Goal: Information Seeking & Learning: Check status

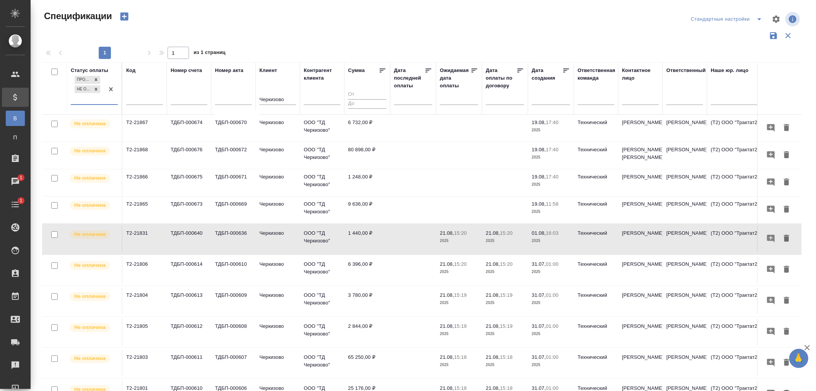
click at [147, 95] on input "text" at bounding box center [144, 100] width 37 height 10
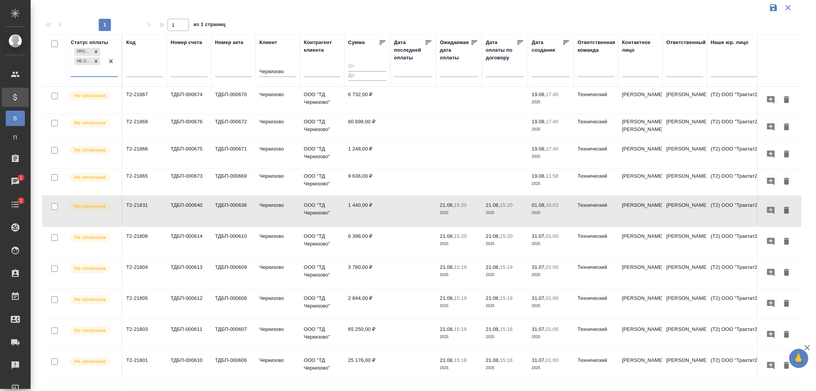
scroll to position [125, 0]
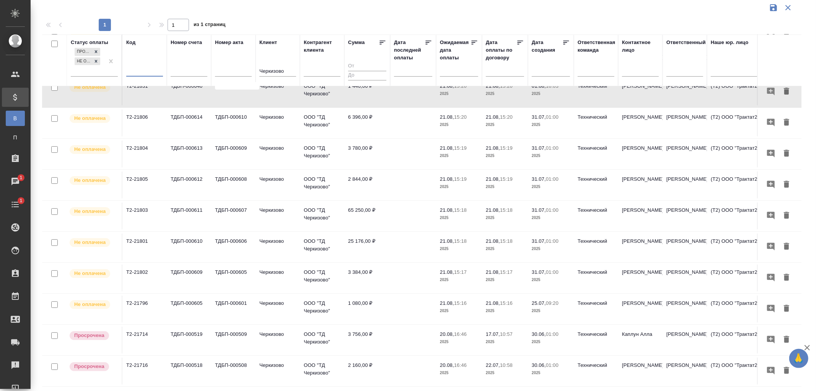
paste input "ALS USA-1183"
type input "ALS USA-1183"
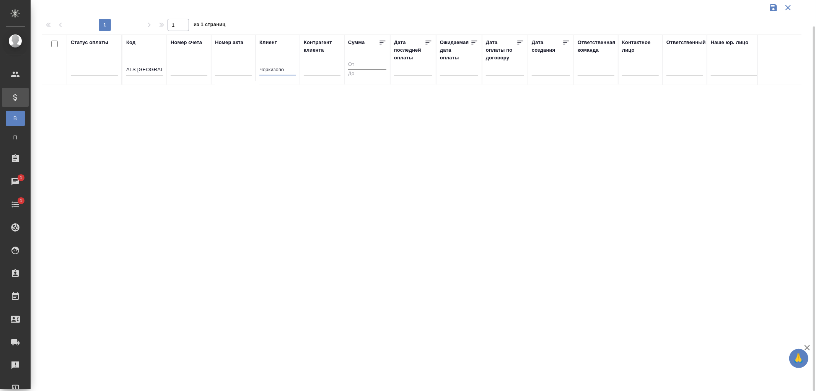
scroll to position [0, 0]
click at [239, 68] on tr "Статус оплаты Код ALS USA-1183 Номер счета Номер акта Клиент Черкизово Контраге…" at bounding box center [538, 59] width 993 height 51
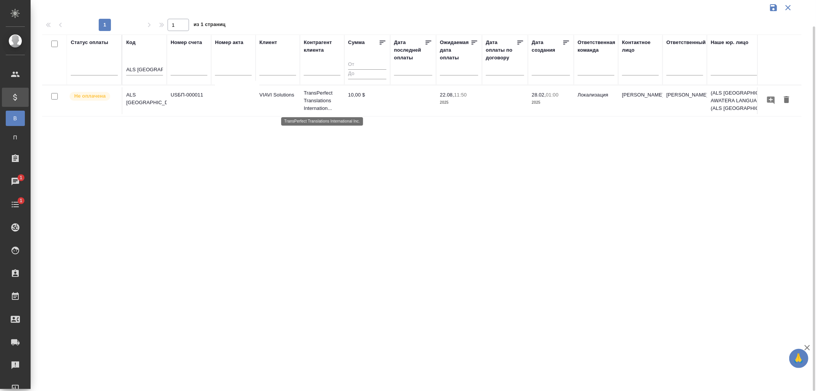
click at [315, 95] on p "TransPerfect Translations Internation..." at bounding box center [322, 100] width 37 height 23
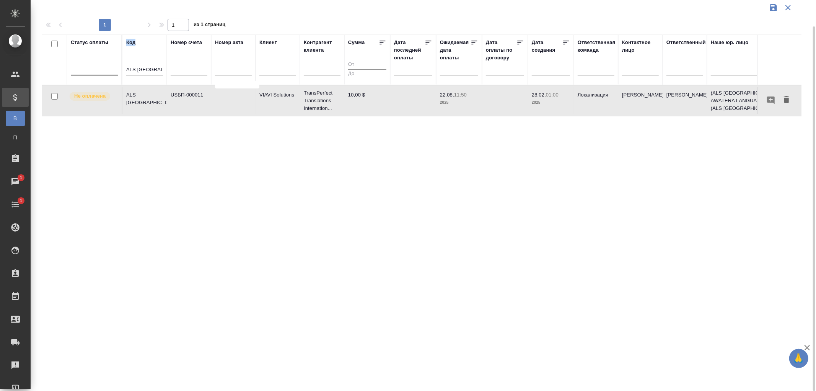
drag, startPoint x: 163, startPoint y: 70, endPoint x: 94, endPoint y: 67, distance: 68.9
click at [94, 67] on tr "Статус оплаты Код ALS USA-1183 Номер счета Номер акта Клиент Контрагент клиента…" at bounding box center [538, 59] width 993 height 51
click at [163, 71] on input "ALS USA-1183" at bounding box center [144, 70] width 37 height 10
drag, startPoint x: 162, startPoint y: 71, endPoint x: 94, endPoint y: 71, distance: 68.1
click at [94, 71] on tr "Статус оплаты Код ALS USA-1183 Номер счета Номер акта Клиент Контрагент клиента…" at bounding box center [538, 59] width 993 height 51
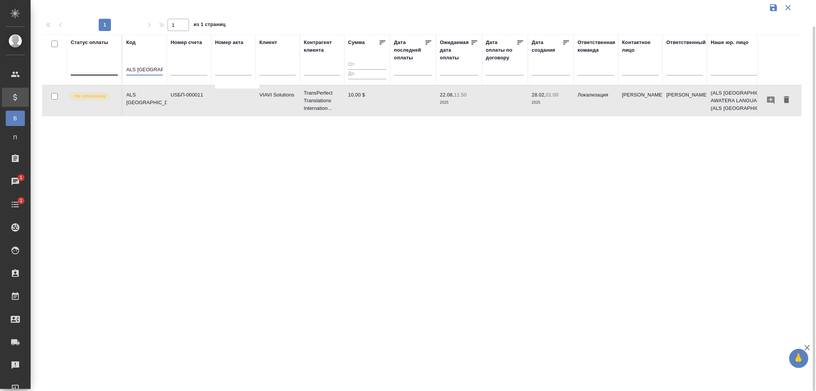
paste input "МБ-92369"
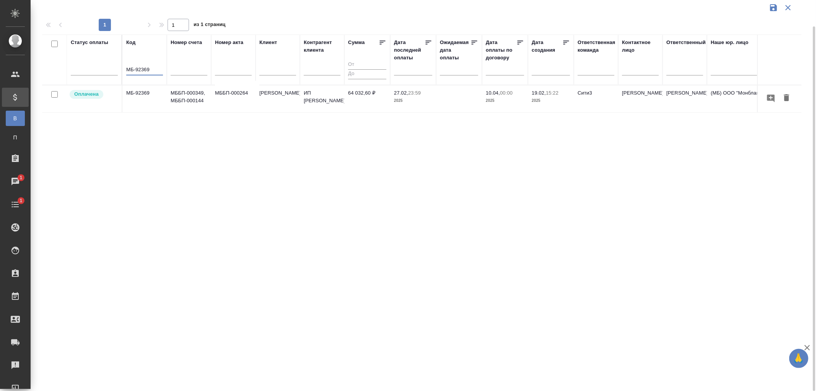
click at [192, 98] on td "МББП-000349, МББП-000144" at bounding box center [189, 98] width 44 height 27
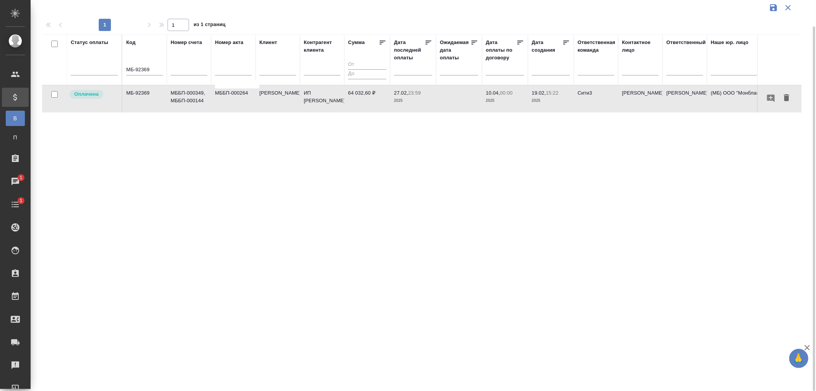
click at [192, 98] on td "МББП-000349, МББП-000144" at bounding box center [189, 98] width 44 height 27
drag, startPoint x: 157, startPoint y: 69, endPoint x: 103, endPoint y: 67, distance: 53.6
click at [103, 67] on tr "Статус оплаты Код МБ-92369 Номер счета Номер акта Клиент Контрагент клиента Сум…" at bounding box center [538, 59] width 993 height 51
paste input "OP-2645"
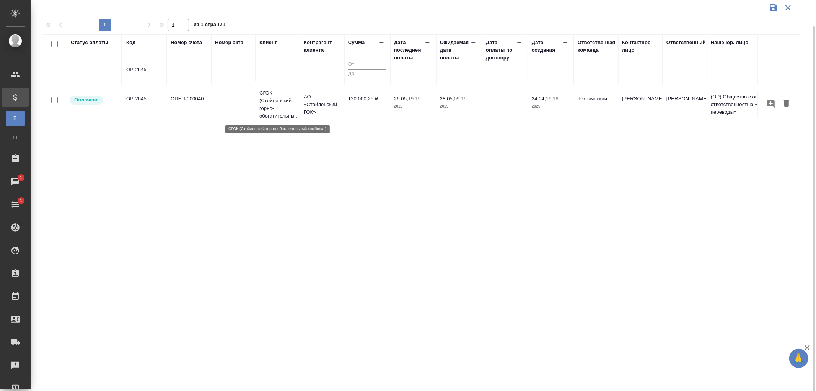
click at [292, 101] on p "СГОК (Стойленский горно-обогатительны..." at bounding box center [277, 104] width 37 height 31
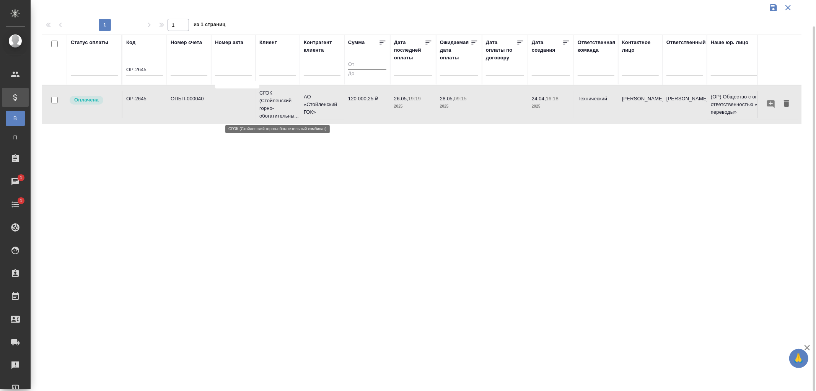
click at [292, 101] on p "СГОК (Стойленский горно-обогатительны..." at bounding box center [277, 104] width 37 height 31
drag, startPoint x: 157, startPoint y: 70, endPoint x: 119, endPoint y: 68, distance: 38.7
click at [119, 68] on tr "Статус оплаты Код OP-2645 Номер счета Номер акта Клиент Контрагент клиента Сумм…" at bounding box center [538, 59] width 993 height 51
paste input "МБ-99810"
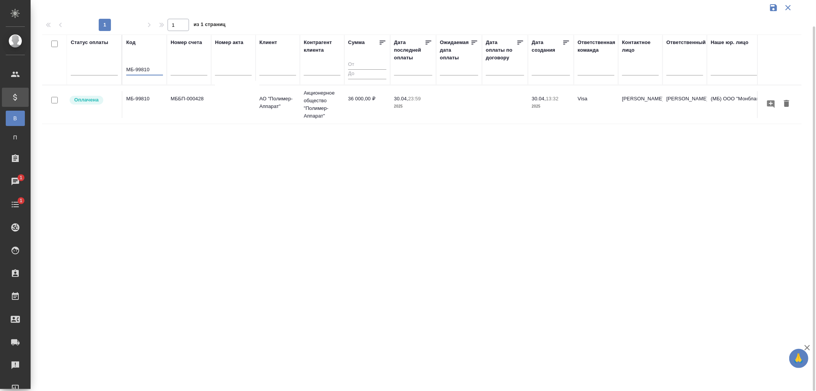
click at [199, 101] on td "МББП-000428" at bounding box center [189, 104] width 44 height 27
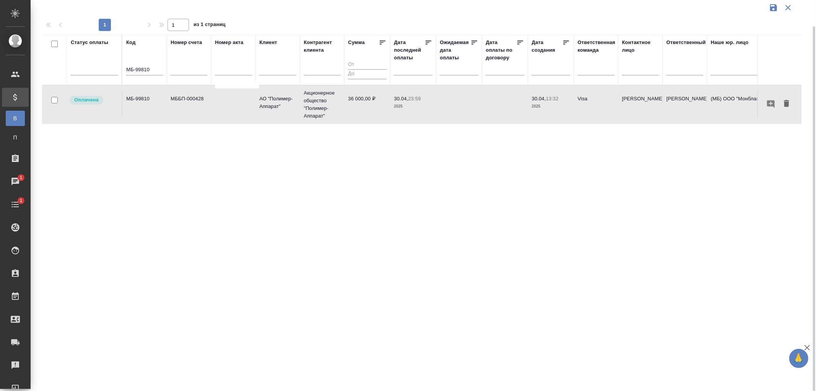
click at [199, 101] on td "МББП-000428" at bounding box center [189, 104] width 44 height 27
drag, startPoint x: 152, startPoint y: 70, endPoint x: 91, endPoint y: 63, distance: 61.2
click at [91, 63] on tr "Статус оплаты Код МБ-99810 Номер счета Номер акта Клиент Контрагент клиента Сум…" at bounding box center [538, 59] width 993 height 51
paste input "100639"
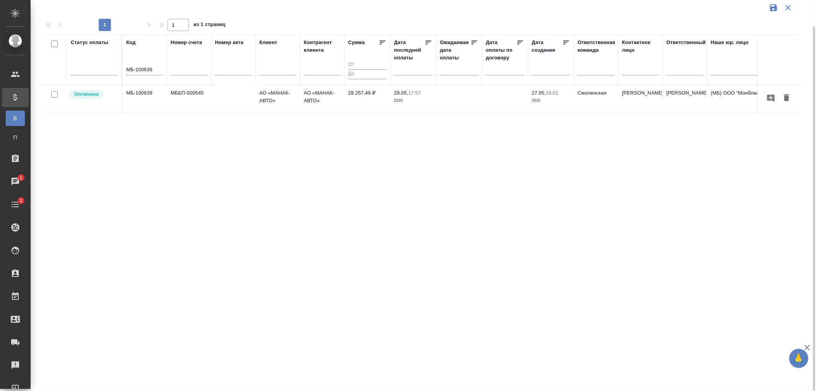
click at [189, 93] on td "МББП-000545" at bounding box center [189, 98] width 44 height 27
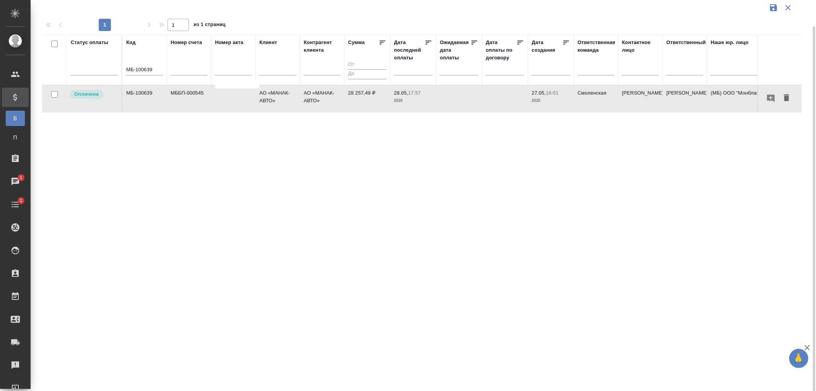
click at [189, 93] on td "МББП-000545" at bounding box center [189, 98] width 44 height 27
drag, startPoint x: 163, startPoint y: 74, endPoint x: 146, endPoint y: 69, distance: 18.2
click at [146, 69] on th "Код МБ-100639" at bounding box center [144, 59] width 44 height 51
drag, startPoint x: 156, startPoint y: 69, endPoint x: 94, endPoint y: 65, distance: 61.7
click at [94, 65] on tr "Статус оплаты Код МБ-100639 Номер счета Номер акта Клиент Контрагент клиента Су…" at bounding box center [538, 59] width 993 height 51
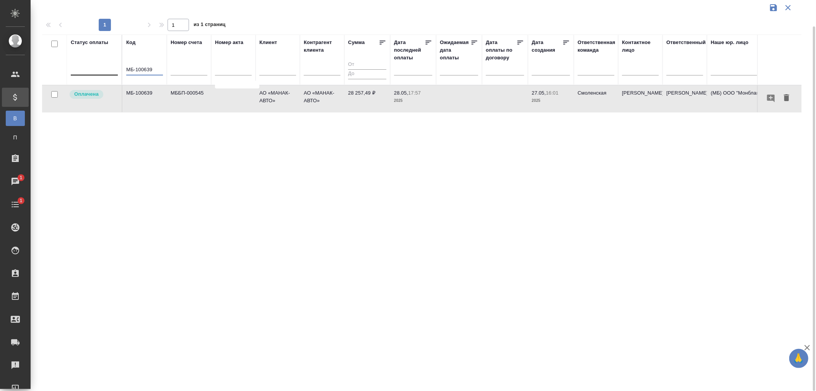
paste input "OTP-12407"
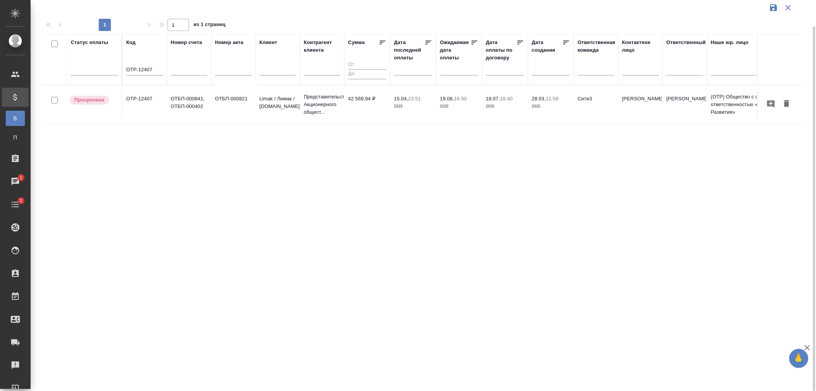
click at [186, 103] on td "ОТБП-000841, ОТБП-000402" at bounding box center [189, 104] width 44 height 27
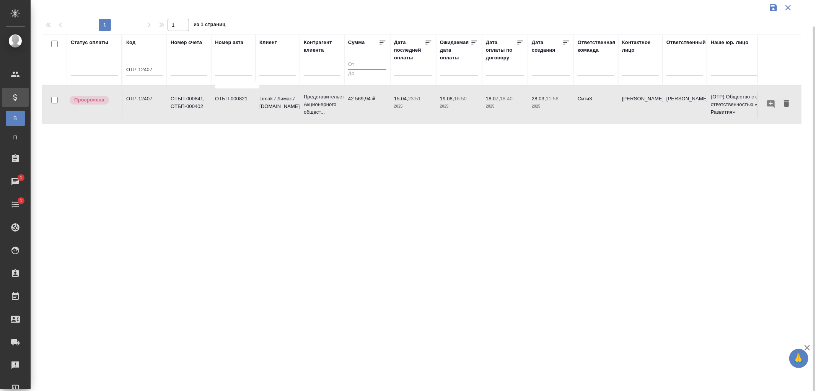
click at [186, 103] on td "ОТБП-000841, ОТБП-000402" at bounding box center [189, 104] width 44 height 27
drag, startPoint x: 155, startPoint y: 71, endPoint x: 116, endPoint y: 69, distance: 39.4
click at [116, 69] on tr "Статус оплаты Код OTP-12407 Номер счета Номер акта Клиент Контрагент клиента Су…" at bounding box center [538, 59] width 993 height 51
type input "м"
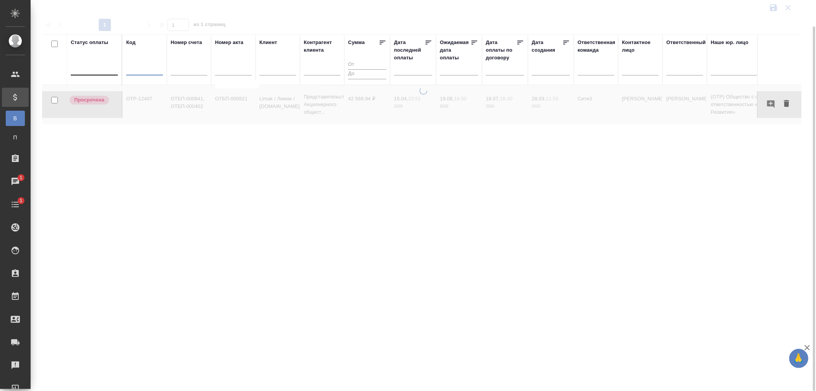
paste input "МБ-101943"
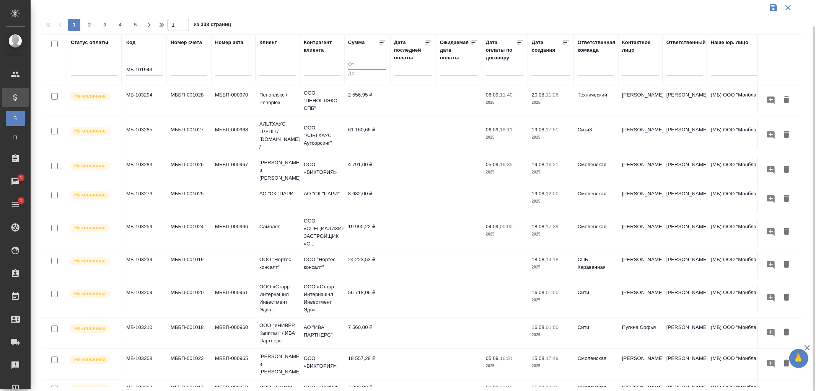
click at [135, 68] on input "МБ-101943" at bounding box center [144, 70] width 37 height 10
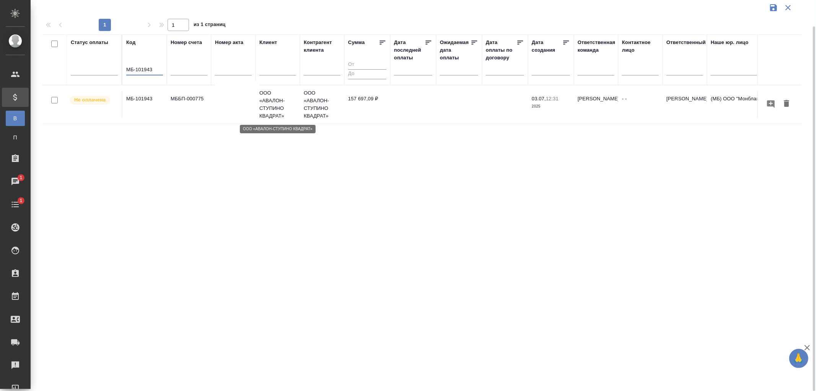
click at [272, 101] on p "ООО «АВАЛОН-СТУПИНО КВАДРАТ»" at bounding box center [277, 104] width 37 height 31
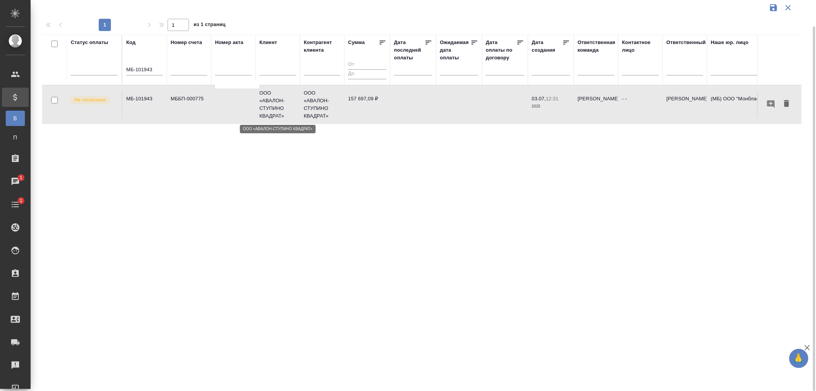
click at [272, 101] on p "ООО «АВАЛОН-СТУПИНО КВАДРАТ»" at bounding box center [277, 104] width 37 height 31
drag, startPoint x: 155, startPoint y: 70, endPoint x: 115, endPoint y: 67, distance: 39.5
click at [115, 67] on tr "Статус оплаты Код МБ-101943 Номер счета Номер акта Клиент Контрагент клиента Су…" at bounding box center [538, 59] width 993 height 51
paste input "2122"
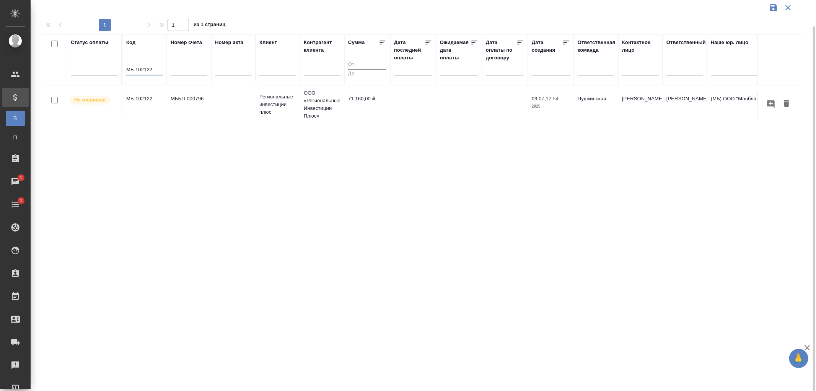
click at [150, 96] on td "МБ-102122" at bounding box center [144, 104] width 44 height 27
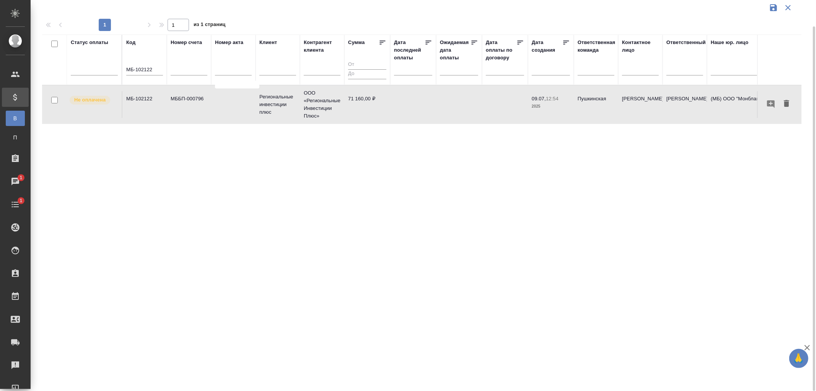
click at [150, 96] on td "МБ-102122" at bounding box center [144, 104] width 44 height 27
drag, startPoint x: 158, startPoint y: 70, endPoint x: 100, endPoint y: 64, distance: 57.7
click at [100, 64] on tr "Статус оплаты Код МБ-102122 Номер счета Номер акта Клиент Контрагент клиента Су…" at bounding box center [538, 59] width 993 height 51
paste input "НИТРЕЙД ООО"
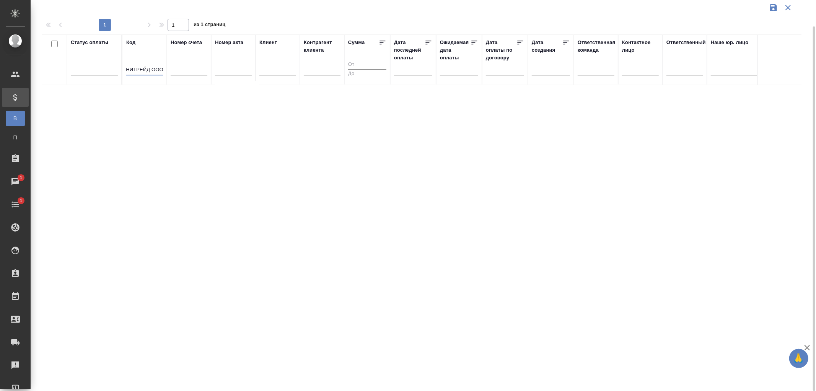
type input "ЮНИТРЕЙД ООО"
click at [132, 73] on input "ЮНИТРЕЙД ООО" at bounding box center [144, 70] width 37 height 10
drag, startPoint x: 126, startPoint y: 68, endPoint x: 210, endPoint y: 78, distance: 84.0
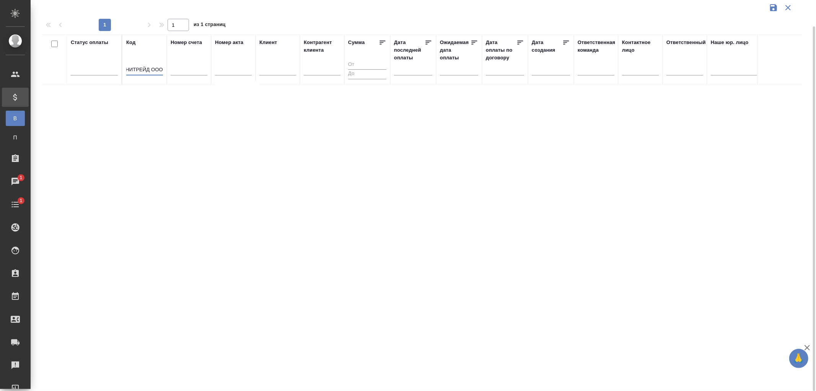
click at [210, 78] on tr "Статус оплаты Код ЮНИТРЕЙД ООО Номер счета Номер акта Клиент Контрагент клиента…" at bounding box center [538, 59] width 993 height 51
paste input "AU-16744"
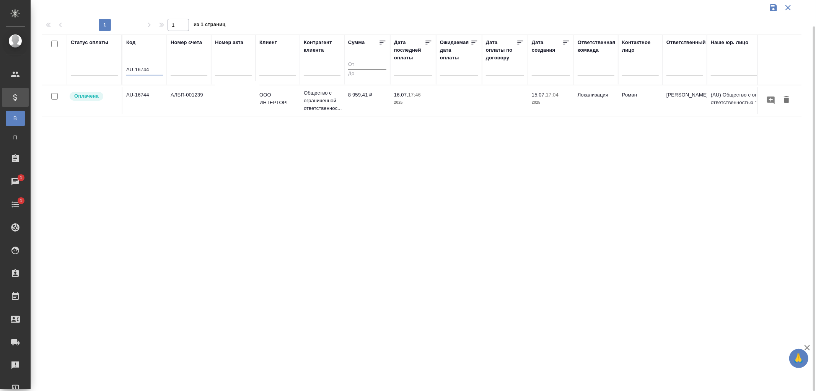
click at [188, 94] on td "АЛБП-001239" at bounding box center [189, 100] width 44 height 27
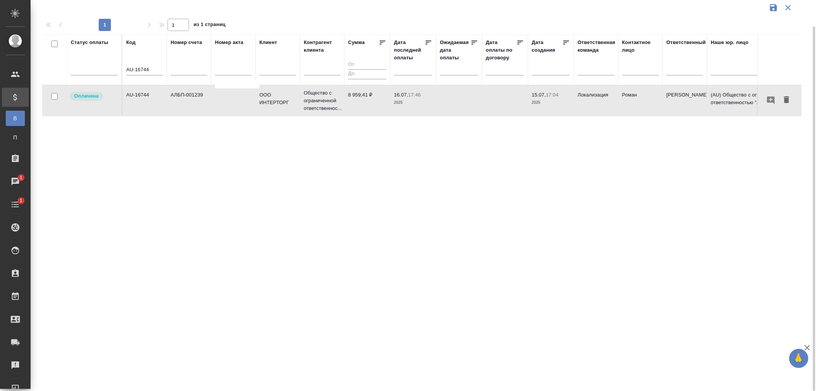
click at [188, 94] on td "АЛБП-001239" at bounding box center [189, 100] width 44 height 27
drag, startPoint x: 130, startPoint y: 70, endPoint x: 105, endPoint y: 70, distance: 24.9
click at [105, 70] on tr "Статус оплаты Код AU-16744 Номер счета Номер акта Клиент Контрагент клиента Сум…" at bounding box center [538, 59] width 993 height 51
paste input "МБ-10279"
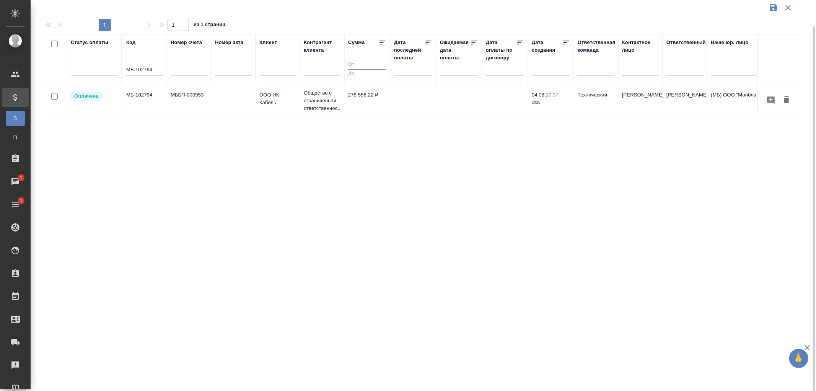
click at [152, 96] on td "МБ-102794" at bounding box center [144, 100] width 44 height 27
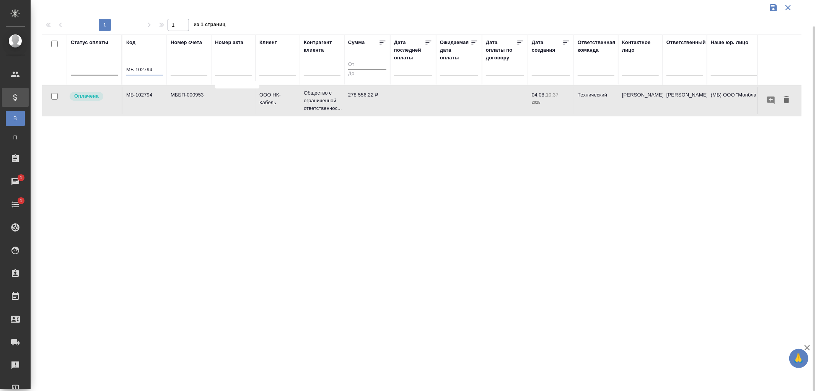
drag, startPoint x: 131, startPoint y: 69, endPoint x: 104, endPoint y: 66, distance: 27.3
click at [104, 66] on tr "Статус оплаты Код МБ-102794 Номер счета Номер акта Клиент Контрагент клиента Су…" at bounding box center [538, 59] width 993 height 51
paste input "829"
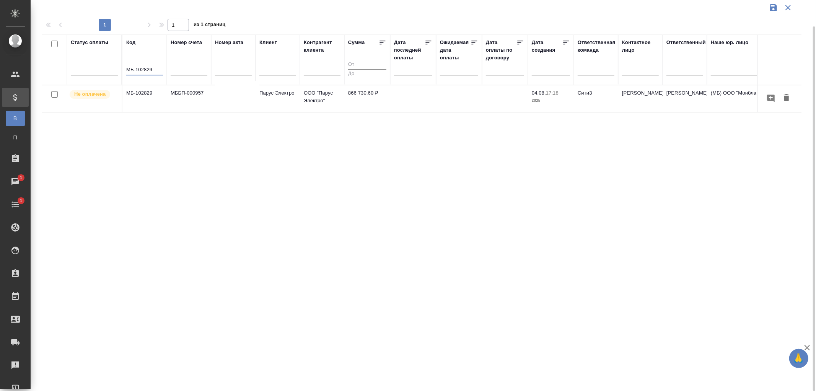
click at [185, 93] on td "МББП-000957" at bounding box center [189, 98] width 44 height 27
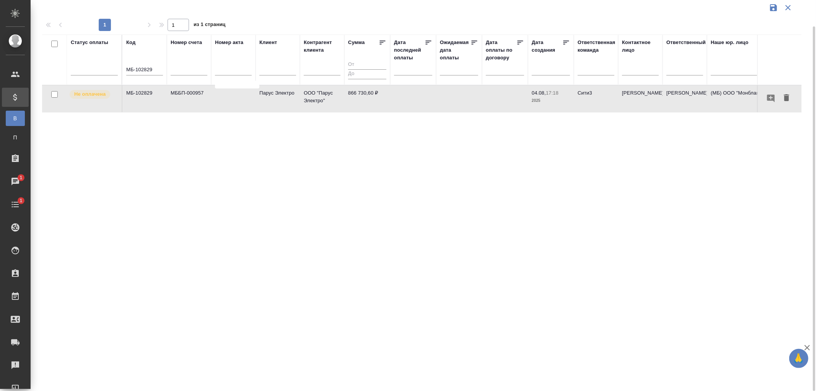
click at [185, 93] on td "МББП-000957" at bounding box center [189, 98] width 44 height 27
drag, startPoint x: 147, startPoint y: 65, endPoint x: 100, endPoint y: 65, distance: 46.3
click at [100, 65] on tr "Статус оплаты Код МБ-102829 Номер счета Номер акта Клиент Контрагент клиента Су…" at bounding box center [538, 59] width 993 height 51
paste input "902"
type input "МБ-102902"
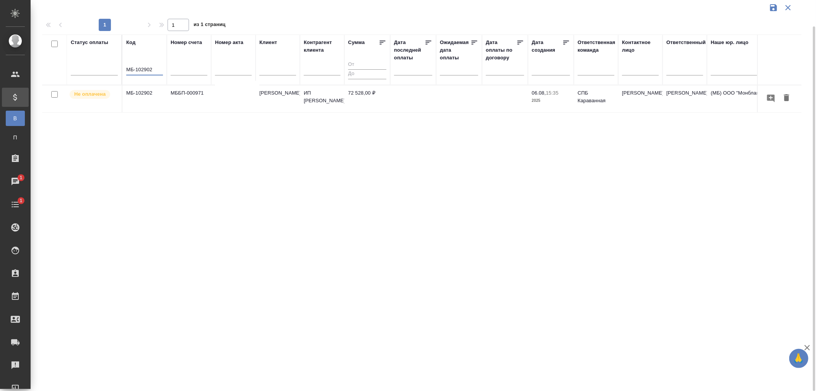
click at [144, 96] on td "МБ-102902" at bounding box center [144, 98] width 44 height 27
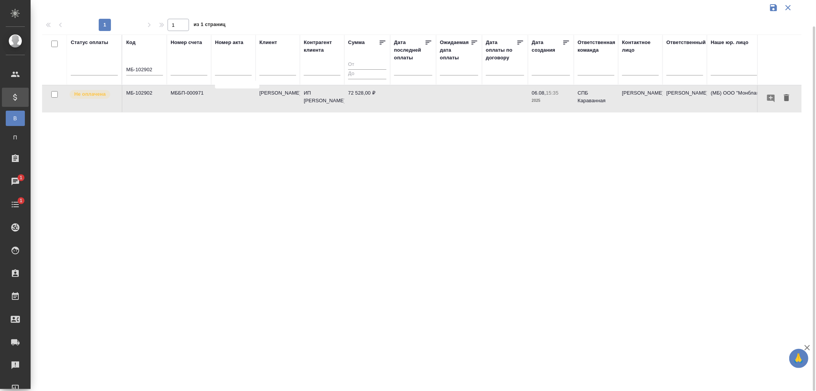
click at [144, 96] on td "МБ-102902" at bounding box center [144, 98] width 44 height 27
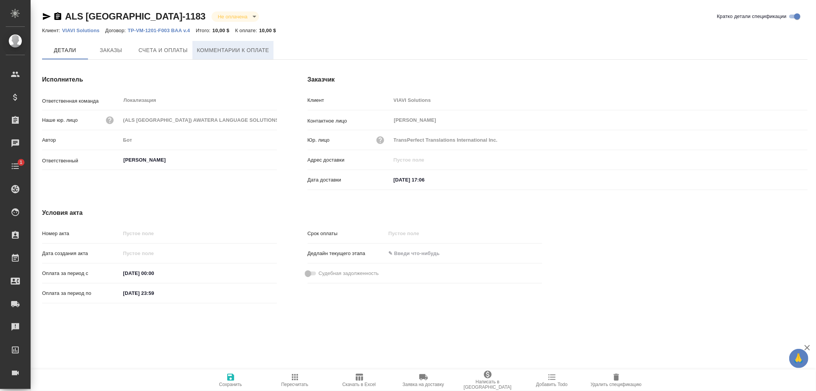
click at [226, 52] on span "Комментарии к оплате" at bounding box center [233, 51] width 72 height 10
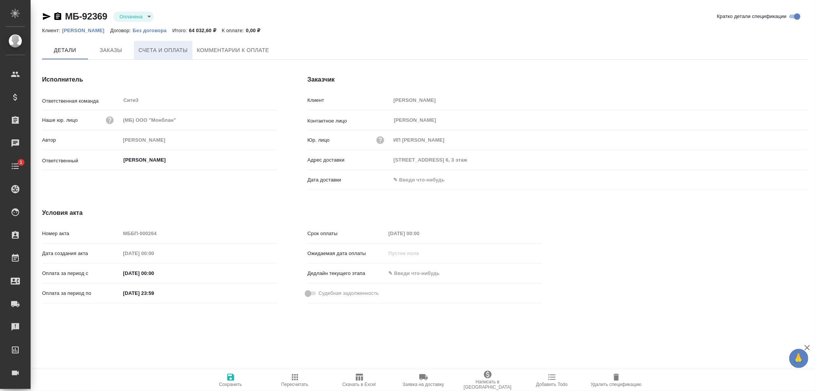
click at [162, 50] on span "Счета и оплаты" at bounding box center [162, 51] width 49 height 10
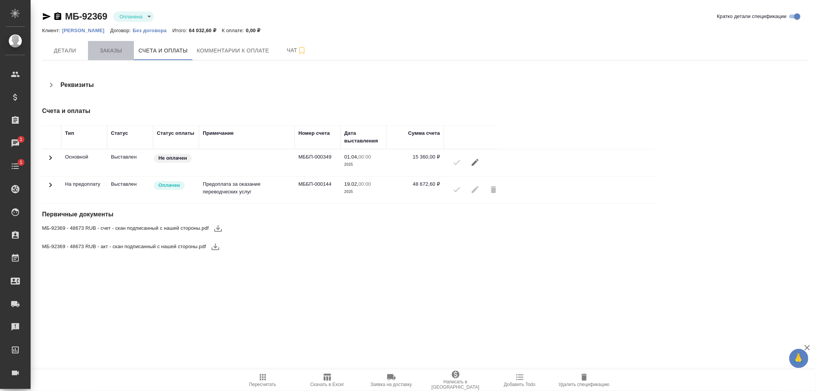
click at [114, 54] on span "Заказы" at bounding box center [111, 51] width 37 height 10
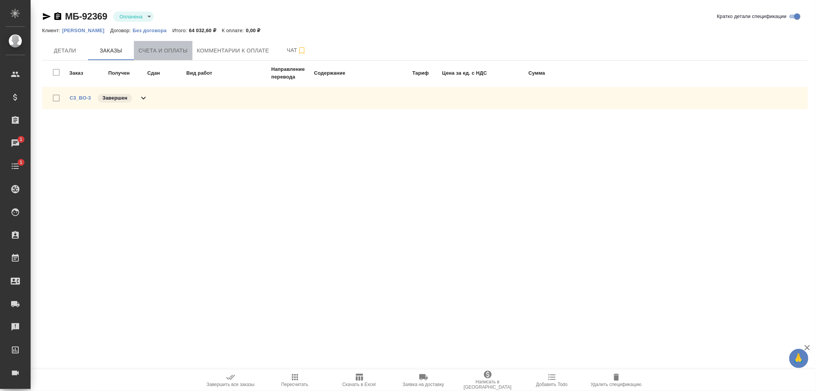
click at [155, 52] on span "Счета и оплаты" at bounding box center [162, 51] width 49 height 10
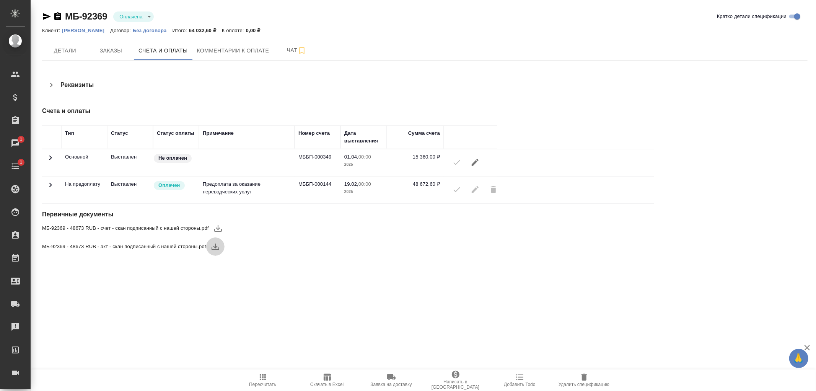
click at [216, 245] on icon "button" at bounding box center [215, 246] width 9 height 9
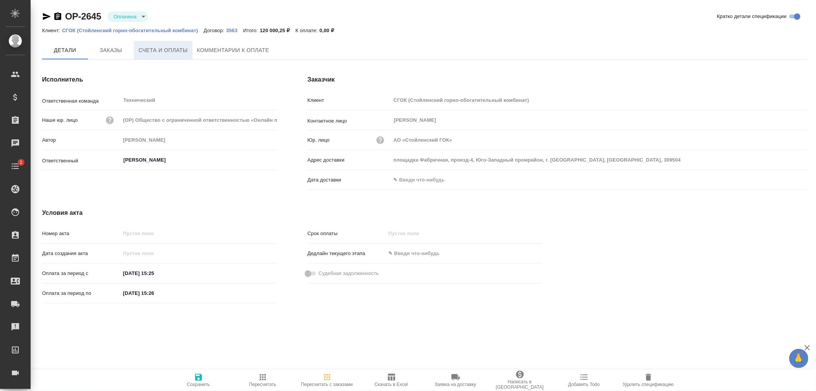
drag, startPoint x: 102, startPoint y: 50, endPoint x: 145, endPoint y: 59, distance: 43.7
click at [104, 50] on span "Заказы" at bounding box center [111, 51] width 37 height 10
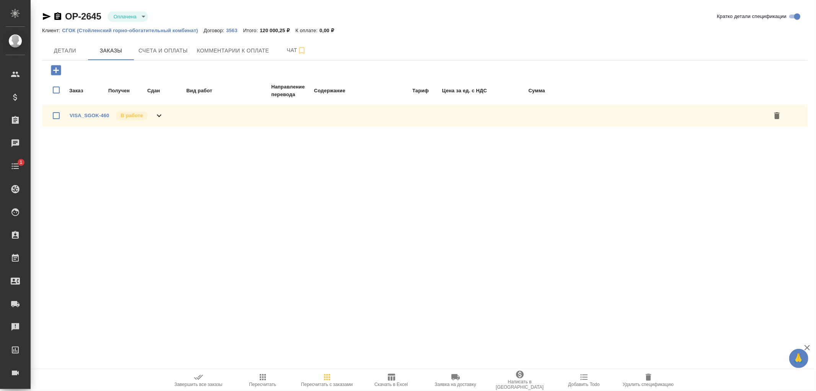
click at [160, 114] on icon at bounding box center [159, 115] width 5 height 3
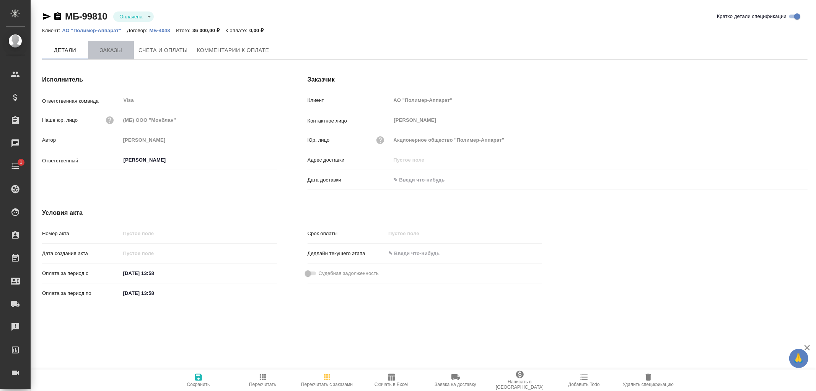
click at [123, 56] on button "Заказы" at bounding box center [111, 50] width 46 height 18
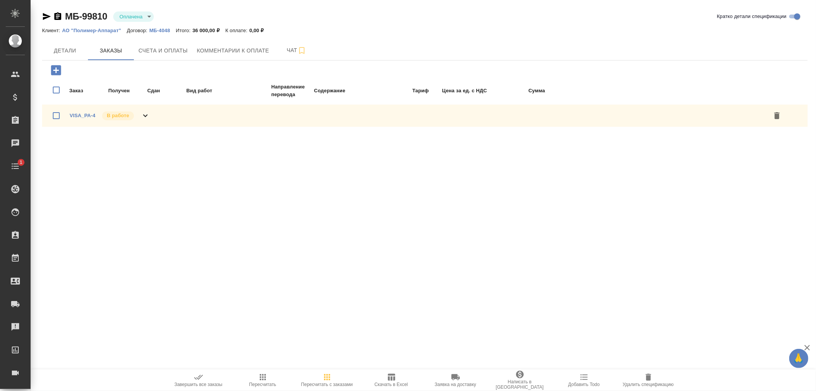
click at [148, 116] on icon at bounding box center [145, 115] width 9 height 9
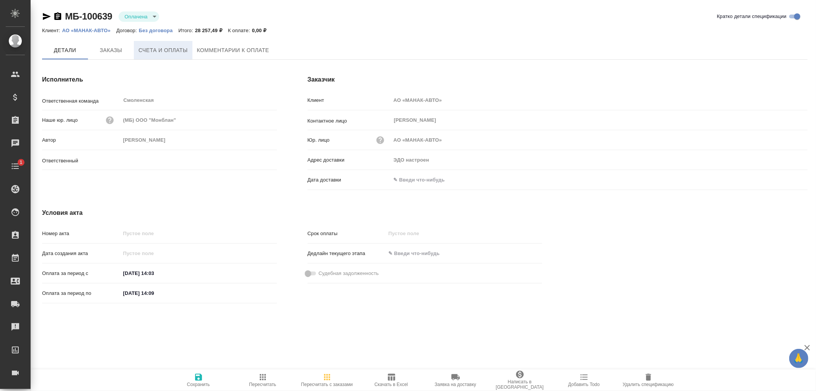
type input "[PERSON_NAME]"
click at [157, 51] on span "Счета и оплаты" at bounding box center [162, 51] width 49 height 10
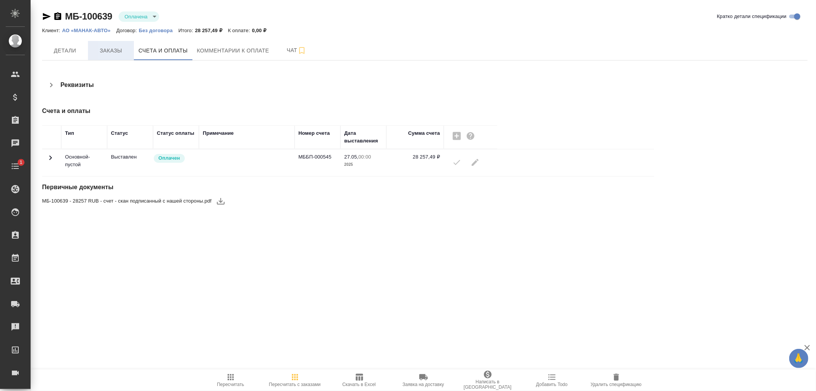
click at [117, 52] on span "Заказы" at bounding box center [111, 51] width 37 height 10
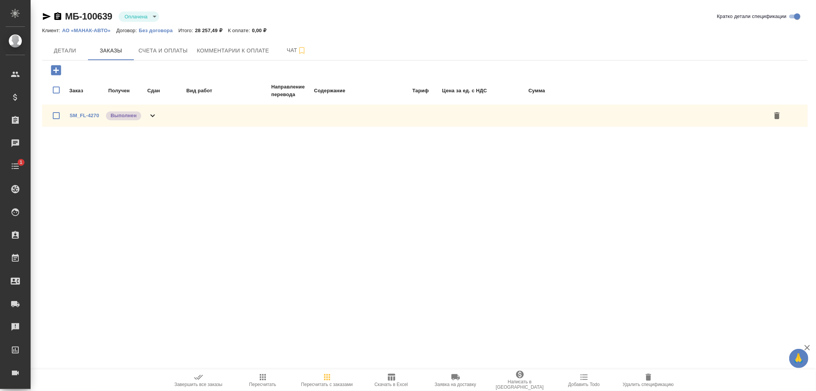
click at [155, 115] on icon at bounding box center [152, 115] width 9 height 9
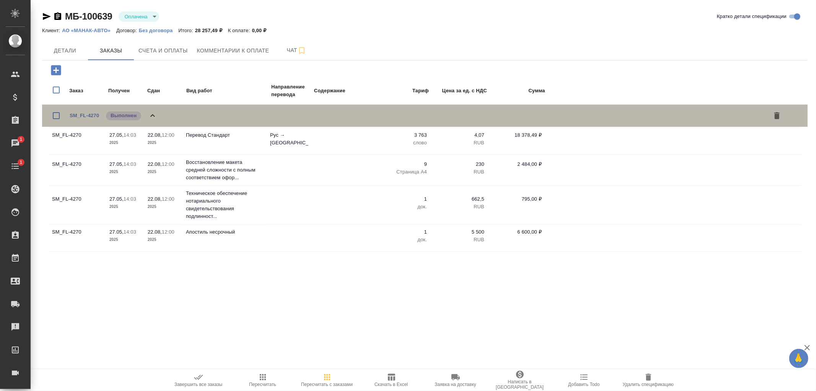
click at [152, 114] on icon at bounding box center [152, 115] width 5 height 3
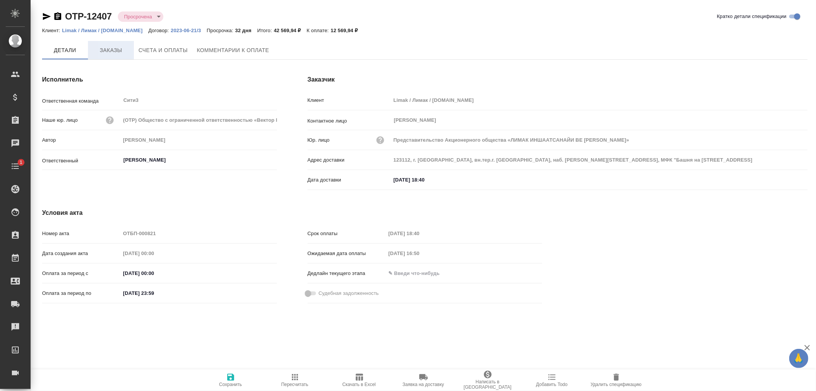
type input "Представительство Акционерного общества «ЛИМАК ИНШААТСАНАЙИ ВЕ [PERSON_NAME]»"
click at [107, 50] on span "Заказы" at bounding box center [111, 51] width 37 height 10
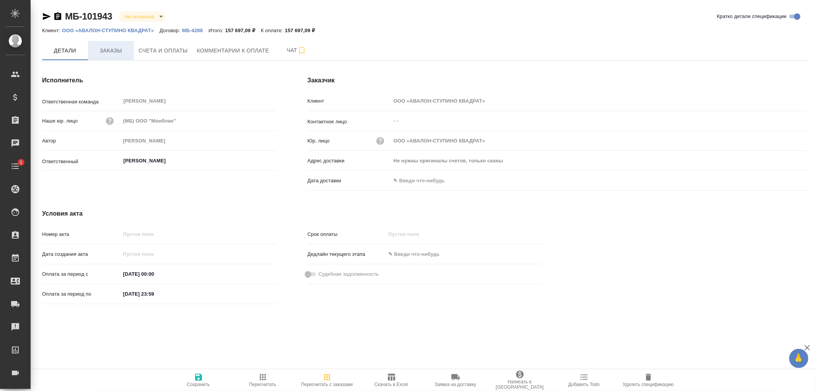
click at [113, 51] on span "Заказы" at bounding box center [111, 51] width 37 height 10
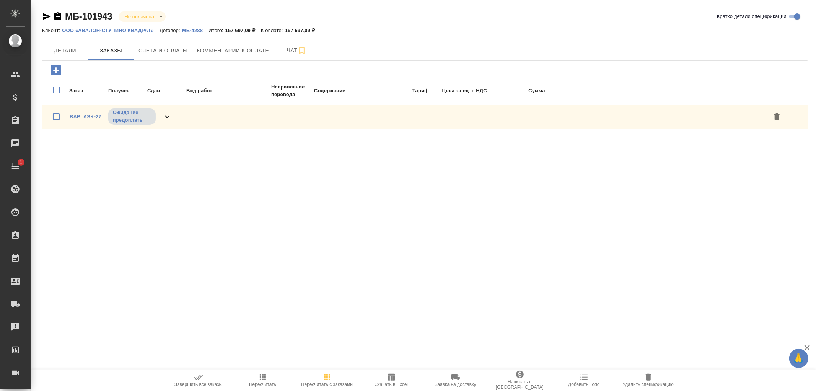
click at [167, 114] on icon at bounding box center [167, 116] width 9 height 9
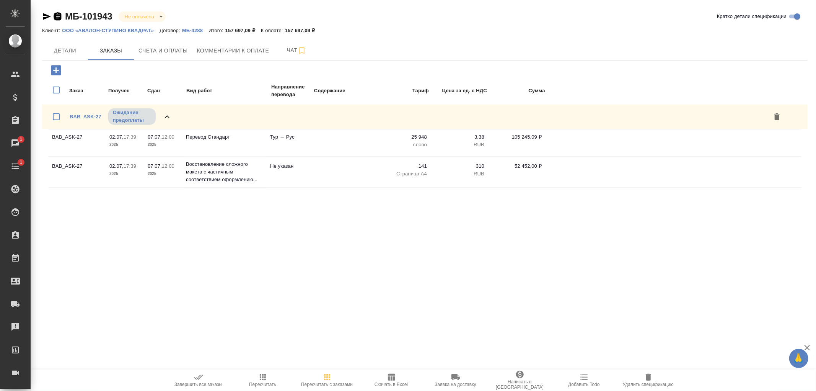
click at [59, 13] on icon "button" at bounding box center [57, 16] width 7 height 8
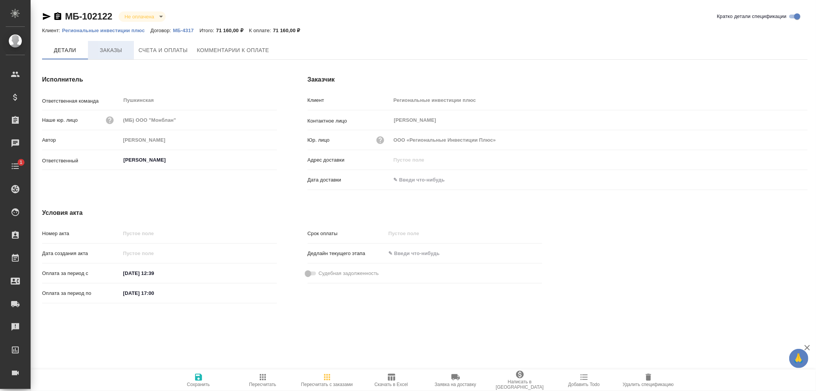
click at [113, 49] on span "Заказы" at bounding box center [111, 51] width 37 height 10
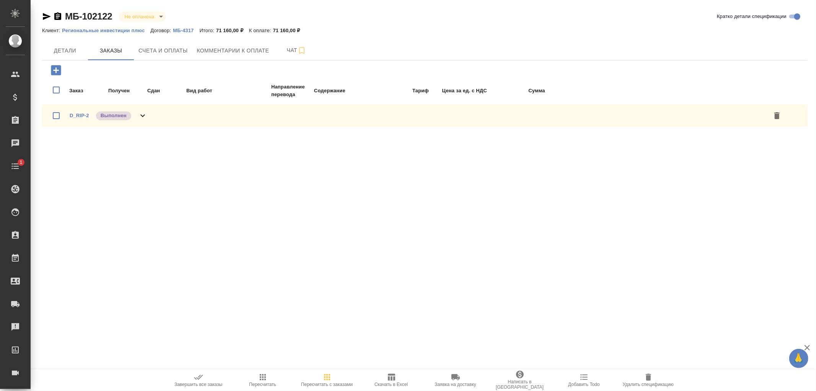
click at [143, 115] on icon at bounding box center [142, 115] width 5 height 3
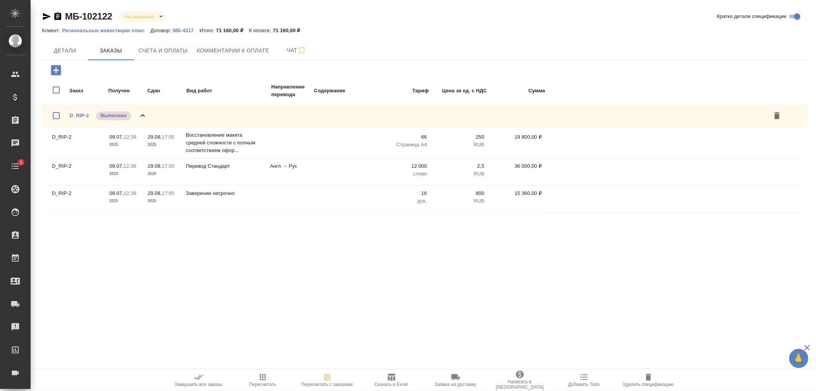
click at [143, 115] on icon at bounding box center [142, 115] width 5 height 3
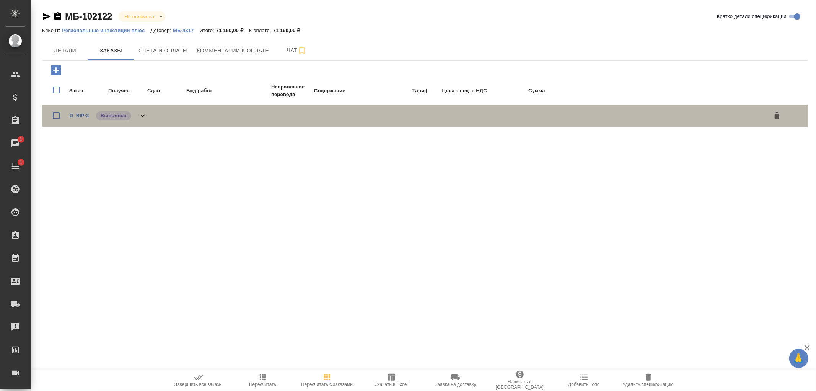
click at [145, 114] on icon at bounding box center [142, 115] width 9 height 9
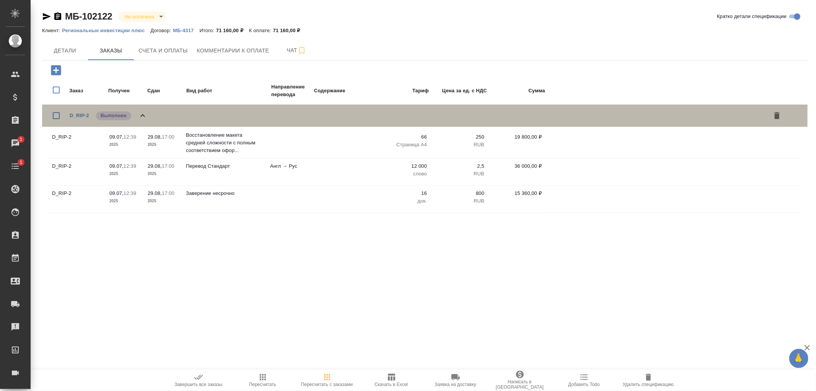
click at [145, 114] on icon at bounding box center [142, 115] width 9 height 9
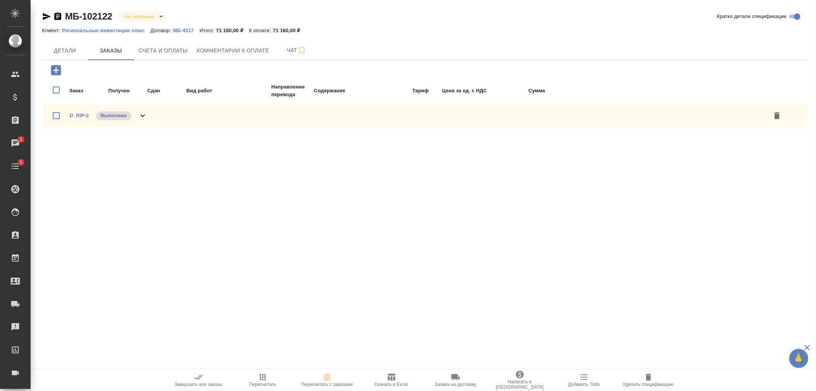
click at [140, 112] on icon at bounding box center [142, 115] width 9 height 9
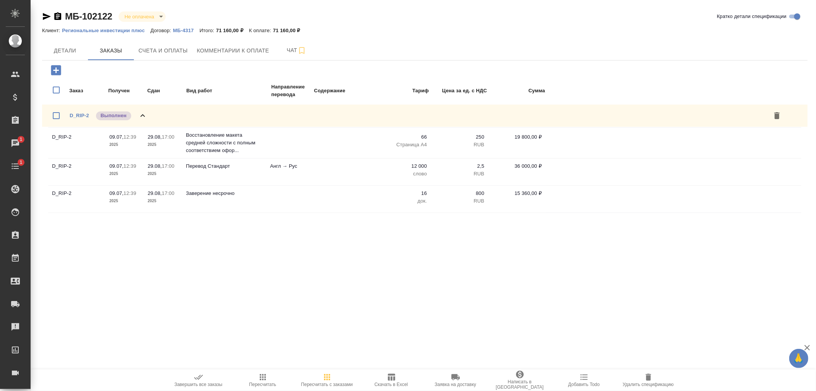
click at [140, 112] on icon at bounding box center [142, 115] width 9 height 9
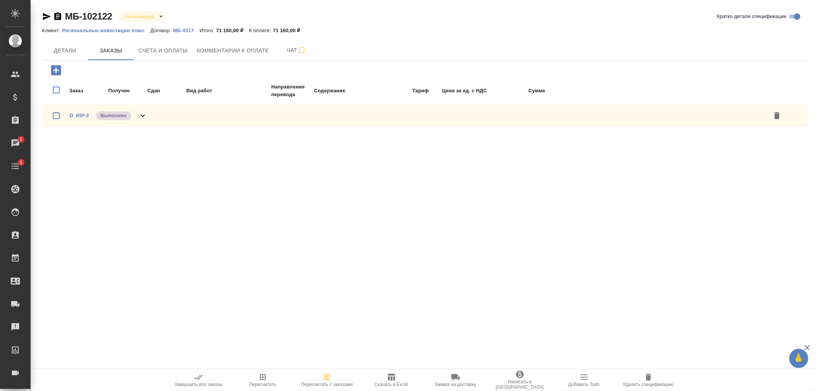
click at [140, 112] on icon at bounding box center [142, 115] width 9 height 9
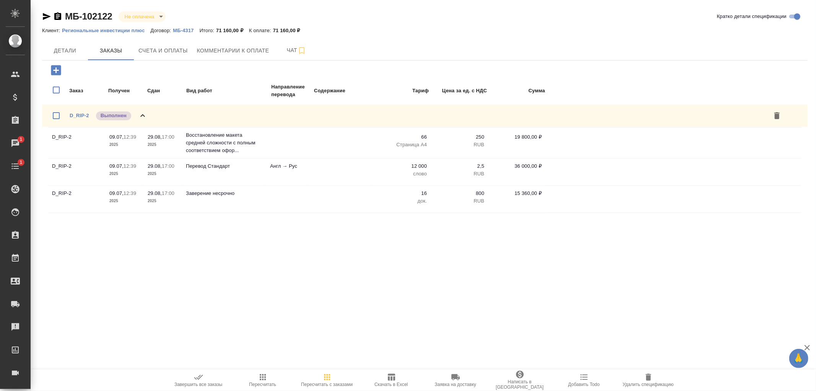
click at [140, 112] on icon at bounding box center [142, 115] width 9 height 9
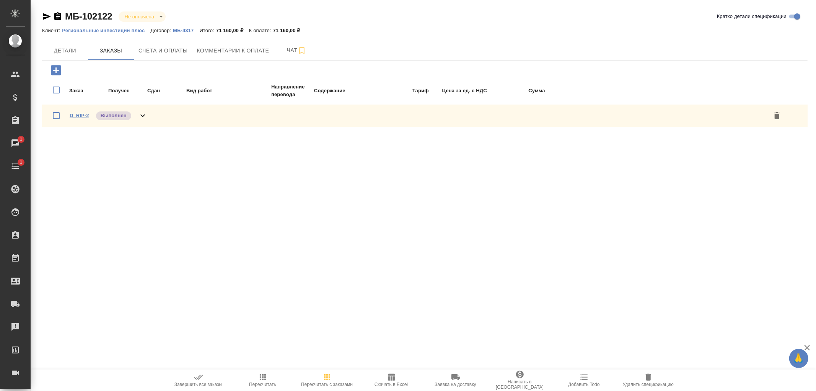
click at [81, 113] on link "D_RIP-2" at bounding box center [80, 115] width 20 height 6
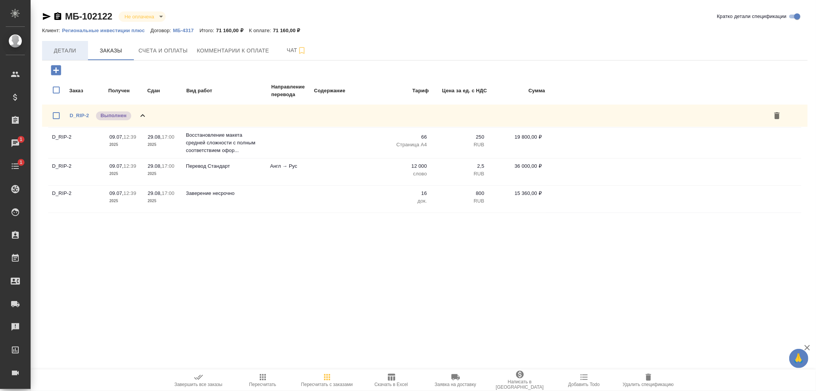
click at [62, 48] on span "Детали" at bounding box center [65, 51] width 37 height 10
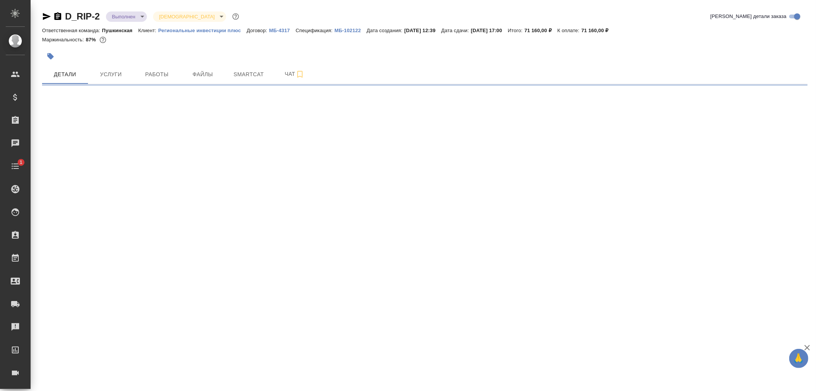
select select "RU"
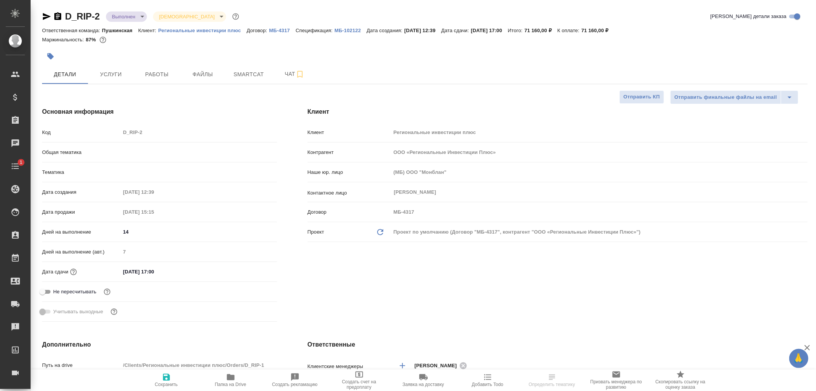
type textarea "x"
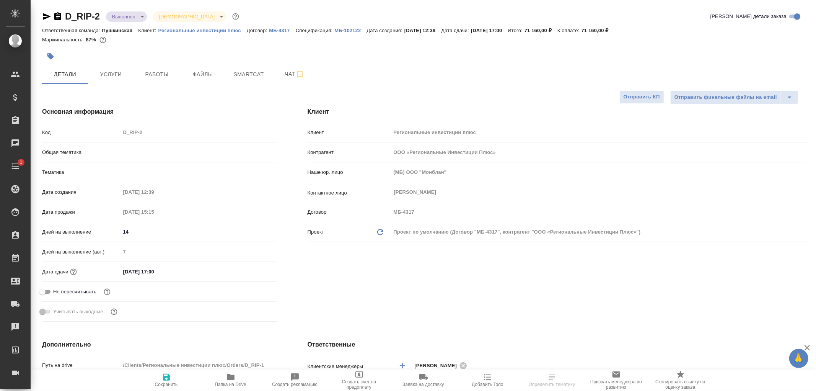
type textarea "x"
click at [117, 80] on button "Услуги" at bounding box center [111, 74] width 46 height 19
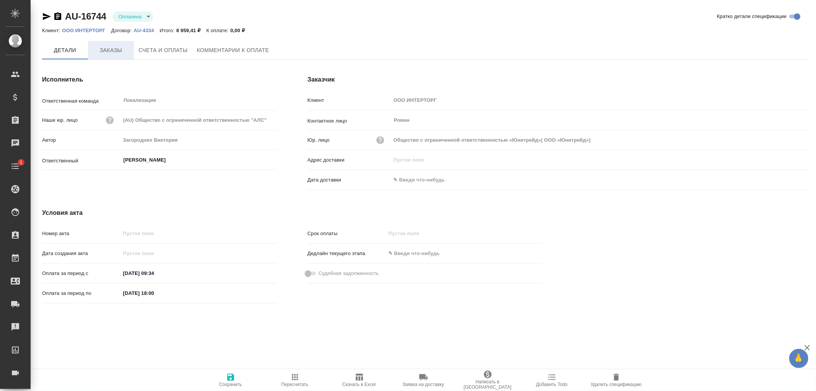
click at [111, 52] on span "Заказы" at bounding box center [111, 51] width 37 height 10
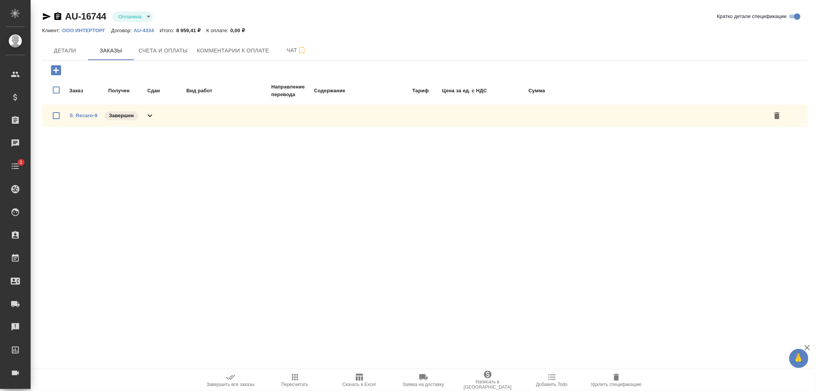
click at [148, 112] on icon at bounding box center [149, 115] width 9 height 9
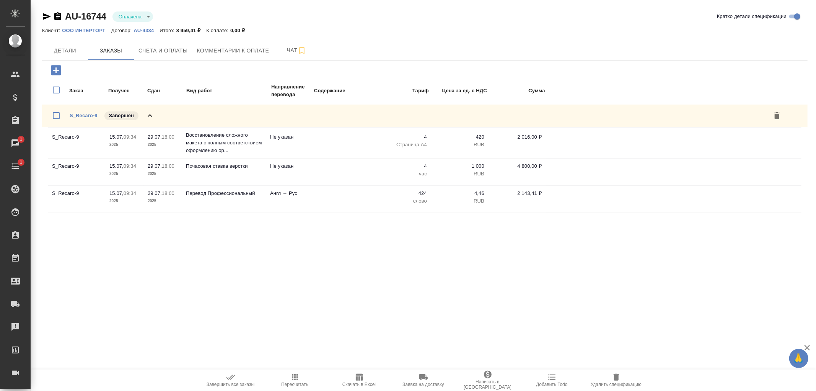
click at [58, 15] on icon "button" at bounding box center [57, 16] width 7 height 8
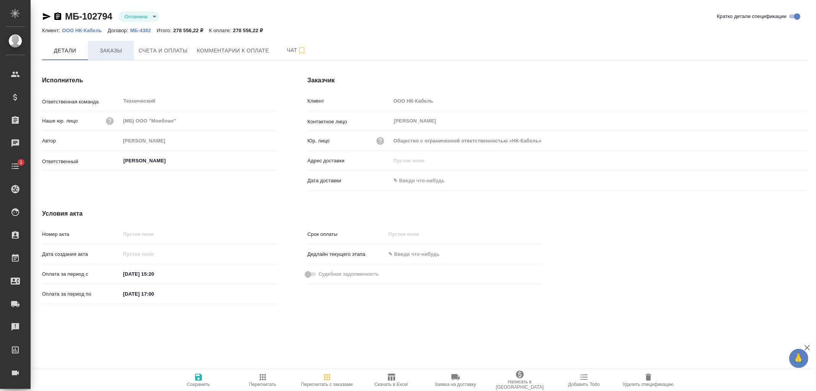
click at [114, 51] on span "Заказы" at bounding box center [111, 51] width 37 height 10
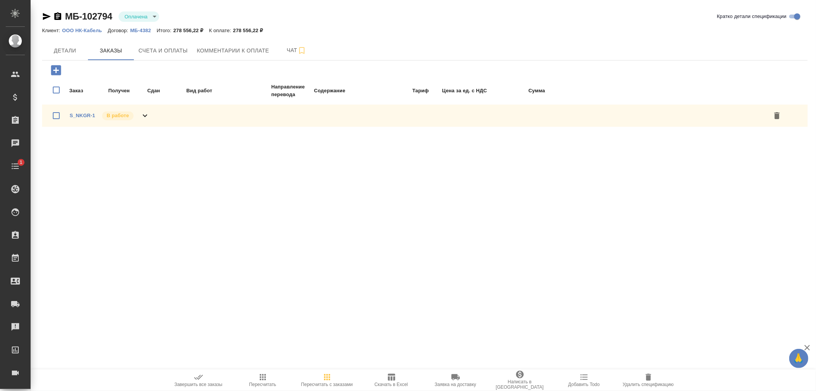
click at [144, 114] on icon at bounding box center [144, 115] width 9 height 9
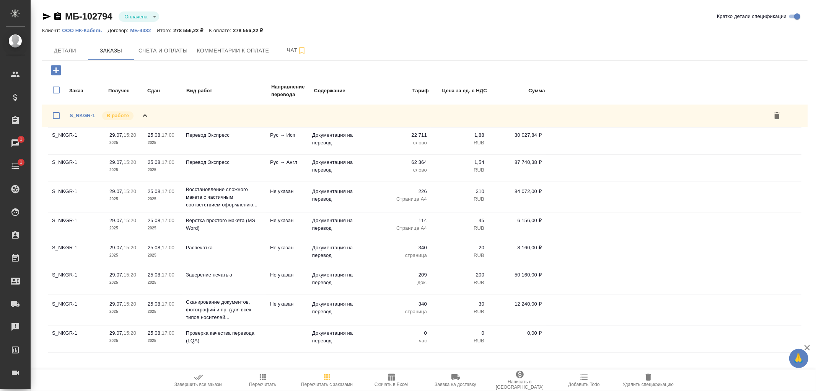
click at [144, 114] on icon at bounding box center [145, 115] width 5 height 3
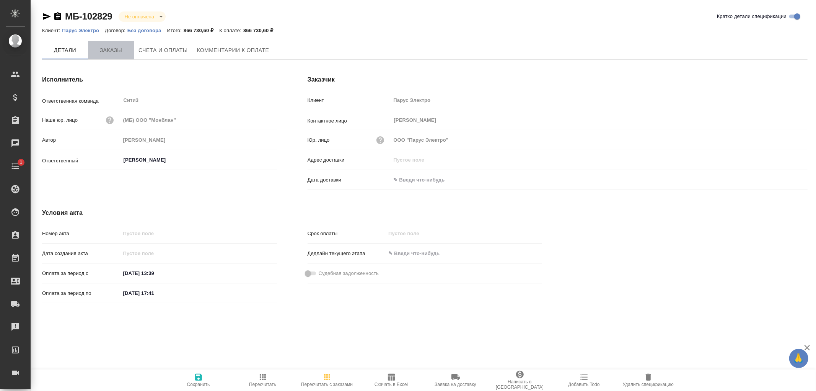
click at [110, 50] on span "Заказы" at bounding box center [111, 51] width 37 height 10
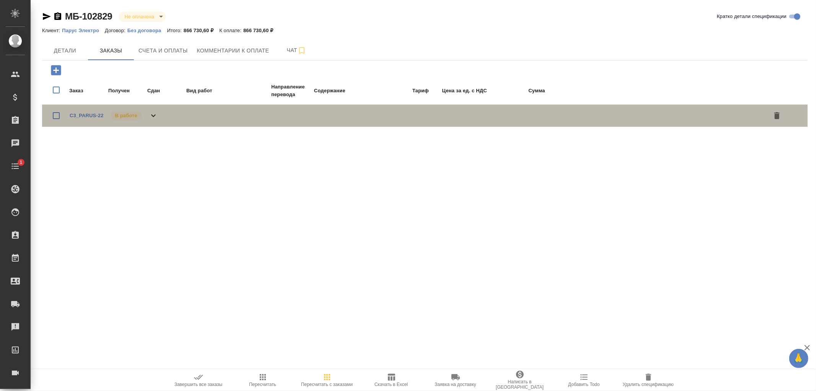
click at [153, 113] on icon at bounding box center [153, 115] width 9 height 9
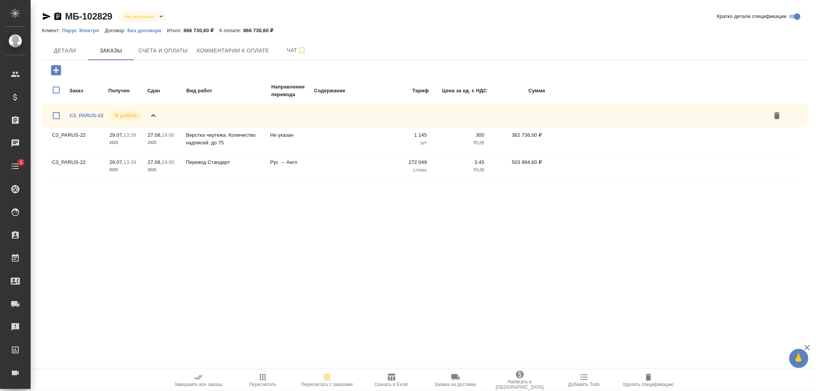
click at [153, 113] on icon at bounding box center [153, 115] width 9 height 9
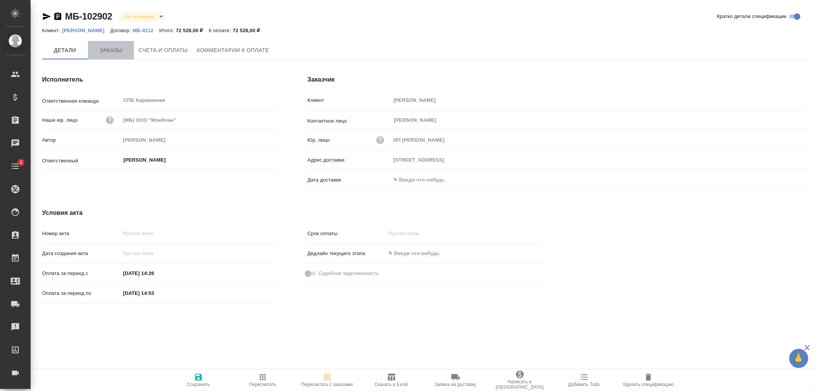
click at [113, 47] on span "Заказы" at bounding box center [111, 51] width 37 height 10
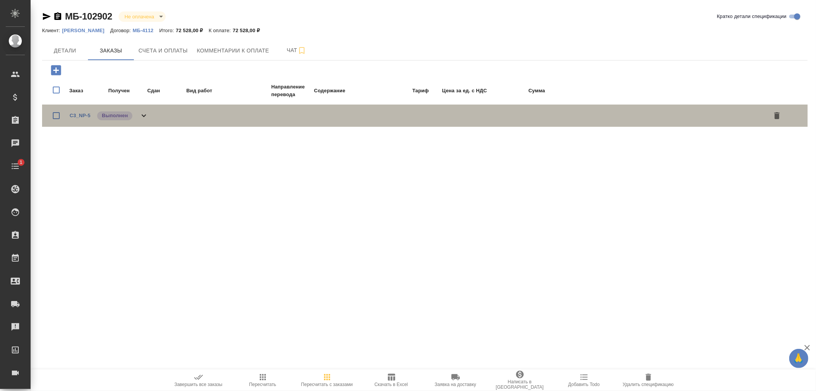
click at [143, 115] on icon at bounding box center [144, 115] width 5 height 3
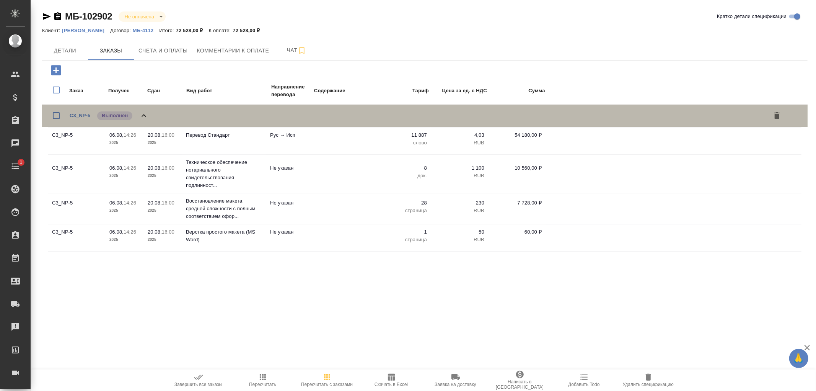
click at [143, 115] on icon at bounding box center [143, 115] width 9 height 9
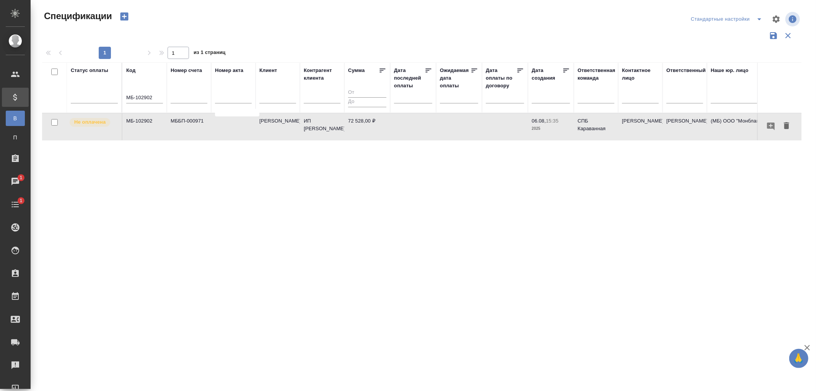
scroll to position [28, 0]
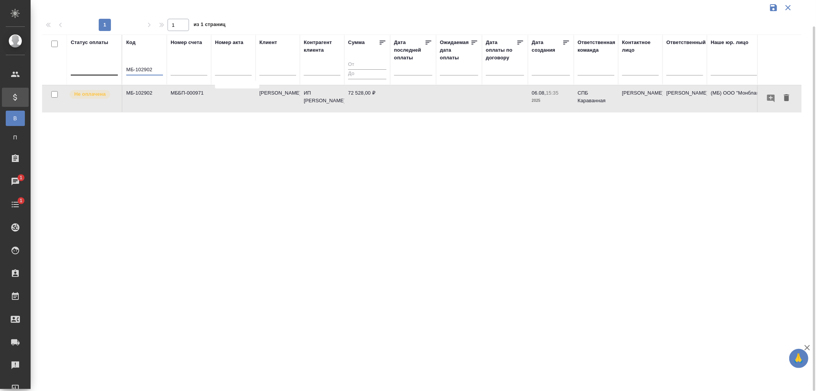
drag, startPoint x: 0, startPoint y: 0, endPoint x: 82, endPoint y: 67, distance: 105.8
click at [82, 67] on tr "Статус оплаты Код МБ-102902 Номер счета Номер акта [PERSON_NAME] клиента Сумма …" at bounding box center [538, 59] width 993 height 51
drag, startPoint x: 159, startPoint y: 71, endPoint x: 107, endPoint y: 67, distance: 52.2
click at [107, 67] on tr "Статус оплаты Код МБ-102902 Номер счета Номер акта [PERSON_NAME] клиента Сумма …" at bounding box center [538, 59] width 993 height 51
paste input "OTP-1293"
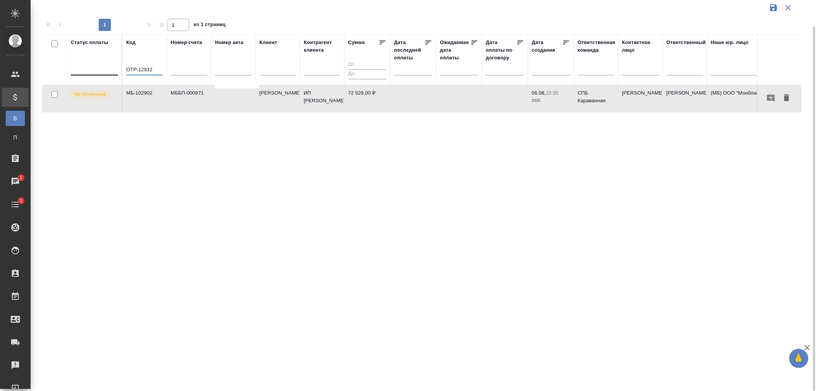
type input "OTP-12932"
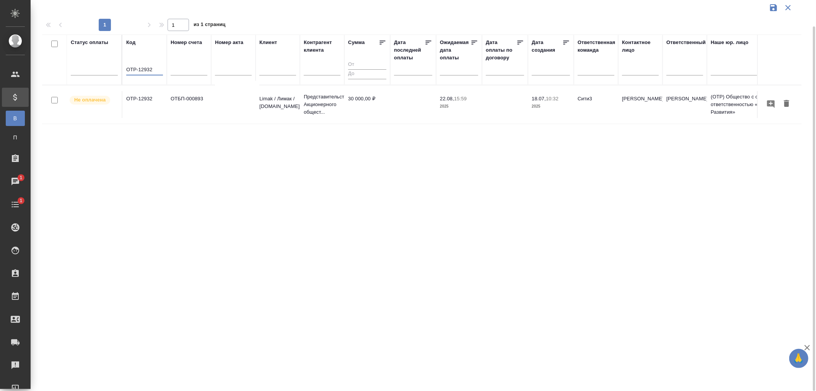
click at [142, 96] on td "OTP-12932" at bounding box center [144, 104] width 44 height 27
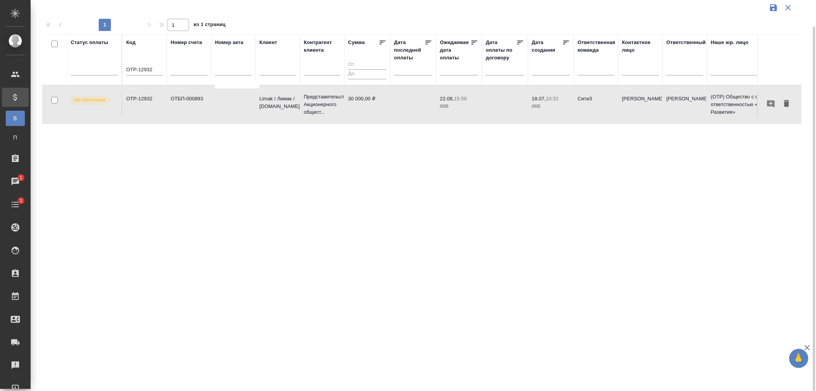
click at [142, 96] on td "OTP-12932" at bounding box center [144, 104] width 44 height 27
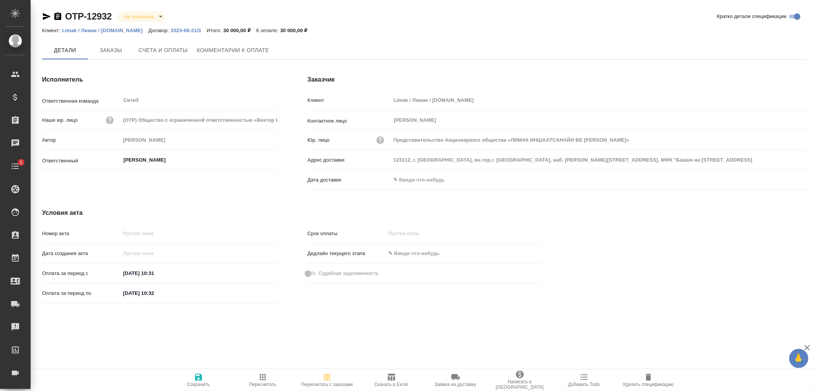
type input "Представительство Акционерного общества «ЛИМАК ИНШААТСАНАЙИ ВЕ [PERSON_NAME]»"
click at [110, 50] on span "Заказы" at bounding box center [111, 51] width 37 height 10
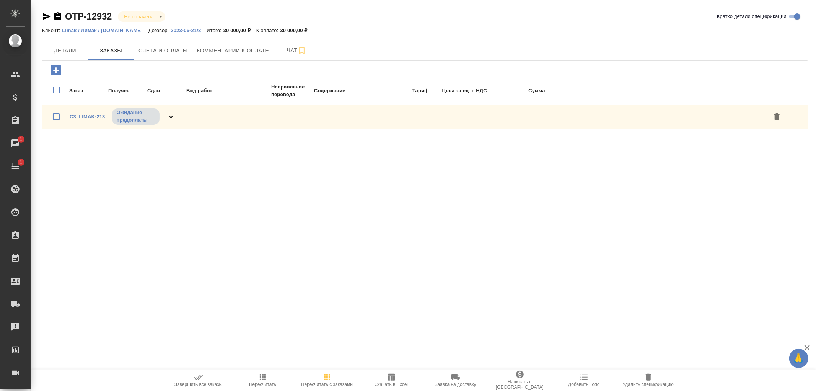
click at [171, 113] on icon at bounding box center [170, 116] width 9 height 9
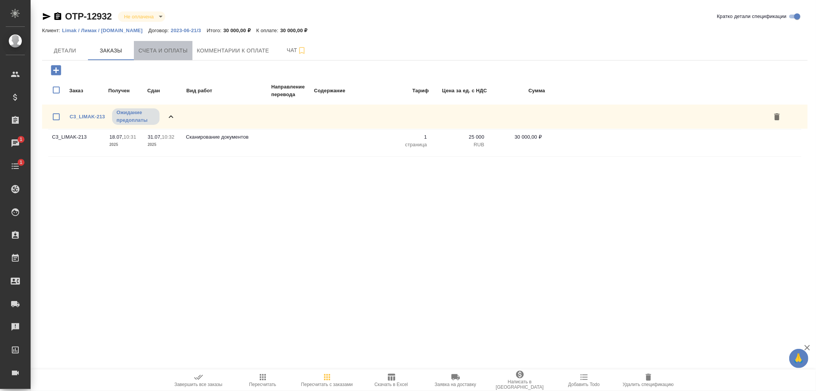
click at [169, 52] on span "Счета и оплаты" at bounding box center [162, 51] width 49 height 10
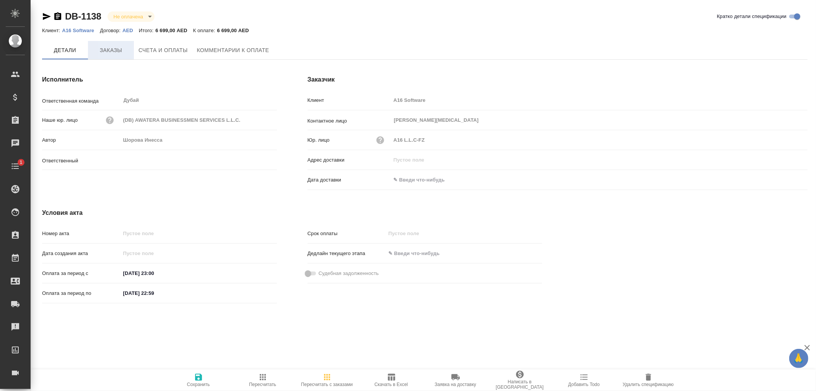
type input "Шорова Инесса"
click at [107, 51] on span "Заказы" at bounding box center [111, 51] width 37 height 10
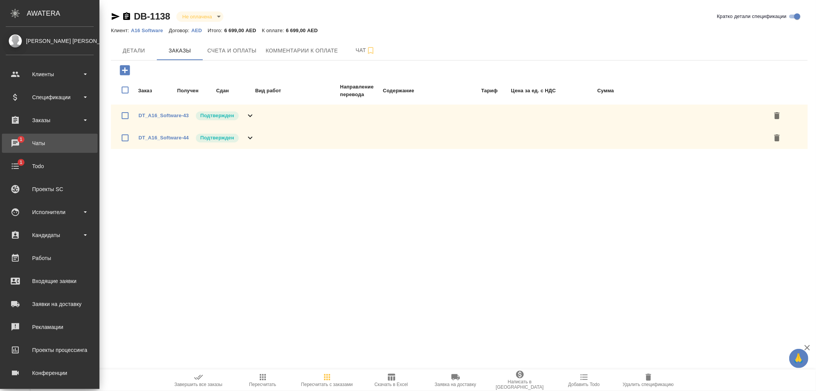
click at [16, 143] on div "Чаты" at bounding box center [50, 142] width 88 height 11
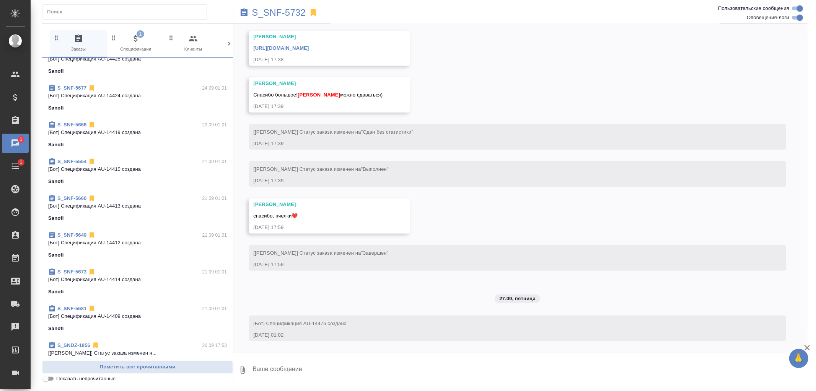
scroll to position [1543, 0]
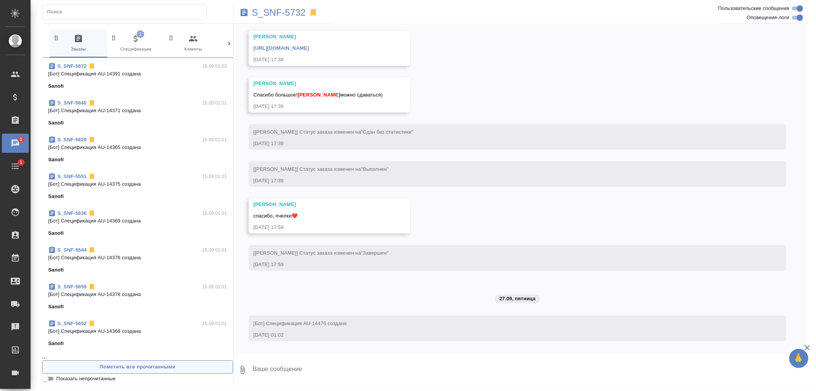
click at [142, 365] on span "Пометить все прочитанными" at bounding box center [137, 366] width 182 height 9
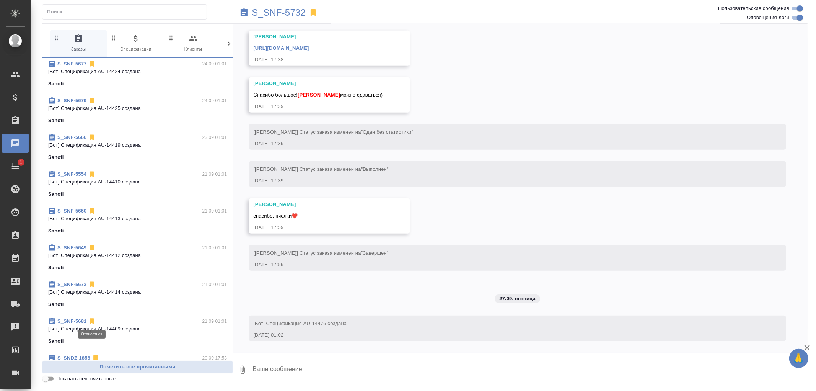
scroll to position [2903, 0]
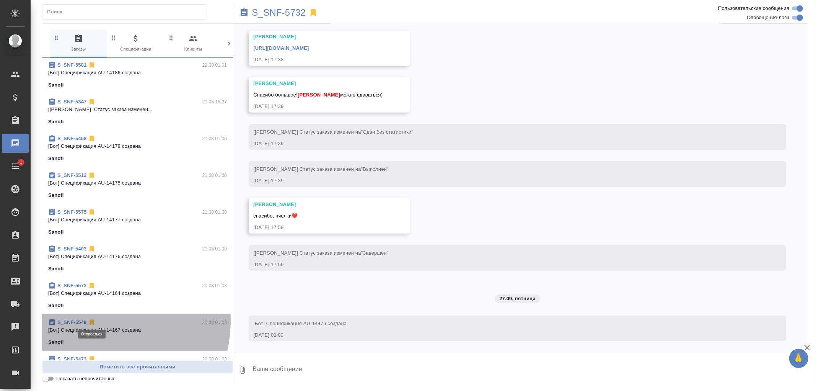
click at [93, 319] on icon at bounding box center [92, 322] width 5 height 6
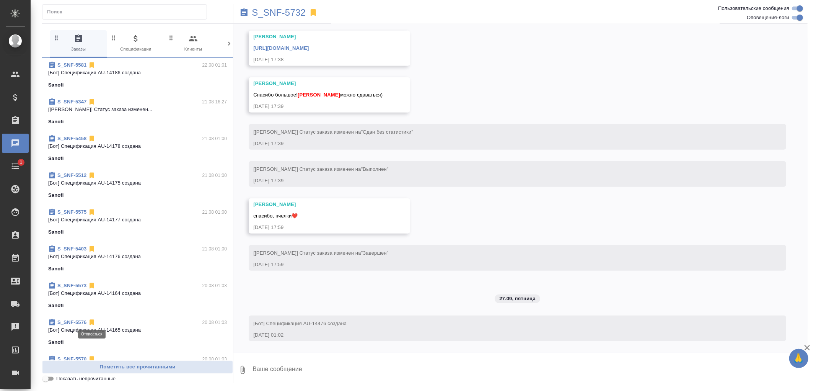
click at [93, 319] on icon at bounding box center [92, 322] width 5 height 6
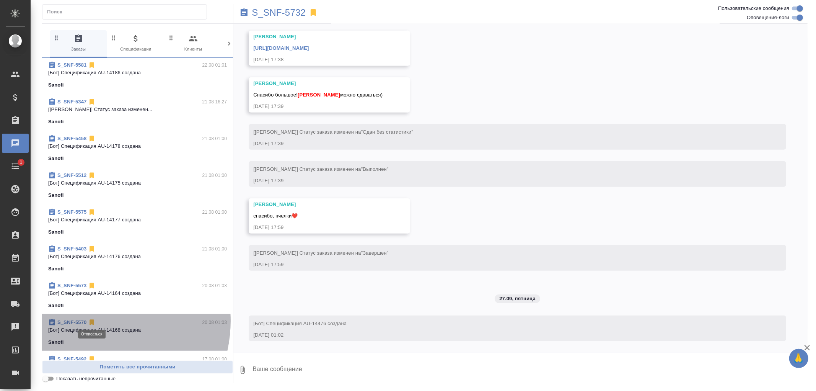
click at [93, 319] on icon at bounding box center [92, 322] width 5 height 6
click at [91, 319] on icon at bounding box center [92, 322] width 5 height 6
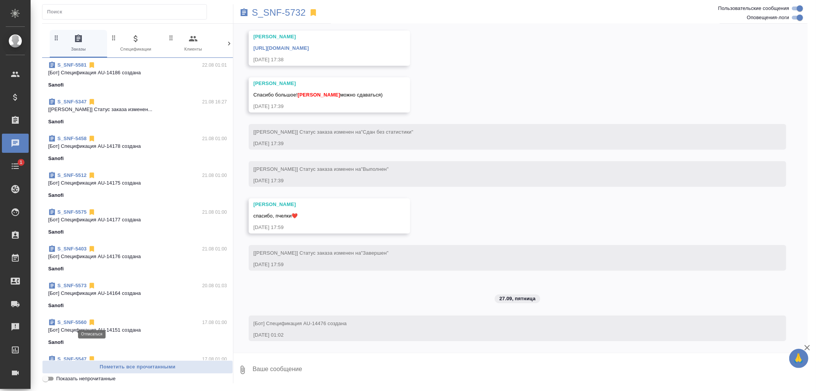
click at [91, 319] on icon at bounding box center [92, 322] width 5 height 6
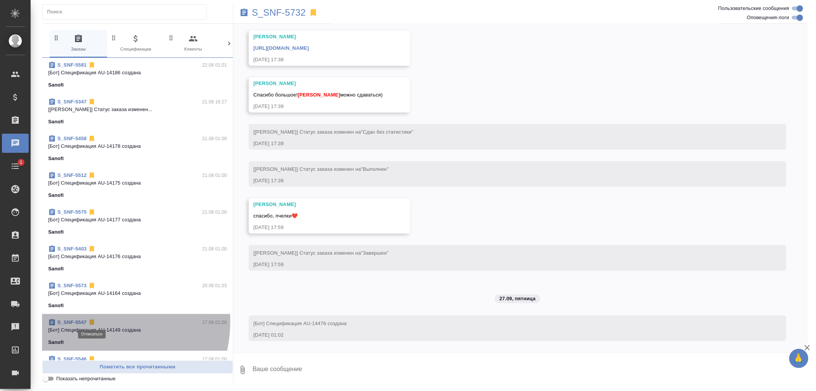
click at [91, 319] on icon at bounding box center [92, 322] width 5 height 6
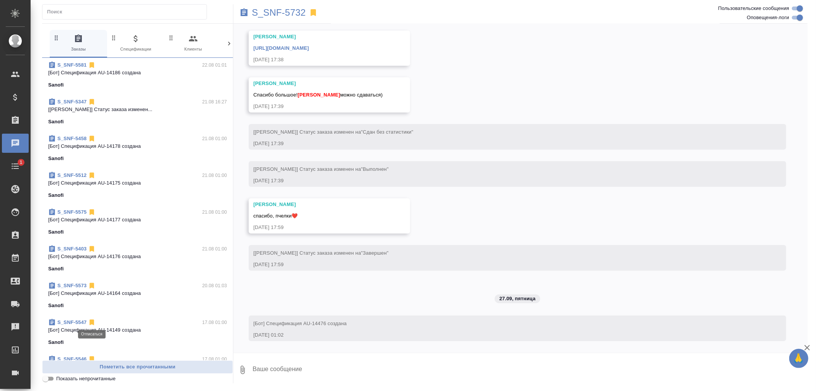
click at [91, 319] on icon at bounding box center [92, 322] width 5 height 6
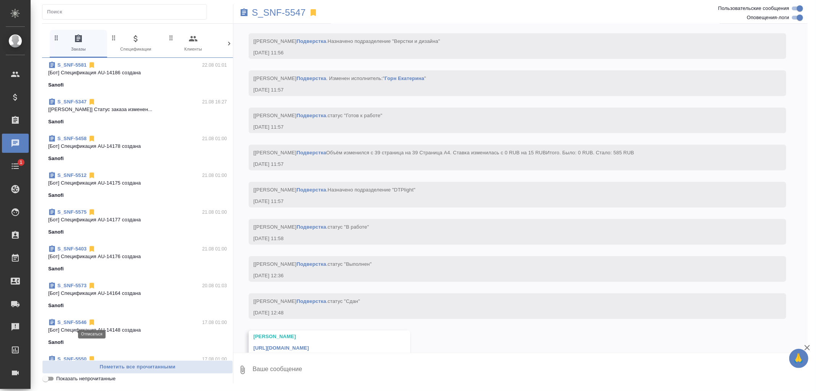
scroll to position [3578, 0]
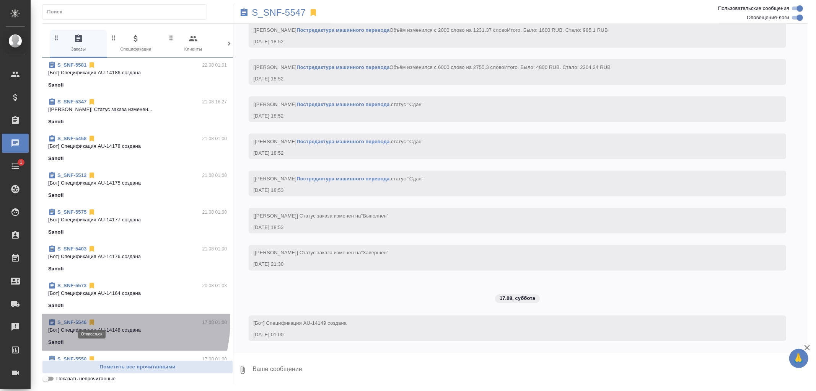
click at [91, 319] on icon at bounding box center [92, 322] width 5 height 6
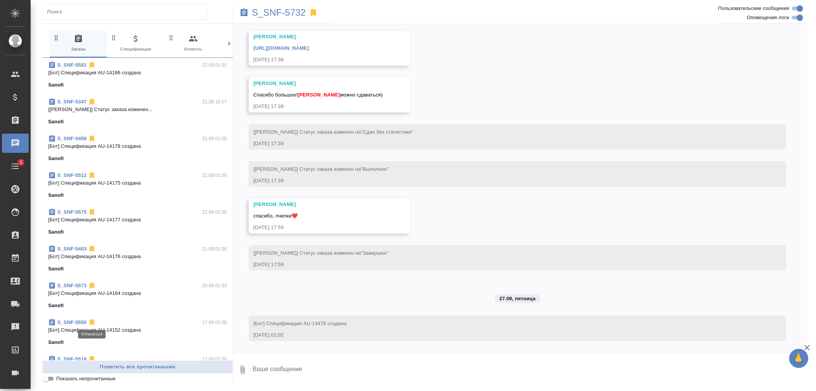
scroll to position [2848, 0]
click at [91, 319] on icon at bounding box center [92, 322] width 5 height 6
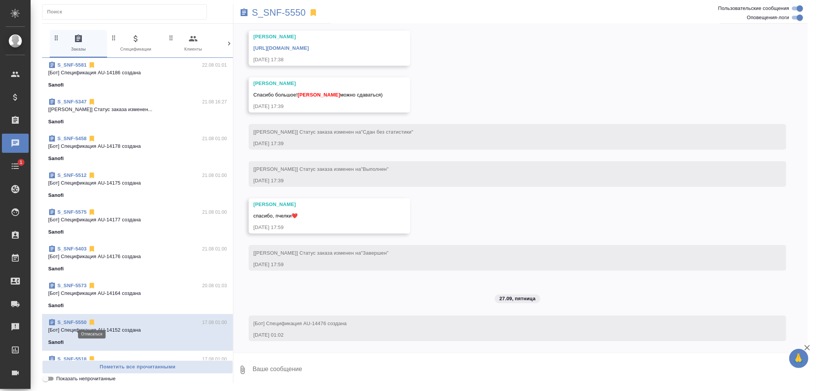
scroll to position [2888, 0]
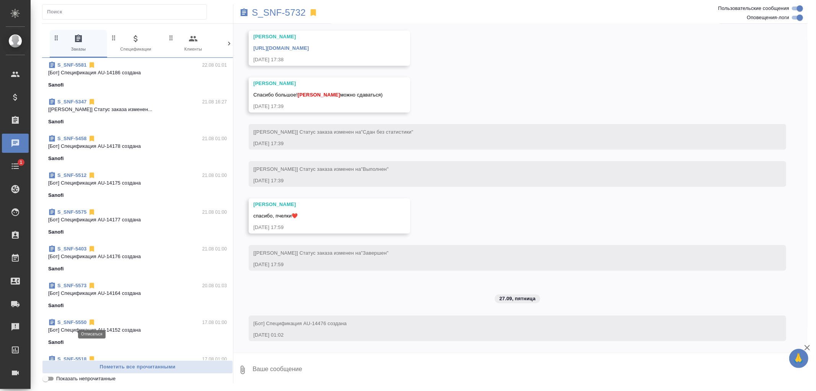
click at [91, 319] on icon at bounding box center [92, 322] width 5 height 6
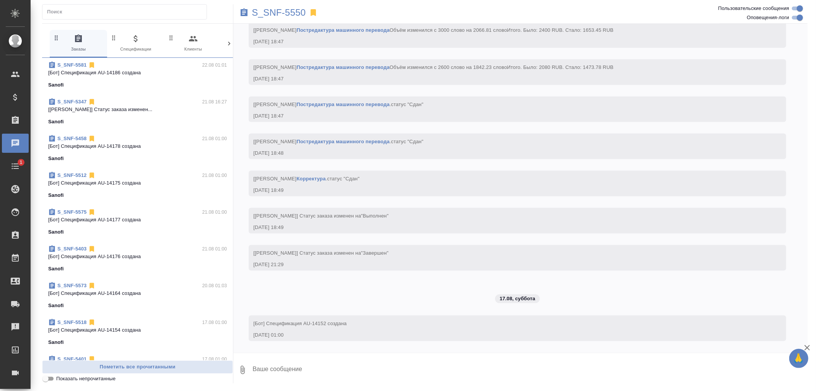
scroll to position [3404, 0]
click at [313, 11] on icon at bounding box center [313, 12] width 5 height 7
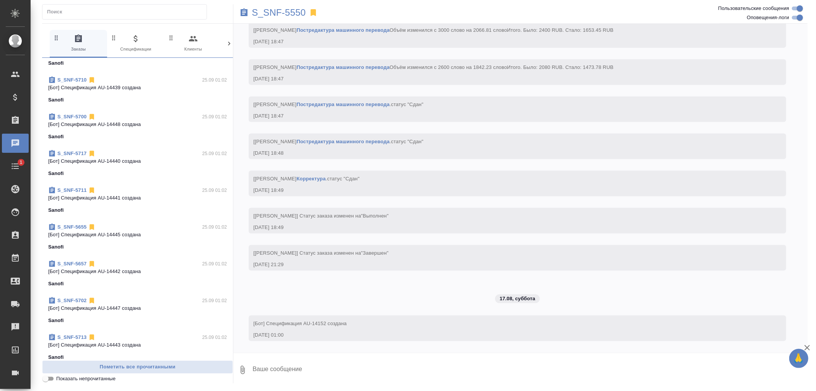
scroll to position [0, 0]
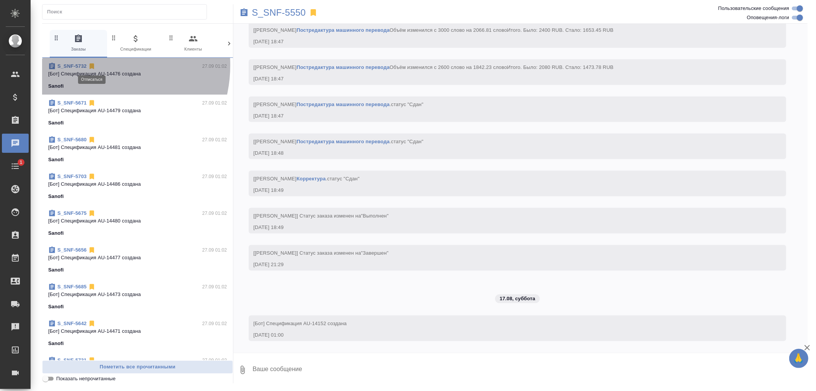
click at [92, 65] on icon at bounding box center [92, 67] width 5 height 6
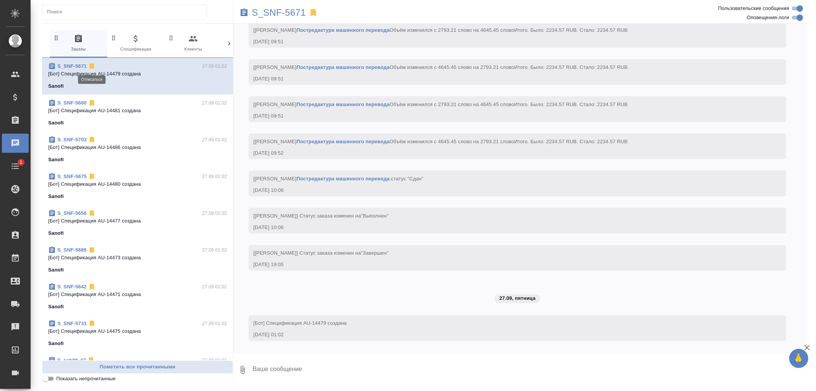
scroll to position [3553, 0]
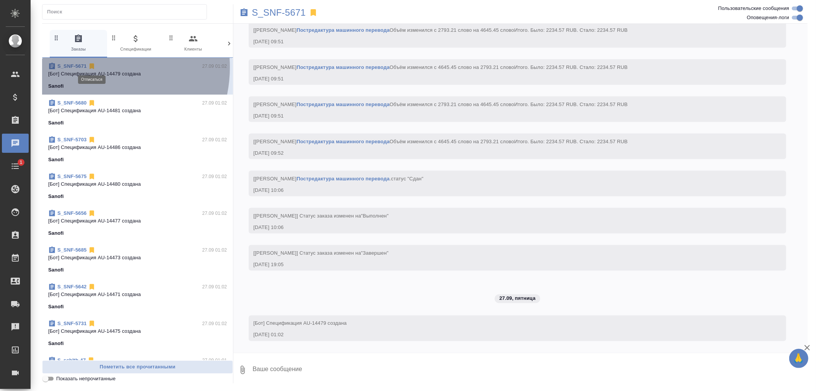
click at [91, 67] on icon at bounding box center [92, 67] width 5 height 6
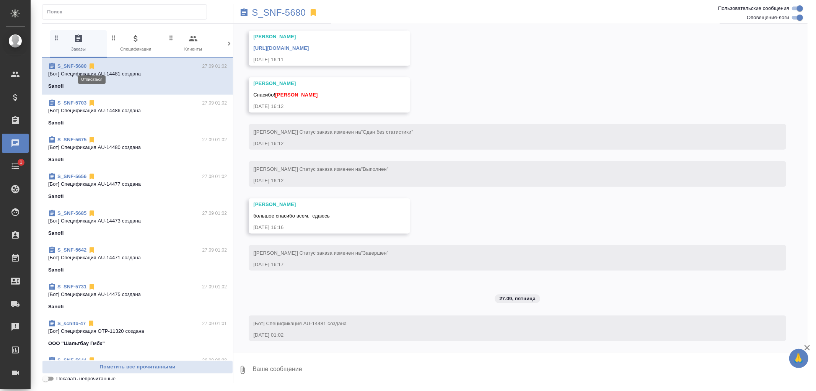
scroll to position [3228, 0]
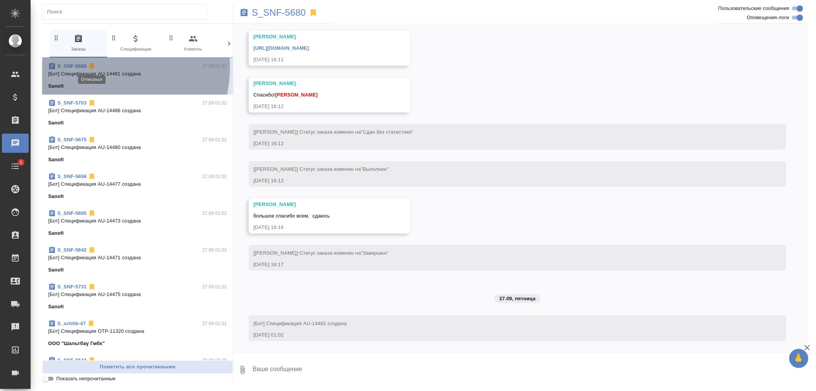
click at [91, 67] on icon at bounding box center [92, 67] width 5 height 6
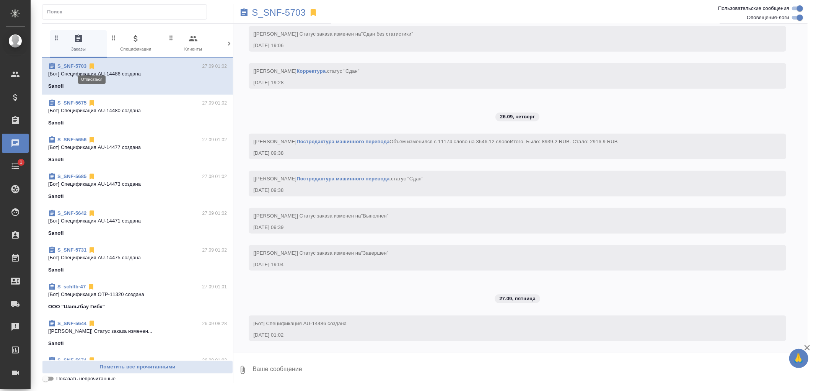
scroll to position [3232, 0]
click at [313, 13] on icon at bounding box center [313, 12] width 5 height 7
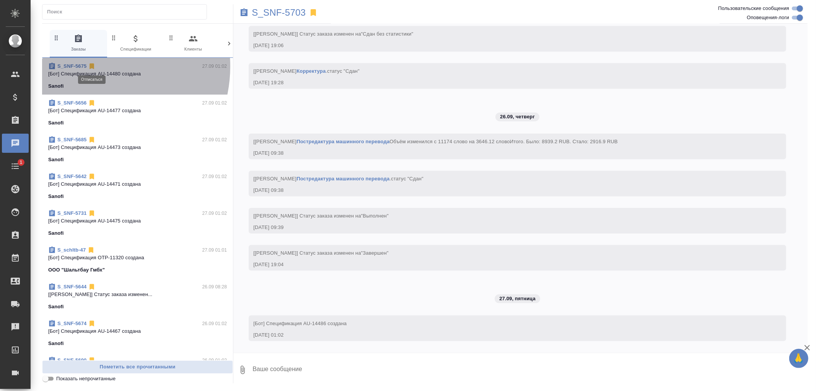
click at [91, 66] on icon at bounding box center [92, 67] width 5 height 6
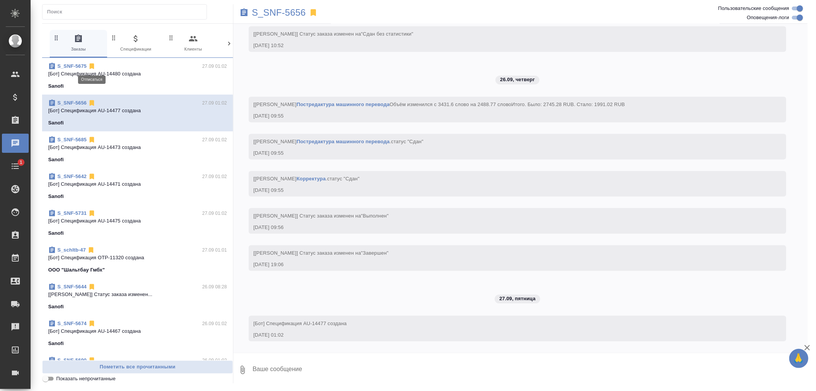
scroll to position [3916, 0]
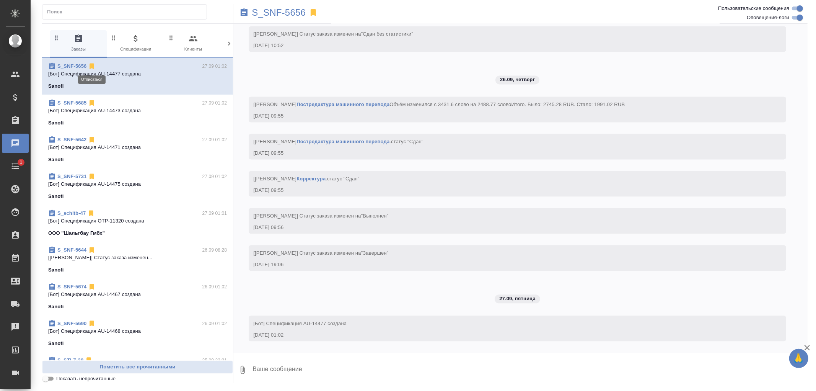
click at [91, 66] on icon at bounding box center [92, 67] width 5 height 6
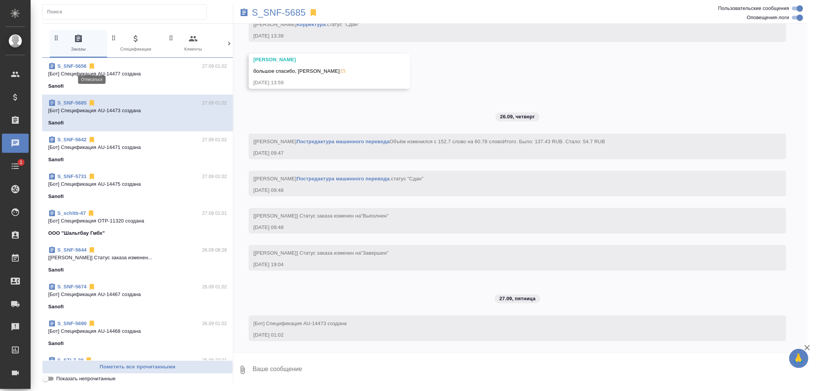
scroll to position [2971, 0]
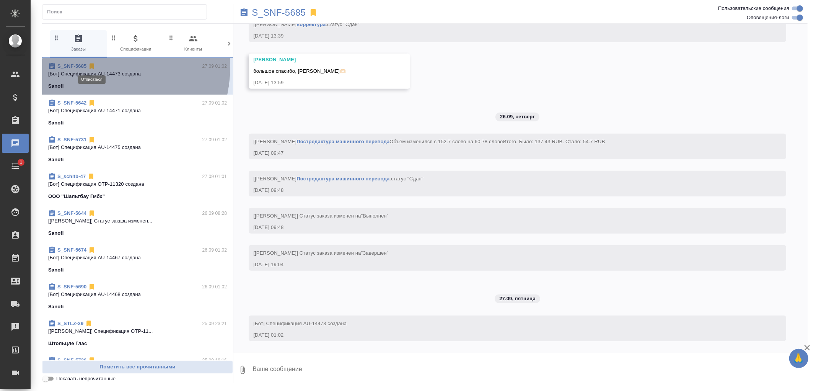
click at [91, 66] on icon at bounding box center [92, 67] width 5 height 6
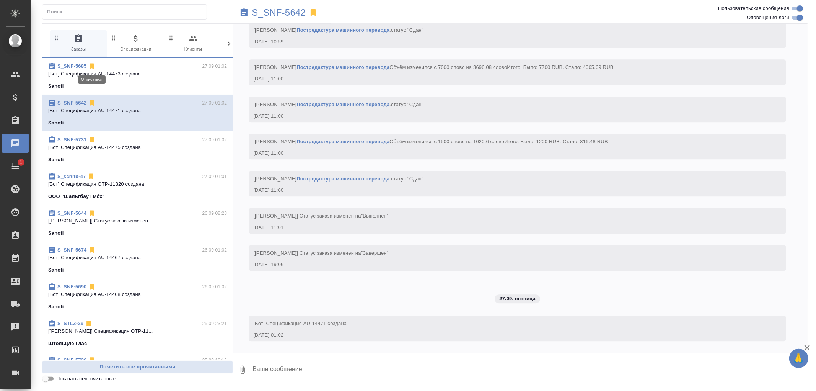
scroll to position [6854, 0]
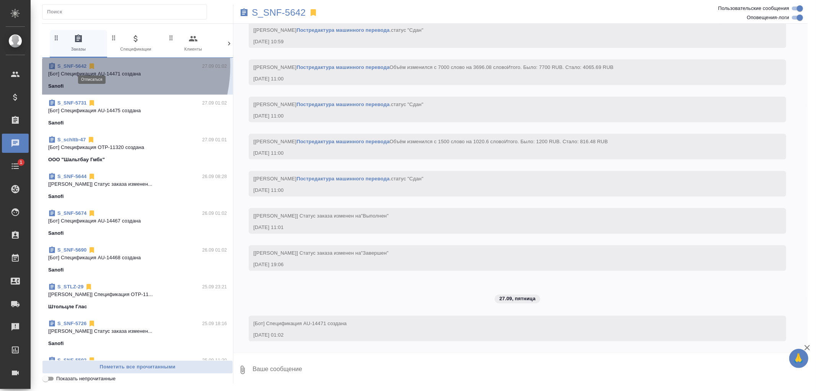
click at [91, 66] on icon at bounding box center [92, 67] width 5 height 6
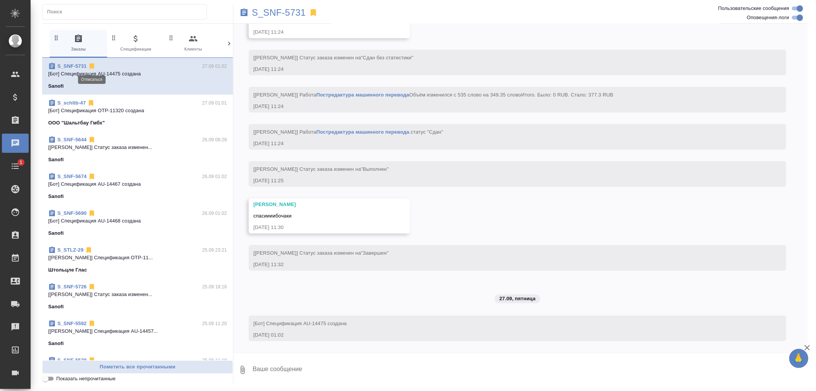
scroll to position [2881, 0]
click at [91, 66] on icon at bounding box center [92, 67] width 5 height 6
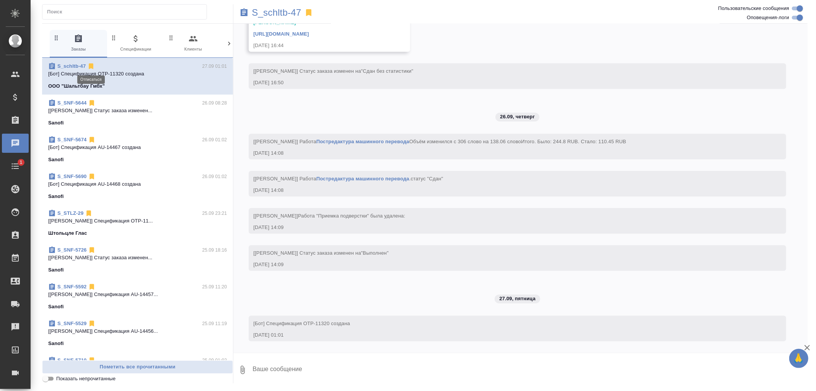
scroll to position [1863, 0]
click at [91, 66] on icon at bounding box center [91, 67] width 5 height 6
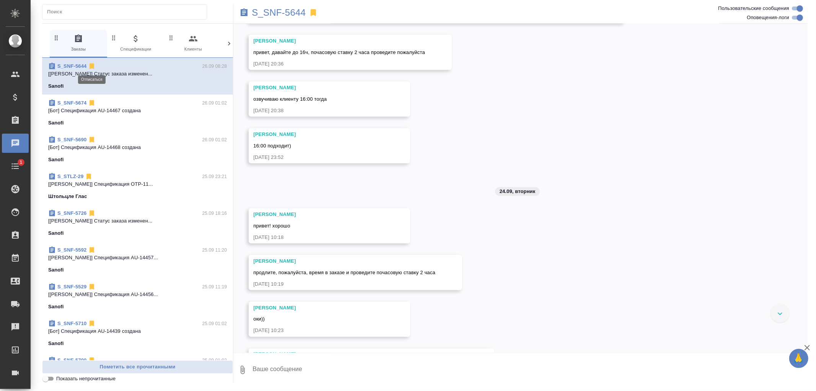
scroll to position [7965, 0]
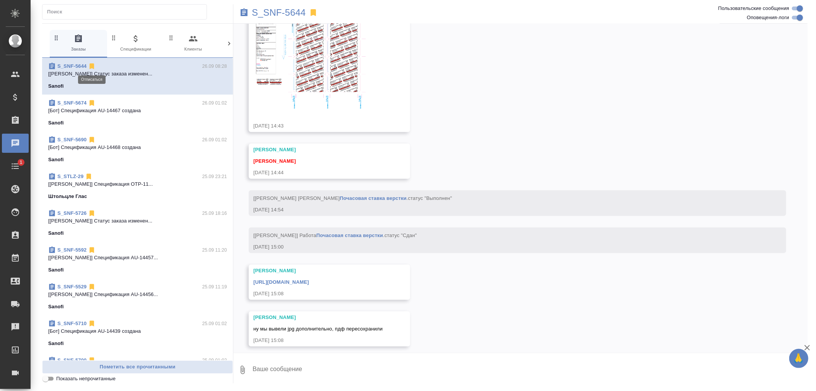
click at [91, 66] on icon at bounding box center [92, 67] width 5 height 6
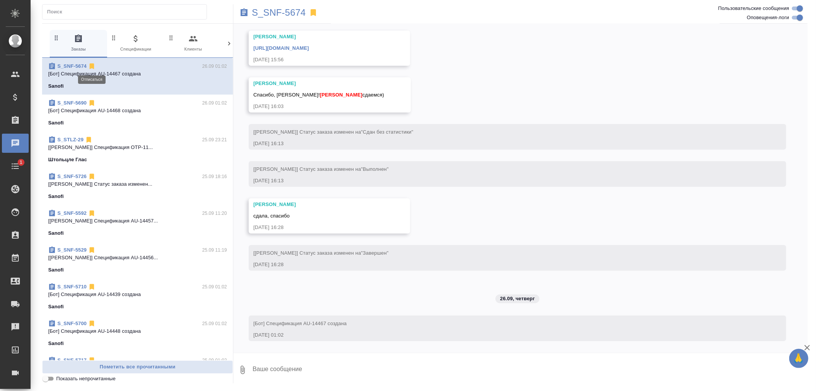
scroll to position [3083, 0]
click at [91, 66] on icon at bounding box center [92, 67] width 5 height 6
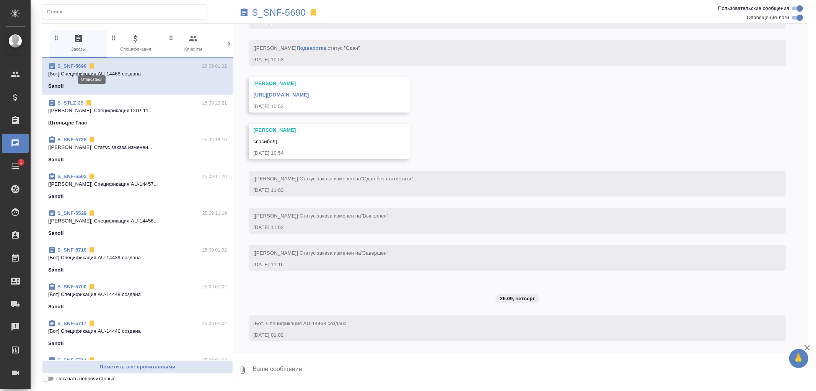
scroll to position [3195, 0]
click at [91, 66] on icon at bounding box center [92, 67] width 5 height 6
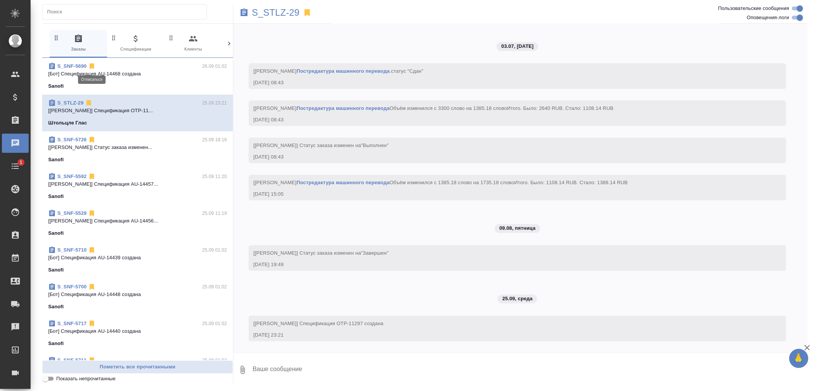
scroll to position [4359, 0]
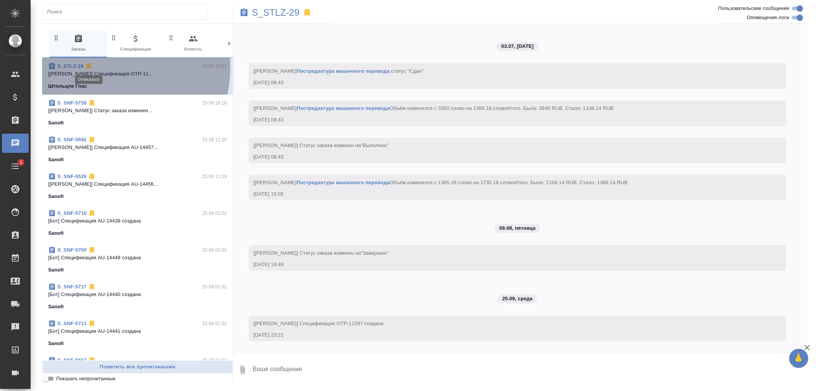
click at [88, 66] on icon at bounding box center [88, 67] width 5 height 6
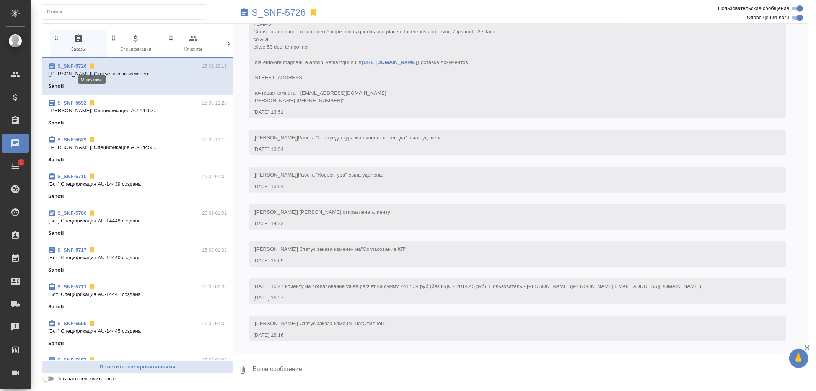
scroll to position [186, 0]
click at [92, 66] on icon at bounding box center [92, 67] width 5 height 6
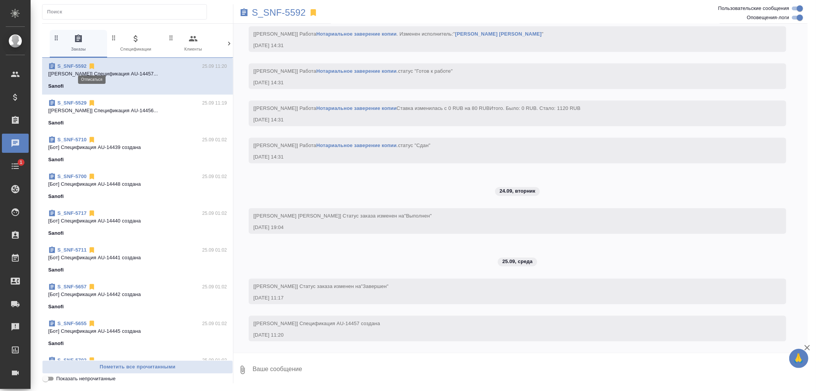
scroll to position [3828, 0]
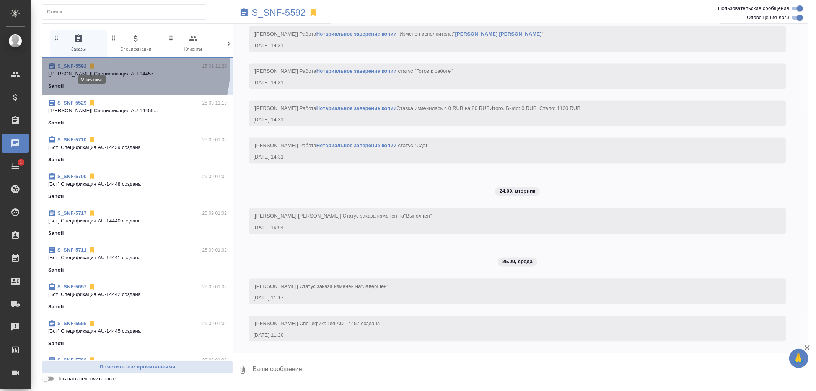
click at [92, 66] on icon at bounding box center [92, 67] width 5 height 6
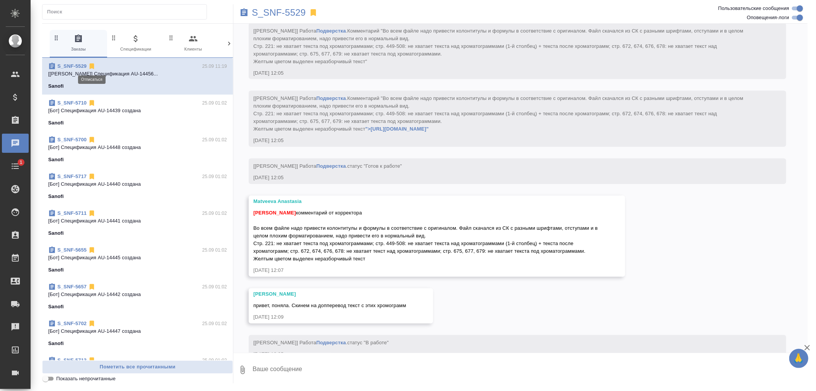
scroll to position [5381, 0]
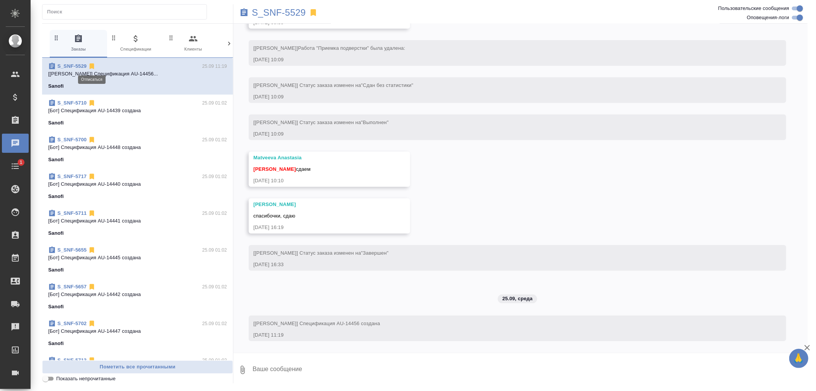
click at [92, 66] on icon at bounding box center [92, 67] width 5 height 6
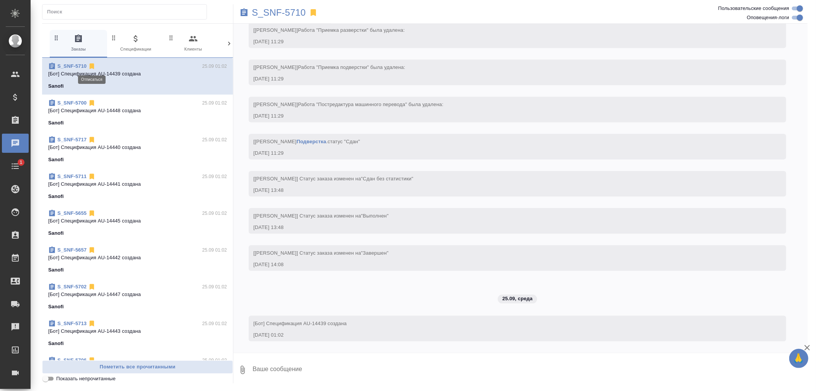
scroll to position [1434, 0]
click at [90, 66] on icon at bounding box center [92, 67] width 5 height 6
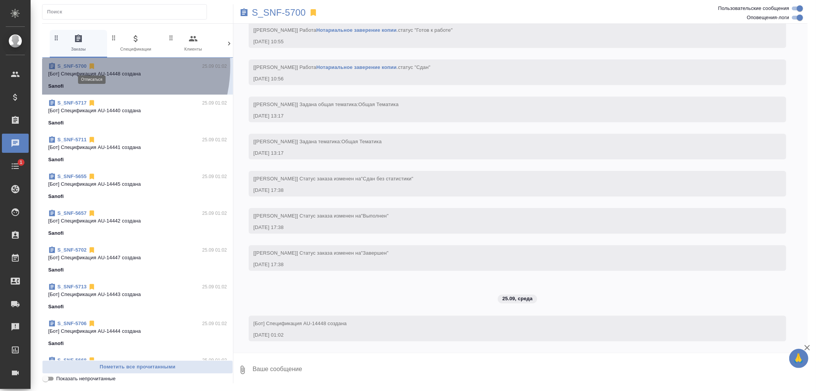
click at [92, 66] on icon at bounding box center [92, 67] width 5 height 6
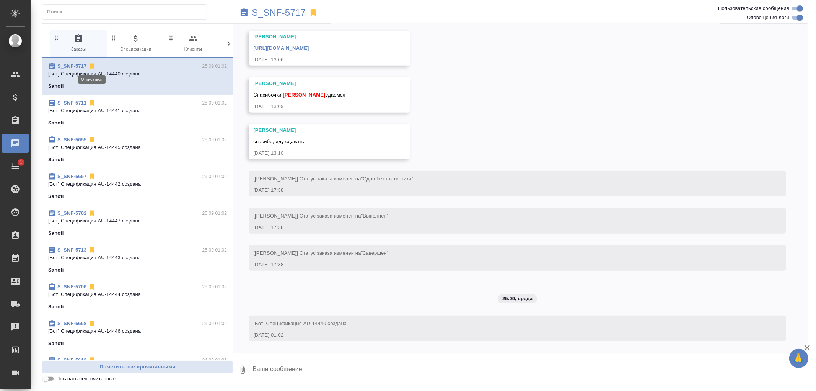
scroll to position [2803, 0]
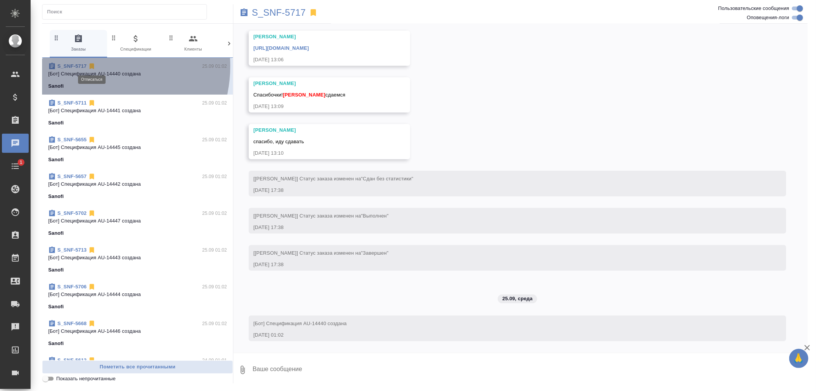
click at [92, 66] on icon at bounding box center [92, 67] width 5 height 6
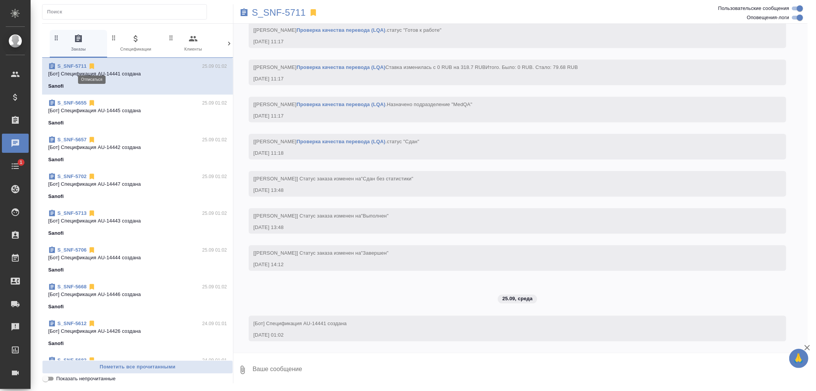
scroll to position [1396, 0]
click at [92, 66] on icon at bounding box center [92, 67] width 5 height 6
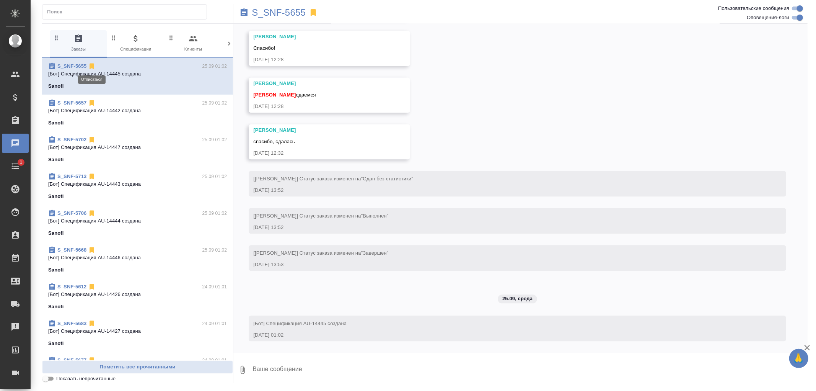
scroll to position [4033, 0]
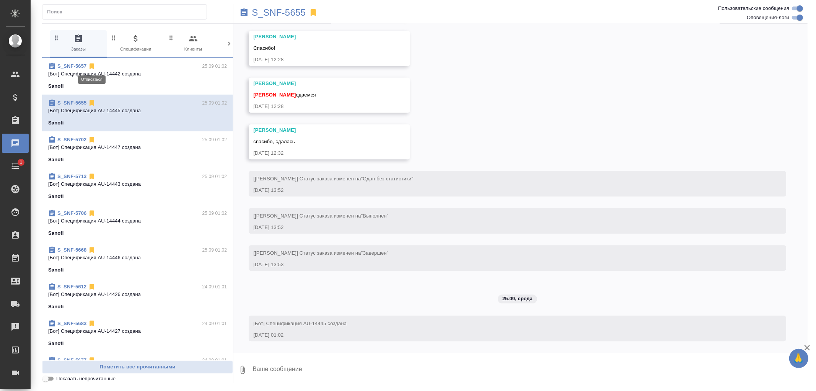
click at [92, 66] on icon at bounding box center [92, 67] width 5 height 6
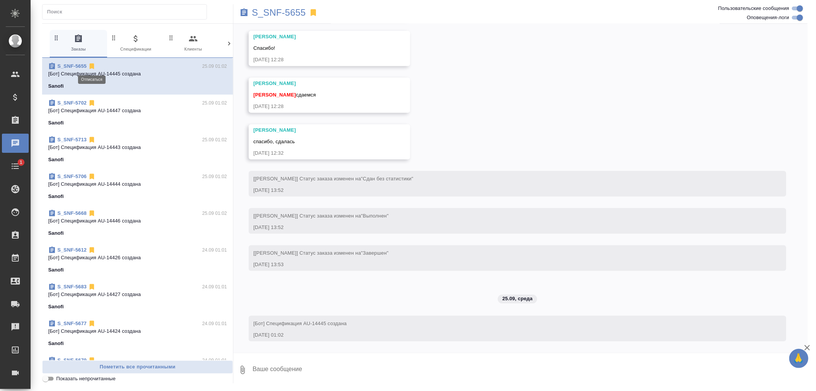
click at [92, 66] on icon at bounding box center [92, 67] width 5 height 6
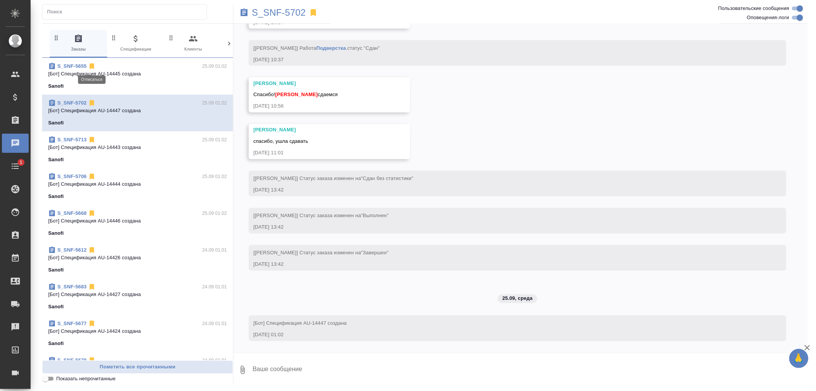
scroll to position [3718, 0]
click at [92, 100] on icon at bounding box center [92, 103] width 5 height 6
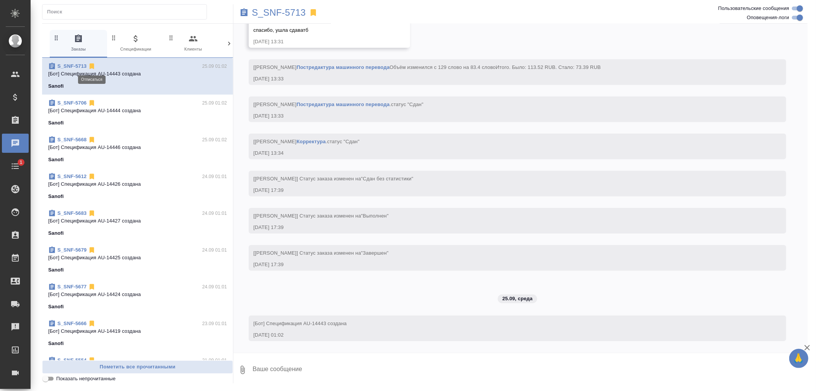
scroll to position [2941, 0]
click at [92, 66] on icon at bounding box center [92, 67] width 5 height 6
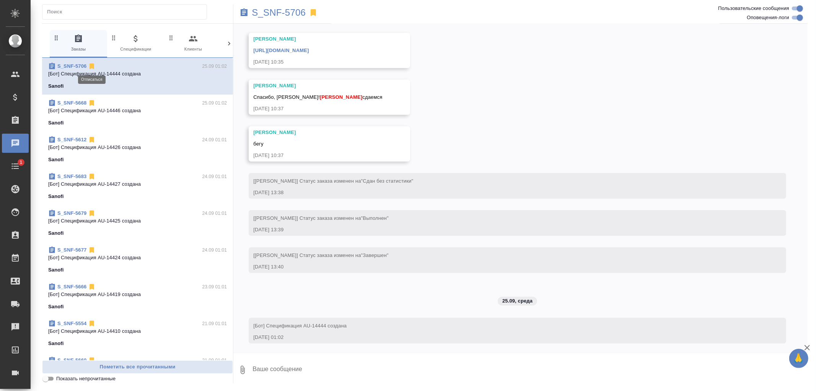
scroll to position [3034, 0]
click at [92, 66] on icon at bounding box center [92, 67] width 5 height 6
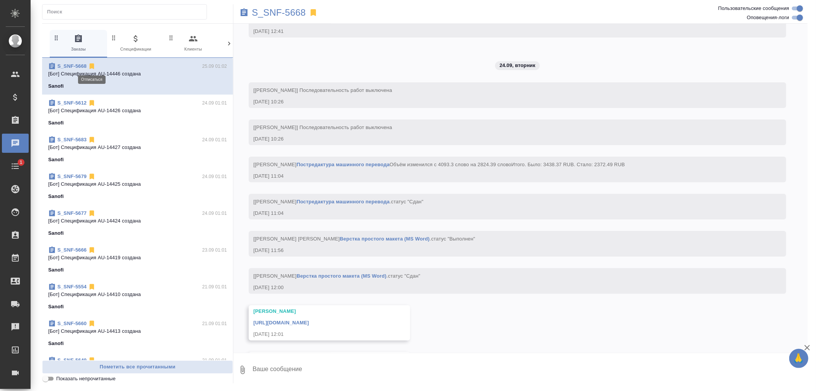
scroll to position [2565, 0]
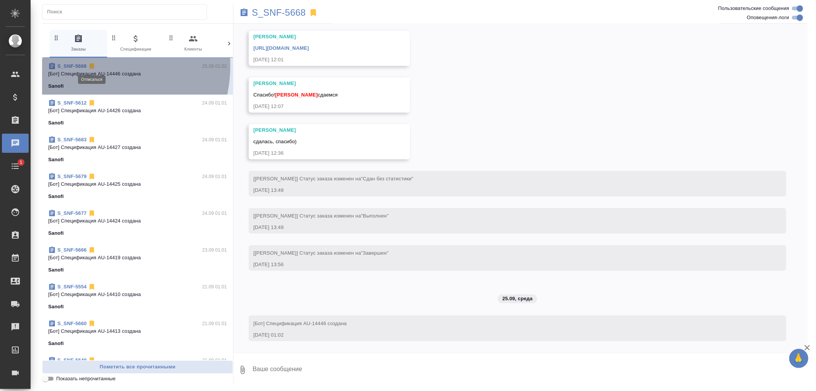
click at [92, 66] on icon at bounding box center [92, 67] width 5 height 6
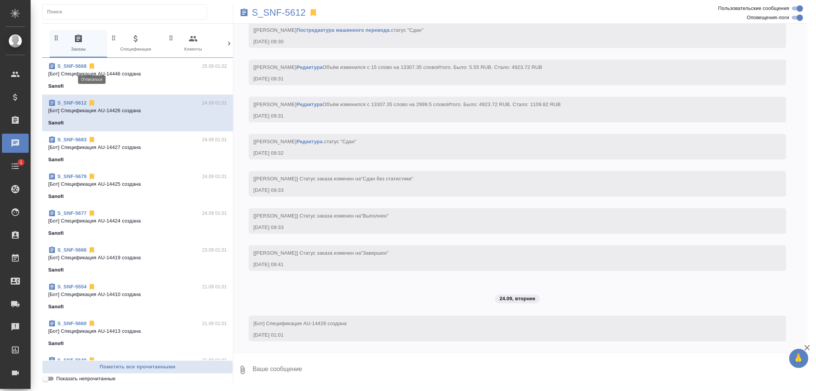
scroll to position [3880, 0]
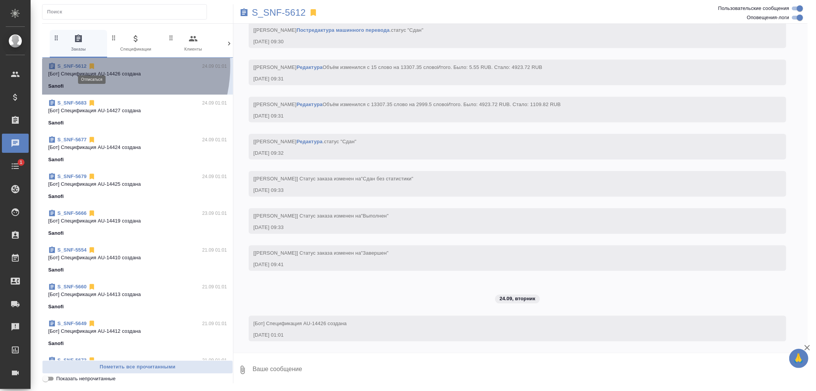
click at [93, 66] on icon at bounding box center [92, 67] width 5 height 6
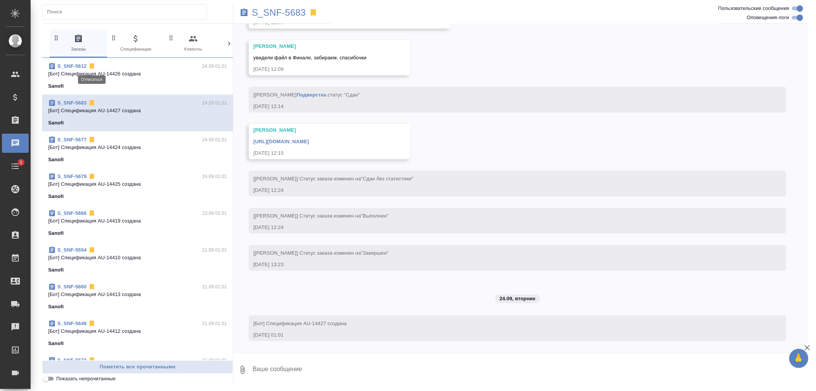
scroll to position [2895, 0]
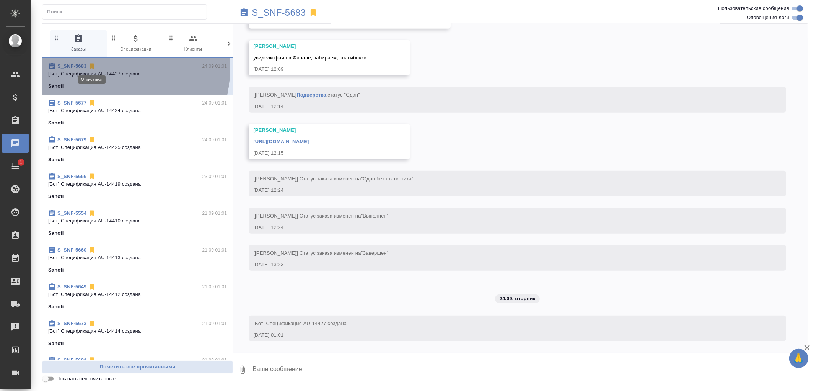
click at [92, 66] on icon at bounding box center [92, 67] width 5 height 6
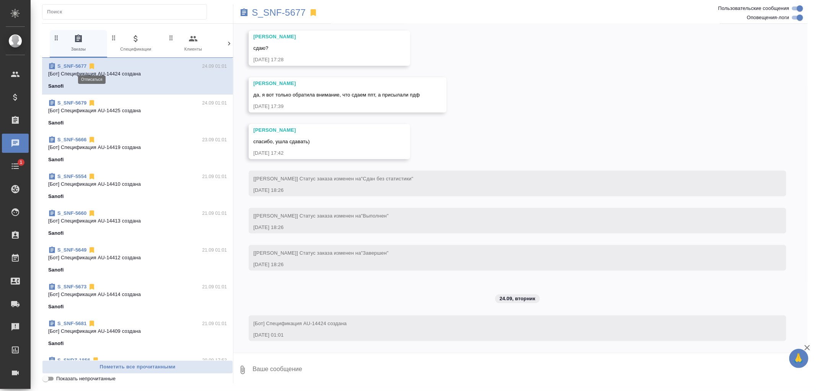
scroll to position [3333, 0]
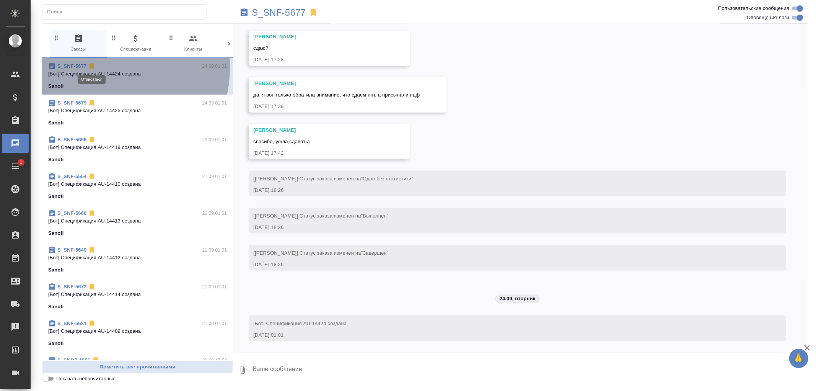
click at [93, 67] on icon at bounding box center [92, 67] width 5 height 6
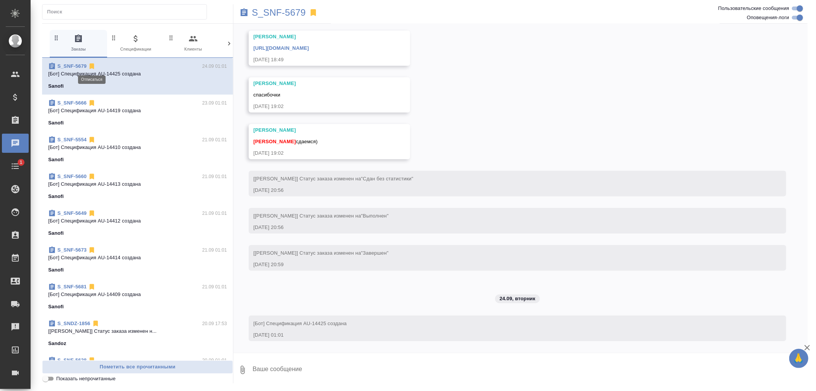
scroll to position [3050, 0]
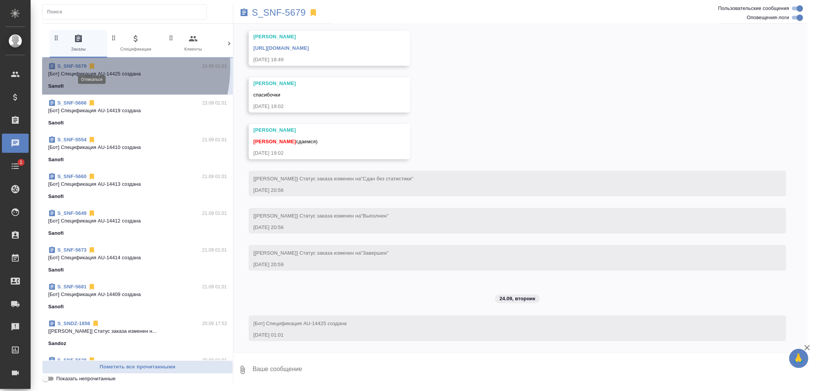
click at [92, 67] on icon at bounding box center [92, 67] width 5 height 6
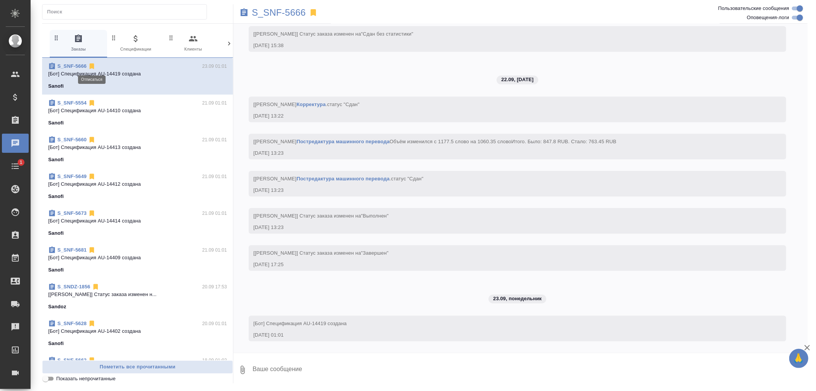
scroll to position [1733, 0]
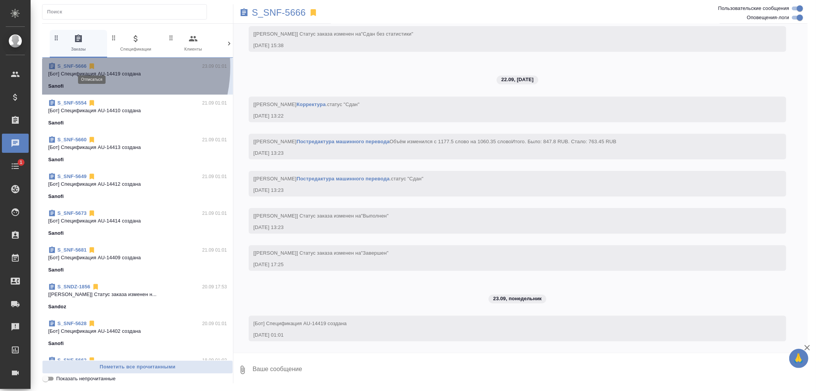
click at [92, 67] on icon at bounding box center [92, 67] width 5 height 6
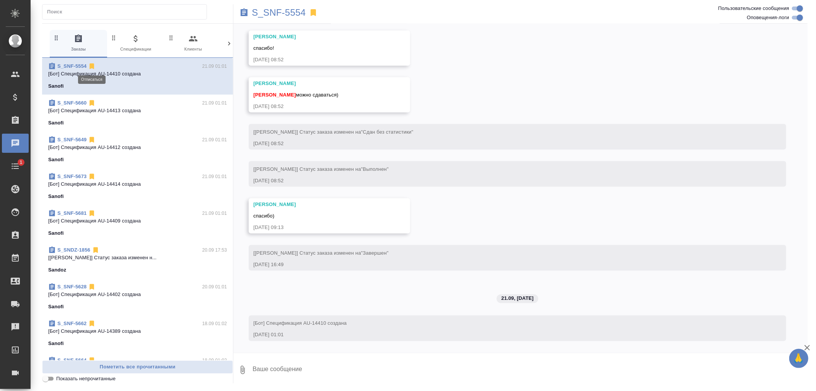
scroll to position [3526, 0]
click at [92, 67] on icon at bounding box center [92, 67] width 5 height 6
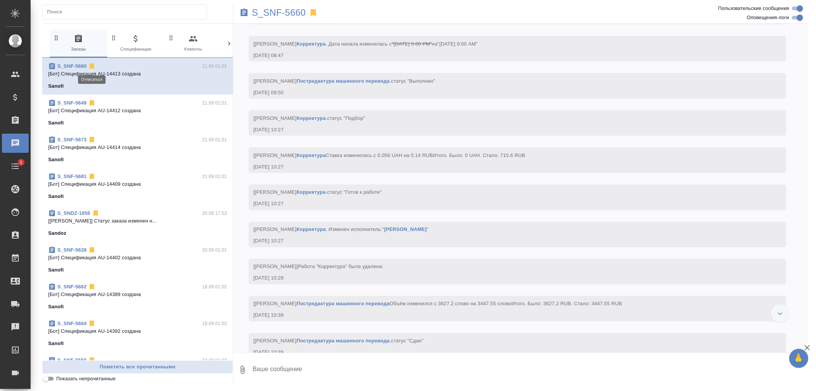
scroll to position [4391, 0]
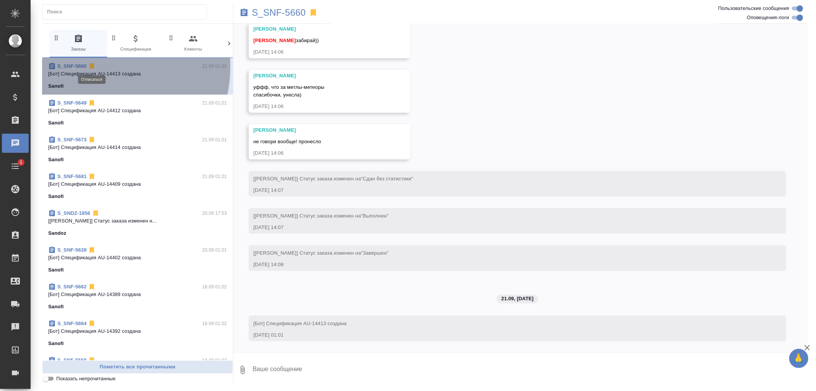
click at [92, 67] on icon at bounding box center [92, 67] width 5 height 6
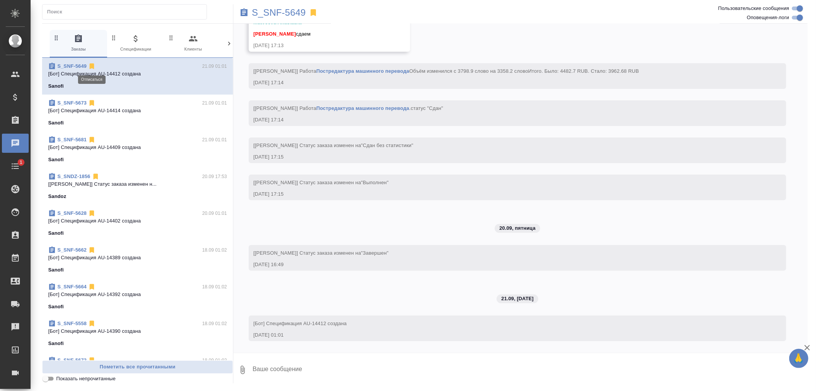
scroll to position [2680, 0]
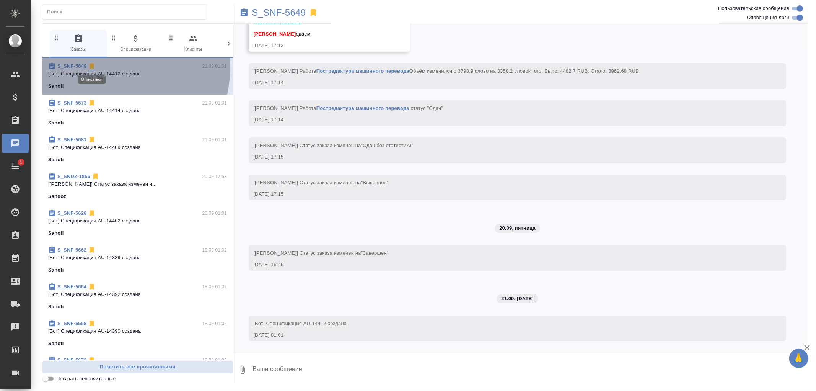
click at [91, 65] on icon at bounding box center [92, 67] width 5 height 6
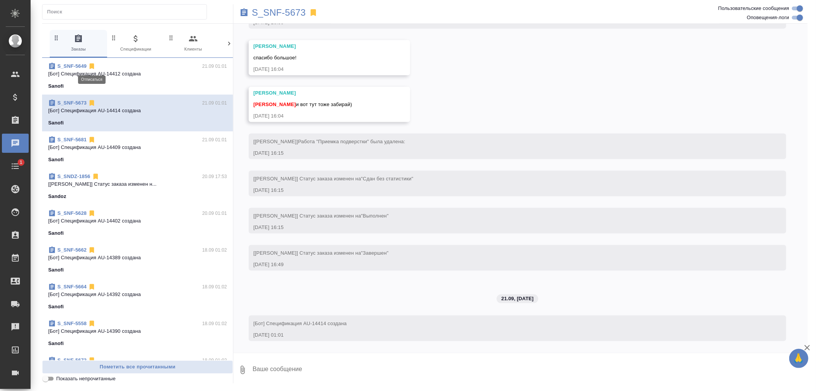
scroll to position [3447, 0]
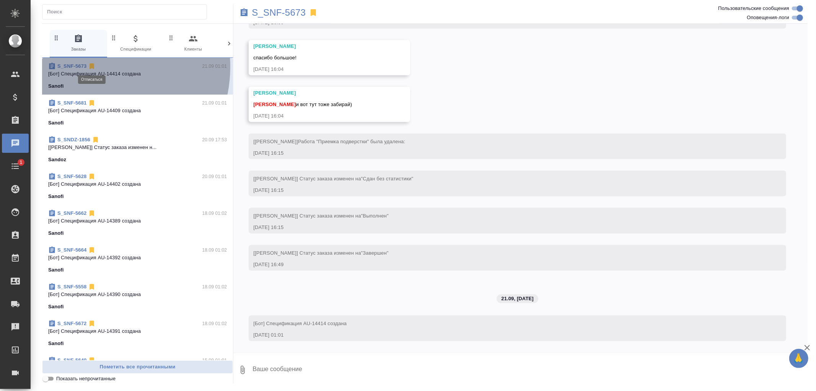
click at [91, 67] on icon at bounding box center [92, 67] width 5 height 6
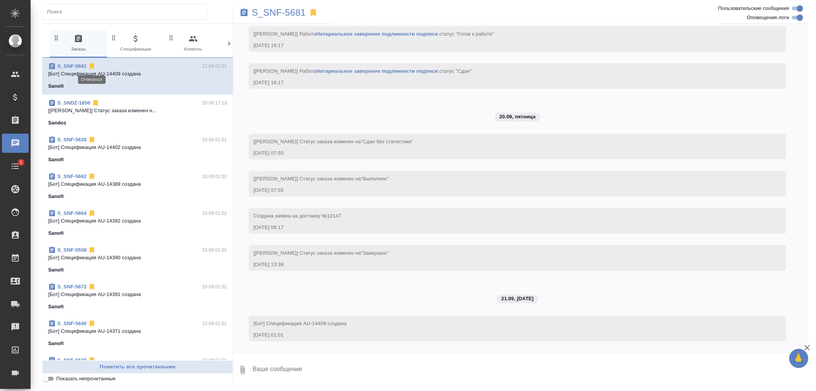
scroll to position [4186, 0]
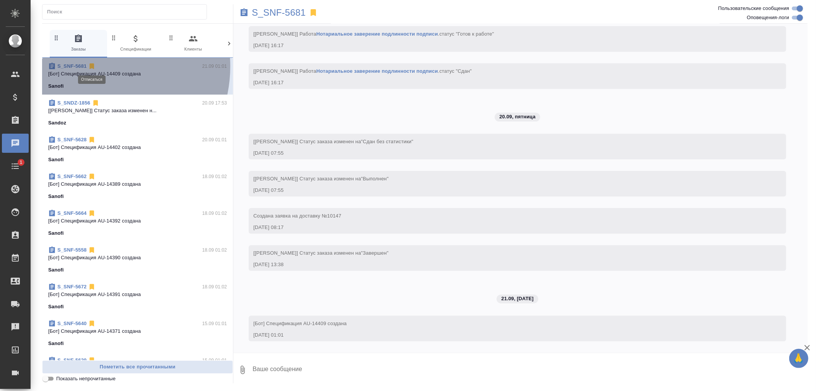
click at [92, 66] on icon at bounding box center [92, 67] width 5 height 6
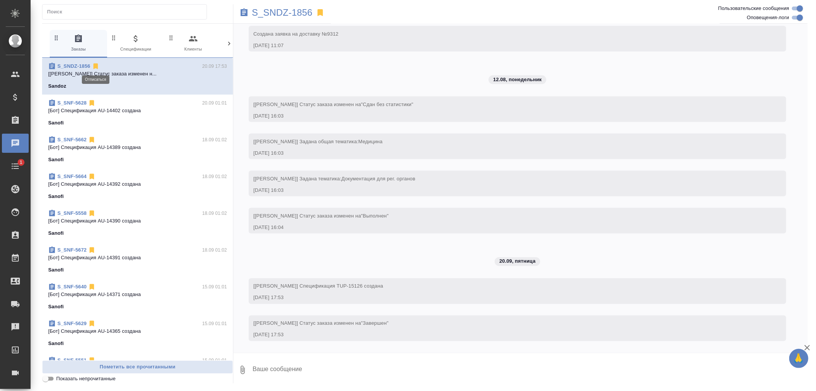
scroll to position [1039, 0]
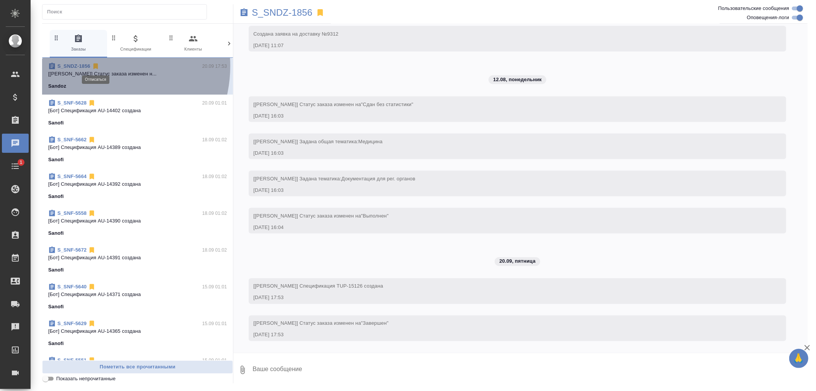
click at [96, 66] on icon at bounding box center [95, 67] width 5 height 6
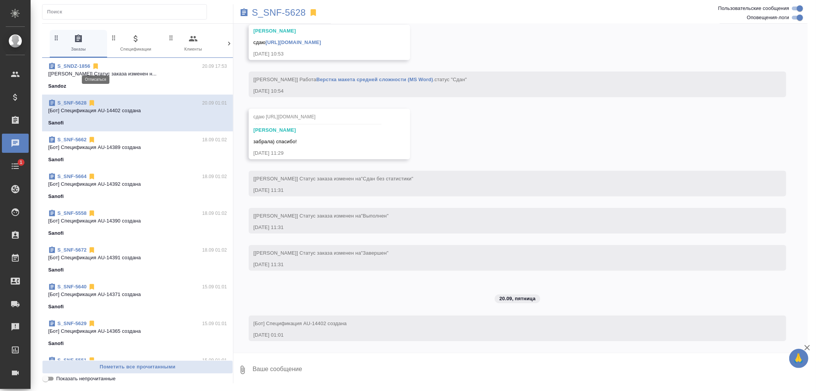
scroll to position [3077, 0]
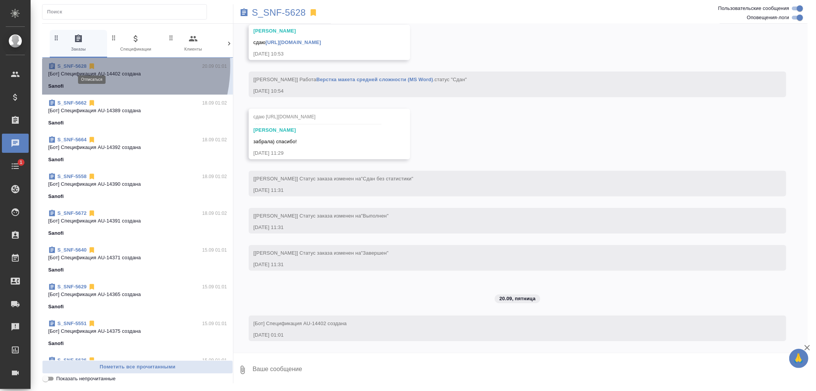
click at [91, 66] on icon at bounding box center [92, 67] width 5 height 6
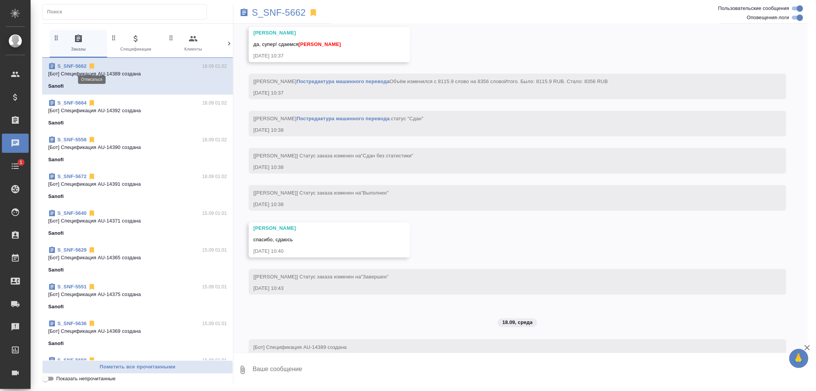
scroll to position [4210, 0]
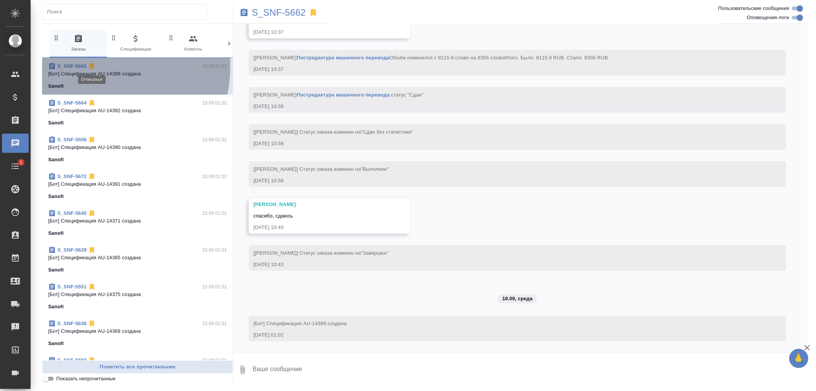
click at [90, 66] on icon at bounding box center [92, 67] width 5 height 6
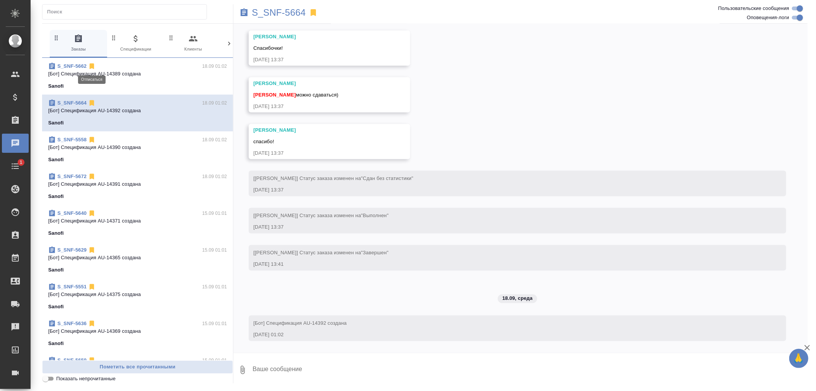
scroll to position [3646, 0]
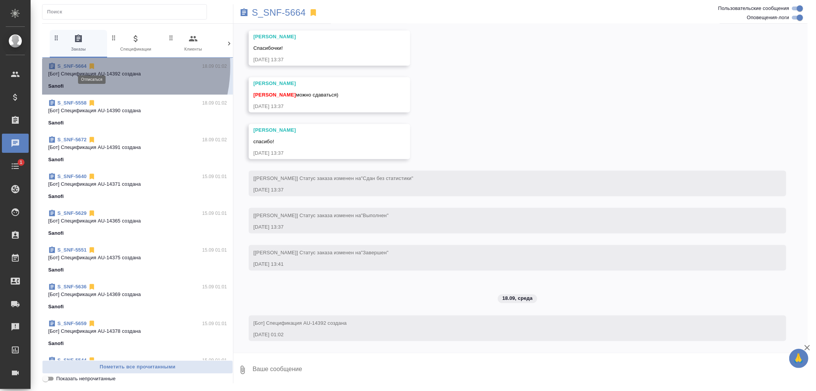
click at [90, 66] on icon at bounding box center [92, 67] width 5 height 6
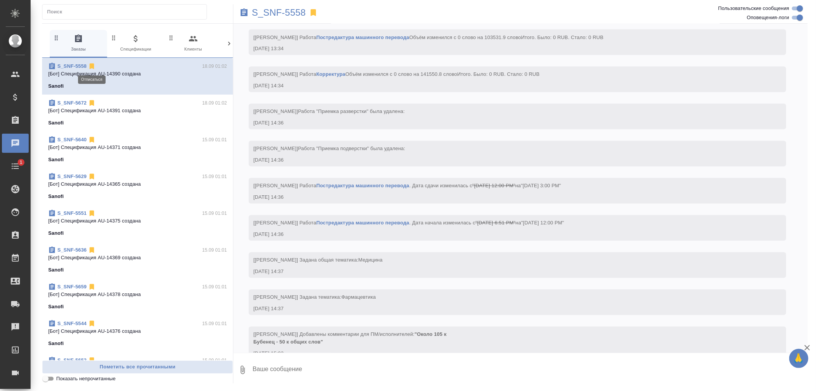
scroll to position [8243, 0]
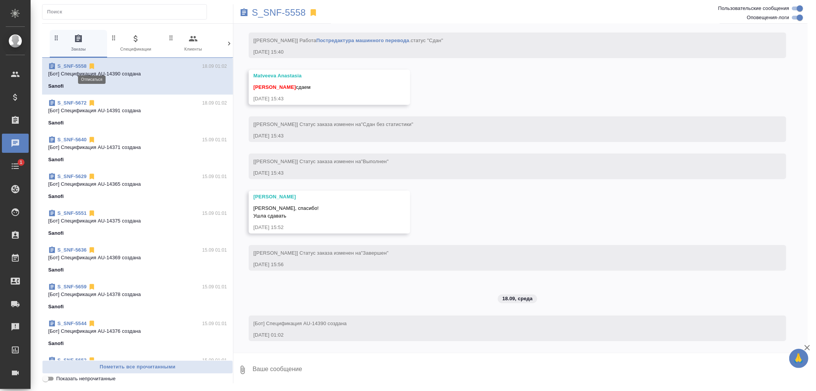
click at [92, 66] on icon at bounding box center [92, 67] width 5 height 6
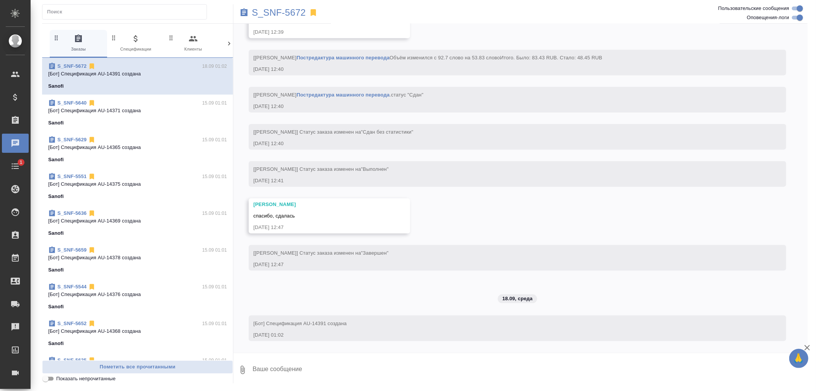
scroll to position [3274, 0]
click at [92, 66] on icon at bounding box center [92, 67] width 5 height 6
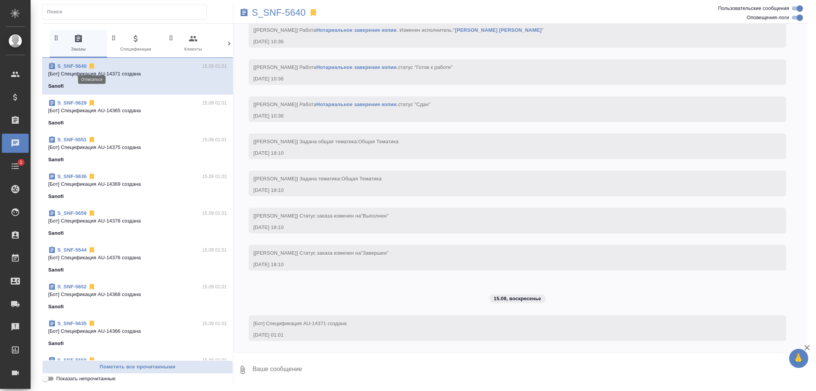
scroll to position [858, 0]
click at [92, 66] on icon at bounding box center [92, 67] width 5 height 6
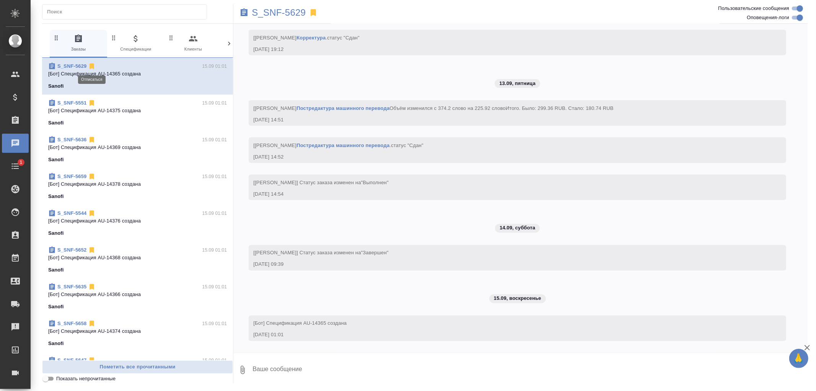
scroll to position [3587, 0]
click at [92, 67] on icon at bounding box center [92, 67] width 5 height 6
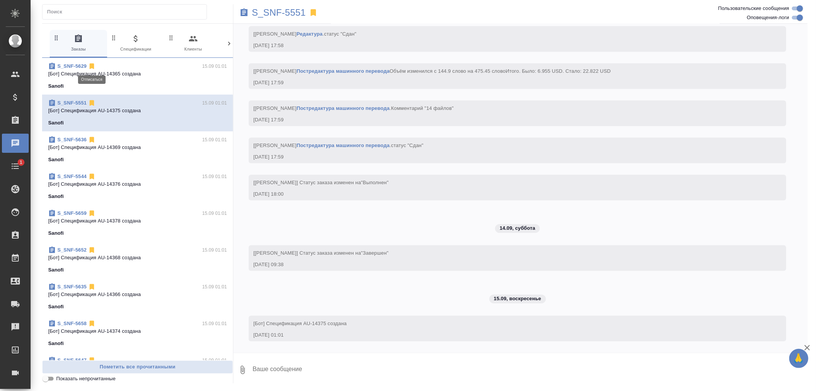
scroll to position [6814, 0]
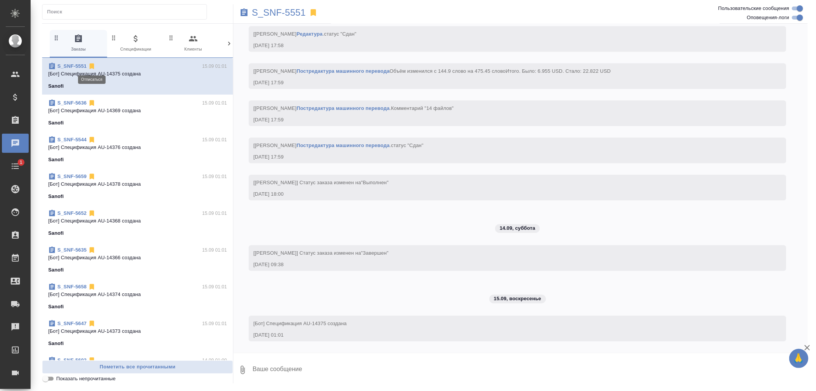
click at [92, 67] on icon at bounding box center [92, 67] width 5 height 6
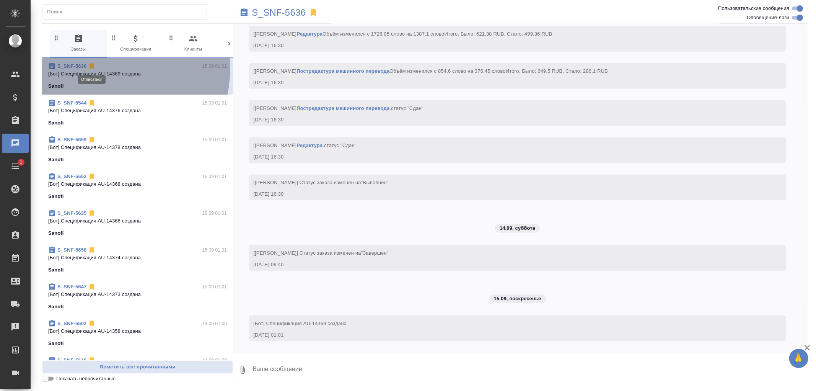
click at [92, 67] on icon at bounding box center [92, 67] width 5 height 6
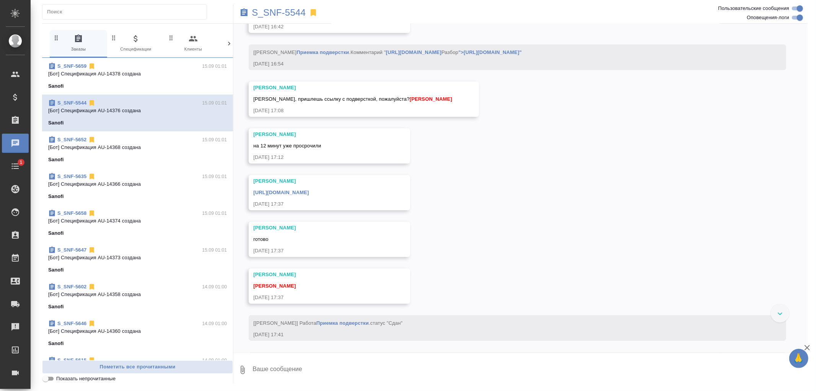
scroll to position [5468, 0]
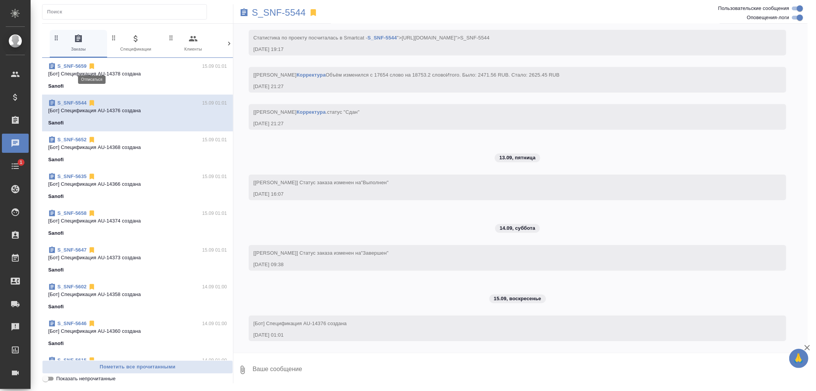
click at [92, 67] on icon at bounding box center [92, 67] width 5 height 6
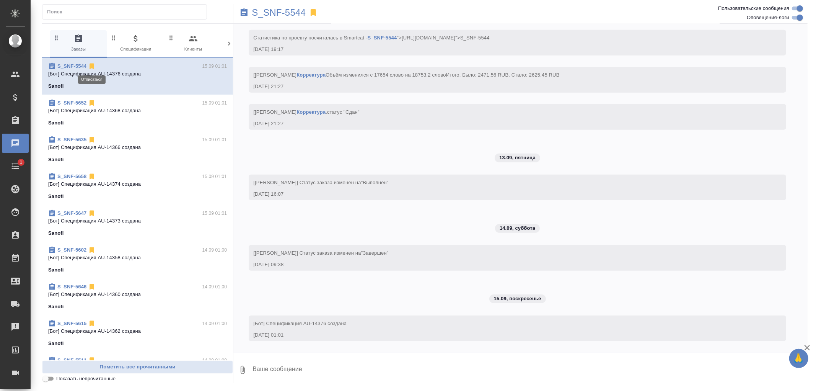
click at [92, 66] on icon at bounding box center [92, 67] width 5 height 6
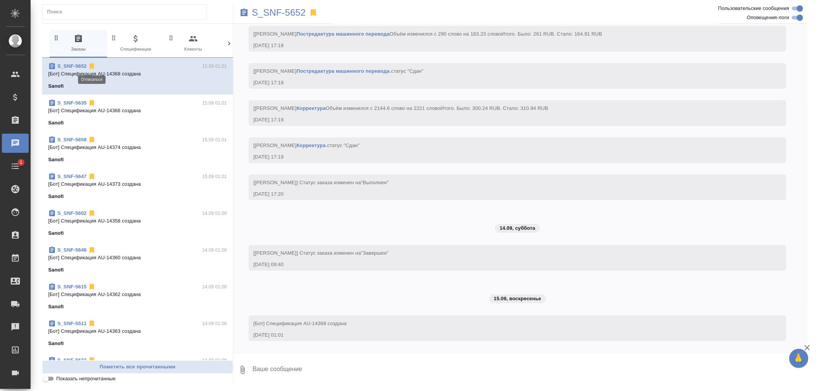
scroll to position [2933, 0]
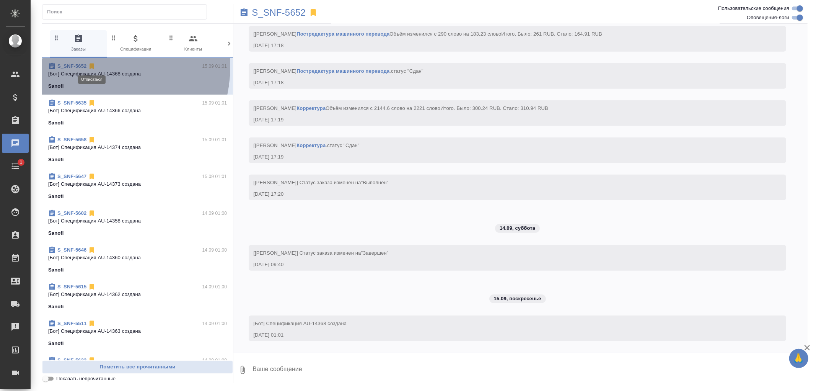
click at [93, 66] on icon at bounding box center [92, 67] width 5 height 6
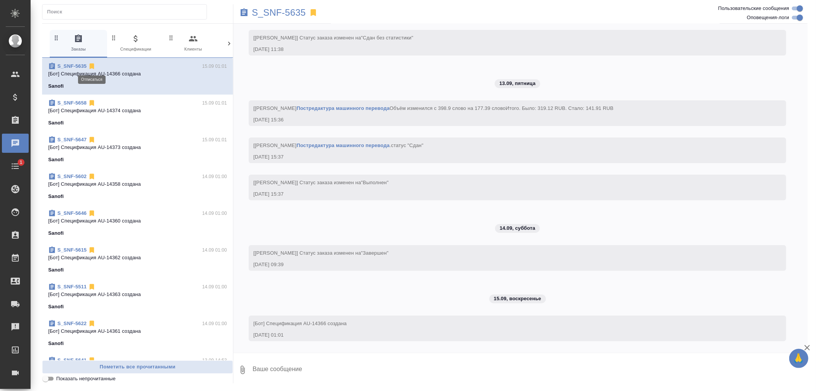
scroll to position [2522, 0]
click at [91, 67] on icon at bounding box center [92, 67] width 5 height 6
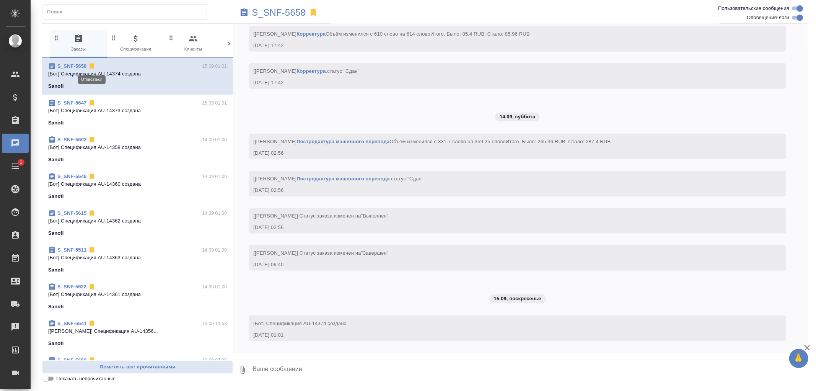
scroll to position [3270, 0]
click at [91, 67] on icon at bounding box center [92, 67] width 5 height 6
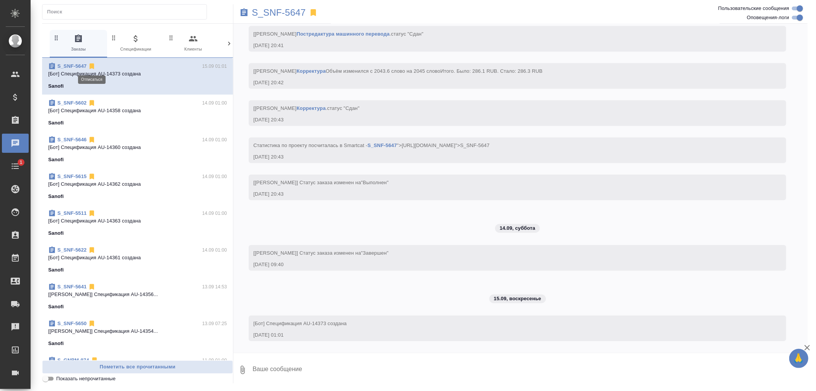
scroll to position [3067, 0]
click at [91, 67] on icon at bounding box center [92, 67] width 5 height 6
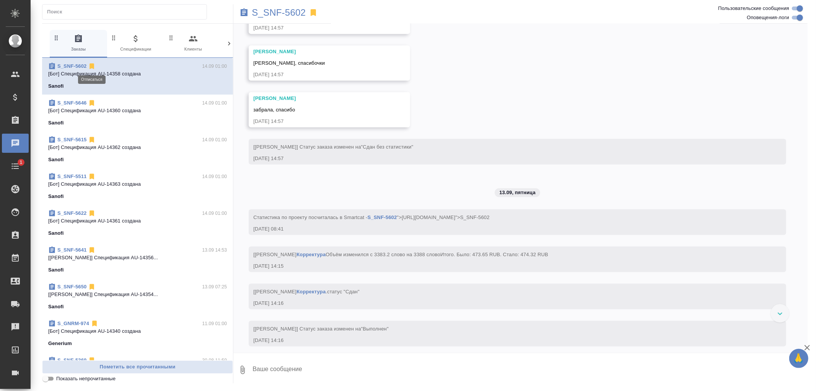
scroll to position [3384, 0]
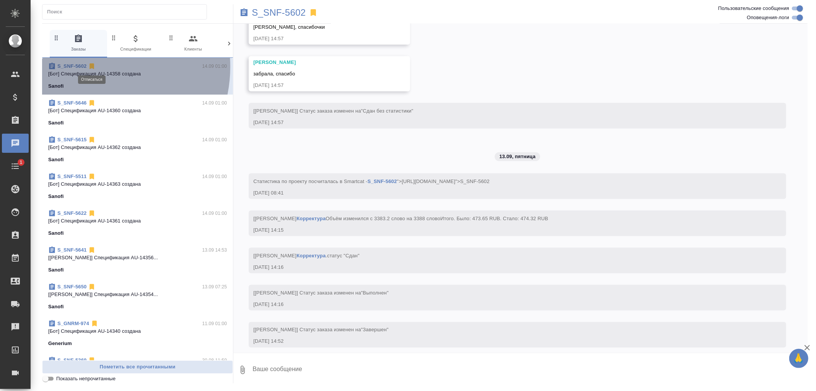
click at [91, 67] on icon at bounding box center [92, 67] width 5 height 6
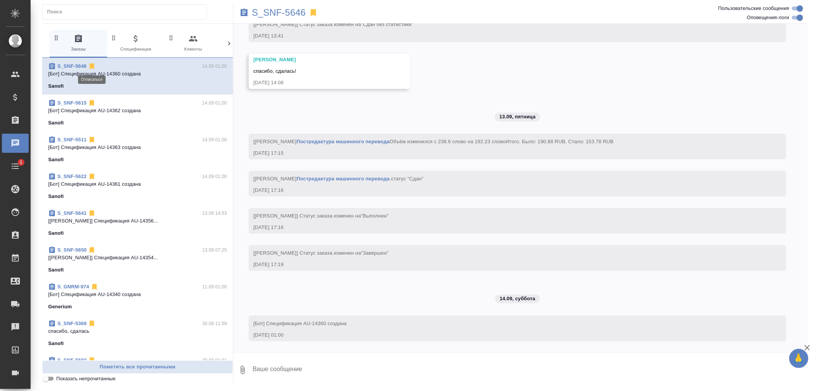
scroll to position [2289, 0]
click at [91, 67] on icon at bounding box center [92, 67] width 5 height 6
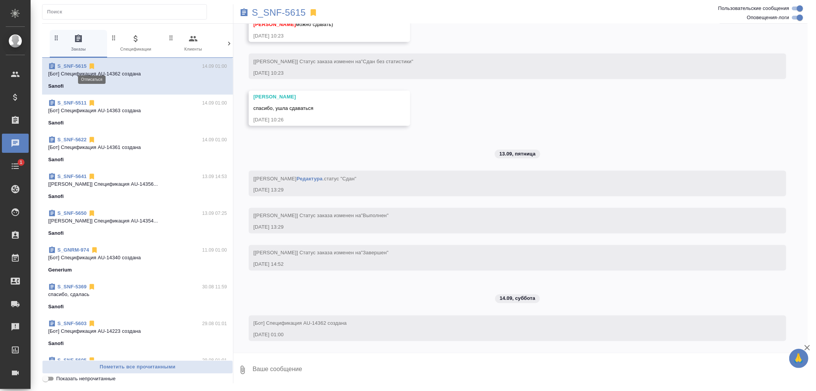
scroll to position [6185, 0]
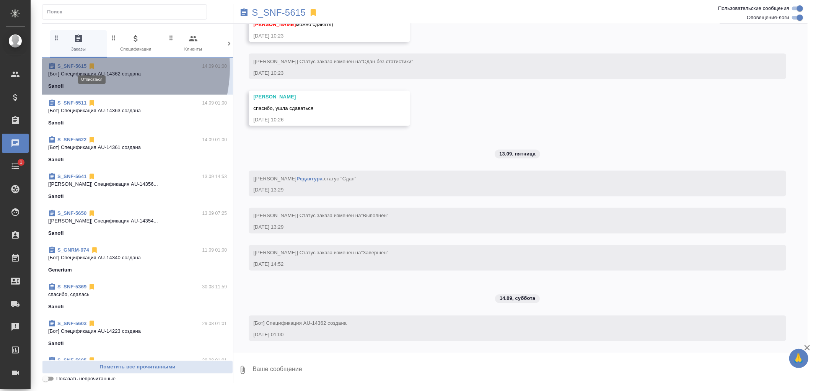
click at [92, 67] on icon at bounding box center [92, 67] width 5 height 6
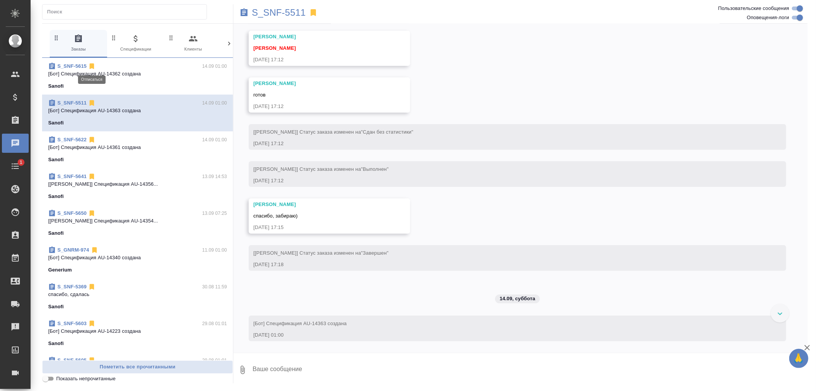
scroll to position [7461, 0]
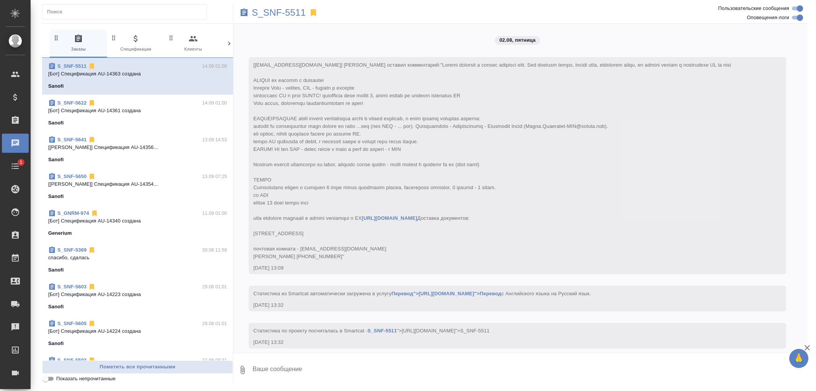
click at [92, 65] on icon at bounding box center [92, 67] width 5 height 6
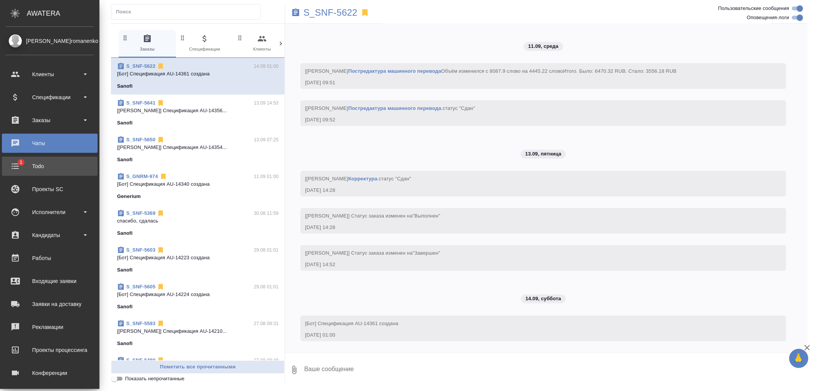
click at [14, 165] on div "Todo" at bounding box center [50, 165] width 88 height 11
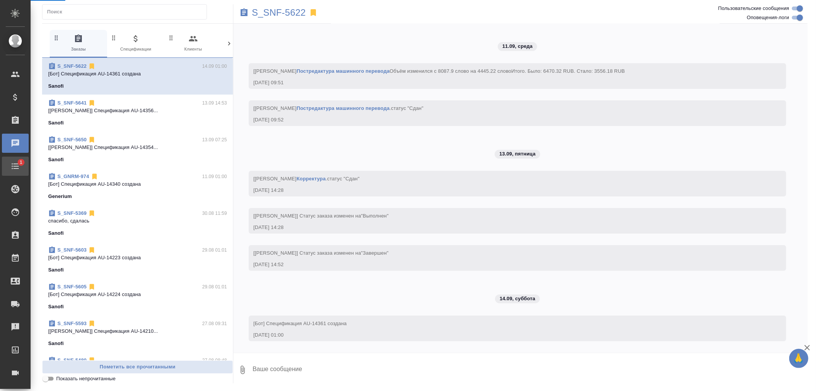
scroll to position [2351, 0]
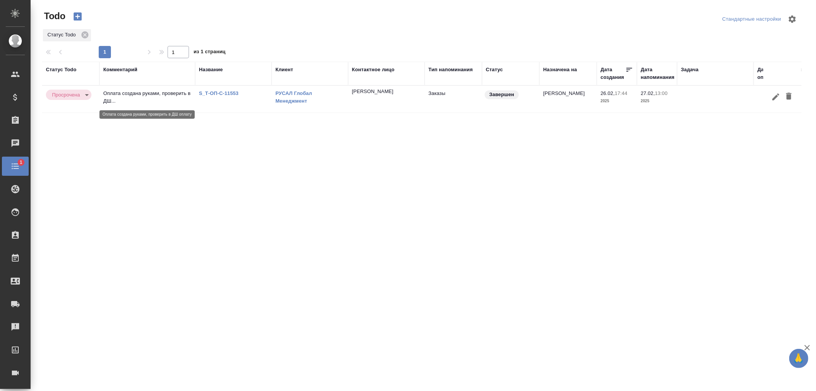
click at [179, 98] on p "Оплата создана руками, проверить в ДШ..." at bounding box center [147, 97] width 88 height 15
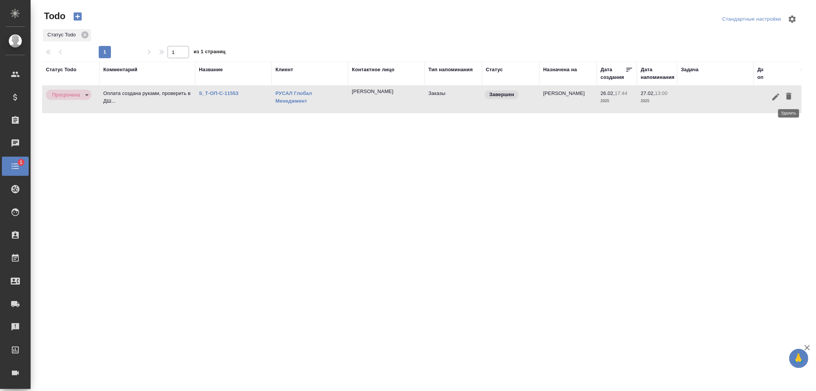
click at [790, 92] on icon "button" at bounding box center [788, 95] width 9 height 9
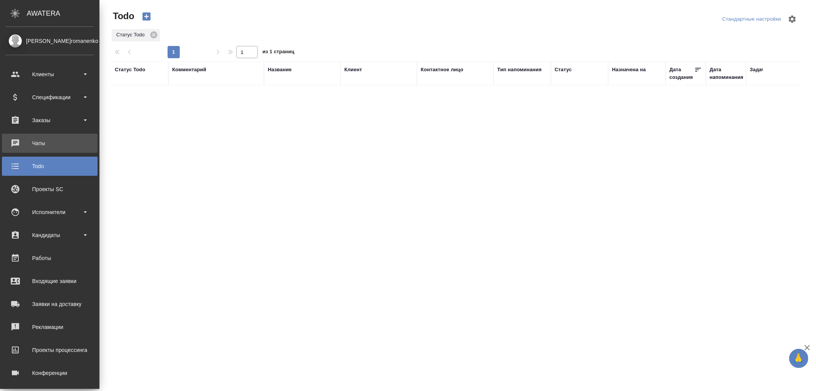
click at [16, 142] on div "Чаты" at bounding box center [50, 142] width 88 height 11
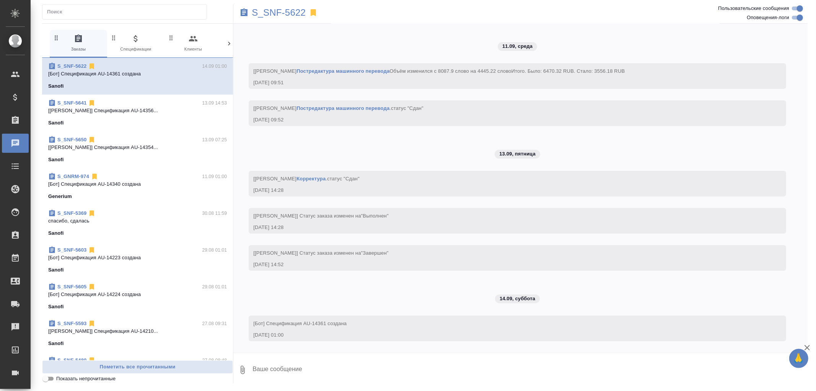
scroll to position [2351, 0]
click at [192, 39] on icon "button" at bounding box center [193, 38] width 8 height 5
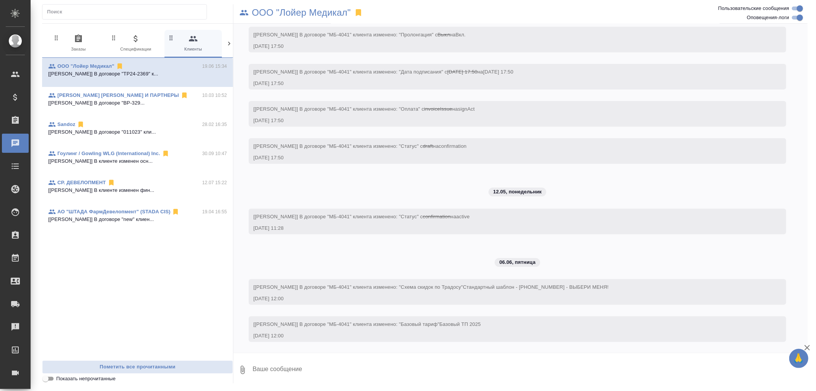
scroll to position [383, 0]
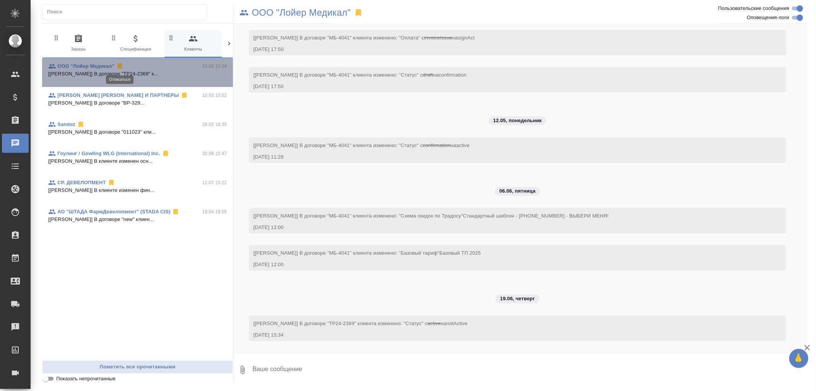
click at [118, 65] on icon at bounding box center [119, 67] width 5 height 6
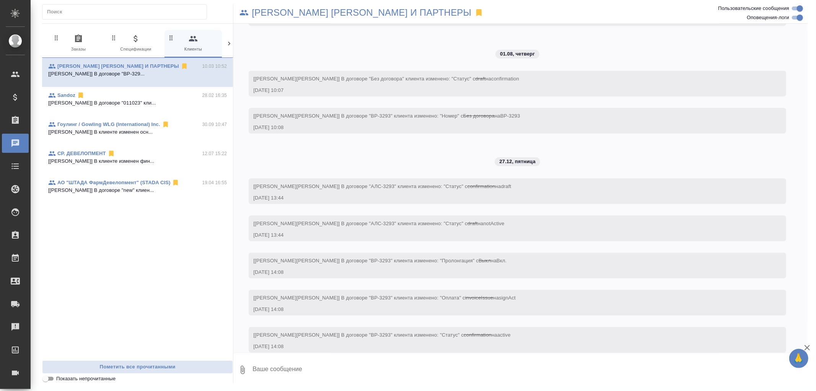
scroll to position [502, 0]
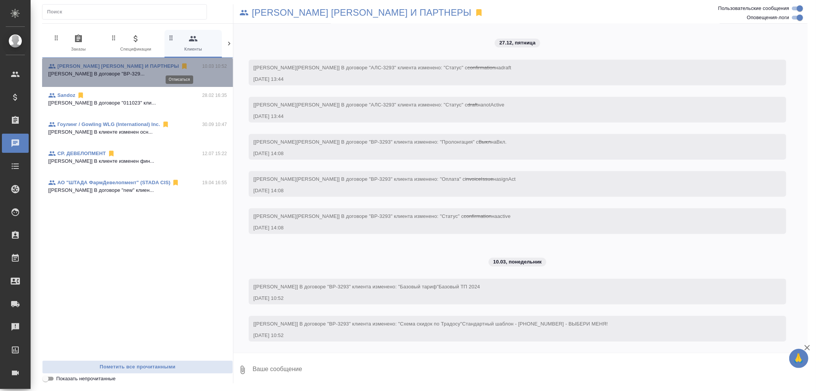
click at [182, 67] on icon at bounding box center [184, 67] width 5 height 6
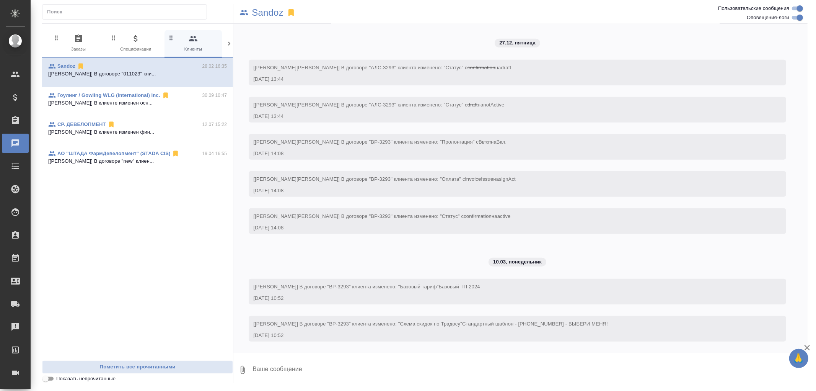
scroll to position [97, 0]
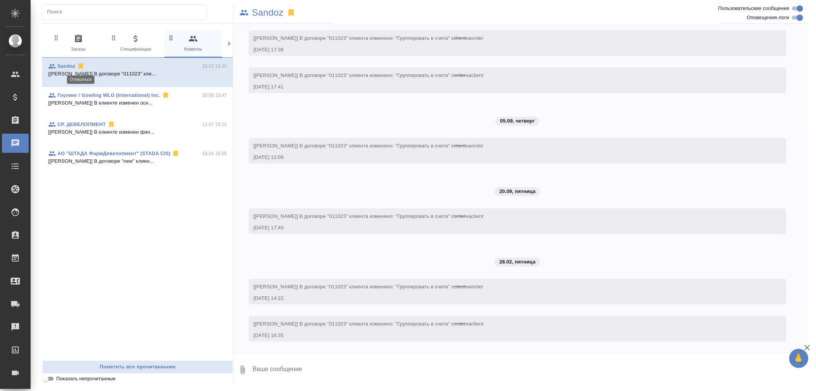
click at [80, 67] on icon at bounding box center [80, 67] width 5 height 6
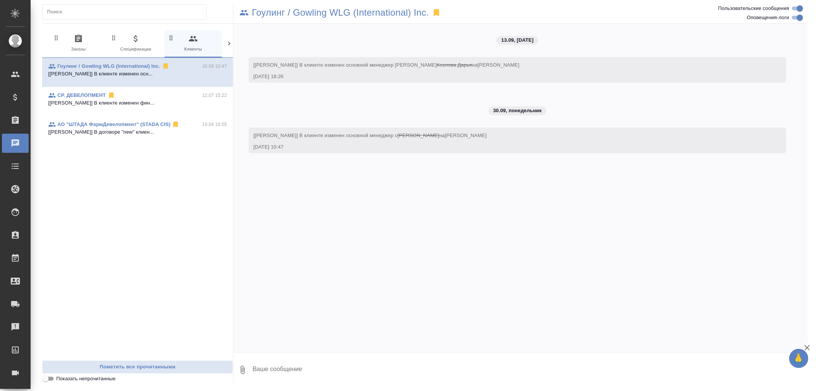
scroll to position [0, 0]
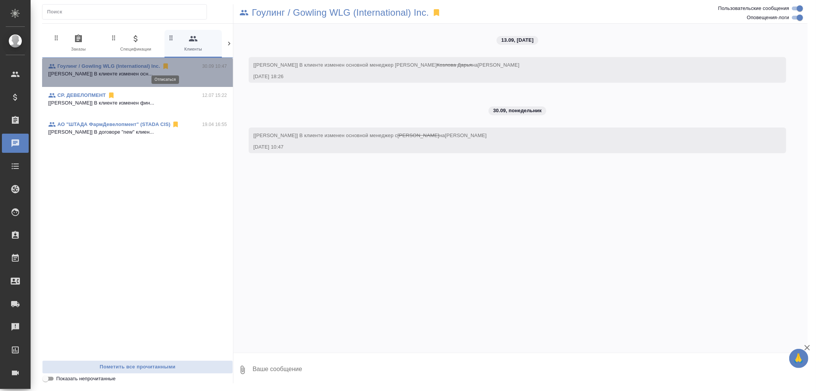
click at [165, 67] on icon at bounding box center [165, 67] width 5 height 6
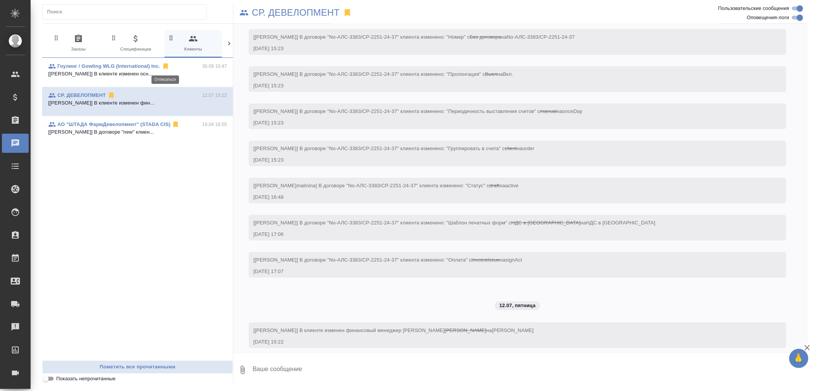
scroll to position [105, 0]
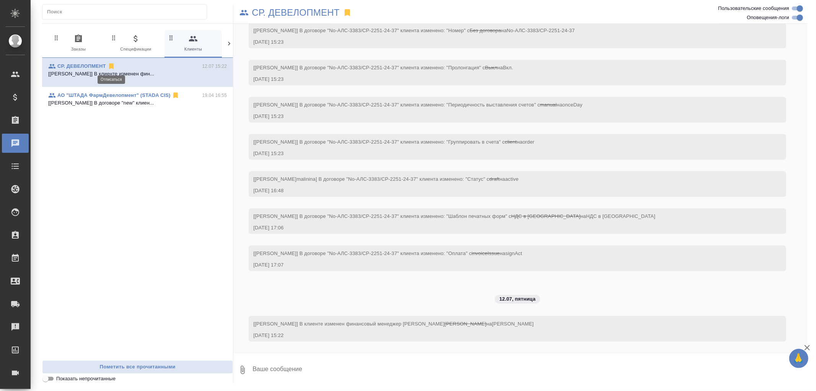
click at [112, 67] on icon at bounding box center [111, 67] width 5 height 6
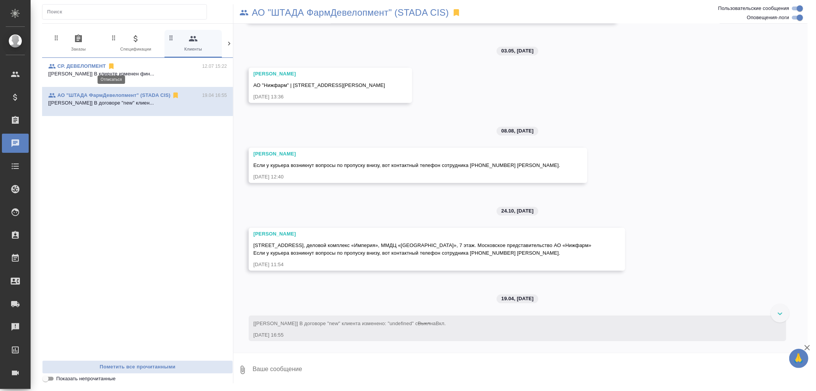
scroll to position [303, 0]
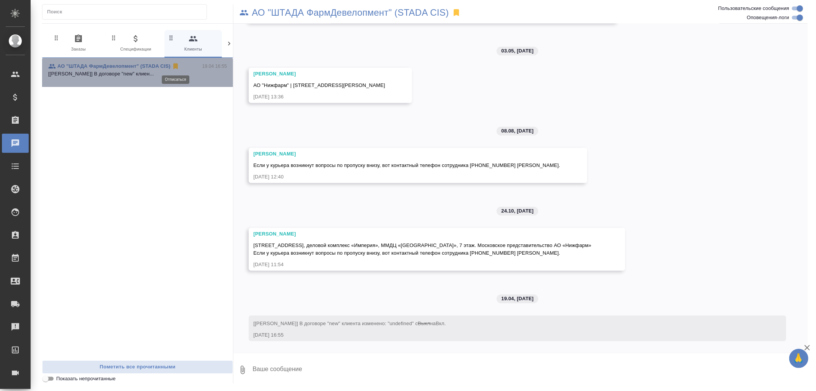
click at [174, 67] on icon at bounding box center [176, 67] width 5 height 6
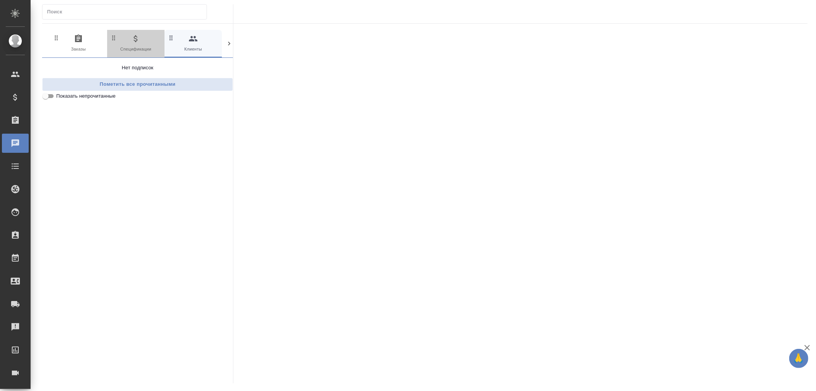
click at [136, 42] on icon "button" at bounding box center [135, 38] width 9 height 9
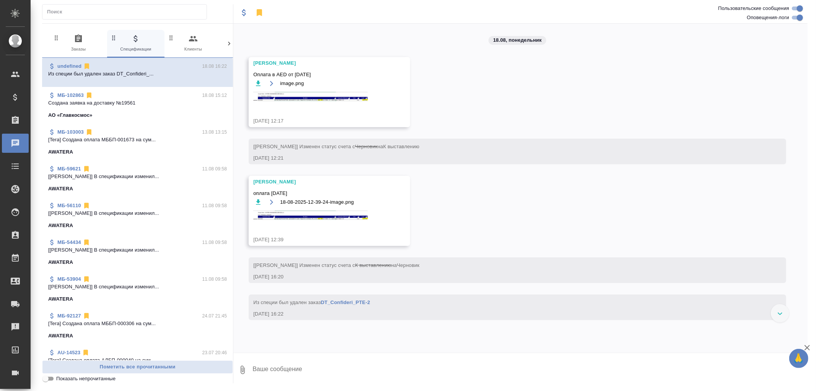
click at [327, 94] on img at bounding box center [310, 98] width 115 height 12
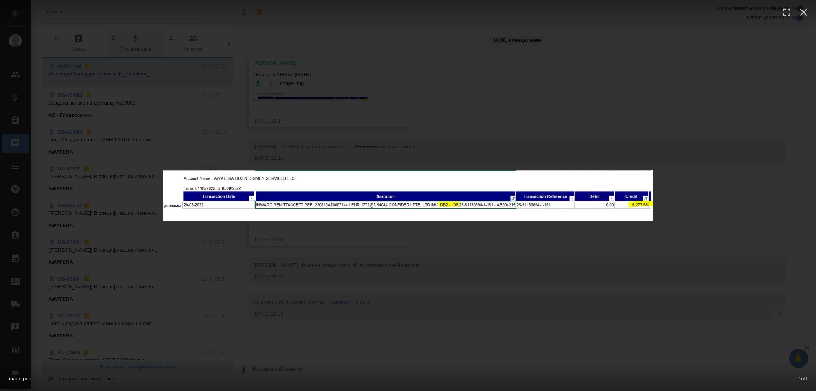
click at [504, 139] on div "image.png 1 of 1" at bounding box center [408, 195] width 816 height 391
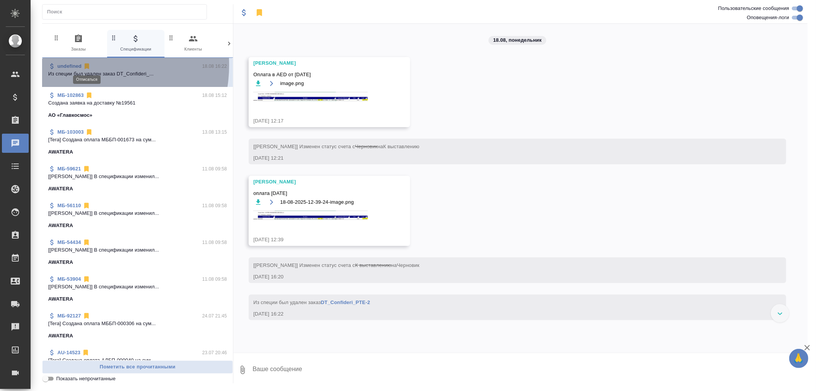
click at [87, 65] on icon at bounding box center [87, 67] width 5 height 6
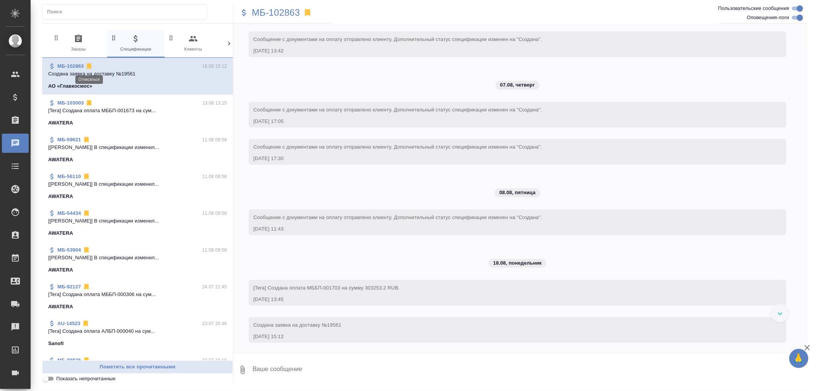
scroll to position [365, 0]
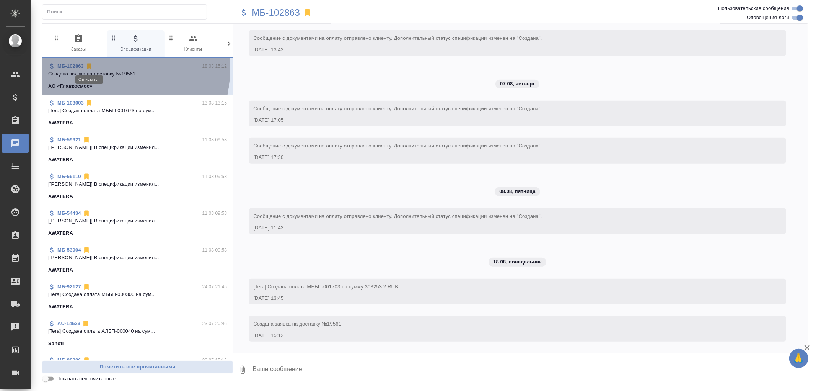
click at [89, 67] on icon at bounding box center [89, 67] width 5 height 6
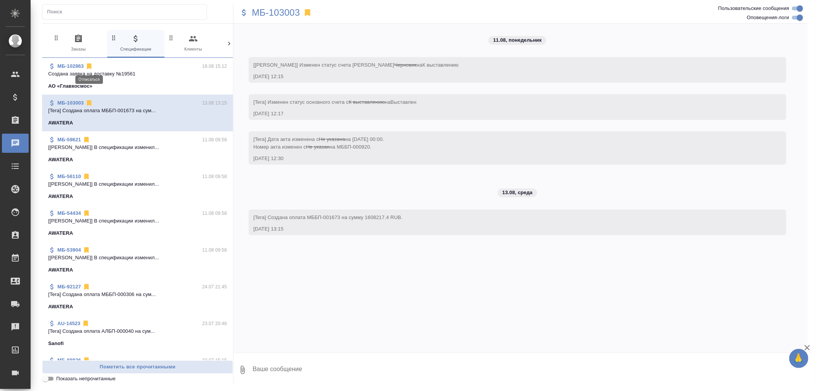
scroll to position [0, 0]
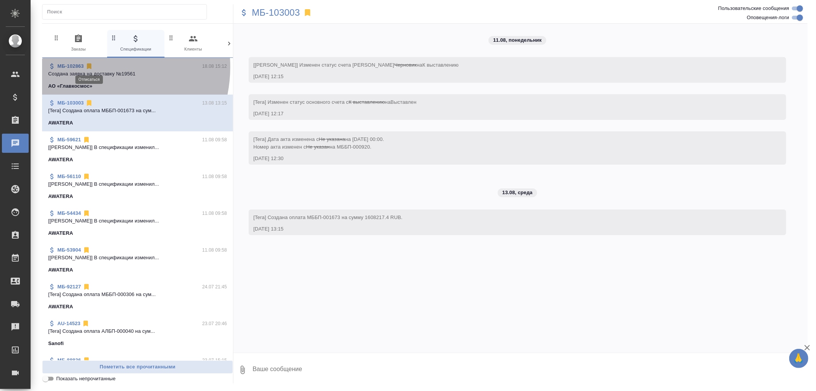
click at [89, 67] on icon at bounding box center [89, 67] width 5 height 6
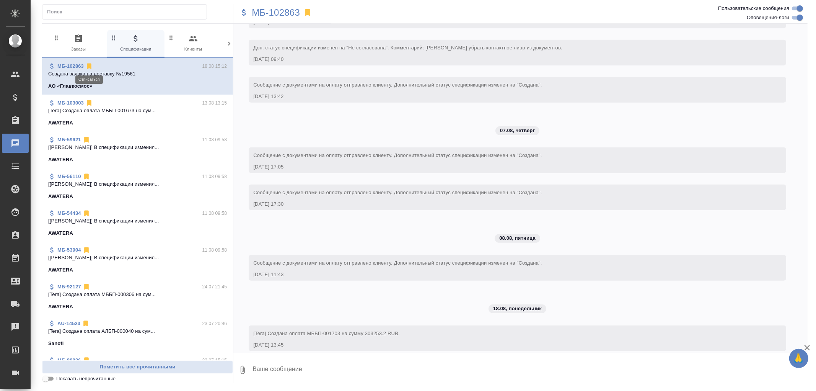
scroll to position [365, 0]
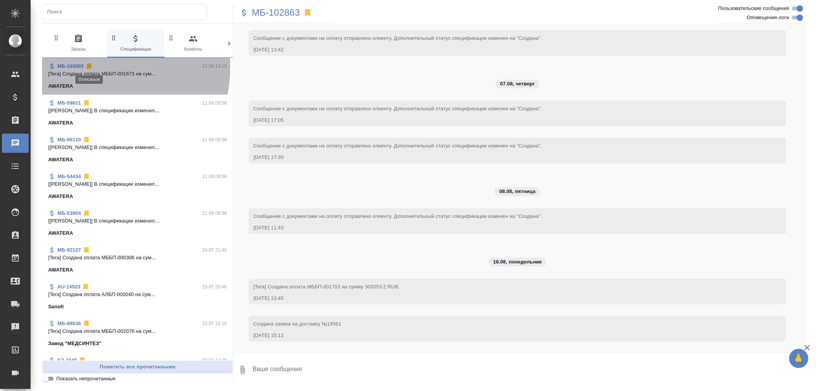
click at [89, 67] on icon at bounding box center [89, 67] width 5 height 6
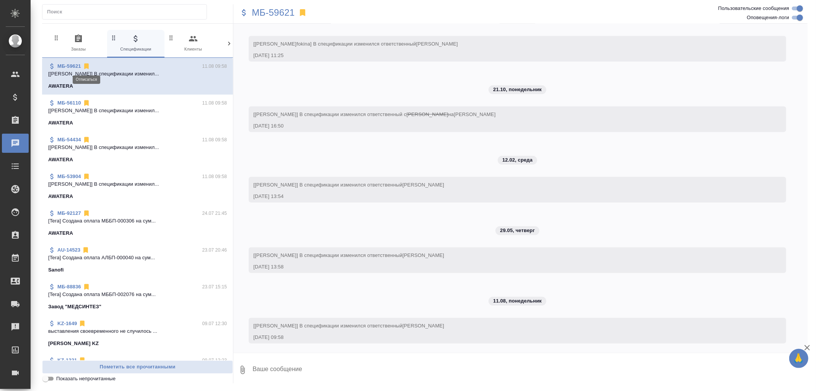
scroll to position [342, 0]
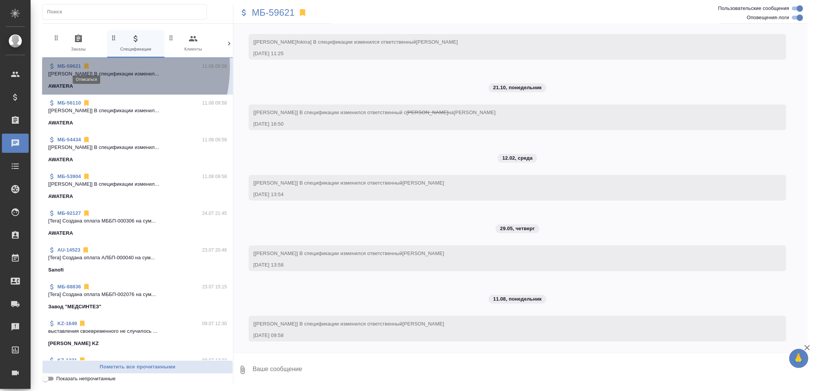
click at [86, 67] on icon at bounding box center [86, 67] width 5 height 6
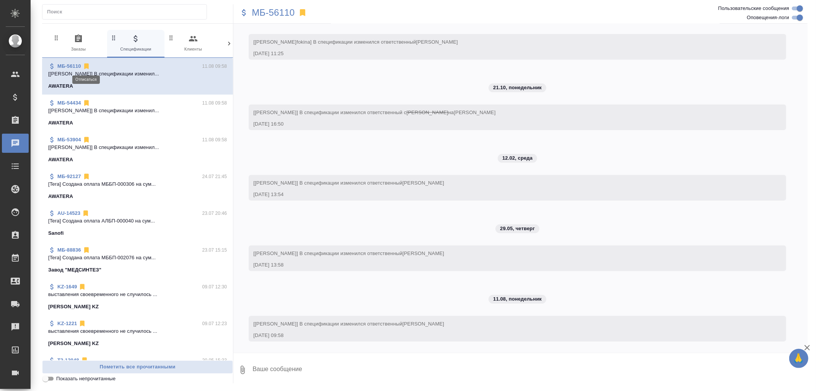
click at [85, 67] on icon at bounding box center [86, 67] width 5 height 6
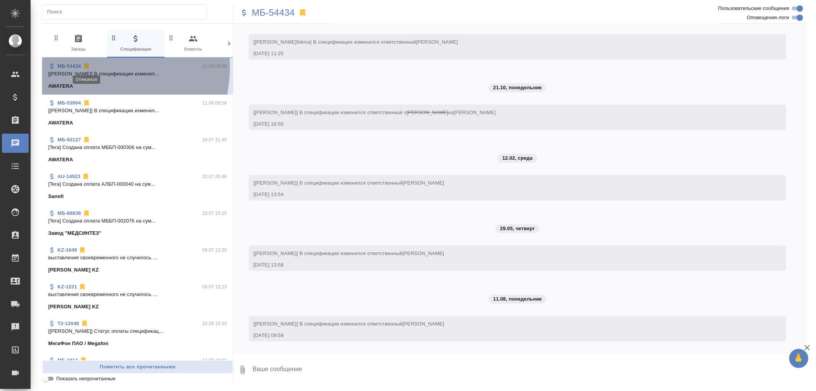
click at [85, 67] on icon at bounding box center [86, 67] width 5 height 6
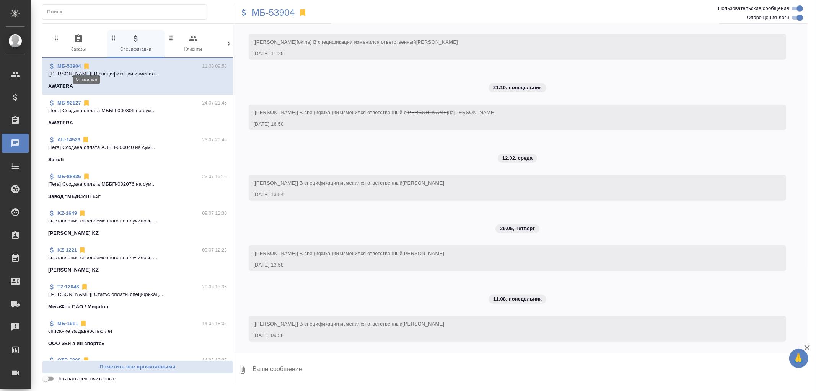
click at [85, 67] on icon at bounding box center [86, 67] width 5 height 6
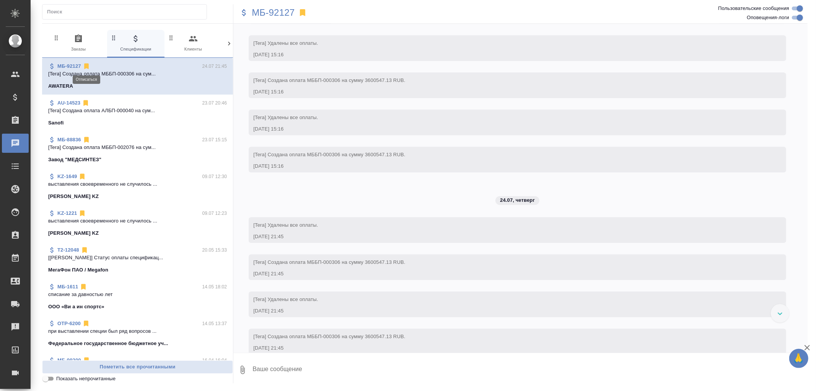
scroll to position [1755, 0]
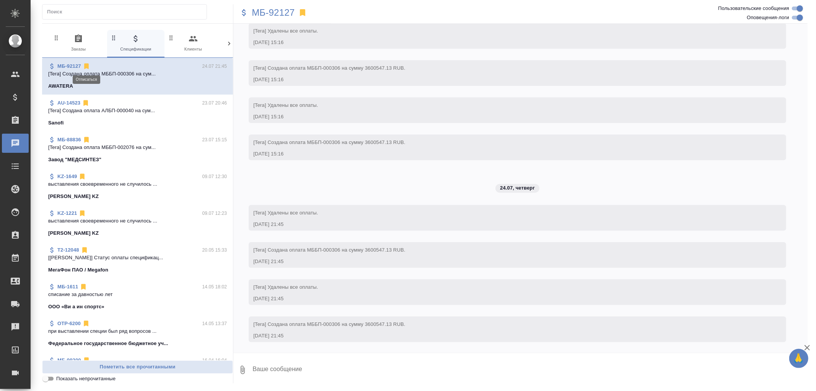
click at [85, 67] on icon at bounding box center [86, 67] width 5 height 6
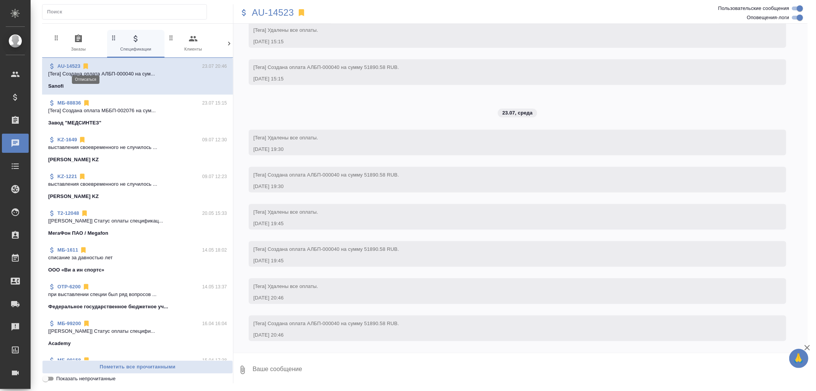
scroll to position [843, 0]
click at [85, 67] on icon at bounding box center [85, 67] width 5 height 6
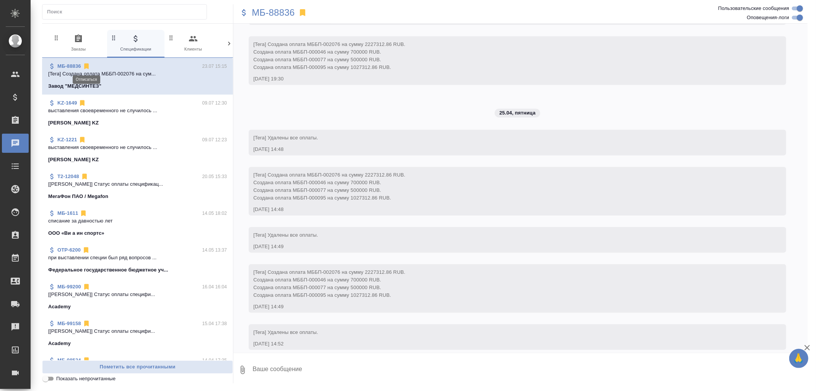
scroll to position [3709, 0]
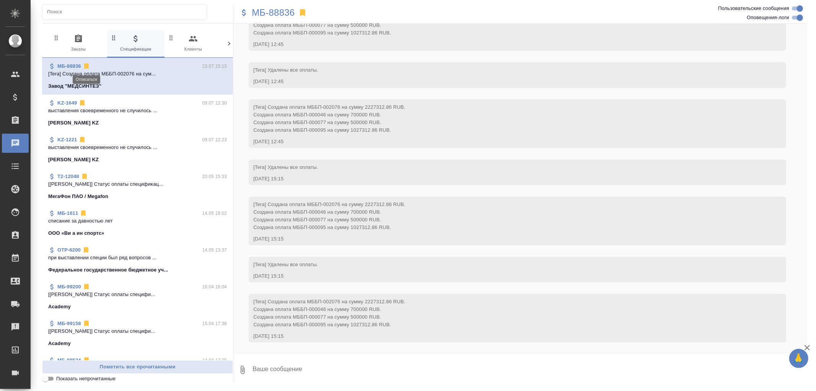
click at [85, 67] on icon at bounding box center [86, 67] width 5 height 6
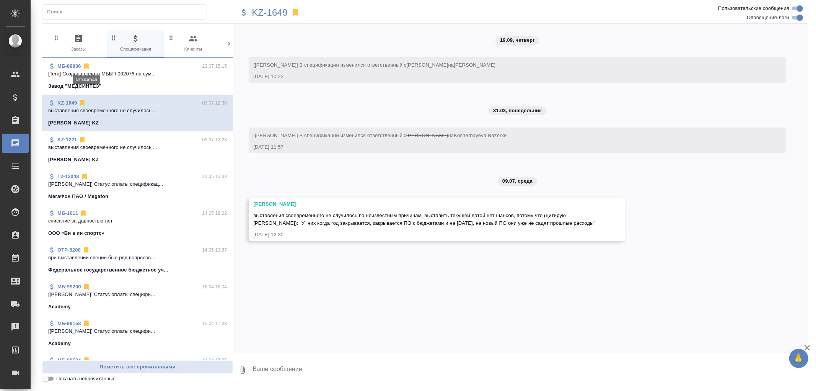
scroll to position [0, 0]
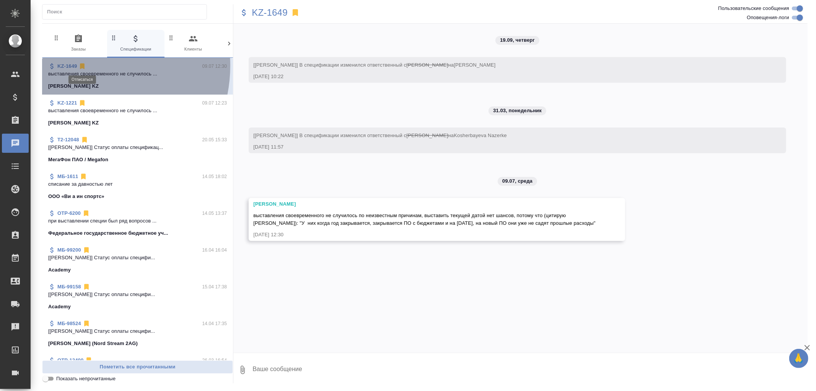
click at [81, 65] on icon at bounding box center [82, 67] width 5 height 6
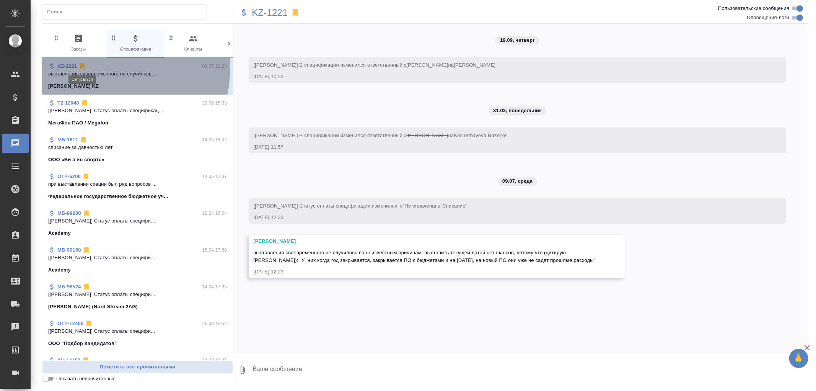
click at [81, 65] on icon at bounding box center [82, 67] width 5 height 6
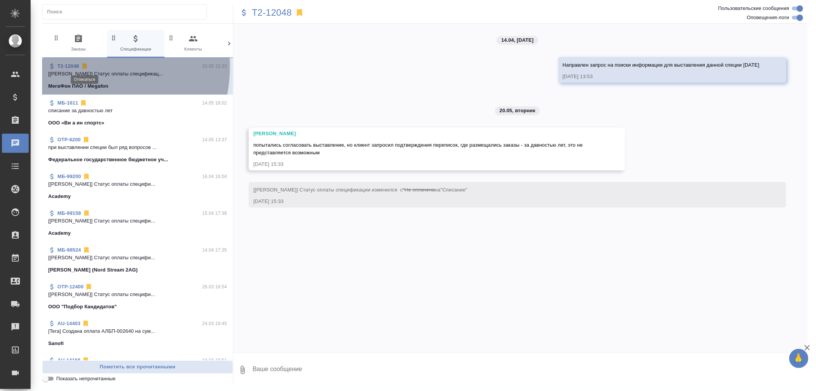
click at [85, 67] on icon at bounding box center [84, 67] width 5 height 6
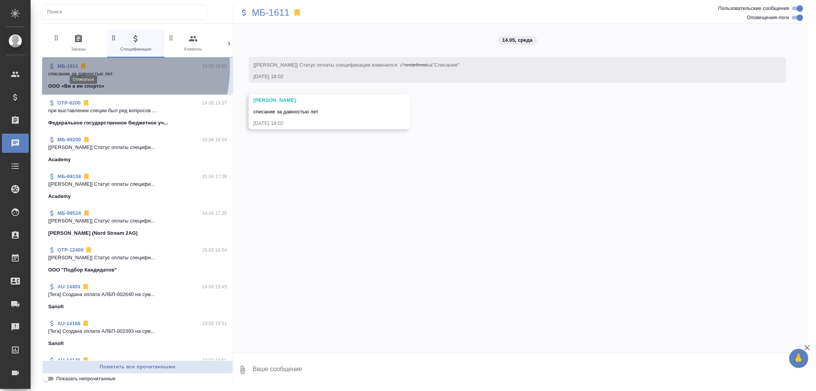
click at [83, 67] on icon at bounding box center [83, 67] width 5 height 6
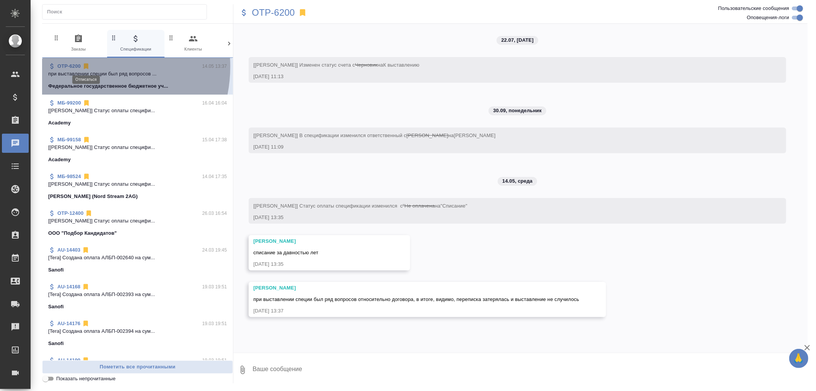
click at [85, 66] on icon at bounding box center [86, 67] width 5 height 6
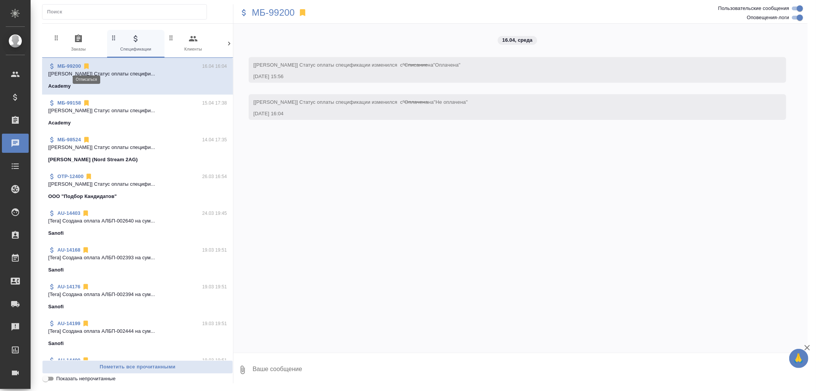
click at [85, 66] on icon at bounding box center [86, 67] width 5 height 6
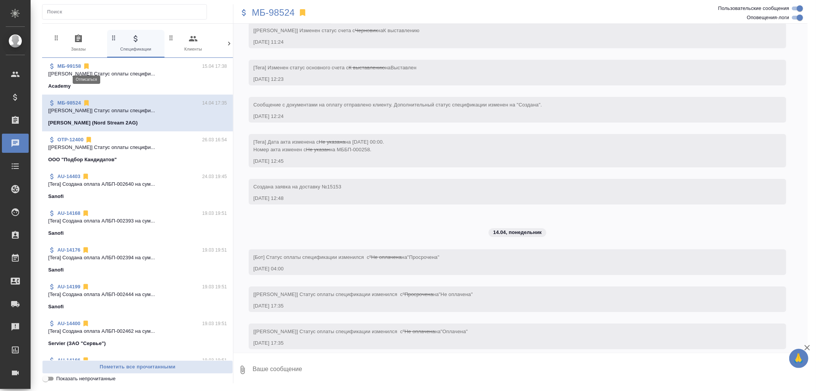
scroll to position [42, 0]
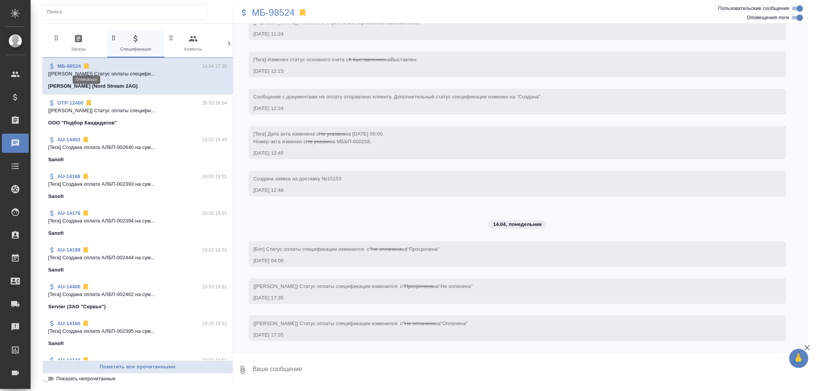
click at [86, 67] on icon at bounding box center [86, 67] width 5 height 6
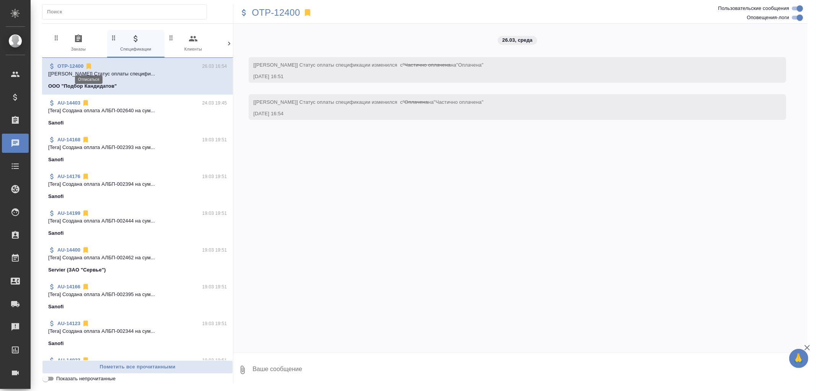
scroll to position [0, 0]
click at [90, 66] on icon at bounding box center [88, 67] width 5 height 6
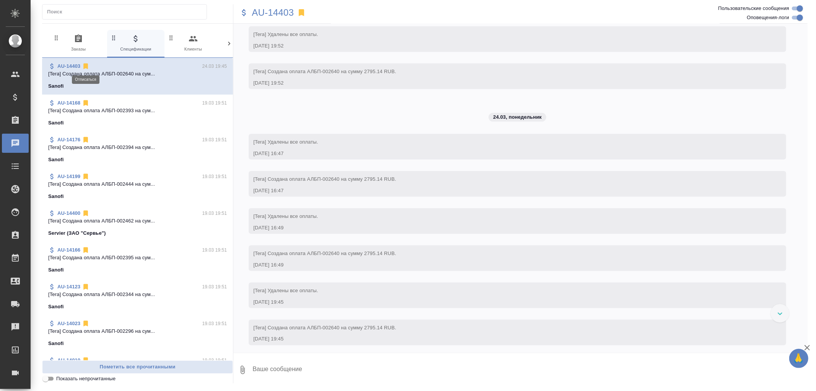
scroll to position [921, 0]
click at [86, 66] on icon at bounding box center [85, 67] width 5 height 6
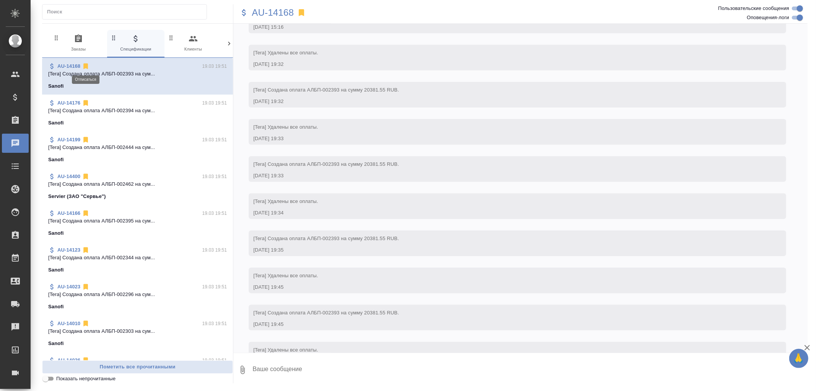
scroll to position [699, 0]
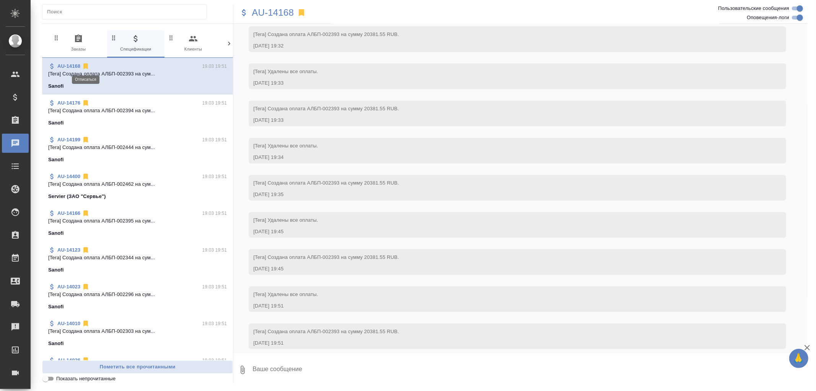
click at [86, 66] on icon at bounding box center [85, 67] width 5 height 6
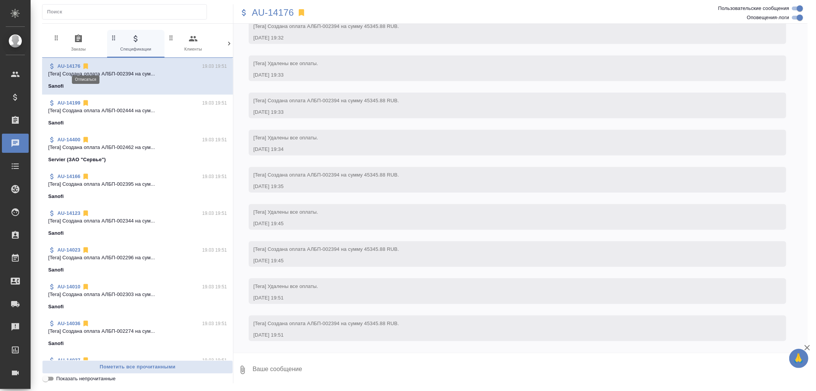
scroll to position [662, 0]
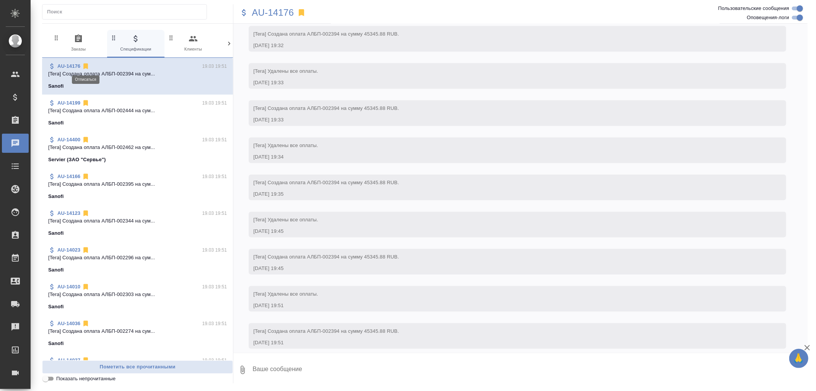
click at [86, 66] on icon at bounding box center [85, 67] width 5 height 6
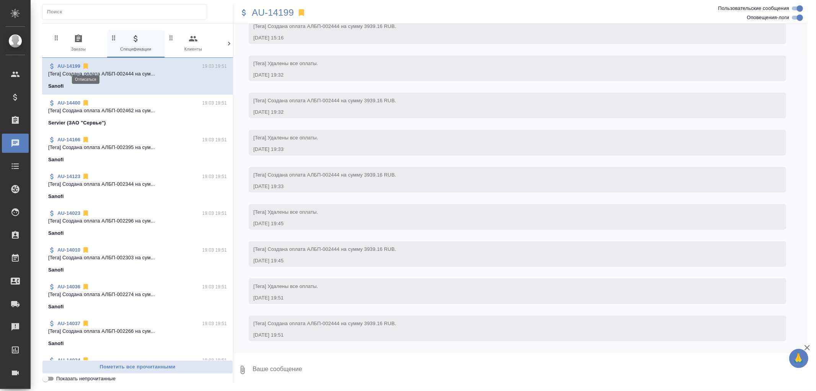
scroll to position [554, 0]
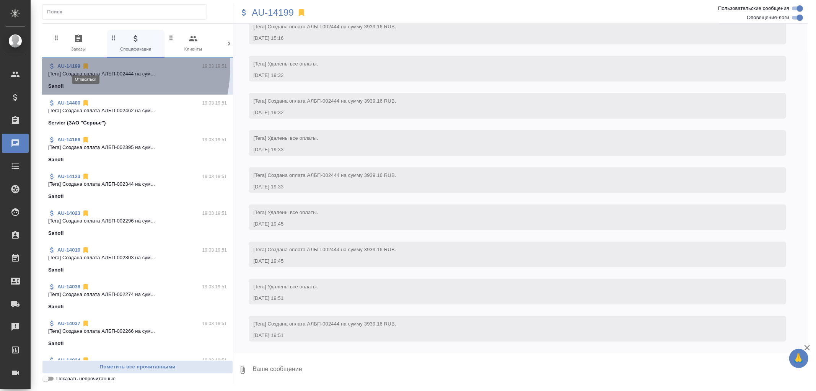
click at [86, 66] on icon at bounding box center [85, 67] width 5 height 6
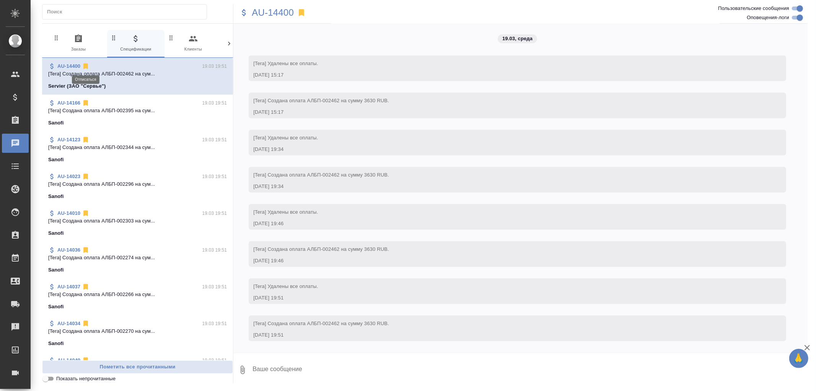
scroll to position [513, 0]
click at [86, 66] on icon at bounding box center [85, 67] width 5 height 6
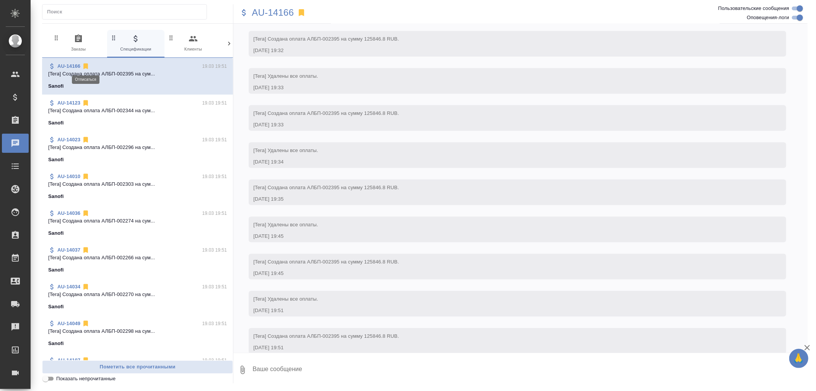
scroll to position [847, 0]
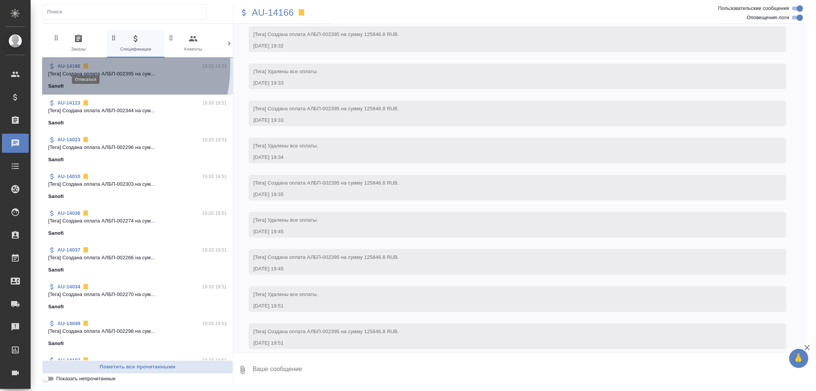
click at [86, 66] on icon at bounding box center [85, 67] width 5 height 6
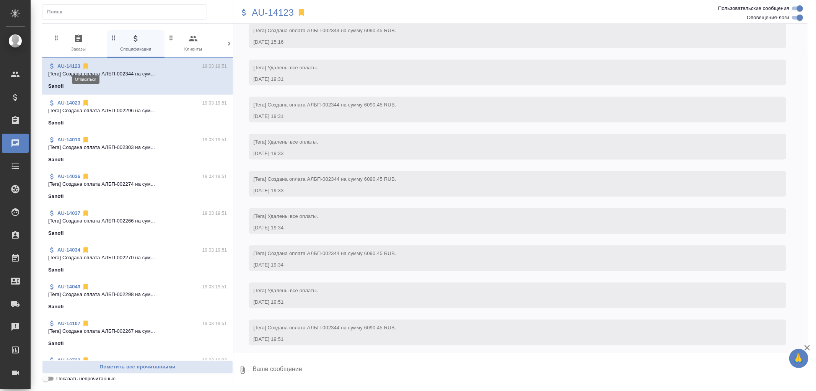
scroll to position [843, 0]
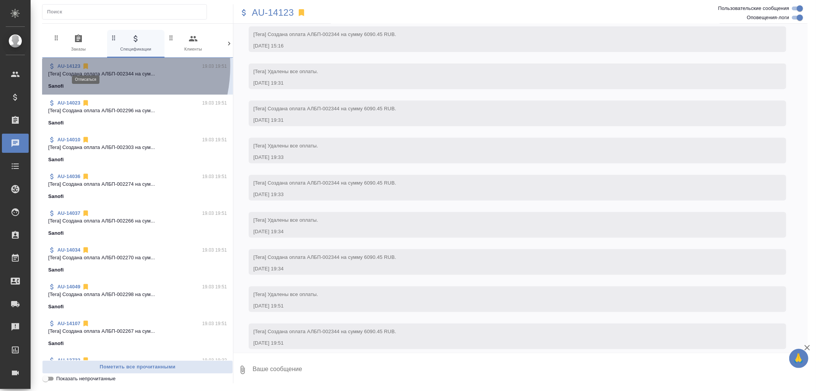
click at [86, 66] on icon at bounding box center [85, 67] width 5 height 6
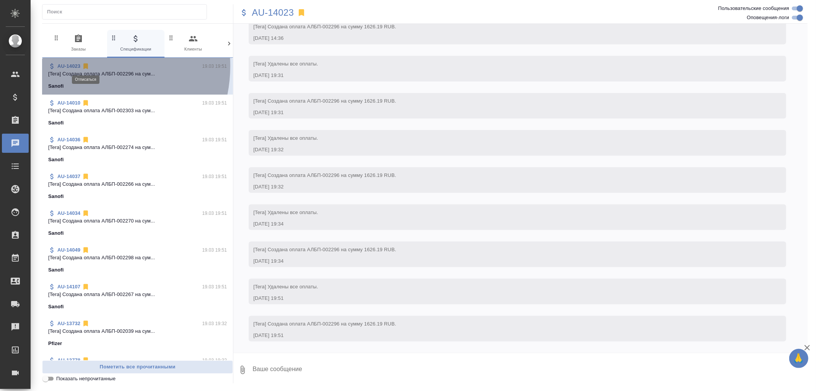
click at [86, 66] on icon at bounding box center [85, 67] width 5 height 6
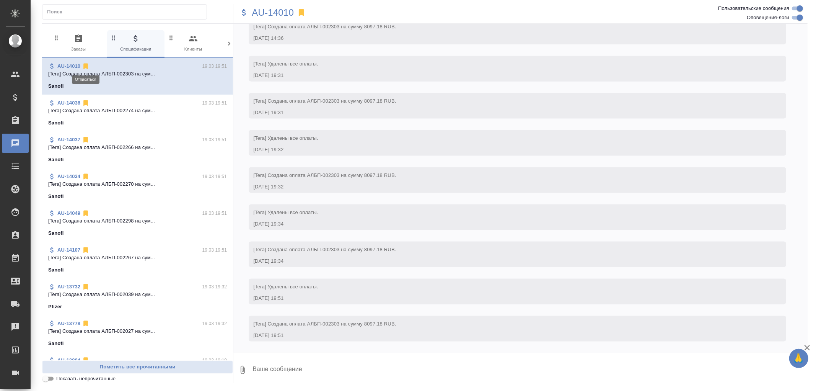
click at [86, 66] on icon at bounding box center [85, 67] width 5 height 6
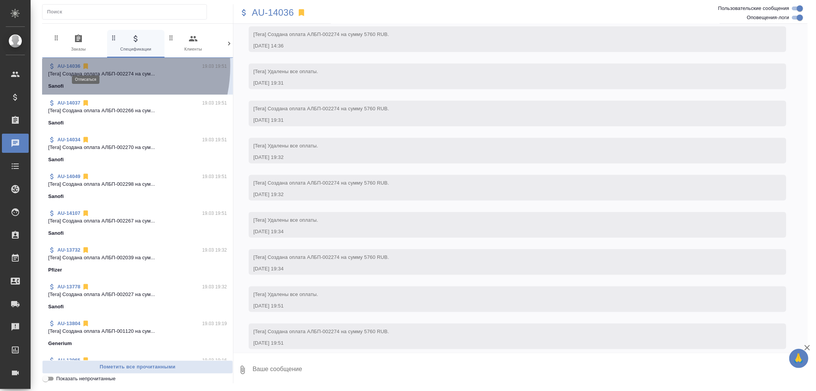
click at [86, 66] on icon at bounding box center [85, 67] width 5 height 6
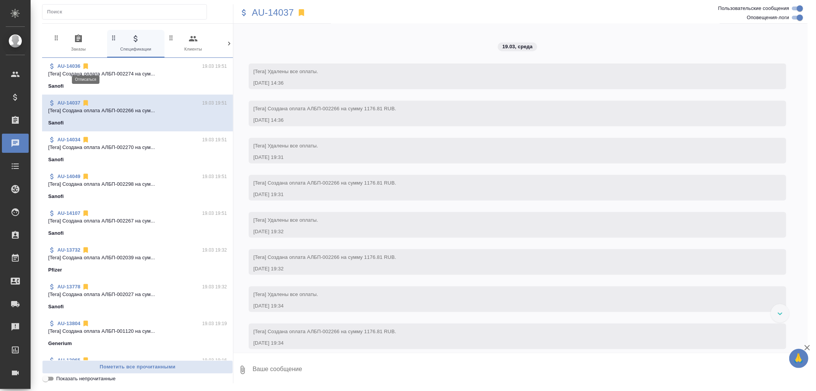
scroll to position [843, 0]
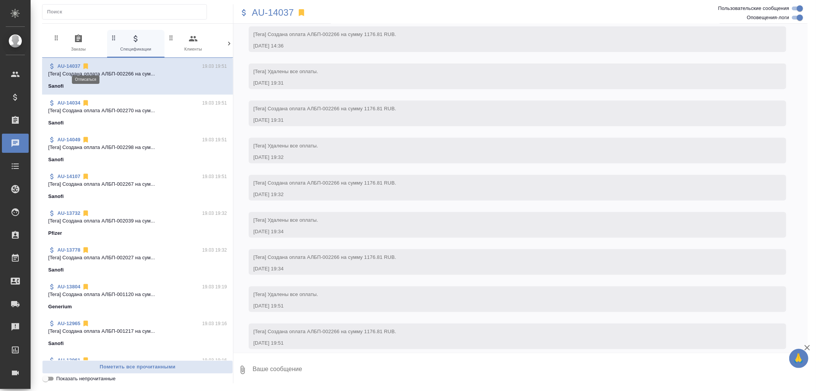
click at [85, 66] on icon at bounding box center [85, 67] width 5 height 6
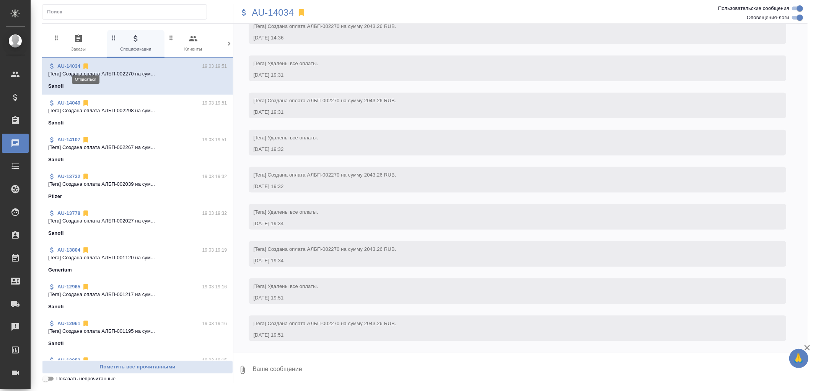
scroll to position [769, 0]
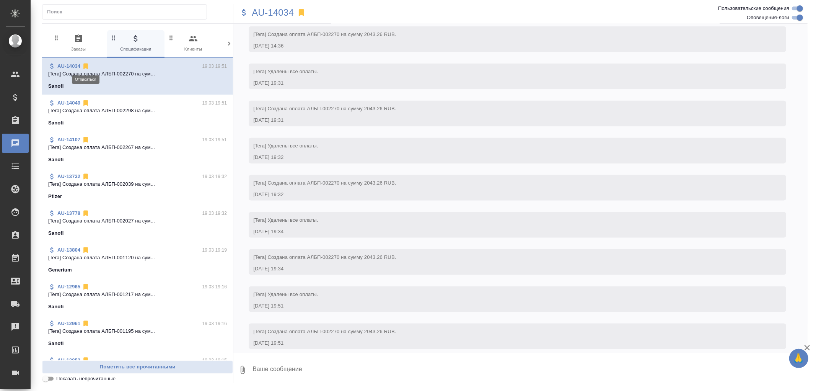
click at [85, 67] on icon at bounding box center [85, 67] width 5 height 6
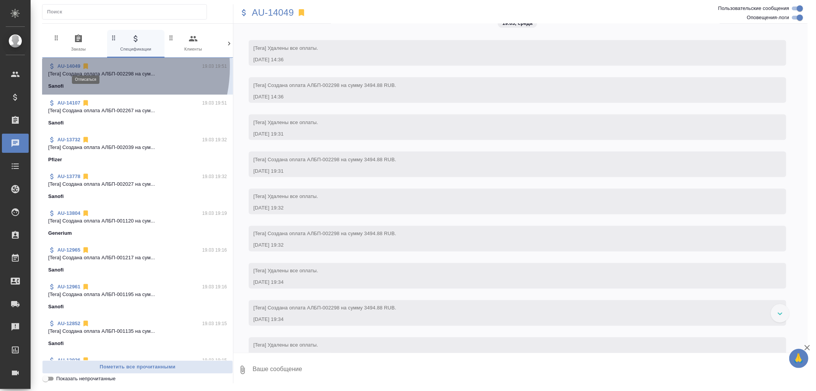
click at [85, 67] on icon at bounding box center [85, 67] width 5 height 6
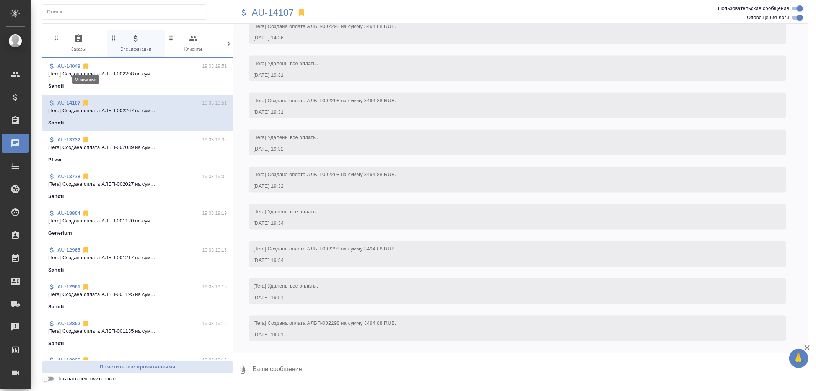
scroll to position [806, 0]
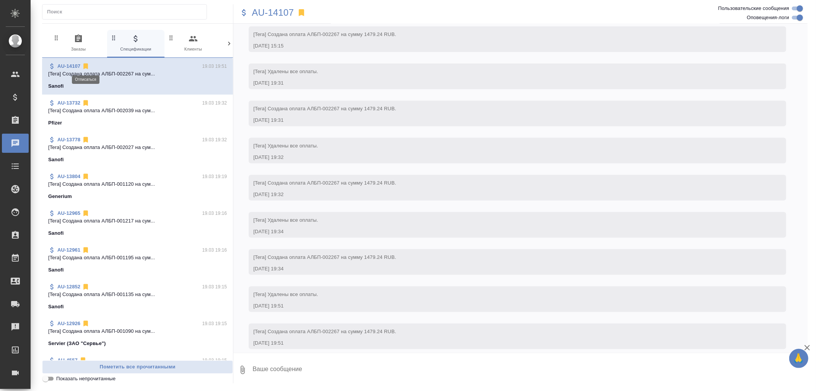
click at [86, 64] on icon at bounding box center [85, 67] width 5 height 6
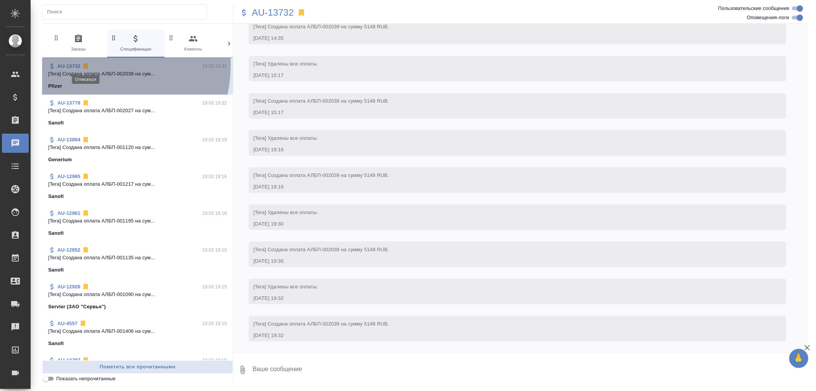
click at [86, 64] on icon at bounding box center [85, 67] width 5 height 6
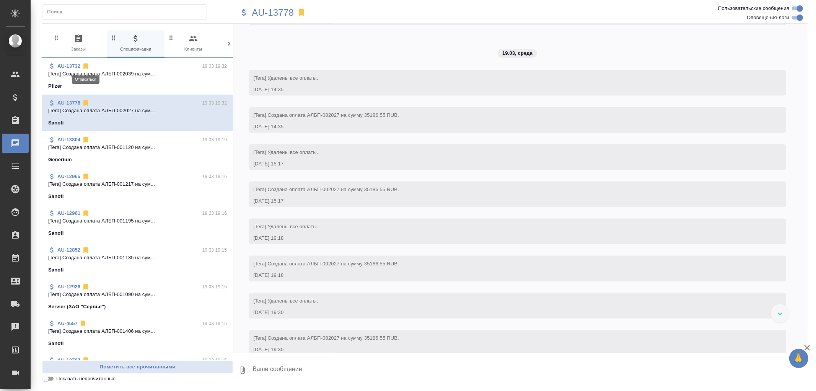
scroll to position [947, 0]
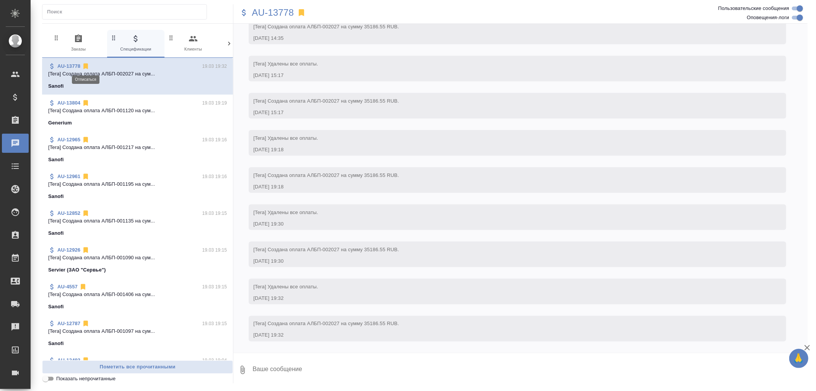
click at [86, 65] on icon at bounding box center [85, 67] width 5 height 6
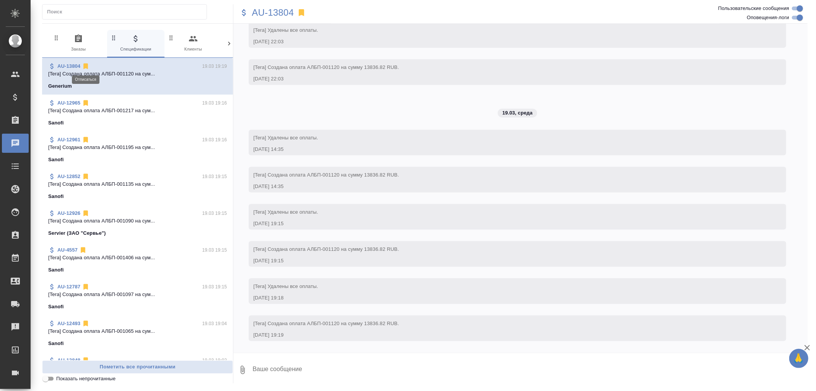
scroll to position [802, 0]
click at [86, 65] on icon at bounding box center [85, 67] width 5 height 6
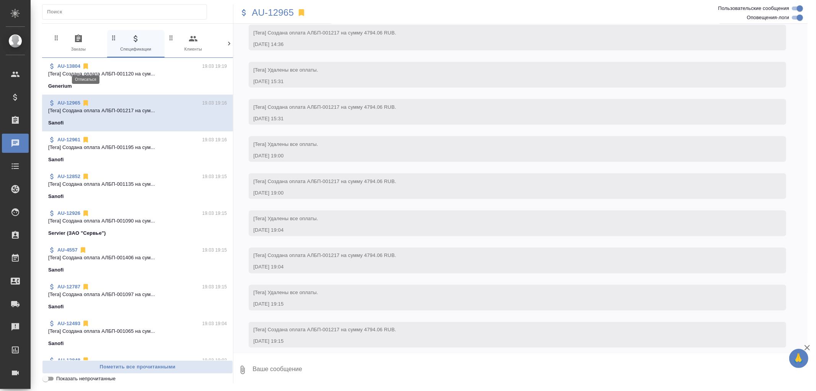
scroll to position [1095, 0]
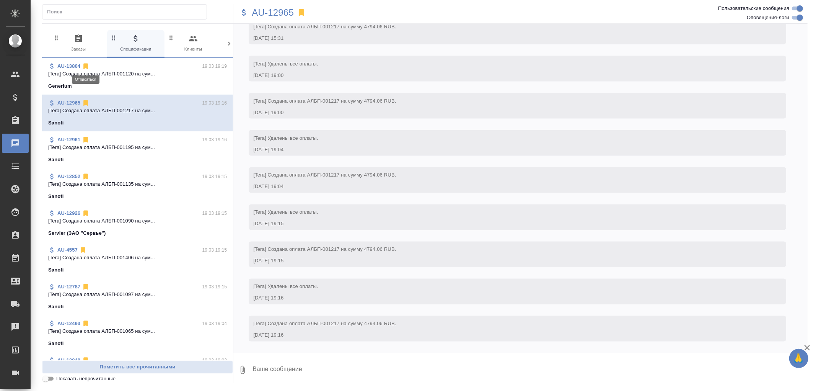
click at [86, 65] on icon at bounding box center [85, 67] width 5 height 6
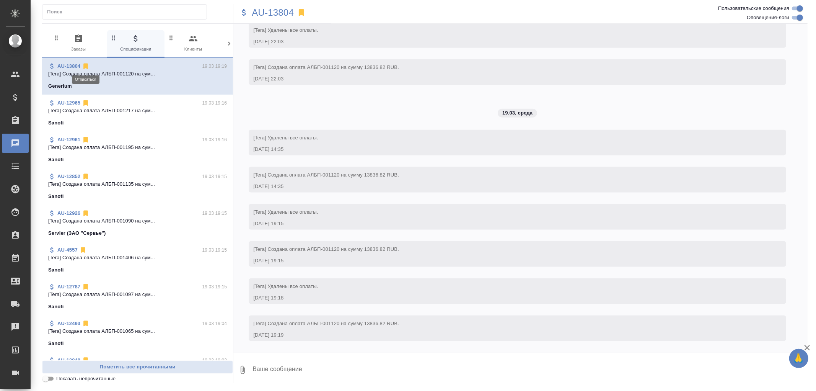
scroll to position [802, 0]
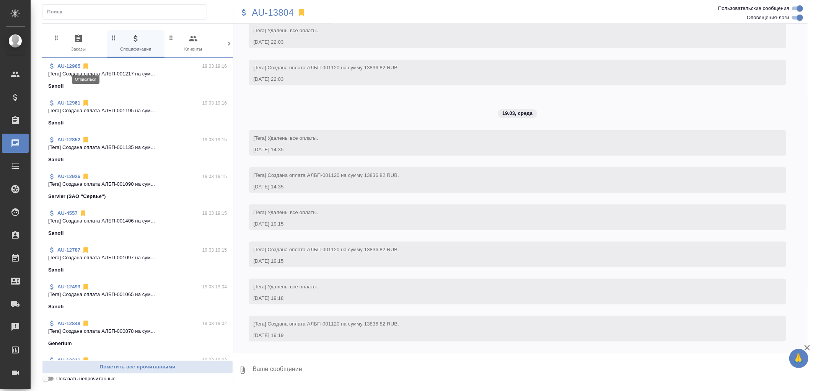
click at [86, 65] on icon at bounding box center [85, 67] width 5 height 6
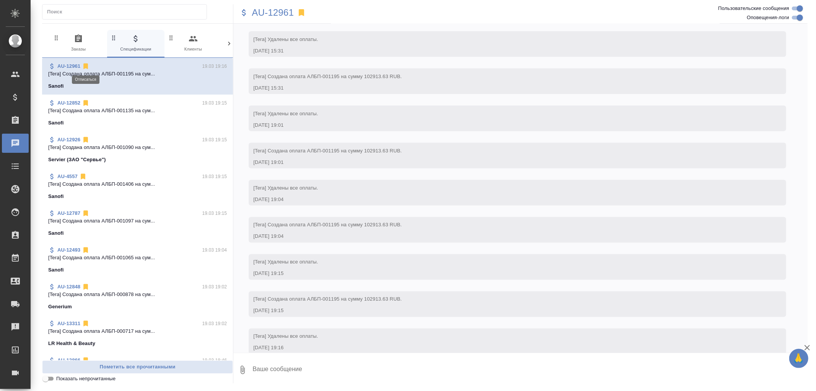
scroll to position [1095, 0]
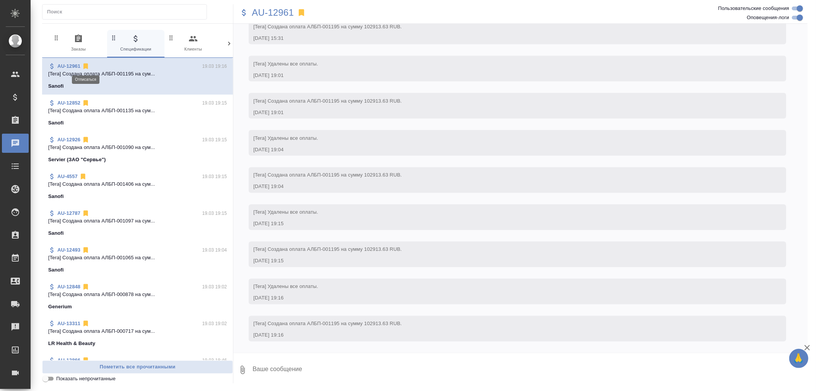
click at [86, 65] on icon at bounding box center [85, 67] width 5 height 6
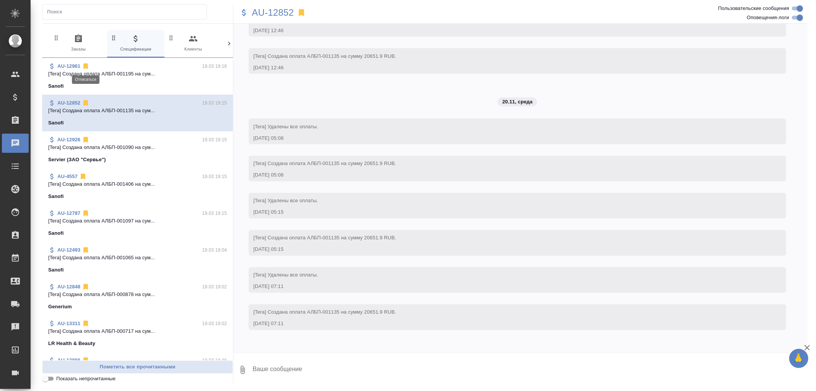
click at [86, 65] on icon at bounding box center [85, 67] width 5 height 6
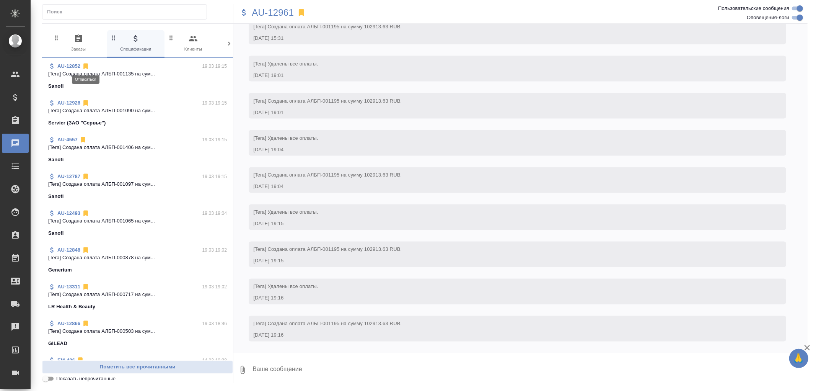
click at [86, 65] on icon at bounding box center [85, 67] width 5 height 6
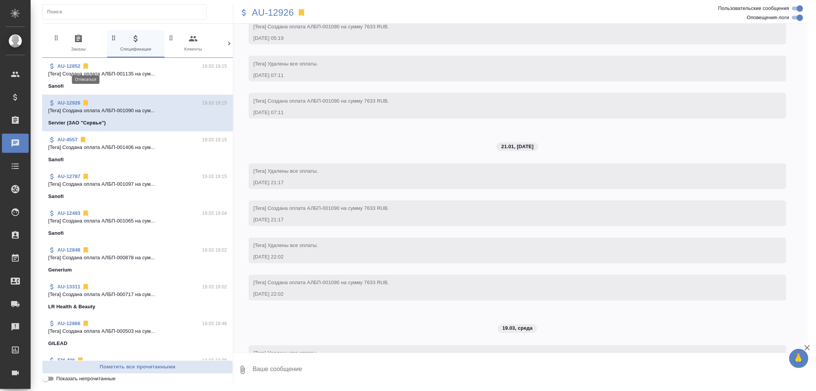
scroll to position [1607, 0]
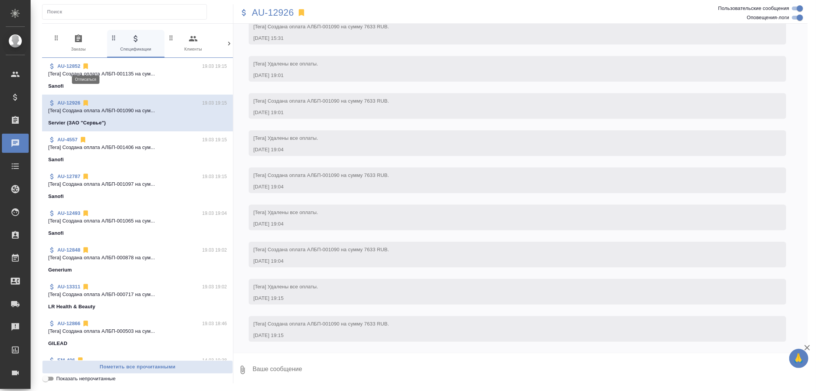
click at [86, 65] on icon at bounding box center [85, 67] width 5 height 6
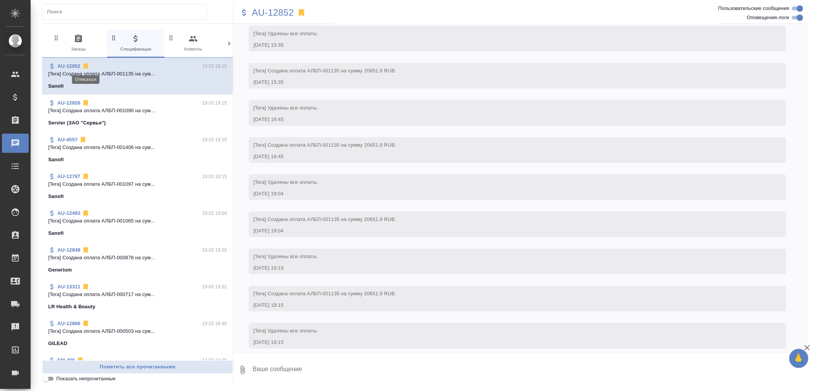
scroll to position [1967, 0]
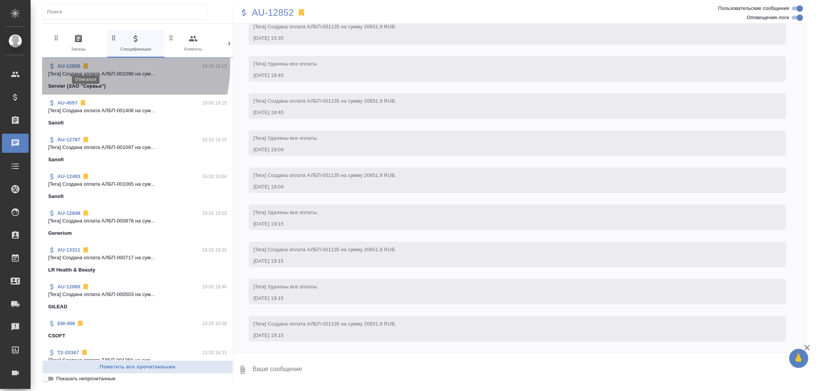
click at [86, 65] on icon at bounding box center [85, 67] width 5 height 6
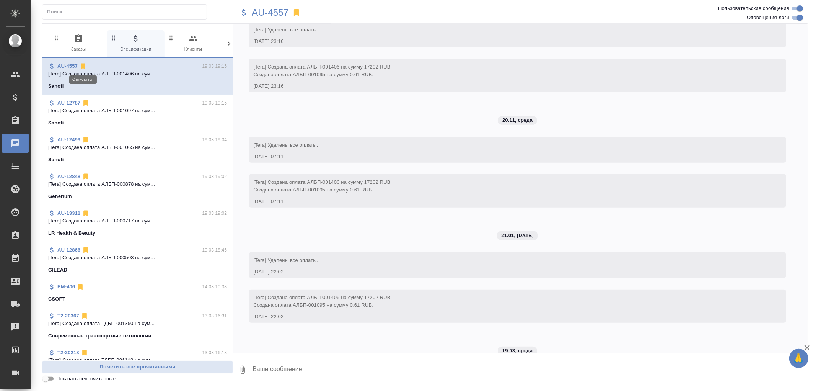
scroll to position [3253, 0]
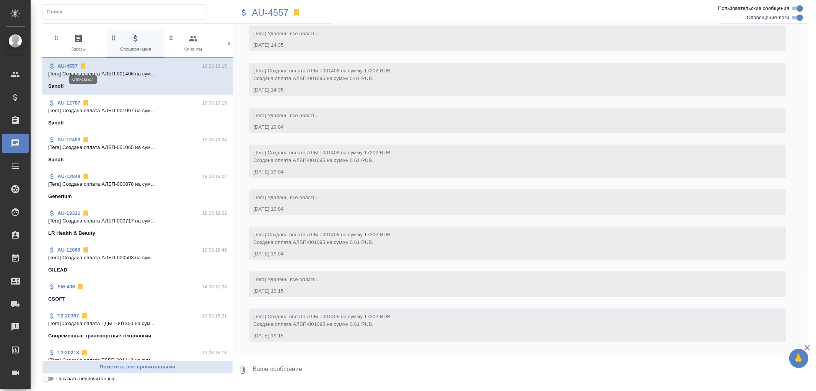
click at [82, 65] on icon at bounding box center [83, 67] width 5 height 6
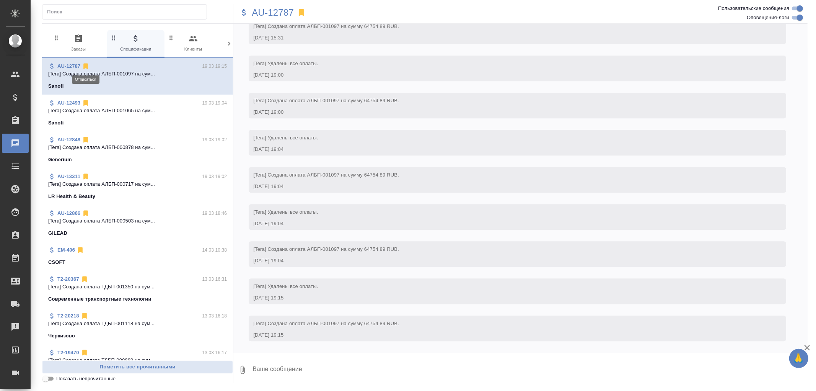
scroll to position [1822, 0]
click at [87, 66] on icon at bounding box center [85, 67] width 5 height 6
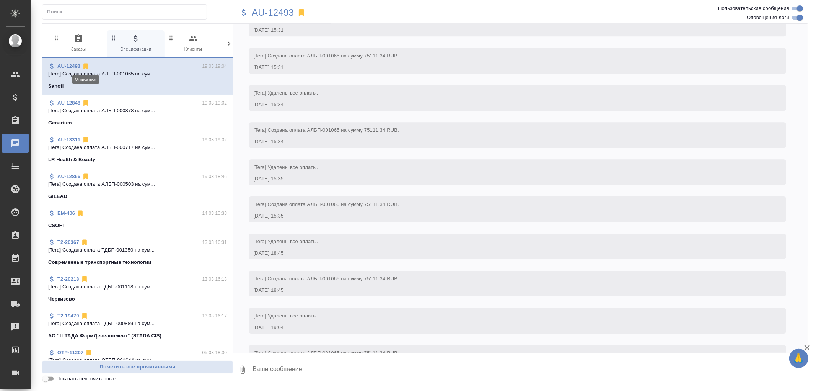
scroll to position [2023, 0]
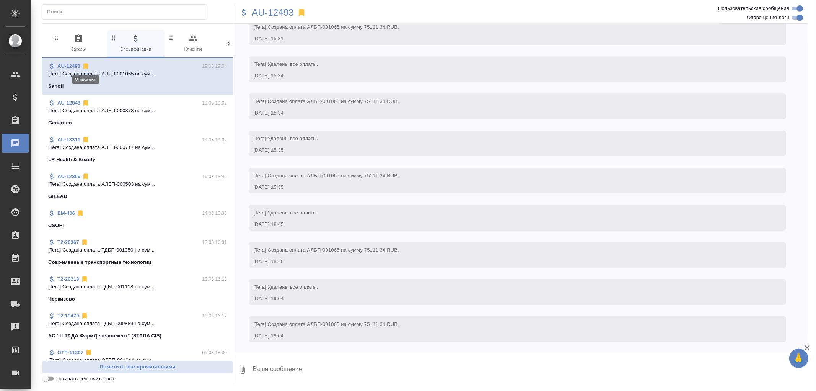
click at [85, 66] on icon at bounding box center [85, 67] width 5 height 6
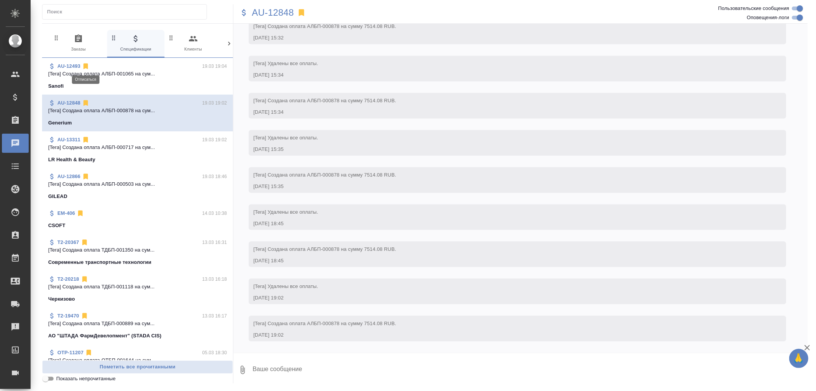
scroll to position [1326, 0]
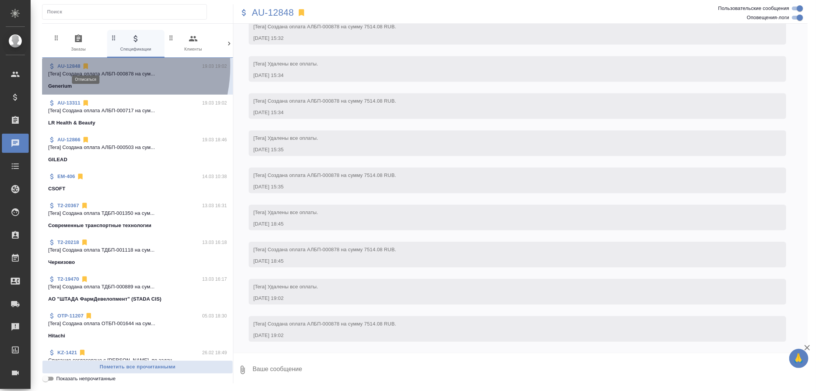
click at [85, 66] on icon at bounding box center [85, 67] width 5 height 6
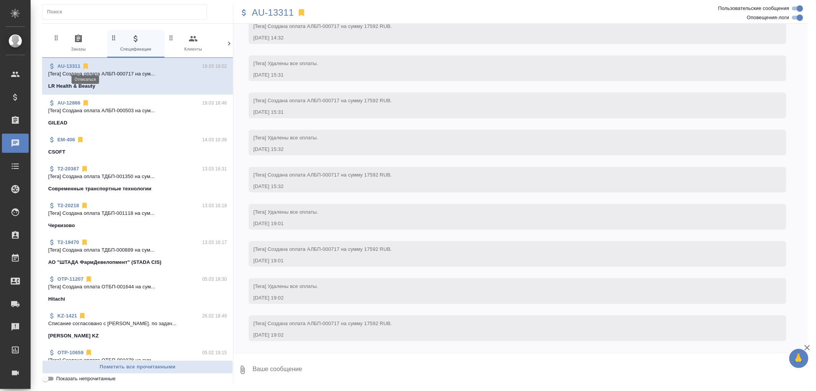
scroll to position [769, 0]
click at [85, 66] on icon at bounding box center [85, 67] width 5 height 6
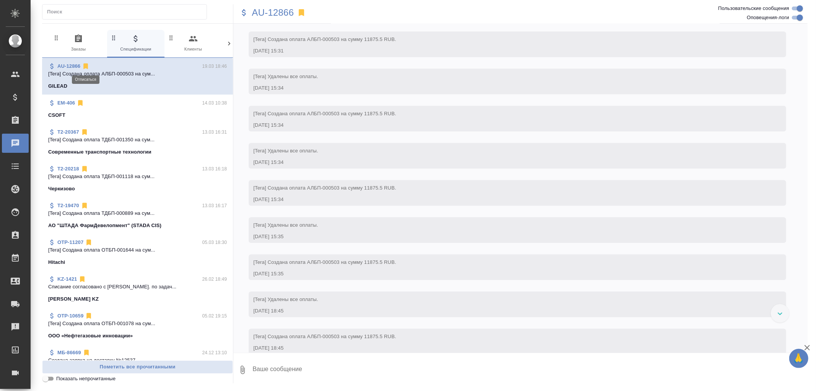
scroll to position [1689, 0]
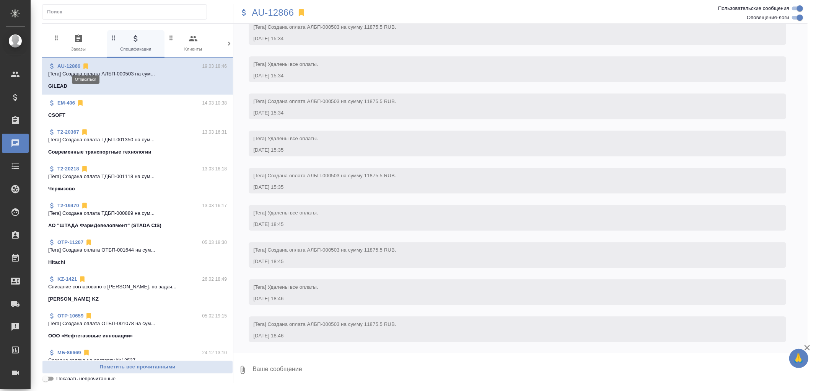
click at [85, 66] on icon at bounding box center [85, 67] width 5 height 6
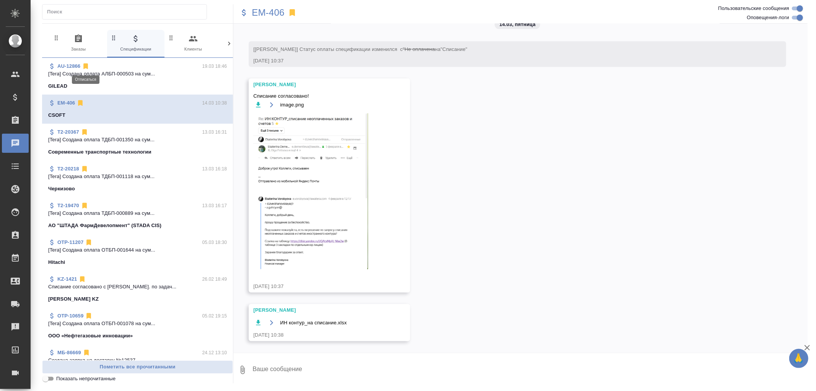
scroll to position [282, 0]
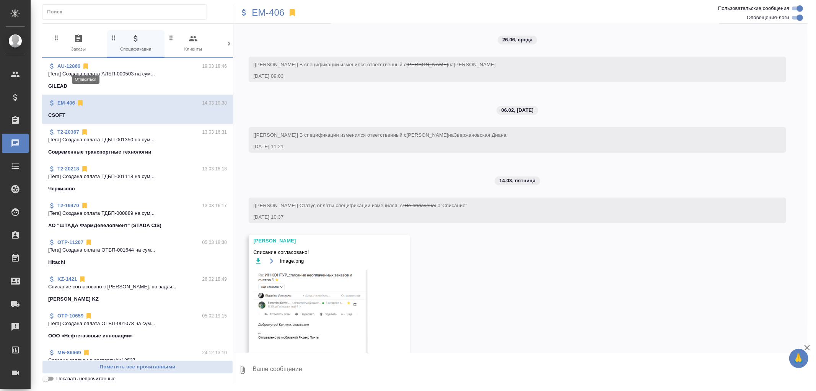
click at [83, 65] on icon at bounding box center [85, 67] width 5 height 6
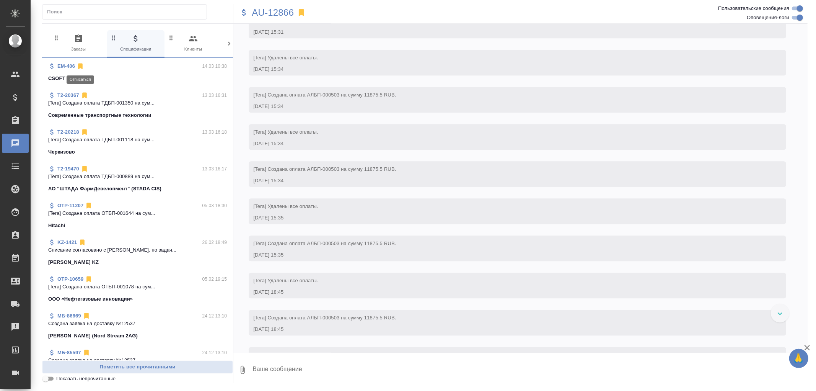
scroll to position [1689, 0]
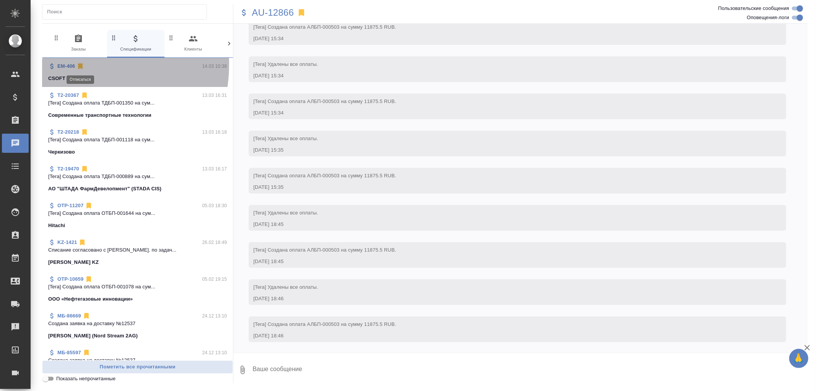
click at [79, 64] on icon at bounding box center [80, 67] width 5 height 6
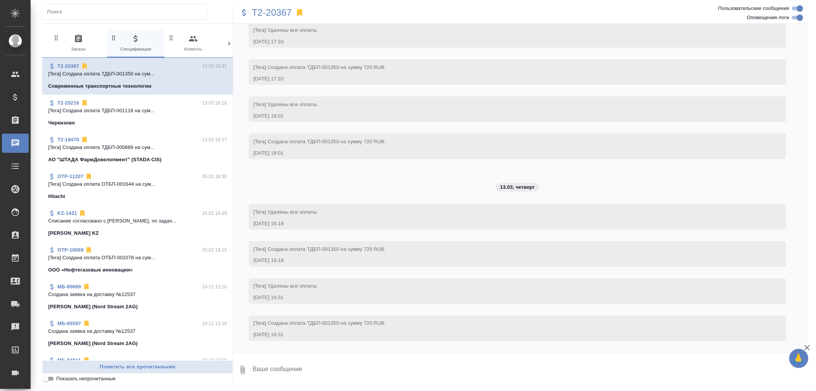
scroll to position [988, 0]
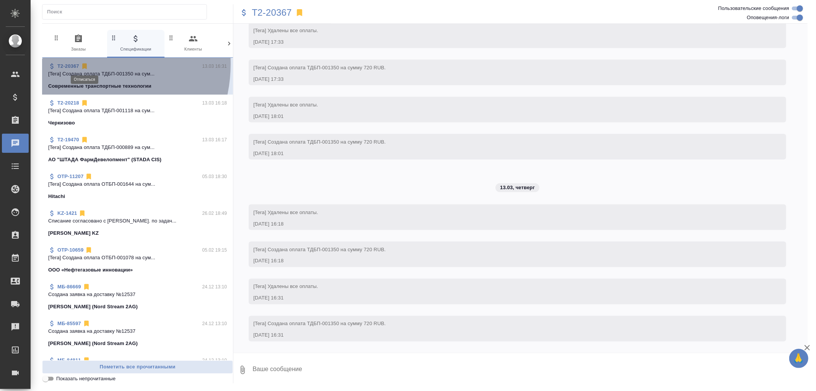
click at [83, 64] on icon at bounding box center [84, 67] width 5 height 6
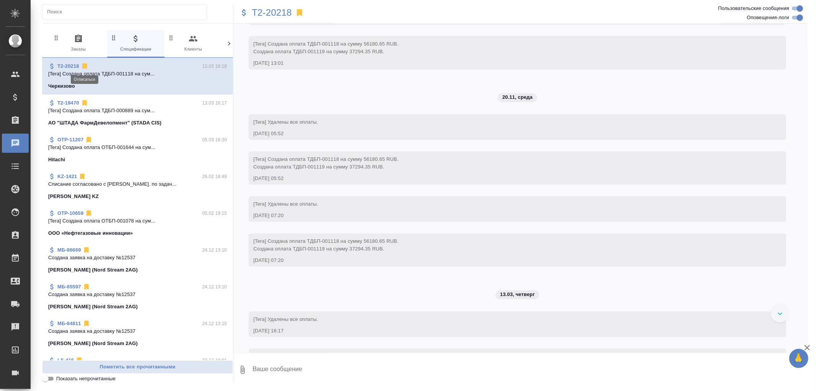
click at [83, 64] on icon at bounding box center [84, 67] width 5 height 6
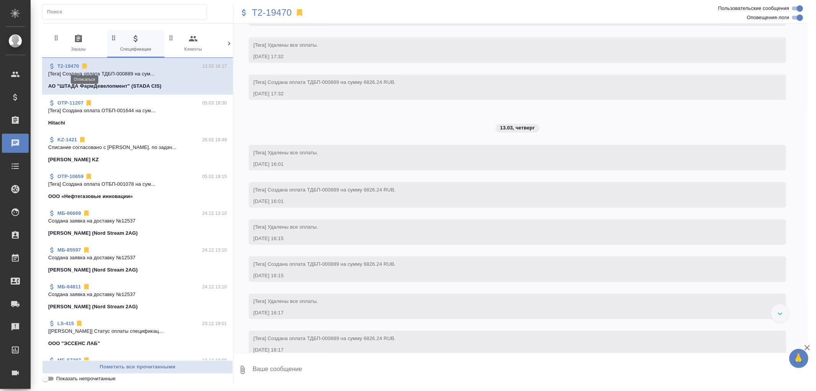
click at [83, 64] on icon at bounding box center [84, 67] width 5 height 6
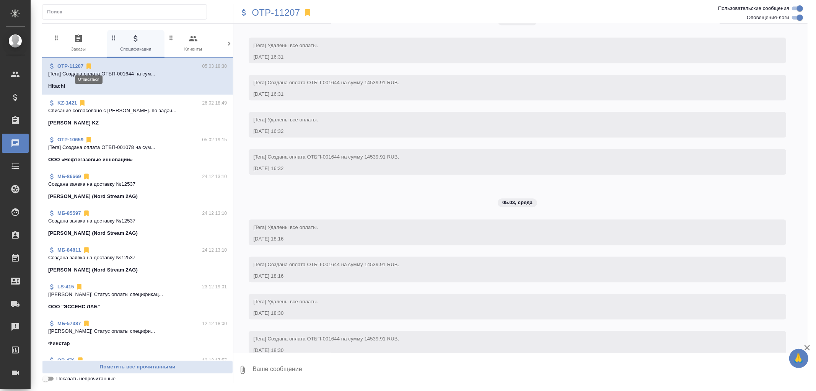
scroll to position [1822, 0]
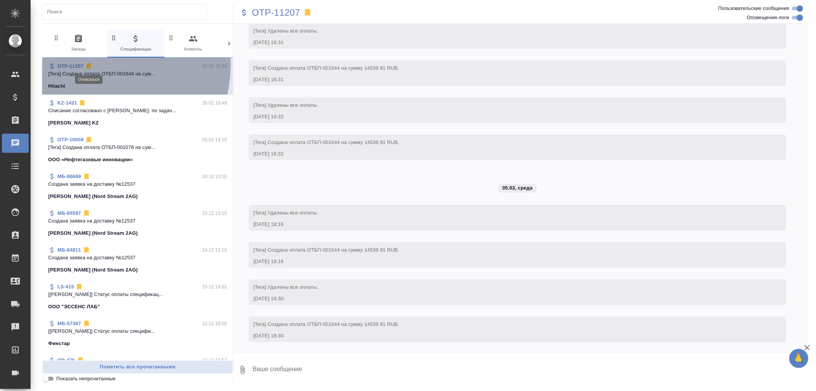
click at [86, 64] on icon at bounding box center [89, 66] width 8 height 8
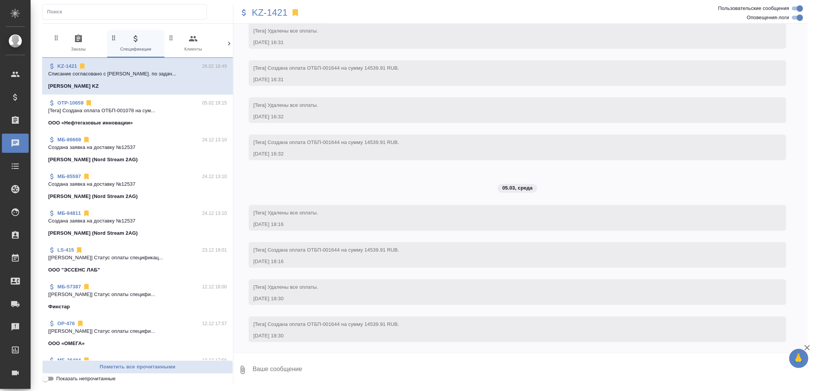
scroll to position [0, 0]
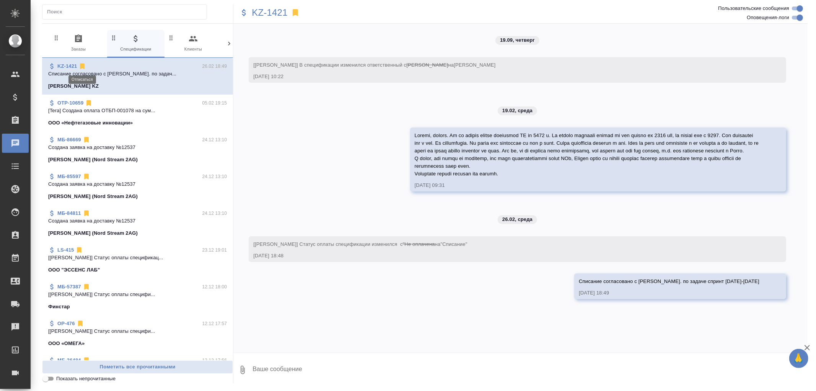
click at [85, 64] on icon at bounding box center [82, 67] width 5 height 6
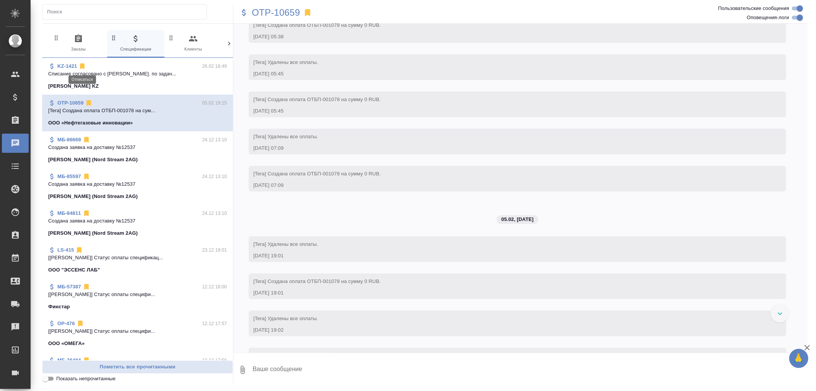
scroll to position [2593, 0]
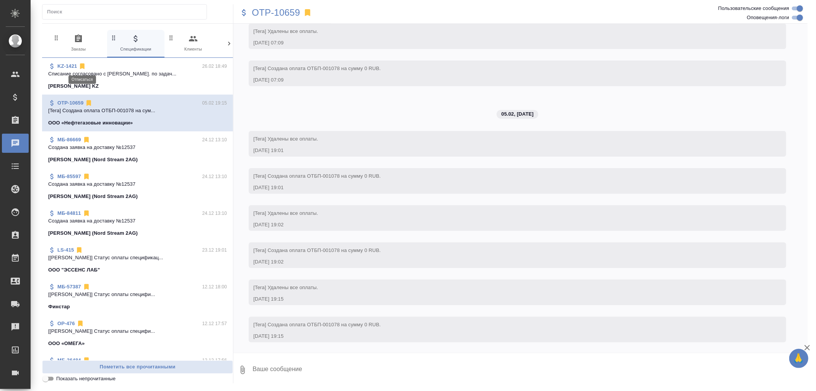
click at [81, 66] on icon at bounding box center [82, 67] width 5 height 6
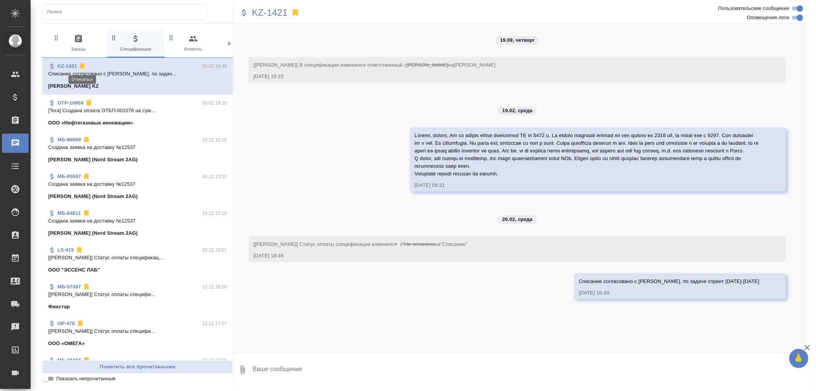
scroll to position [0, 0]
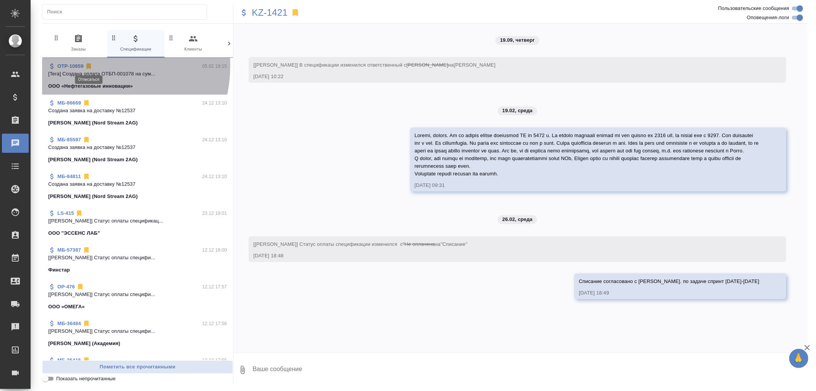
click at [89, 65] on icon at bounding box center [88, 67] width 5 height 6
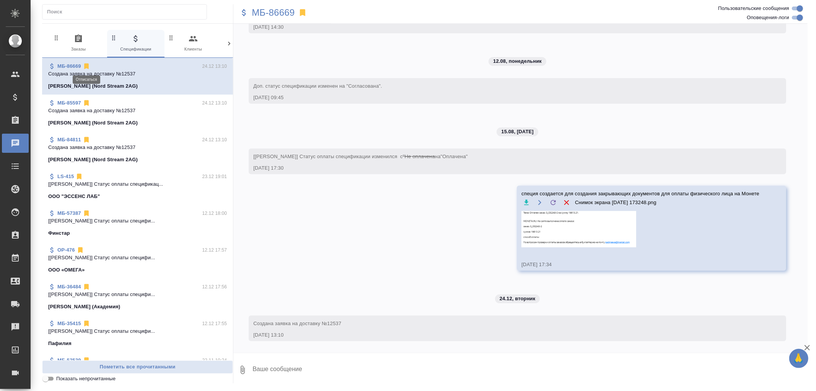
scroll to position [206, 0]
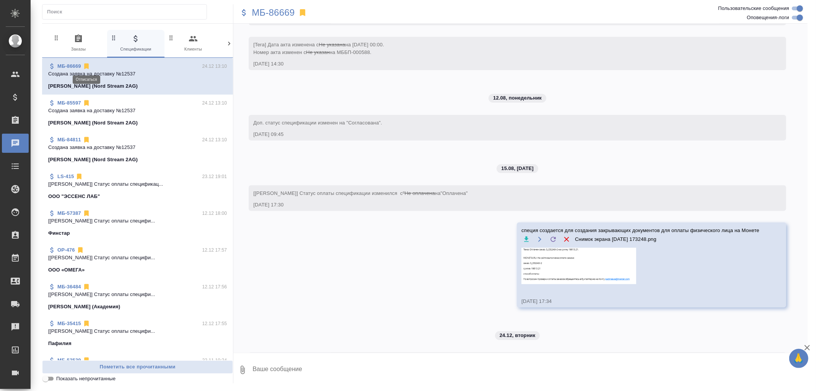
click at [86, 67] on icon at bounding box center [86, 67] width 5 height 6
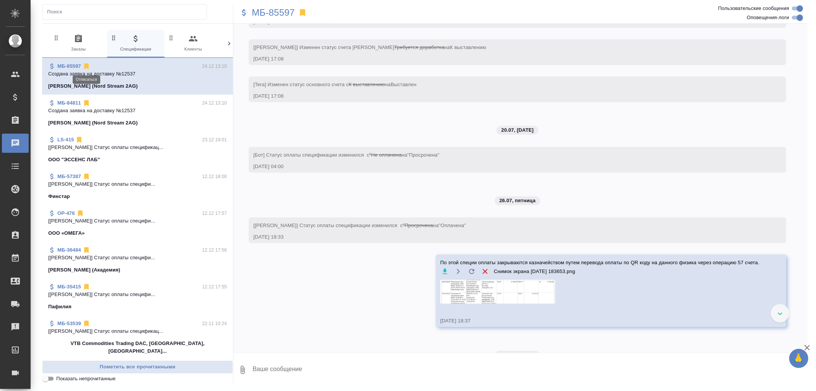
scroll to position [421, 0]
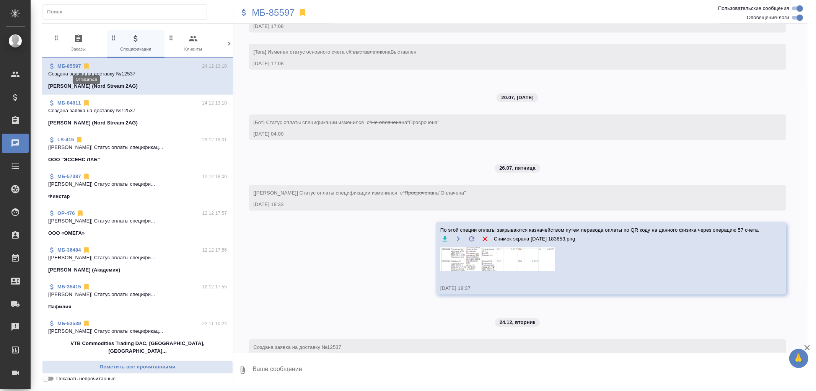
click at [86, 67] on icon at bounding box center [86, 67] width 5 height 6
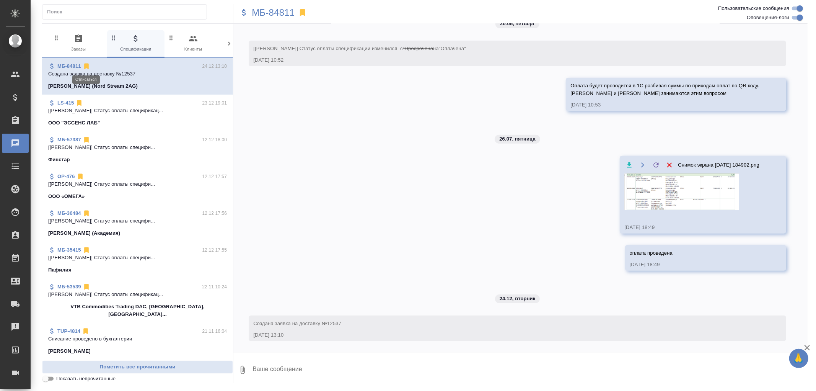
scroll to position [202, 0]
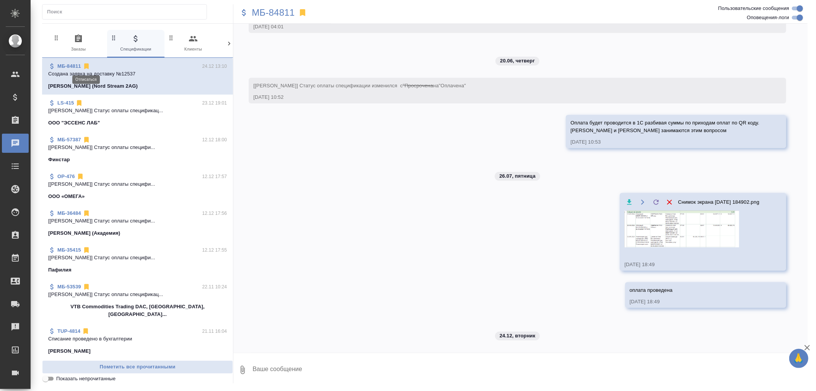
click at [86, 67] on icon at bounding box center [86, 67] width 5 height 6
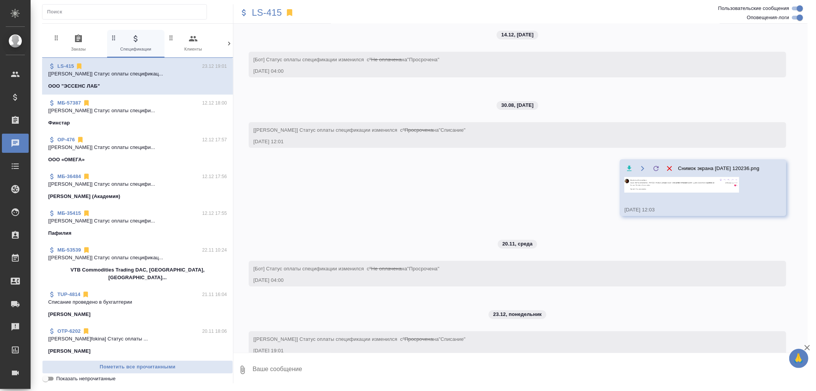
scroll to position [21, 0]
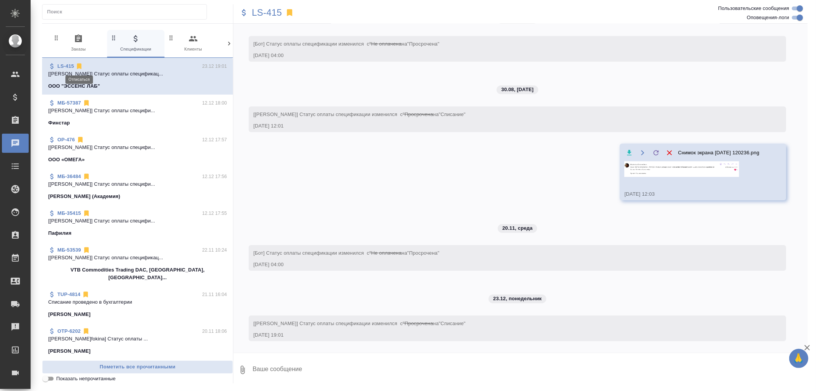
click at [77, 66] on icon at bounding box center [79, 66] width 8 height 8
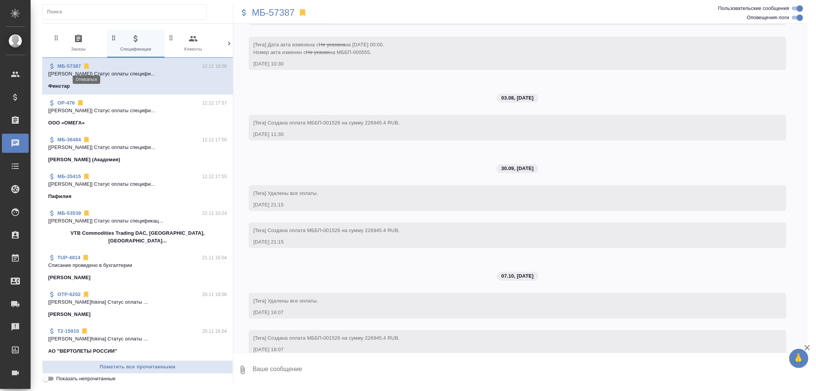
scroll to position [5948, 0]
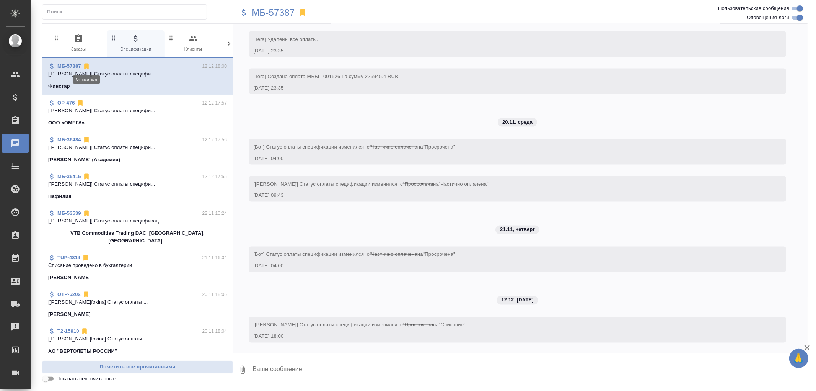
click at [86, 66] on icon at bounding box center [86, 67] width 5 height 6
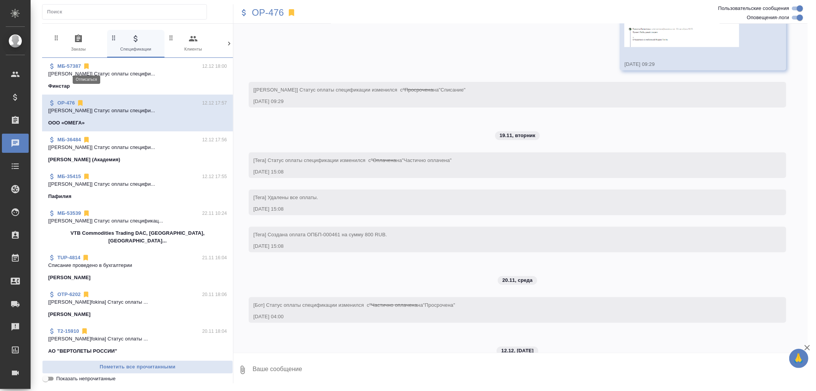
scroll to position [494, 0]
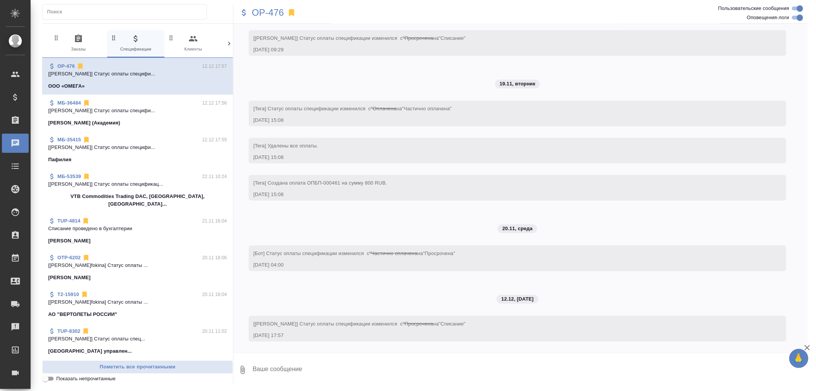
click at [86, 66] on div "OP-476 12.12 17:57" at bounding box center [137, 66] width 179 height 8
click at [81, 67] on icon at bounding box center [80, 67] width 5 height 6
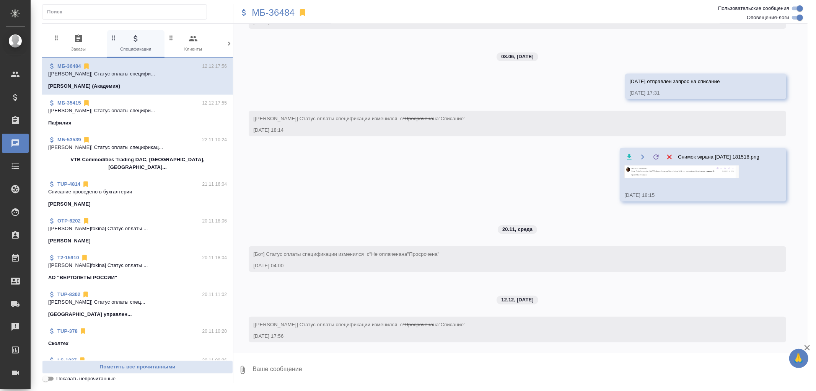
scroll to position [55, 0]
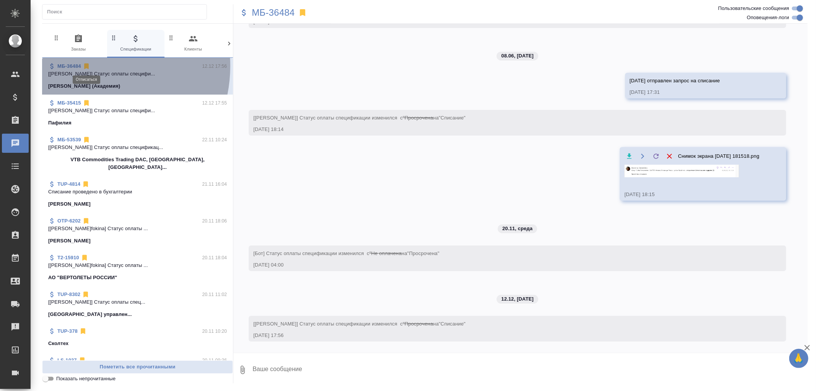
click at [86, 66] on icon at bounding box center [86, 67] width 5 height 6
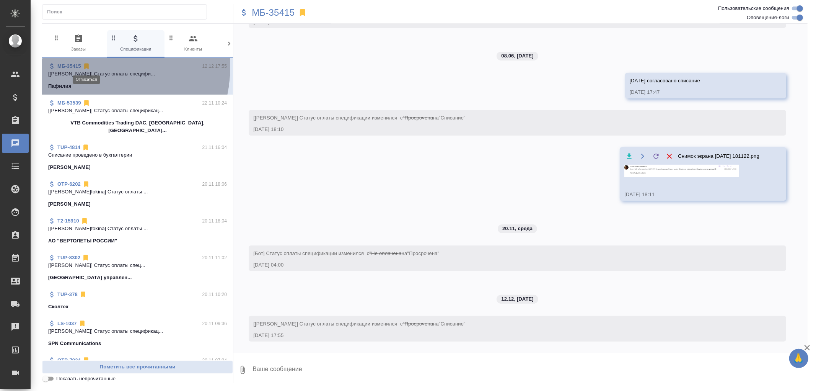
click at [86, 66] on icon at bounding box center [86, 67] width 5 height 6
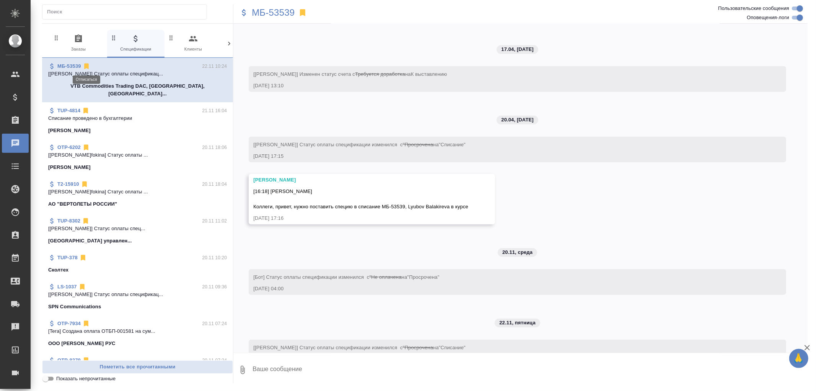
scroll to position [445, 0]
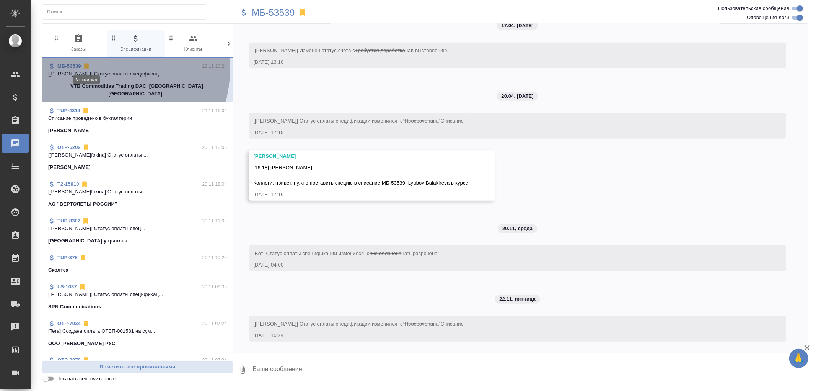
click at [86, 66] on icon at bounding box center [86, 67] width 5 height 6
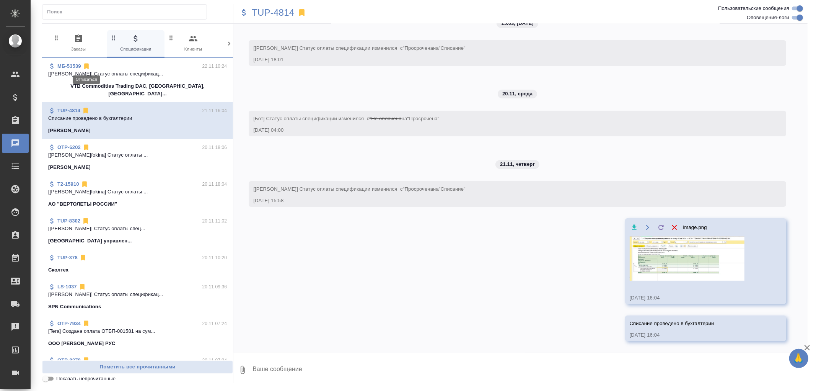
scroll to position [0, 0]
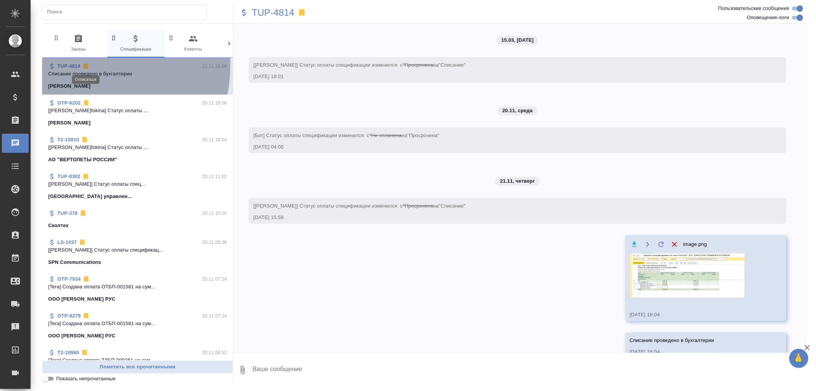
click at [86, 66] on icon at bounding box center [85, 67] width 5 height 6
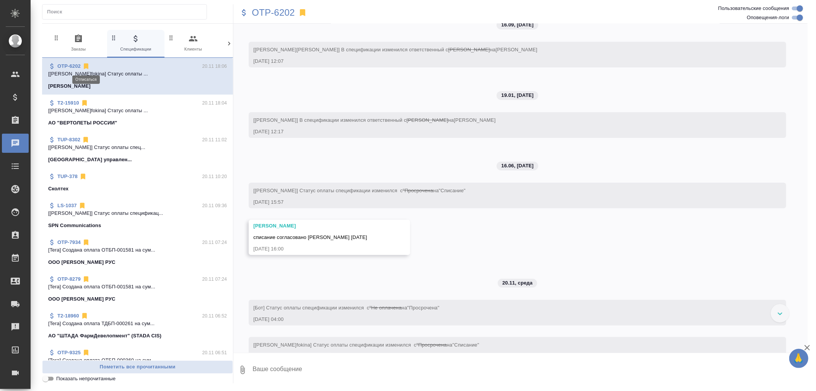
scroll to position [152, 0]
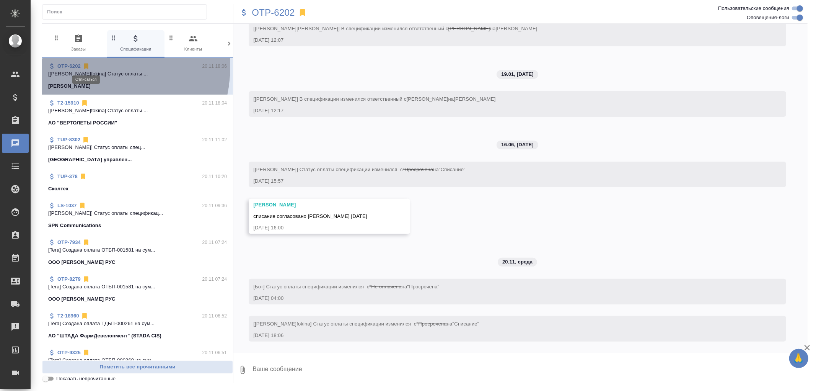
click at [86, 66] on icon at bounding box center [86, 67] width 5 height 6
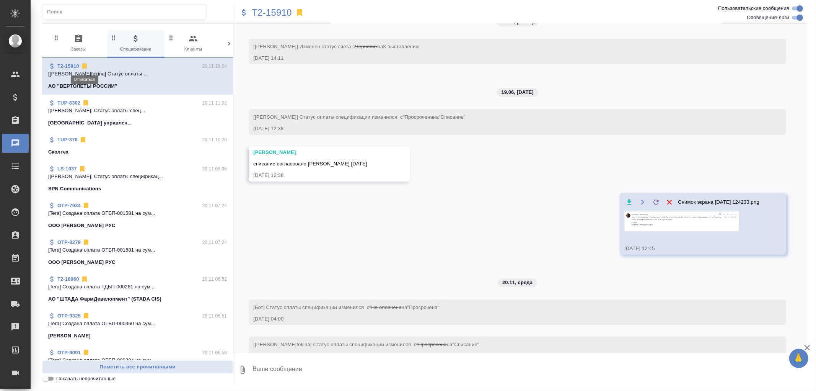
scroll to position [39, 0]
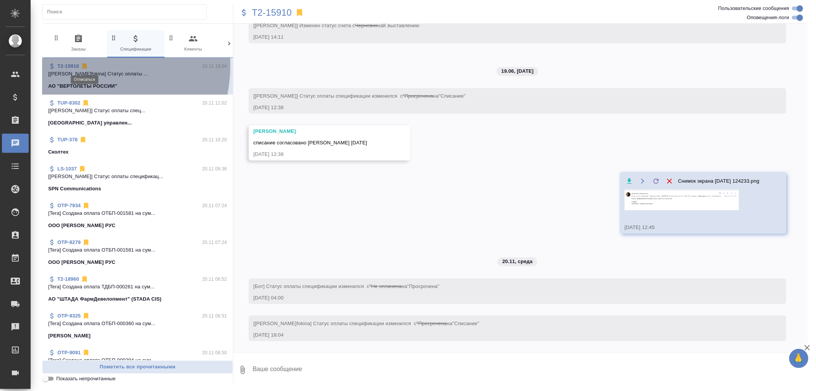
click at [85, 66] on icon at bounding box center [84, 67] width 5 height 6
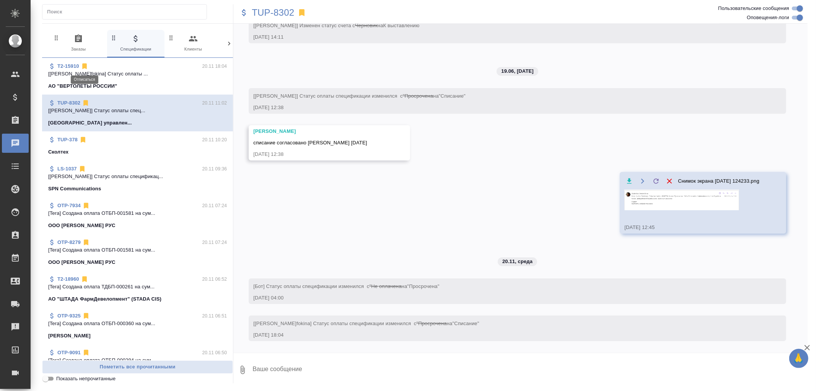
scroll to position [0, 0]
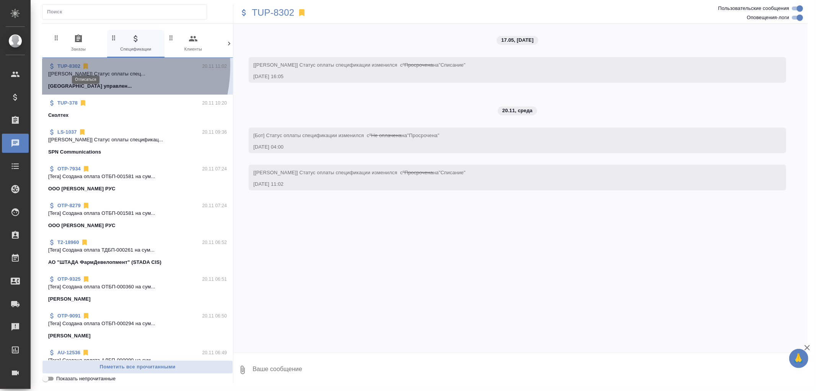
click at [85, 66] on icon at bounding box center [85, 67] width 5 height 6
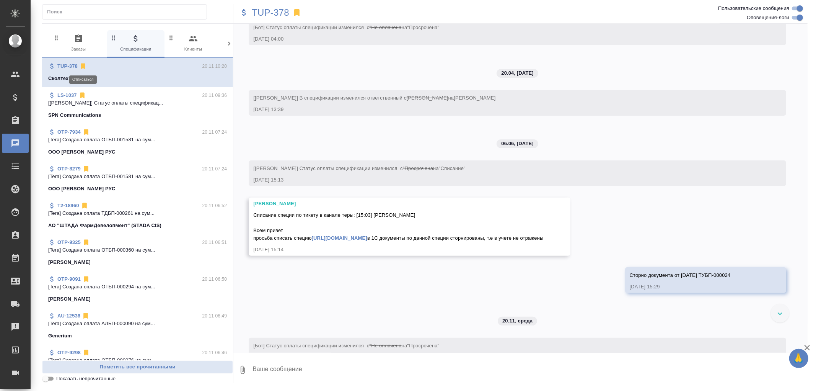
scroll to position [322, 0]
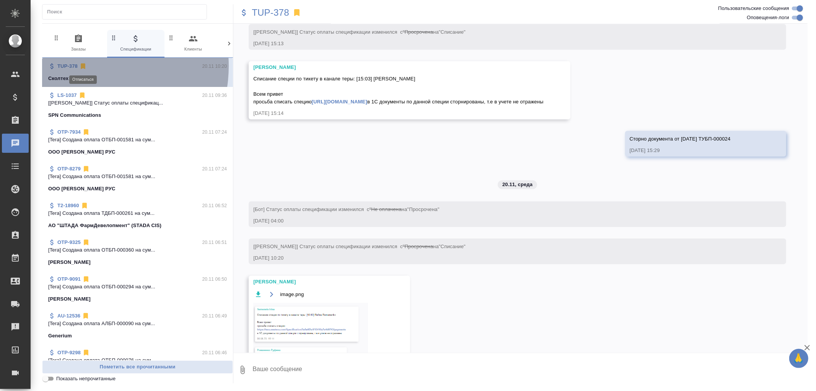
click at [85, 66] on icon at bounding box center [83, 67] width 5 height 6
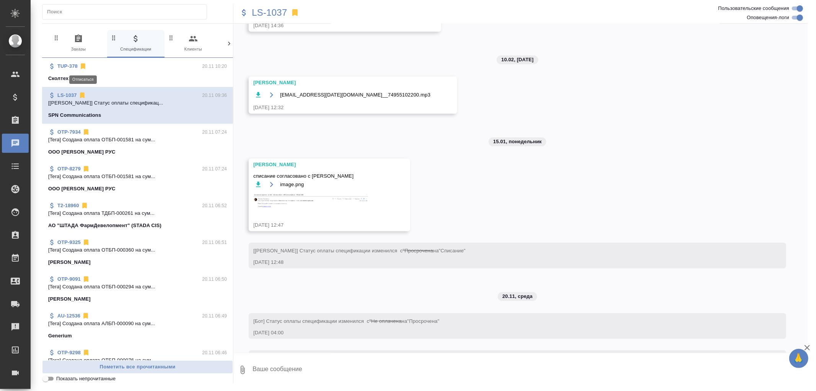
scroll to position [280, 0]
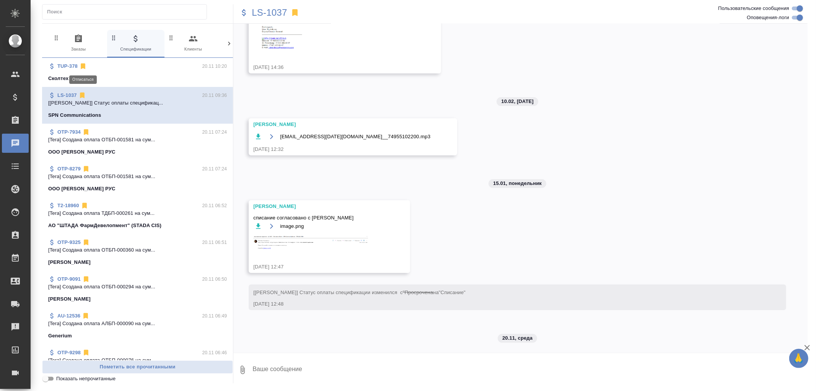
click at [85, 66] on icon at bounding box center [83, 67] width 5 height 6
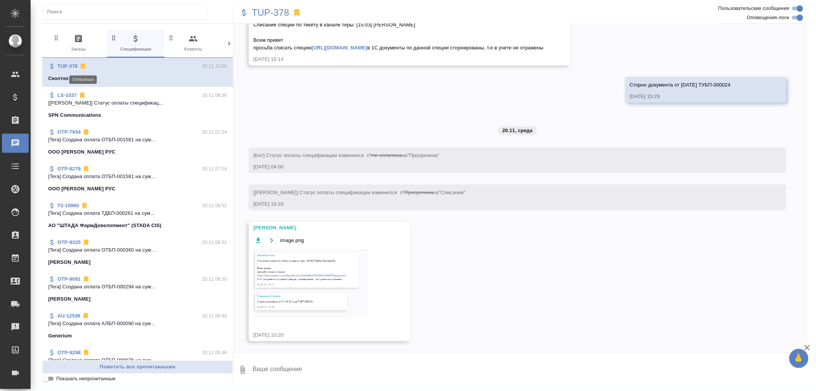
scroll to position [391, 0]
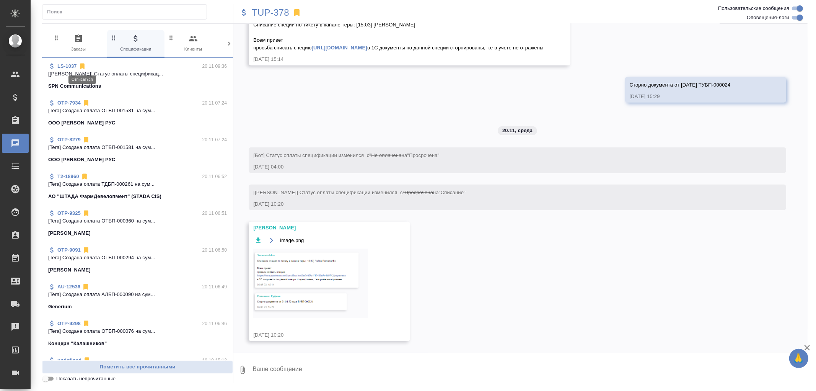
click at [83, 67] on icon at bounding box center [82, 67] width 5 height 6
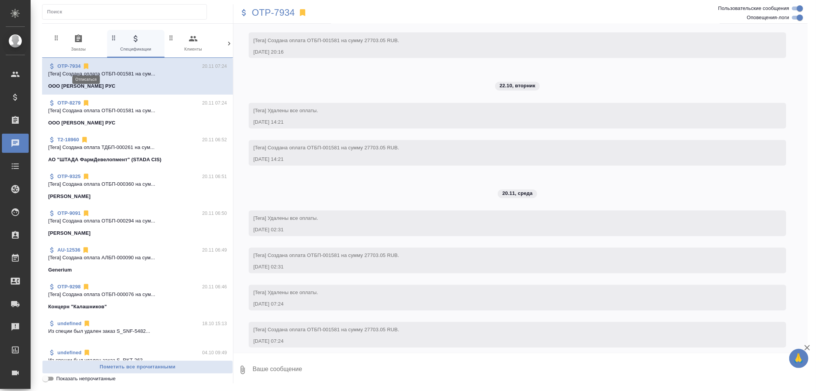
scroll to position [1197, 0]
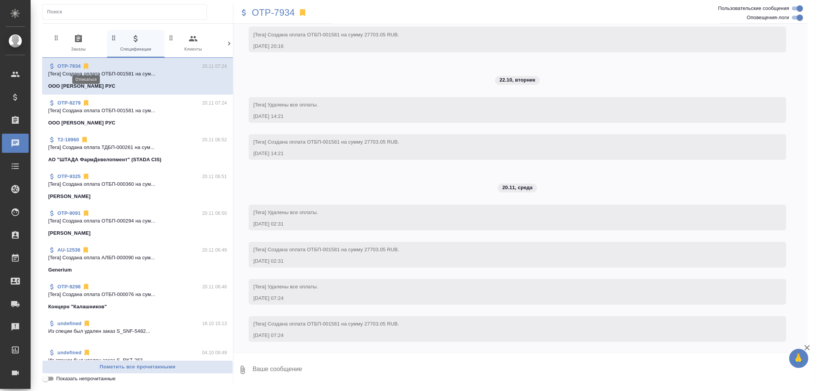
click at [86, 65] on icon at bounding box center [86, 67] width 5 height 6
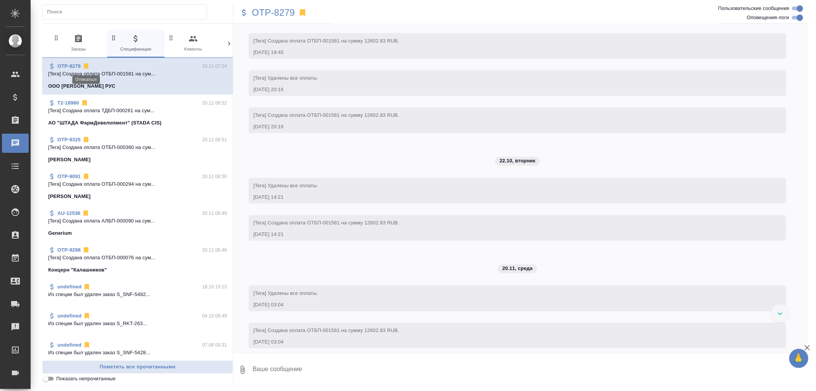
scroll to position [1305, 0]
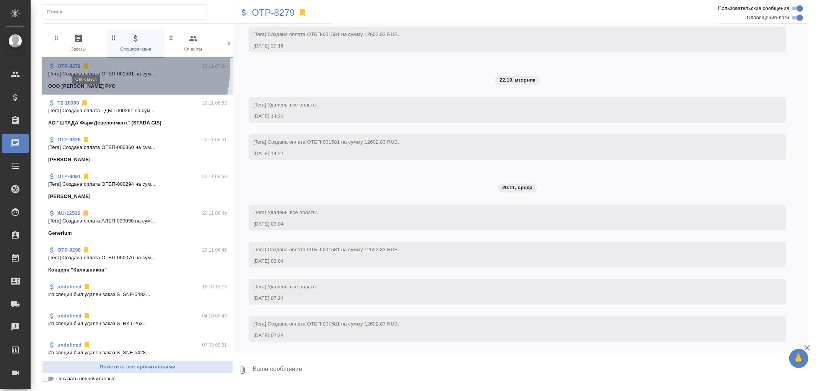
click at [86, 65] on icon at bounding box center [86, 67] width 5 height 6
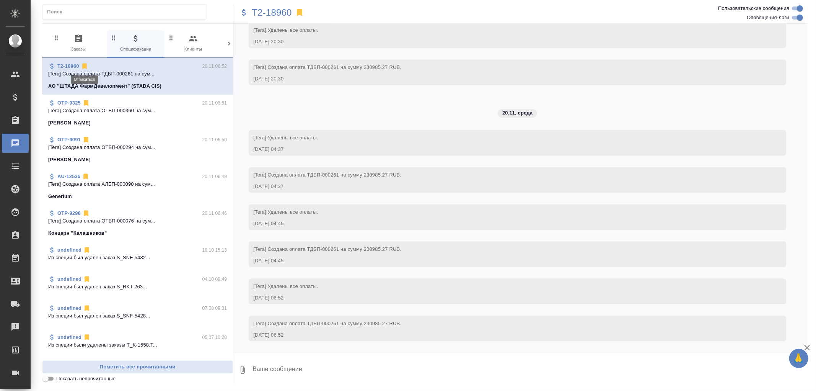
scroll to position [1277, 0]
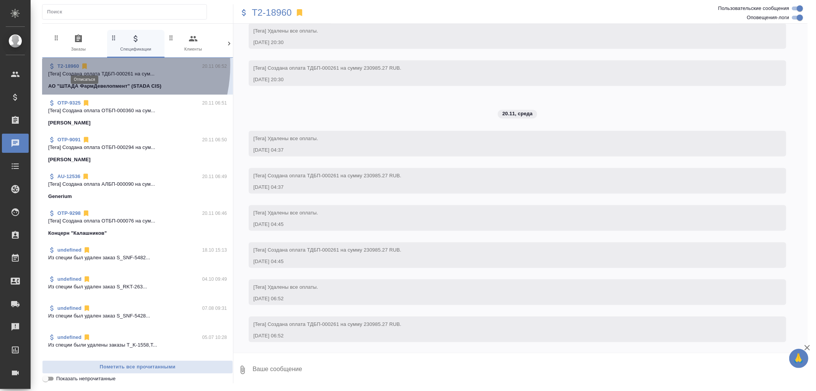
click at [86, 65] on icon at bounding box center [84, 67] width 5 height 6
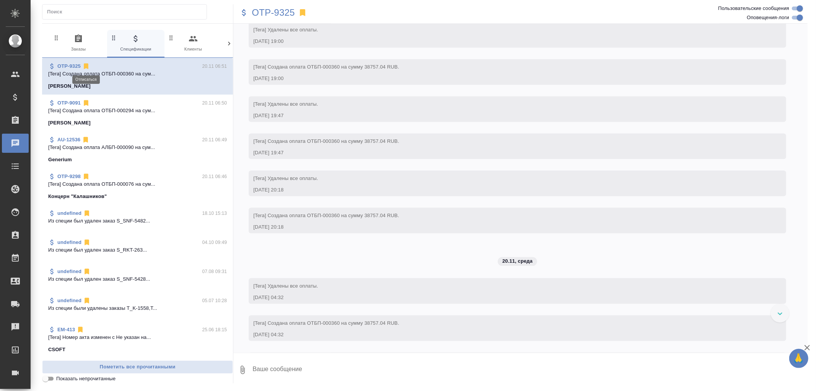
scroll to position [1492, 0]
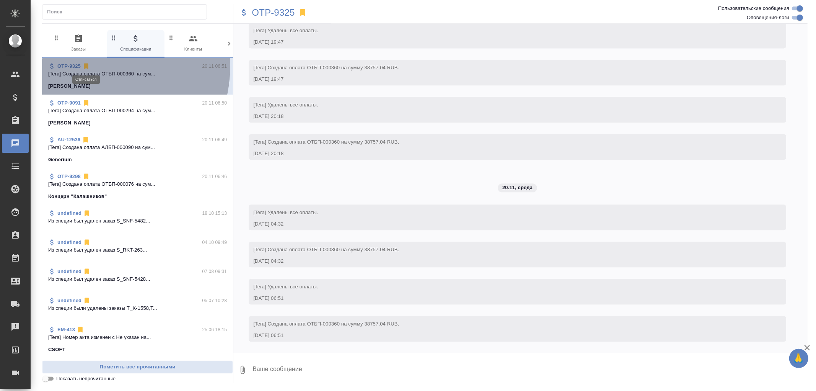
click at [86, 65] on icon at bounding box center [86, 67] width 5 height 6
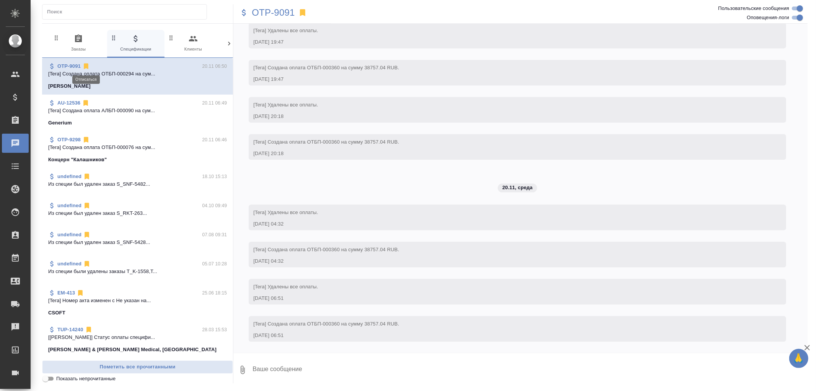
scroll to position [1307, 0]
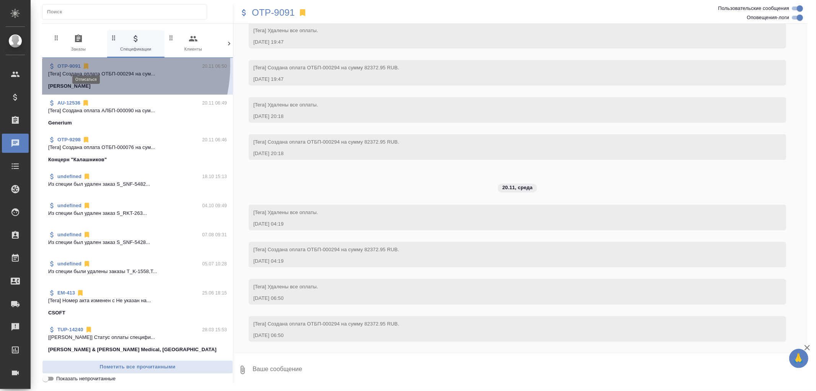
click at [86, 65] on icon at bounding box center [86, 67] width 5 height 6
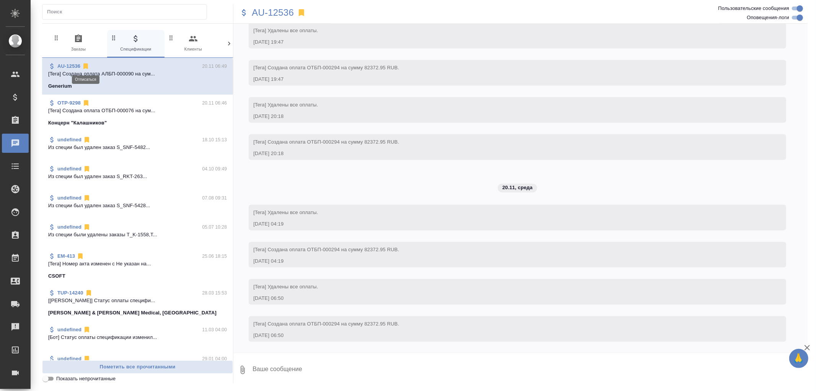
click at [86, 65] on icon at bounding box center [85, 67] width 5 height 6
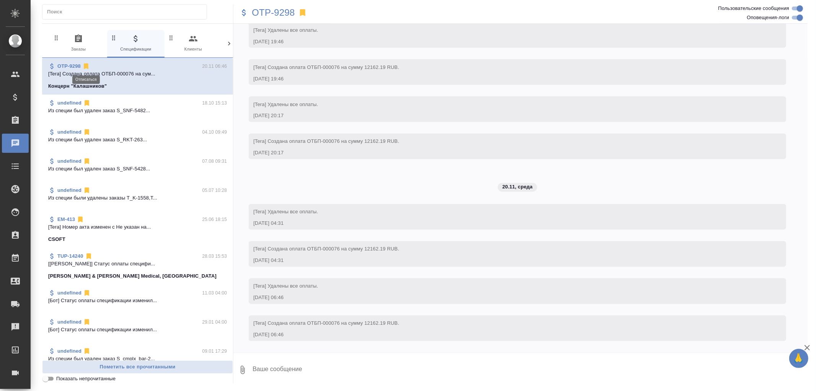
scroll to position [1132, 0]
click at [86, 65] on icon at bounding box center [86, 67] width 5 height 6
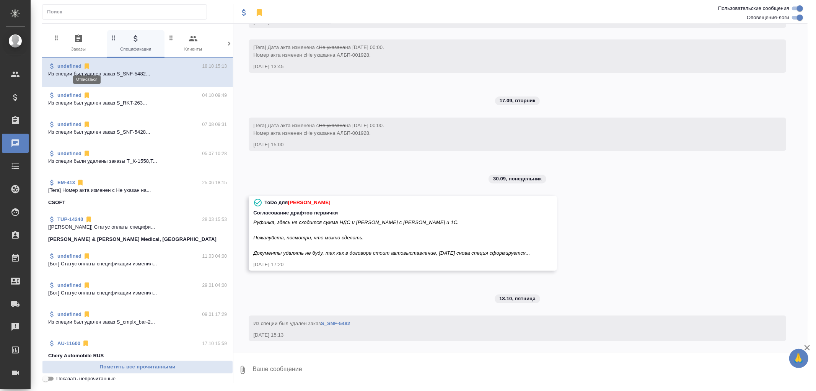
scroll to position [92, 0]
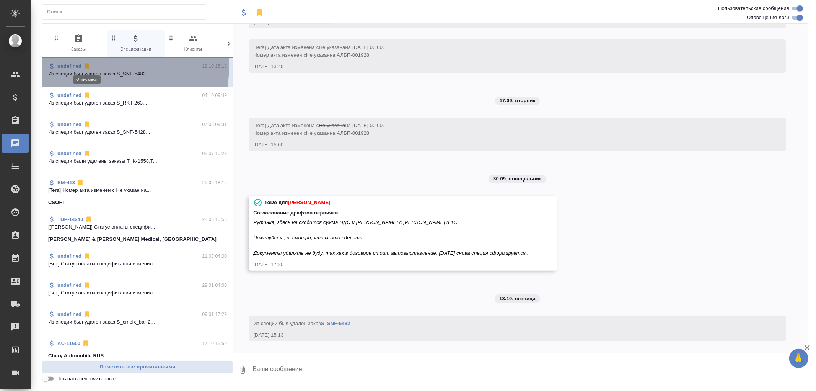
click at [86, 65] on icon at bounding box center [87, 67] width 5 height 6
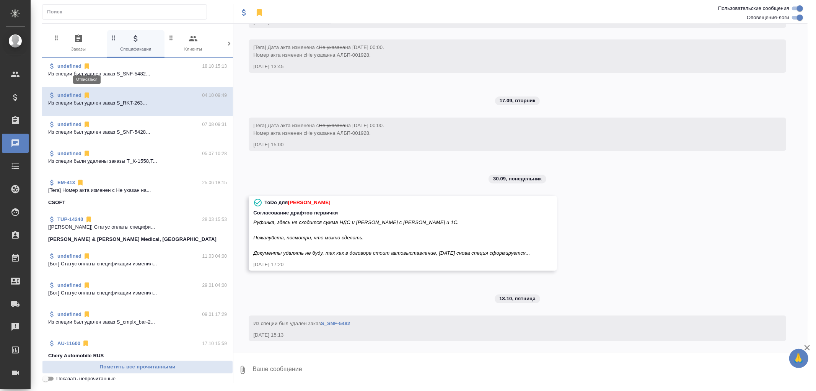
scroll to position [0, 0]
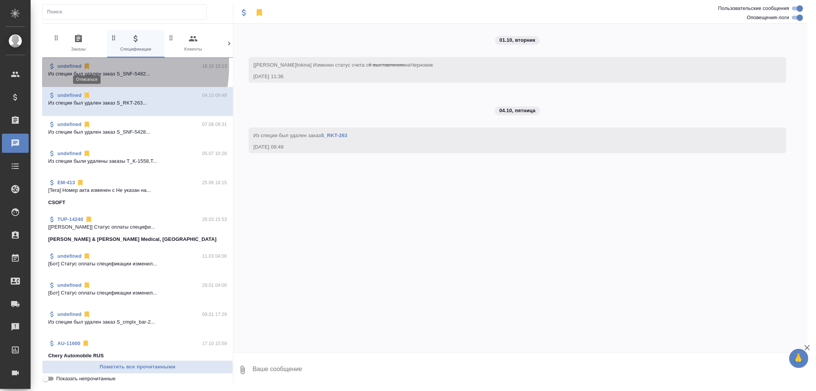
click at [86, 65] on icon at bounding box center [87, 67] width 5 height 6
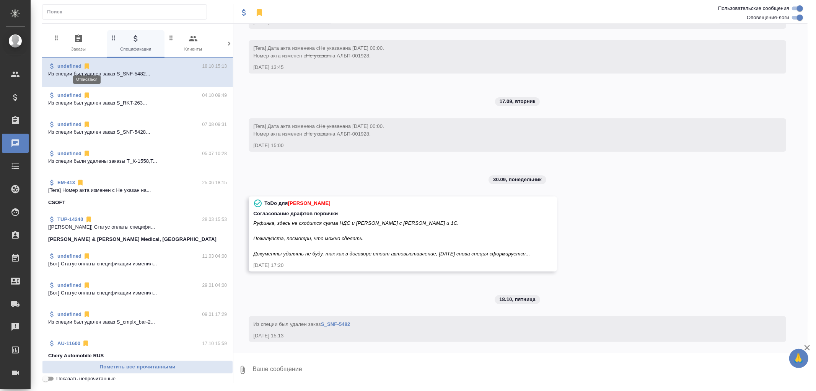
scroll to position [92, 0]
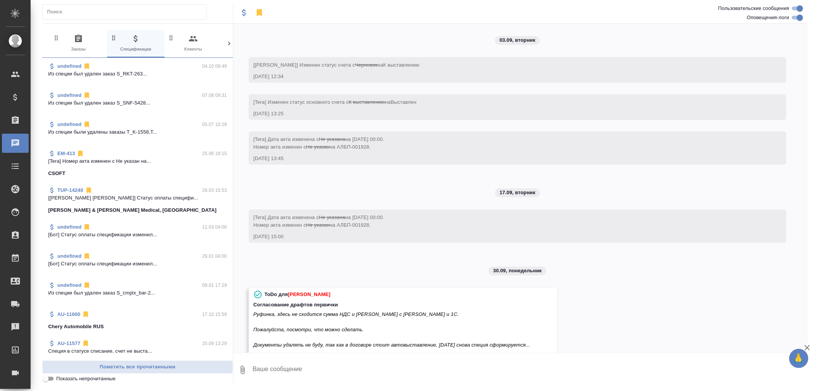
scroll to position [92, 0]
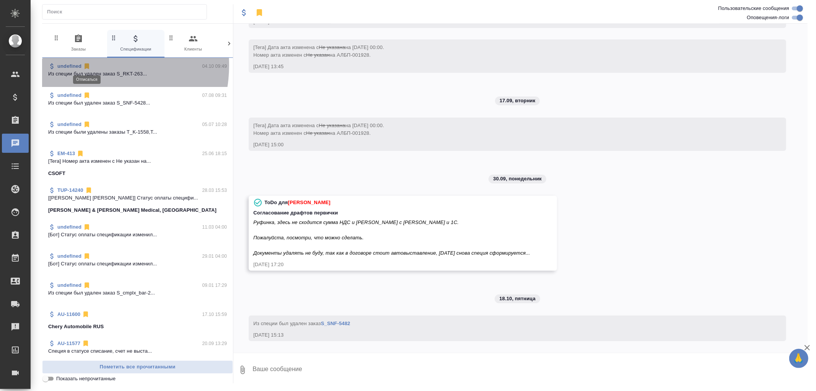
click at [88, 65] on icon at bounding box center [87, 67] width 5 height 6
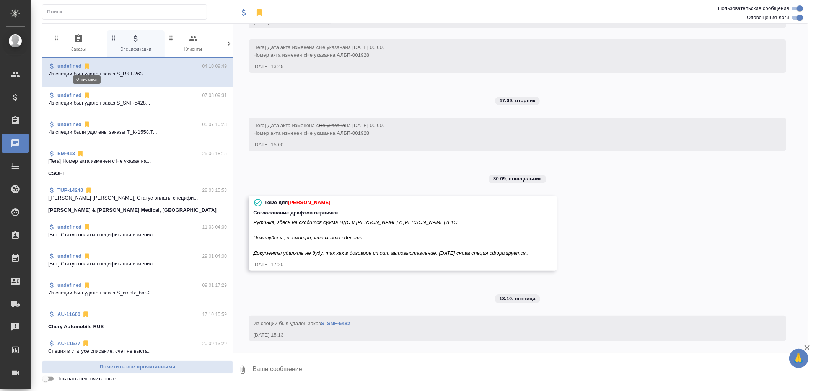
scroll to position [0, 0]
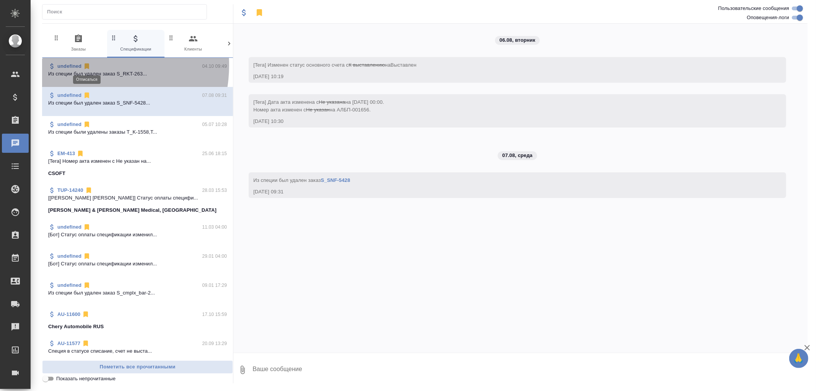
click at [86, 65] on icon at bounding box center [87, 67] width 5 height 6
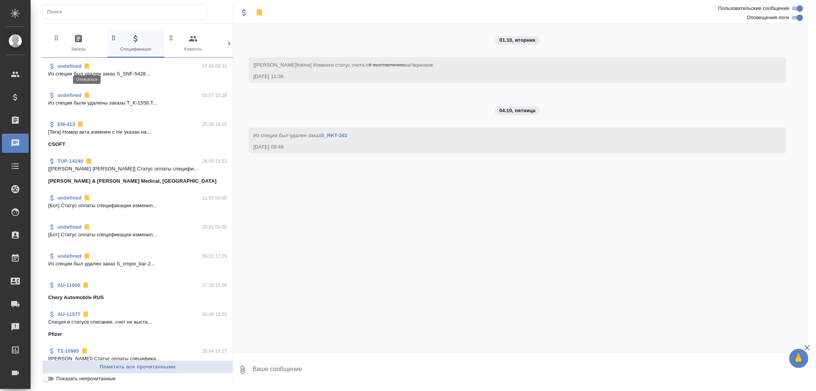
click at [86, 65] on icon at bounding box center [87, 67] width 5 height 6
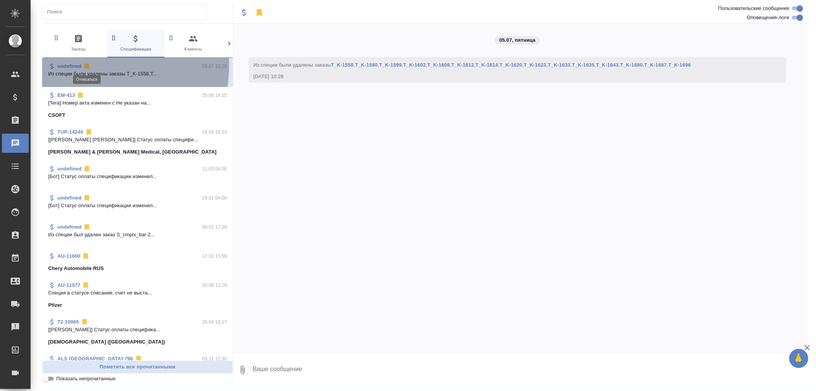
click at [86, 65] on icon at bounding box center [87, 67] width 5 height 6
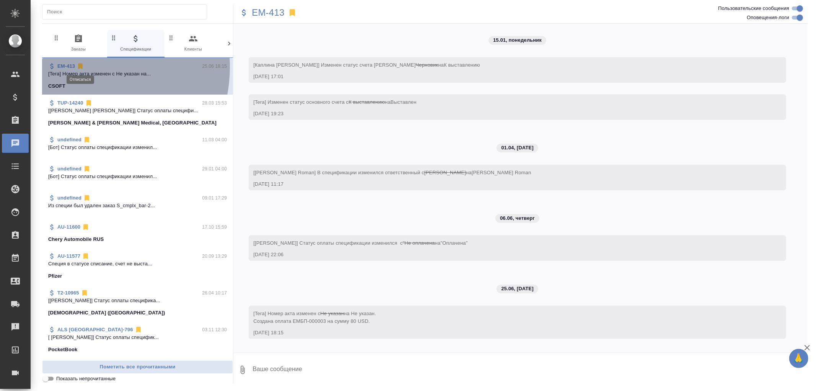
click at [80, 67] on icon at bounding box center [80, 67] width 5 height 6
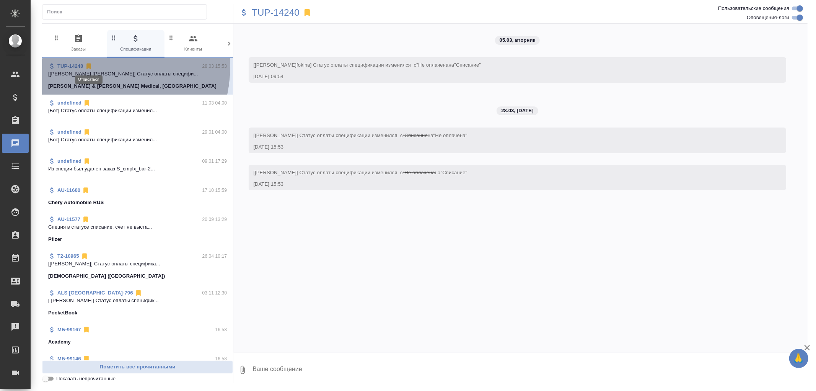
click at [90, 65] on icon at bounding box center [88, 67] width 5 height 6
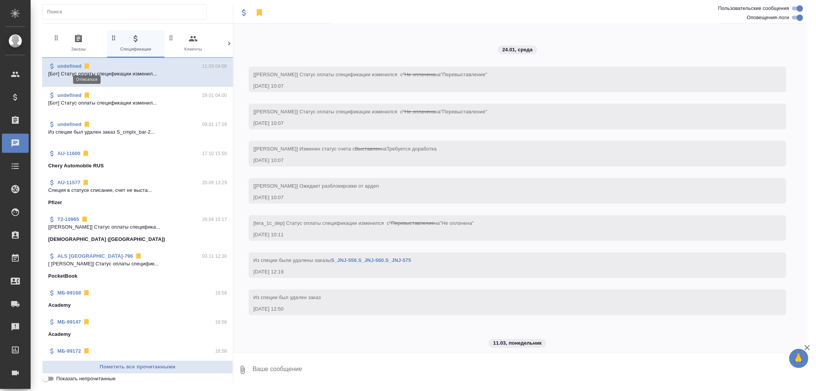
scroll to position [335, 0]
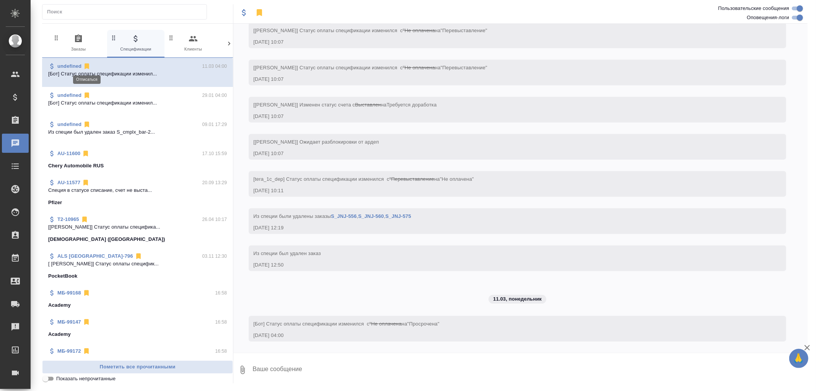
click at [86, 65] on icon at bounding box center [87, 67] width 5 height 6
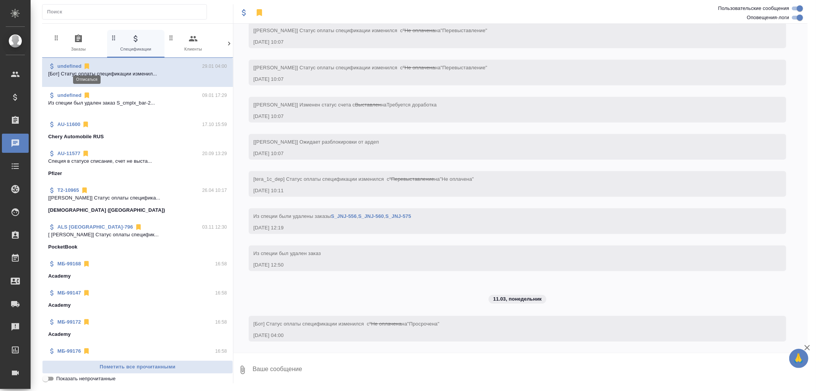
scroll to position [0, 0]
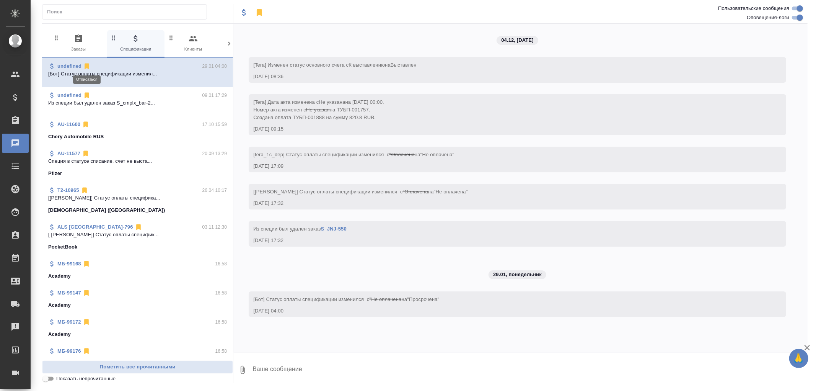
click at [86, 65] on icon at bounding box center [87, 67] width 5 height 6
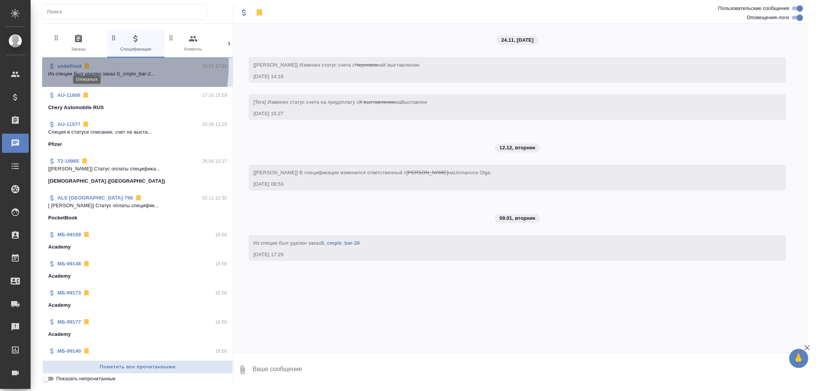
click at [86, 65] on icon at bounding box center [87, 67] width 5 height 6
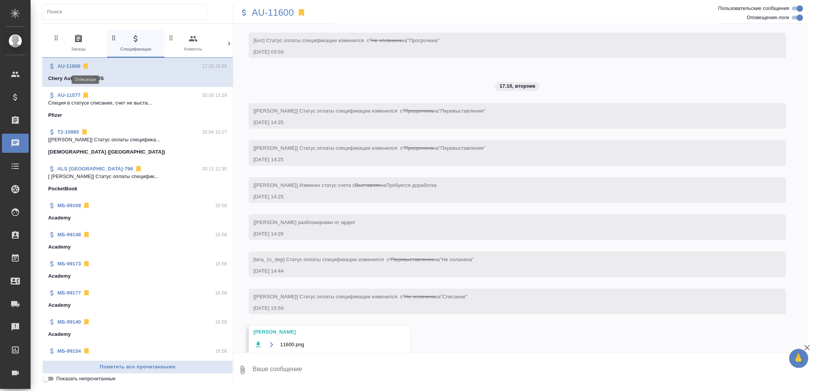
scroll to position [174, 0]
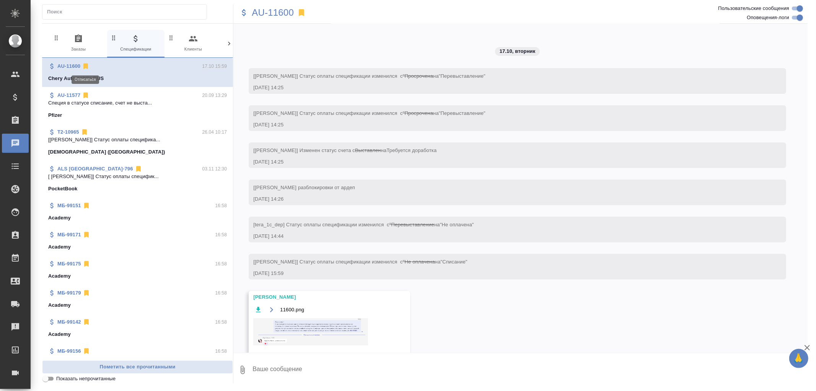
click at [86, 65] on icon at bounding box center [85, 67] width 5 height 6
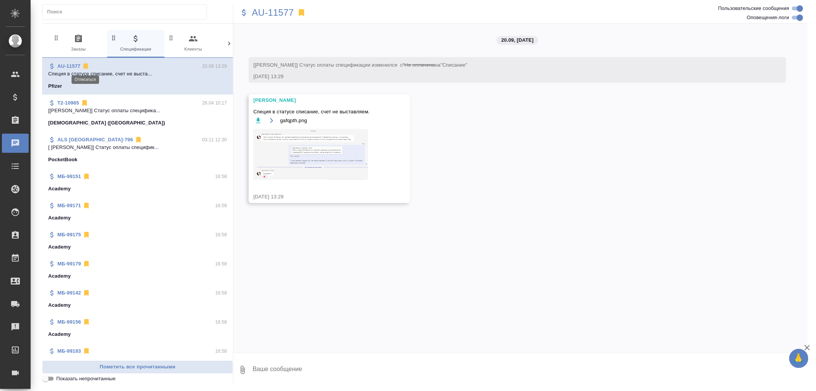
scroll to position [0, 0]
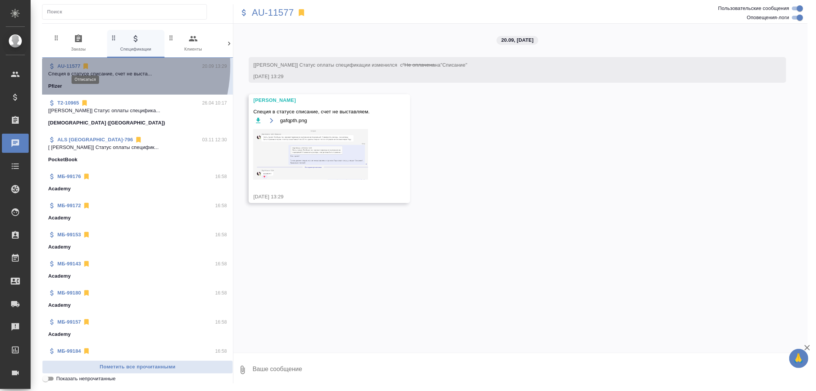
click at [86, 65] on icon at bounding box center [85, 67] width 5 height 6
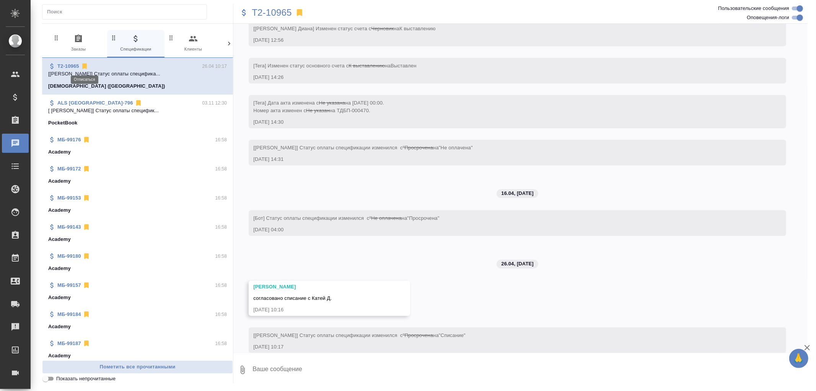
scroll to position [48, 0]
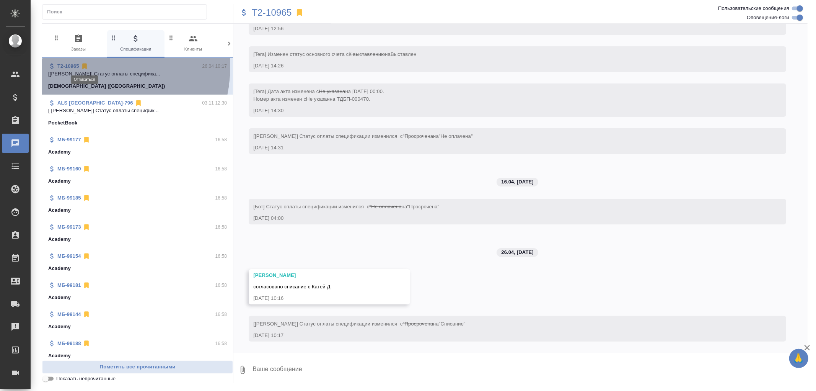
click at [85, 65] on icon at bounding box center [84, 67] width 5 height 6
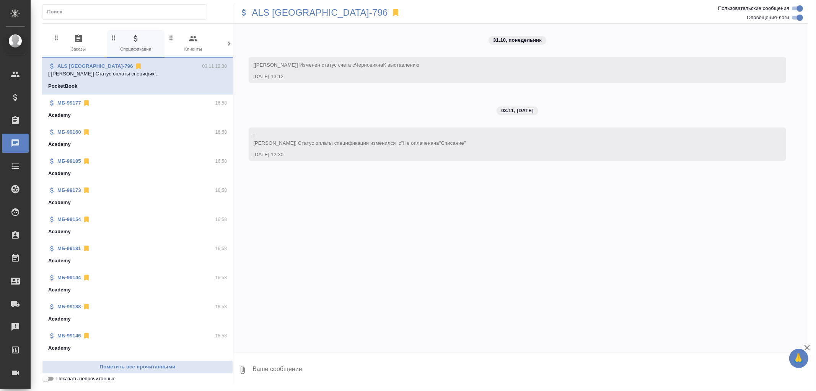
scroll to position [0, 0]
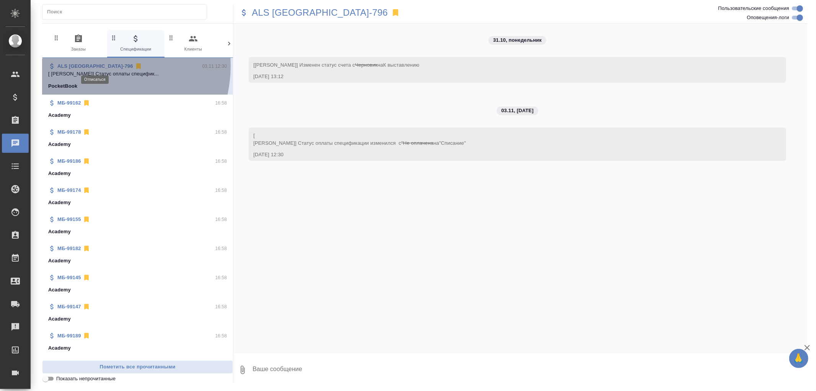
click at [136, 65] on icon at bounding box center [138, 67] width 5 height 6
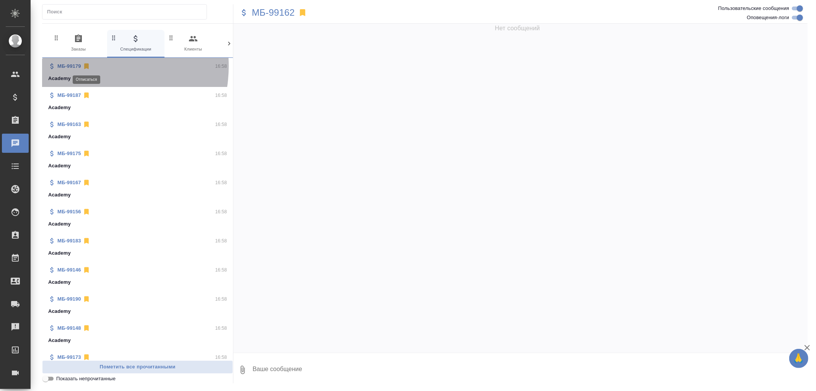
click at [86, 66] on icon at bounding box center [86, 67] width 5 height 6
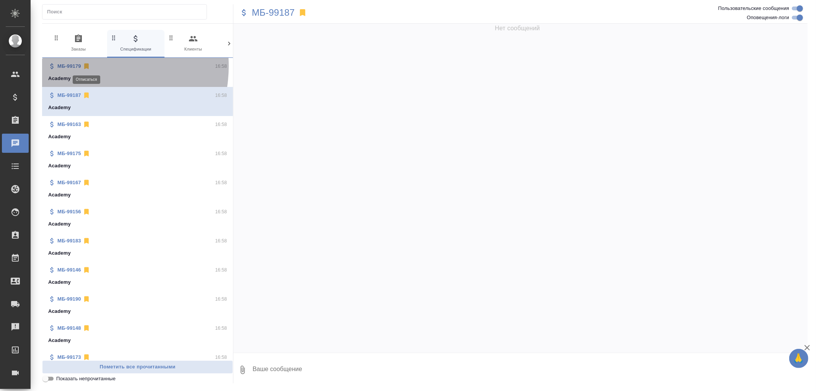
click at [86, 66] on icon at bounding box center [86, 67] width 5 height 6
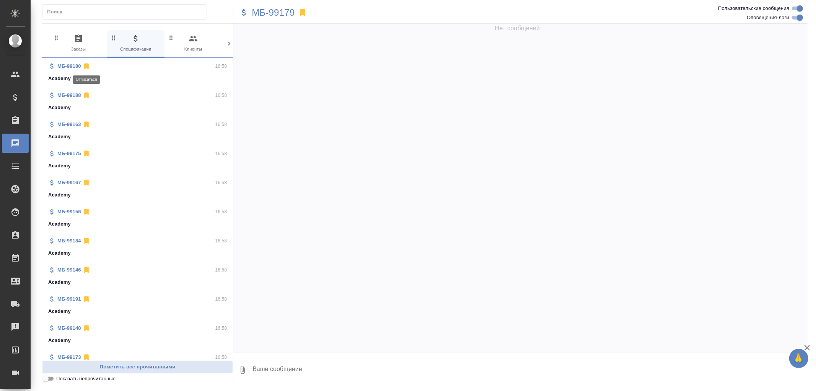
click at [86, 66] on icon at bounding box center [86, 67] width 5 height 6
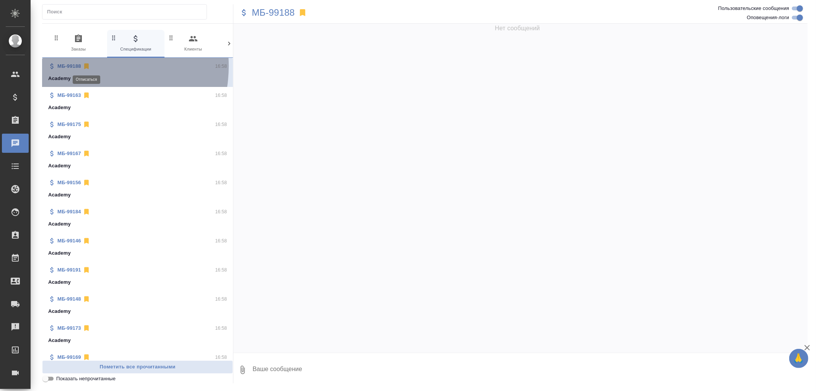
click at [86, 66] on icon at bounding box center [86, 67] width 5 height 6
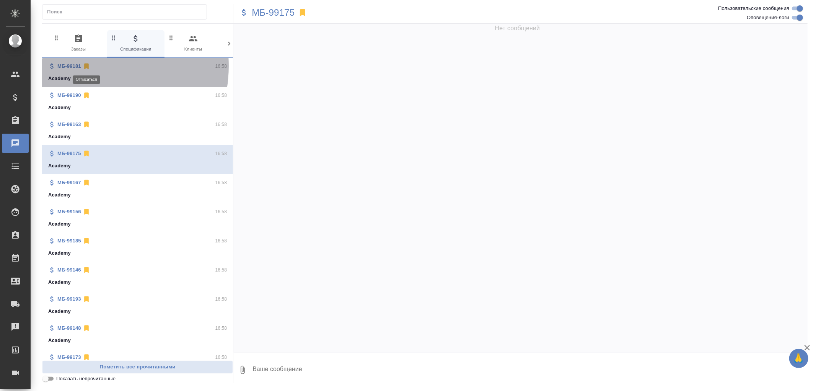
click at [86, 66] on icon at bounding box center [86, 67] width 5 height 6
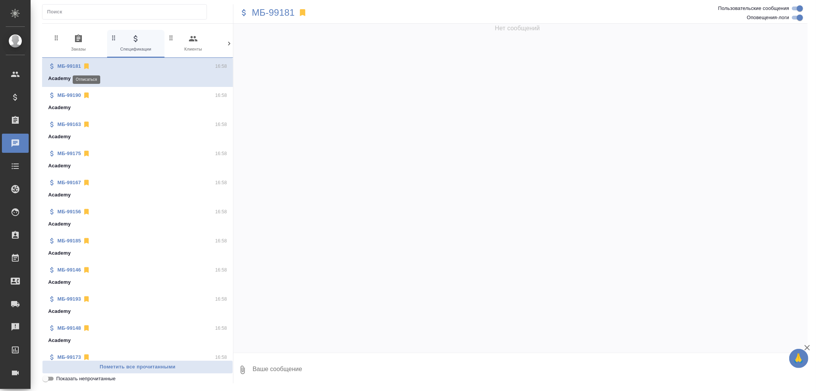
click at [86, 93] on icon at bounding box center [86, 96] width 5 height 6
click at [86, 66] on icon at bounding box center [86, 67] width 5 height 6
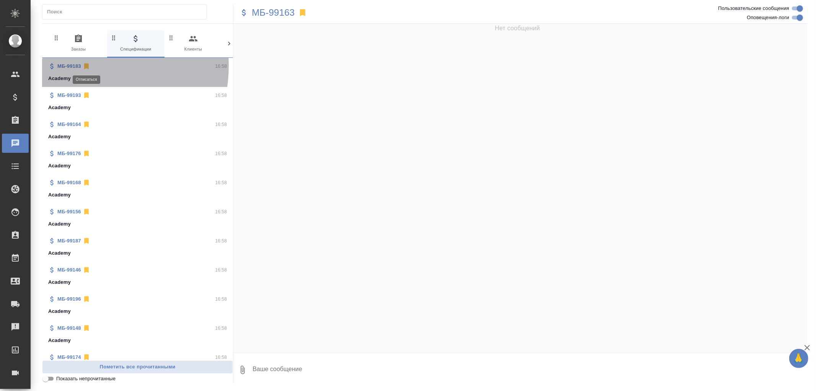
click at [86, 66] on icon at bounding box center [86, 67] width 5 height 6
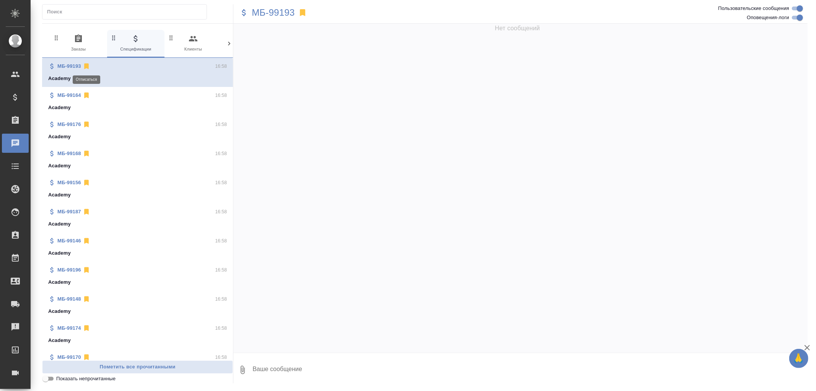
click at [86, 66] on icon at bounding box center [86, 67] width 5 height 6
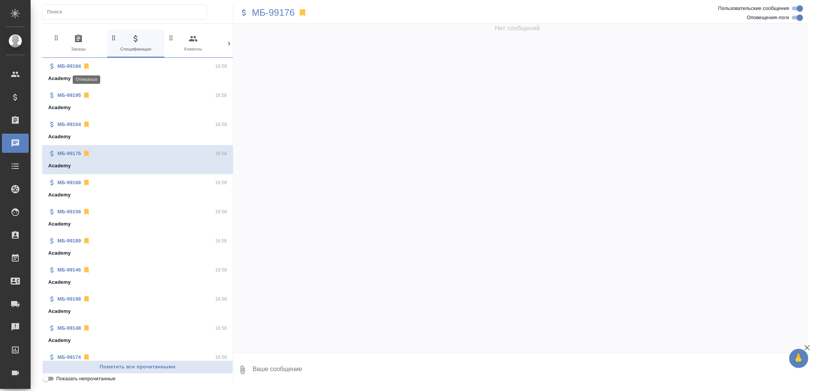
click at [86, 66] on icon at bounding box center [86, 67] width 5 height 6
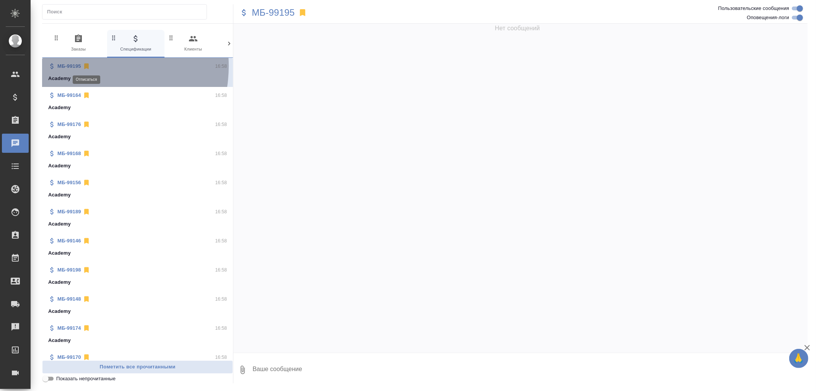
click at [86, 66] on icon at bounding box center [86, 67] width 5 height 6
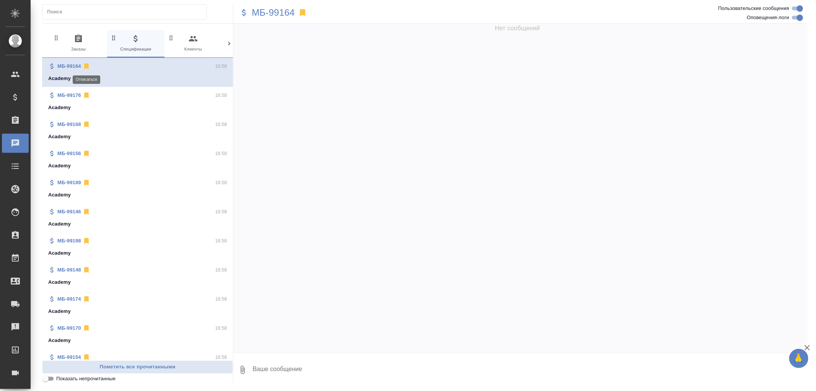
click at [86, 66] on icon at bounding box center [86, 67] width 5 height 6
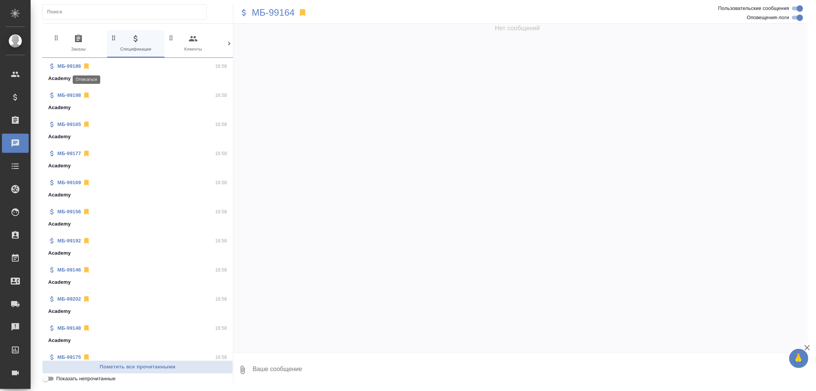
click at [86, 66] on icon at bounding box center [86, 67] width 5 height 6
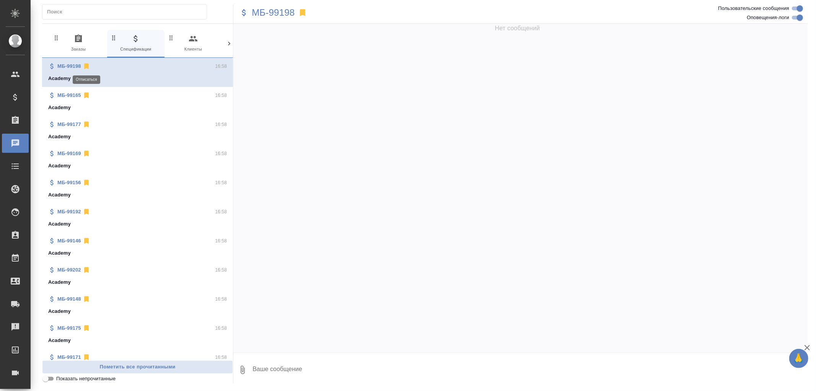
click at [86, 66] on icon at bounding box center [86, 67] width 5 height 6
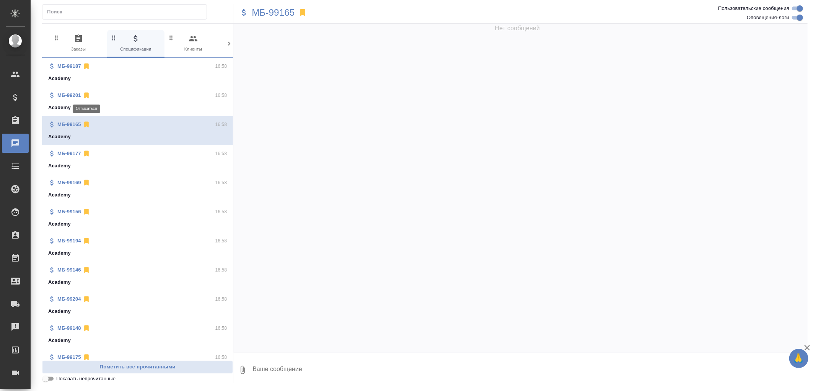
click at [86, 96] on icon at bounding box center [86, 96] width 5 height 6
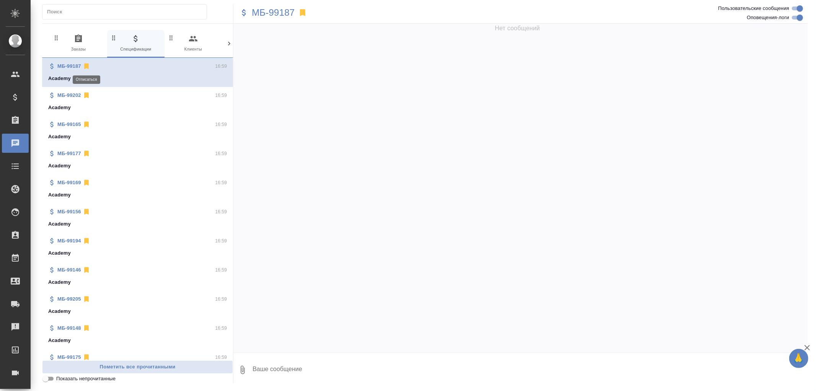
click at [87, 67] on icon at bounding box center [86, 67] width 5 height 6
click at [86, 93] on icon at bounding box center [86, 96] width 5 height 6
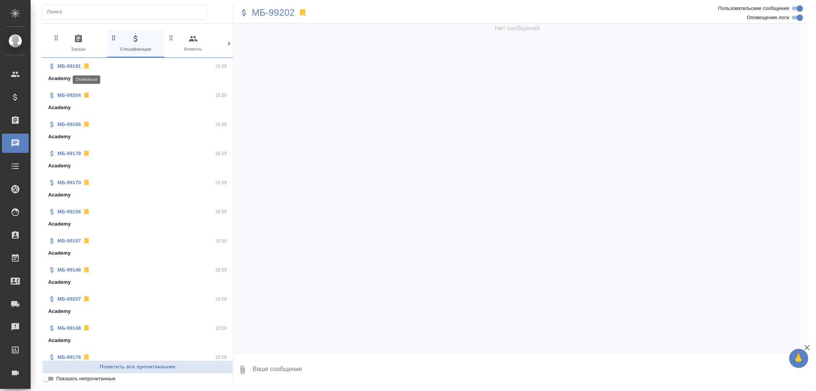
click at [87, 69] on icon at bounding box center [87, 66] width 8 height 8
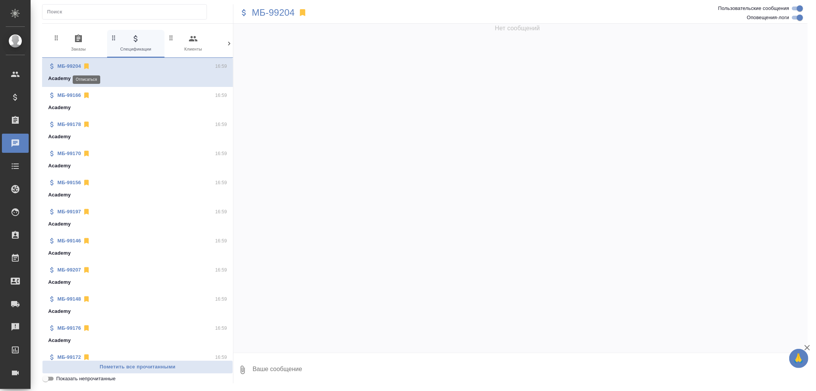
click at [87, 69] on icon at bounding box center [87, 66] width 8 height 8
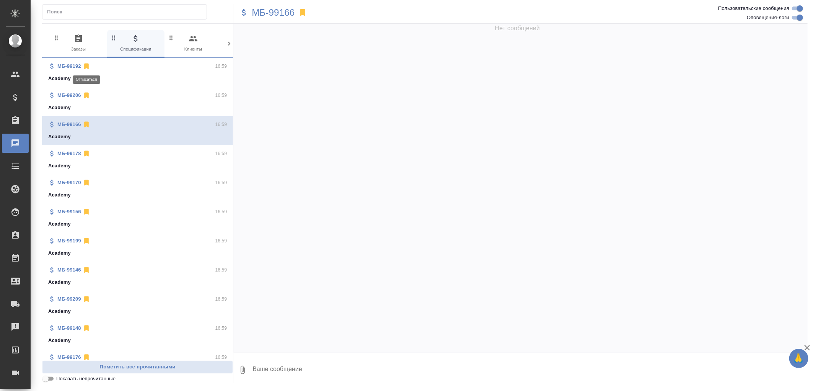
click at [86, 64] on icon at bounding box center [86, 67] width 5 height 6
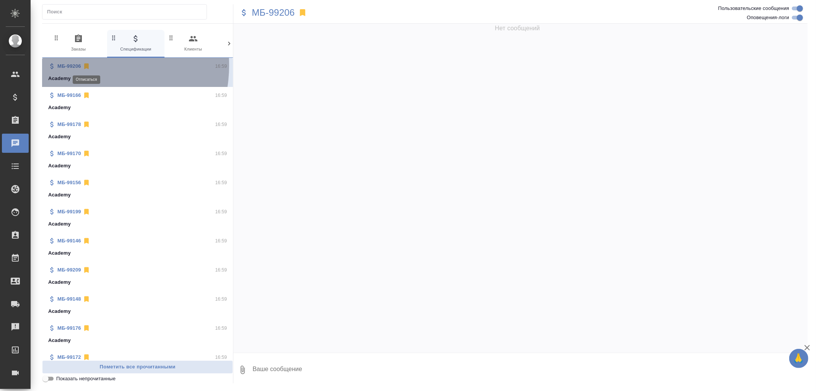
click at [86, 65] on icon at bounding box center [86, 67] width 5 height 6
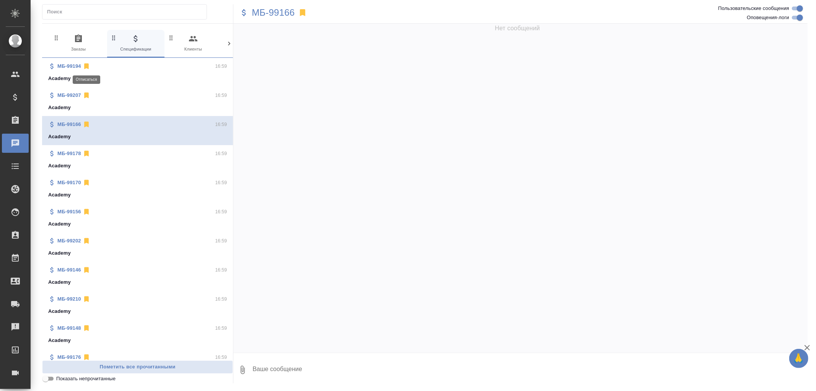
click at [86, 65] on icon at bounding box center [86, 67] width 5 height 6
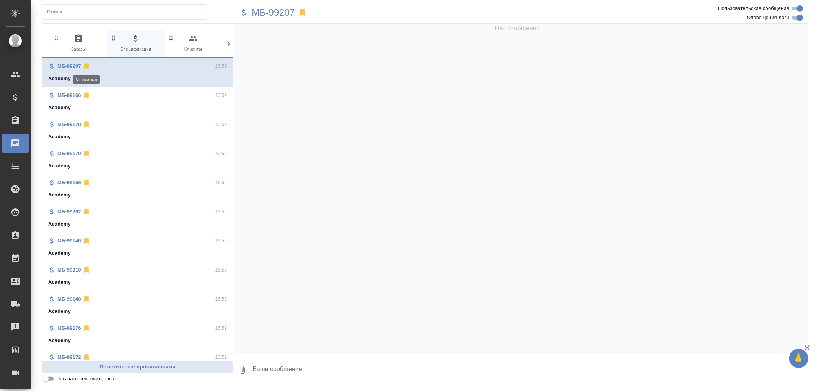
click at [86, 65] on icon at bounding box center [86, 67] width 5 height 6
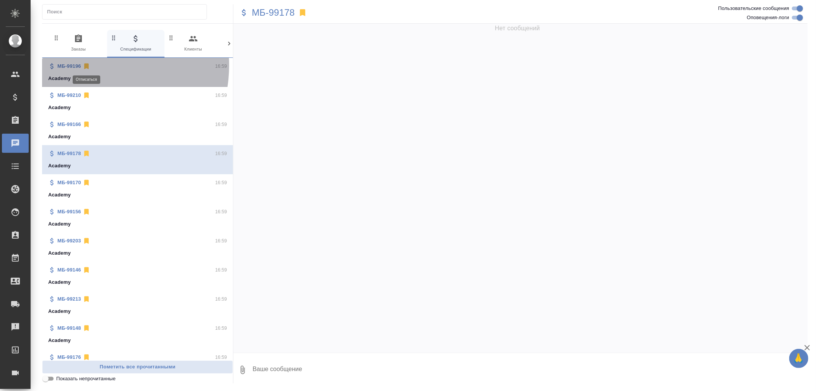
click at [86, 65] on icon at bounding box center [86, 67] width 5 height 6
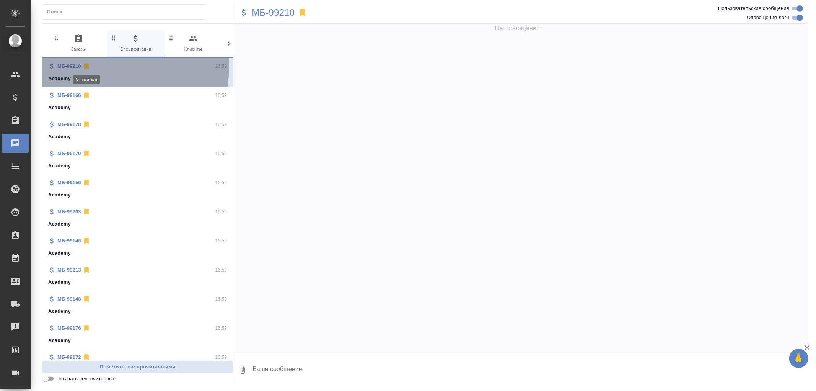
click at [86, 65] on icon at bounding box center [86, 67] width 5 height 6
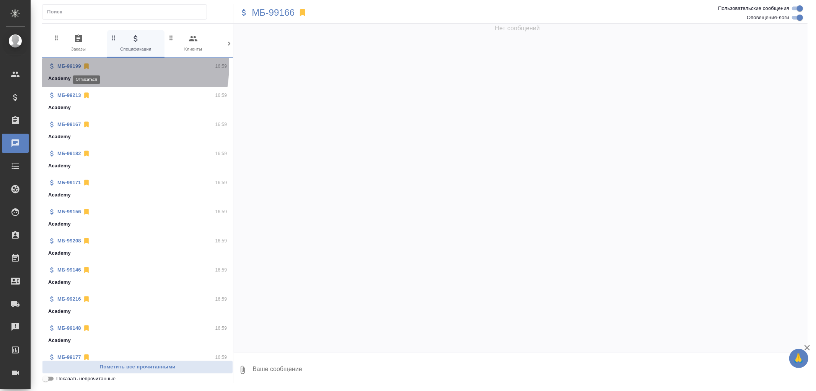
click at [86, 65] on icon at bounding box center [86, 67] width 5 height 6
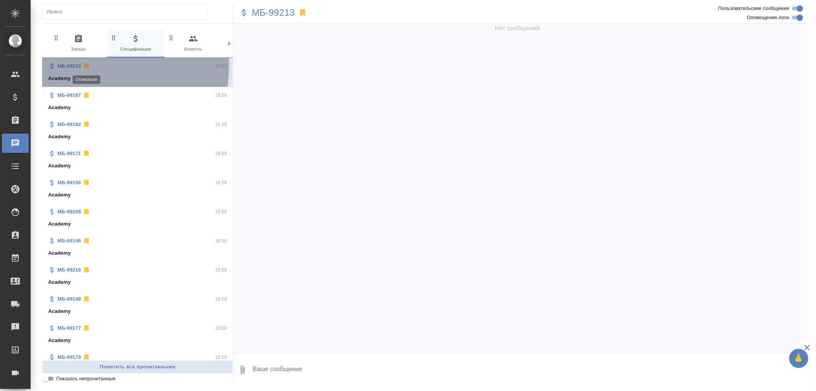
click at [86, 65] on icon at bounding box center [86, 67] width 5 height 6
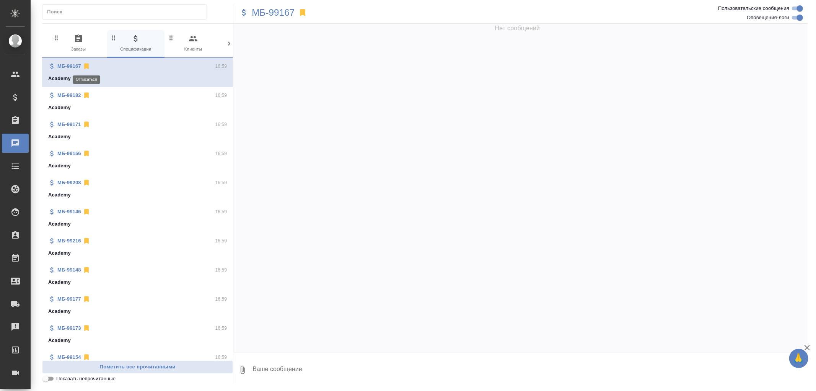
click at [86, 65] on icon at bounding box center [86, 67] width 5 height 6
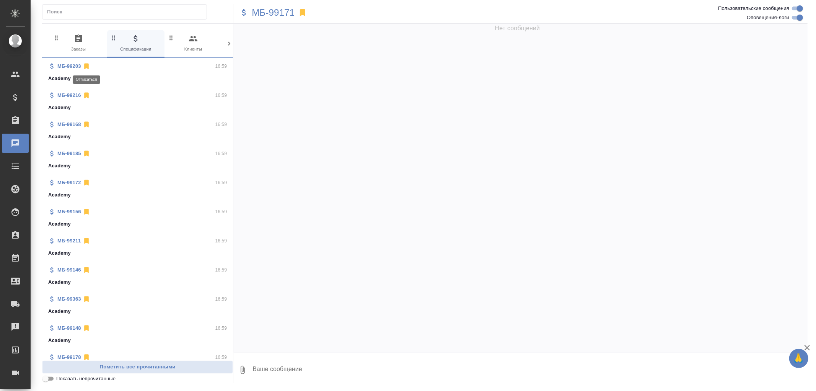
click at [86, 65] on icon at bounding box center [86, 67] width 5 height 6
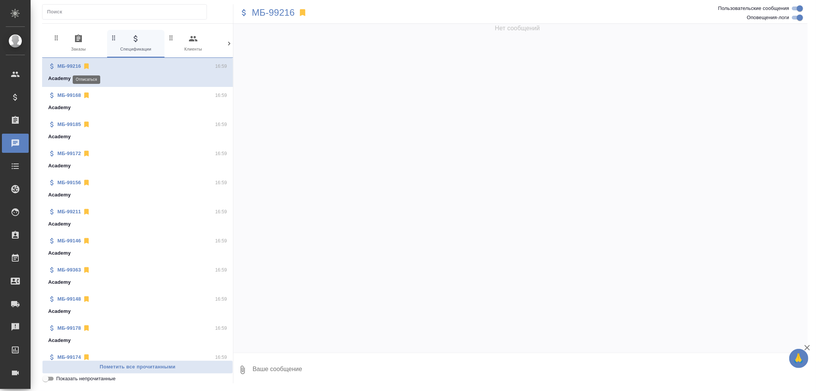
click at [86, 65] on icon at bounding box center [86, 67] width 5 height 6
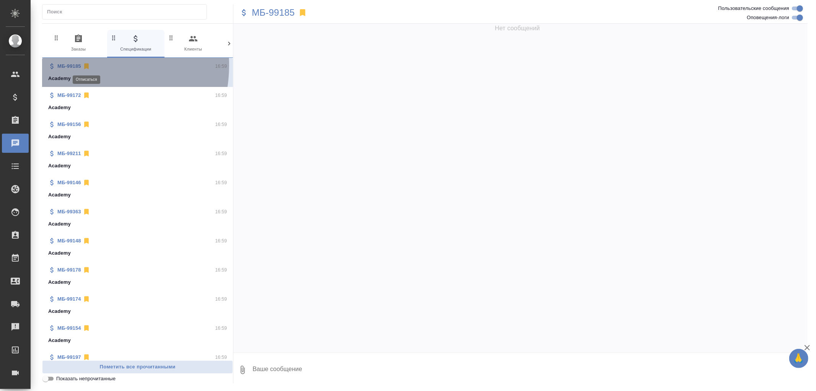
click at [86, 65] on icon at bounding box center [86, 67] width 5 height 6
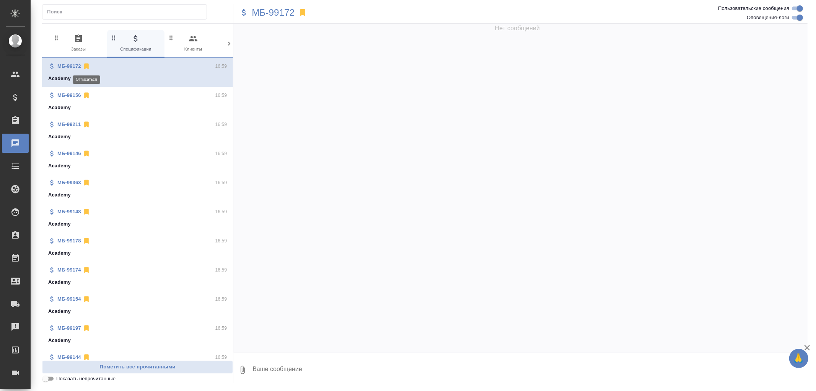
click at [86, 65] on icon at bounding box center [86, 67] width 5 height 6
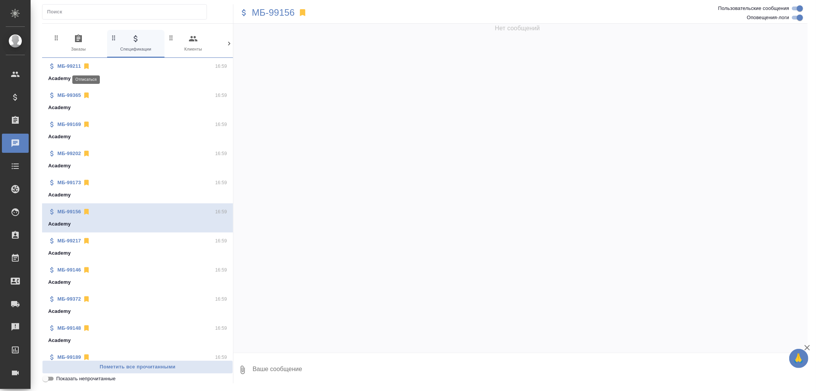
click at [86, 65] on icon at bounding box center [86, 67] width 5 height 6
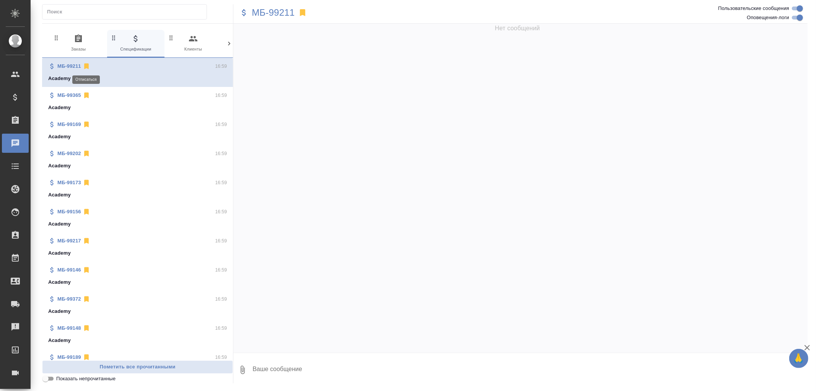
click at [86, 65] on icon at bounding box center [86, 67] width 5 height 6
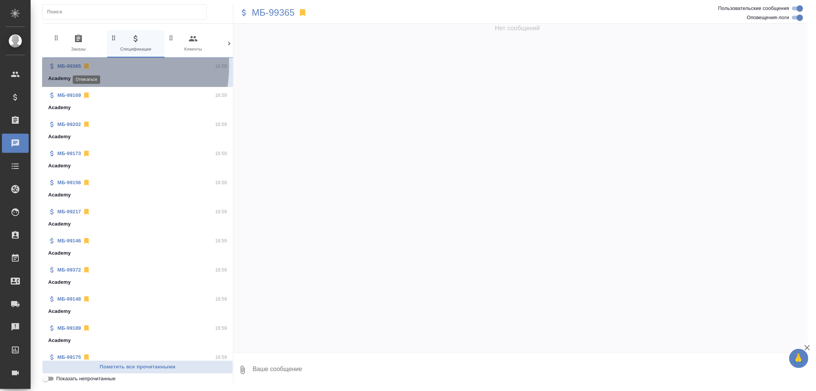
click at [86, 65] on icon at bounding box center [86, 67] width 5 height 6
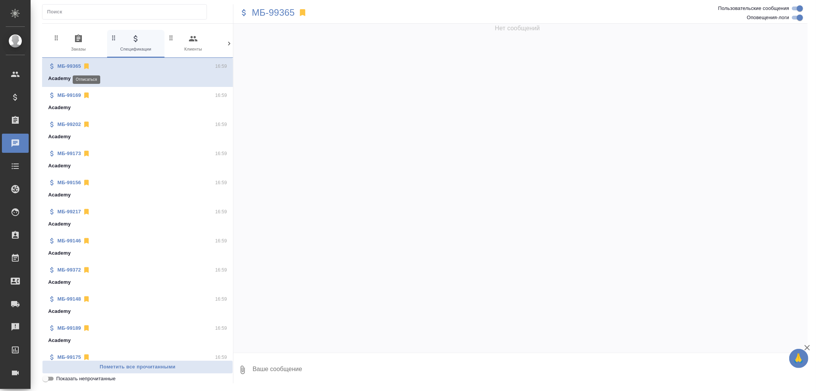
click at [86, 93] on icon at bounding box center [86, 96] width 5 height 6
click at [86, 65] on icon at bounding box center [86, 67] width 5 height 6
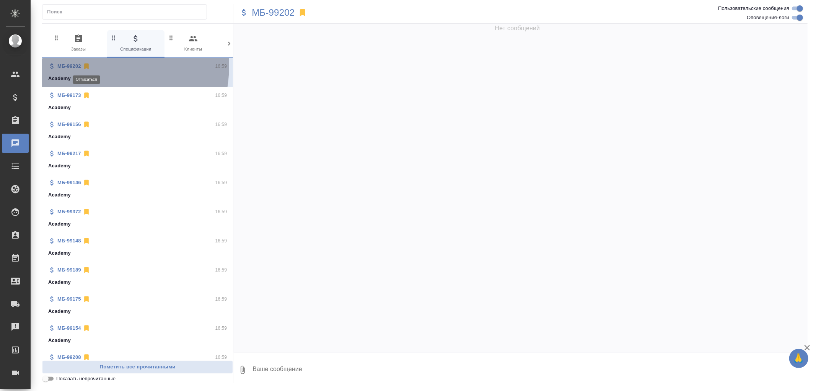
click at [86, 65] on icon at bounding box center [86, 67] width 5 height 6
click at [86, 93] on icon at bounding box center [86, 96] width 5 height 6
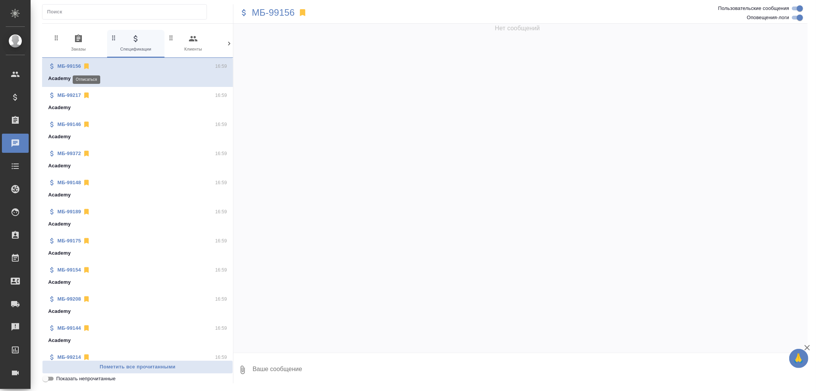
click at [86, 65] on icon at bounding box center [86, 67] width 5 height 6
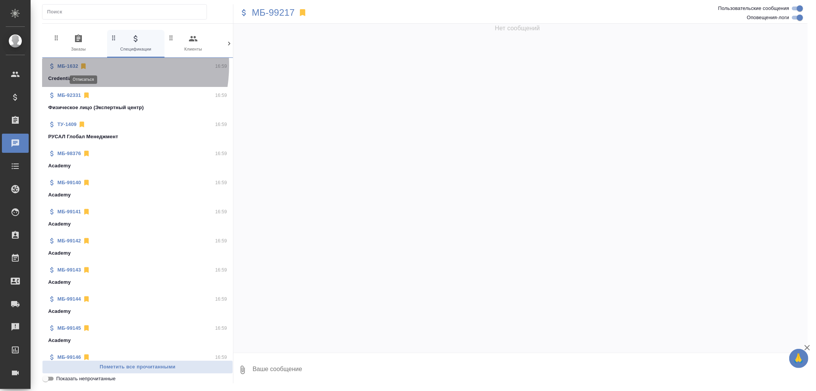
click at [86, 65] on icon at bounding box center [84, 66] width 8 height 8
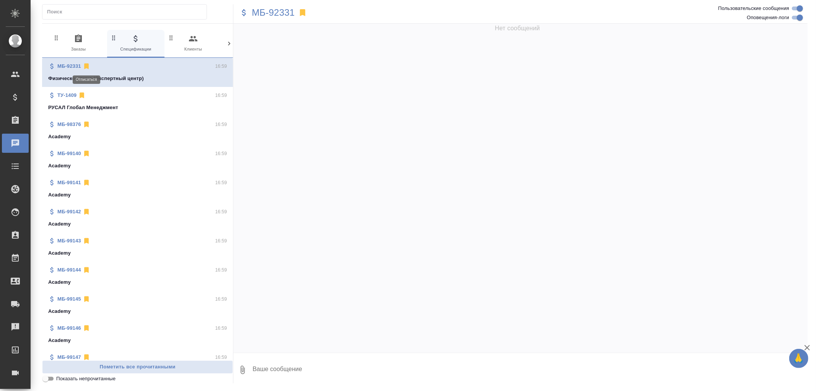
click at [86, 65] on icon at bounding box center [86, 67] width 5 height 6
click at [86, 65] on div "ТУ-1409 16:59" at bounding box center [137, 66] width 179 height 8
click at [82, 65] on icon at bounding box center [82, 67] width 5 height 6
click at [82, 65] on div "МБ-98376" at bounding box center [69, 66] width 42 height 8
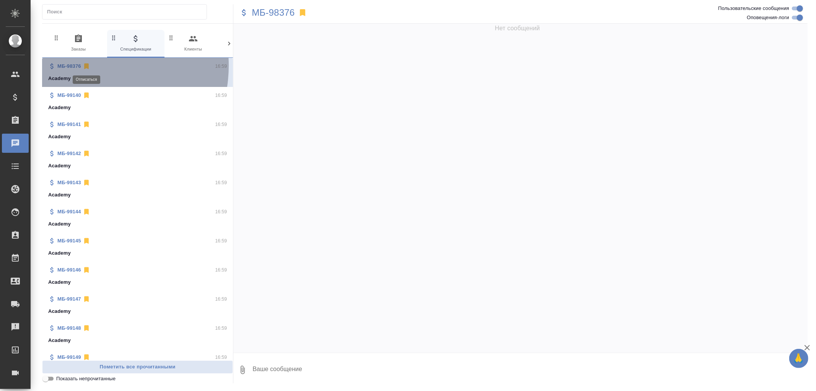
click at [85, 65] on icon at bounding box center [86, 67] width 5 height 6
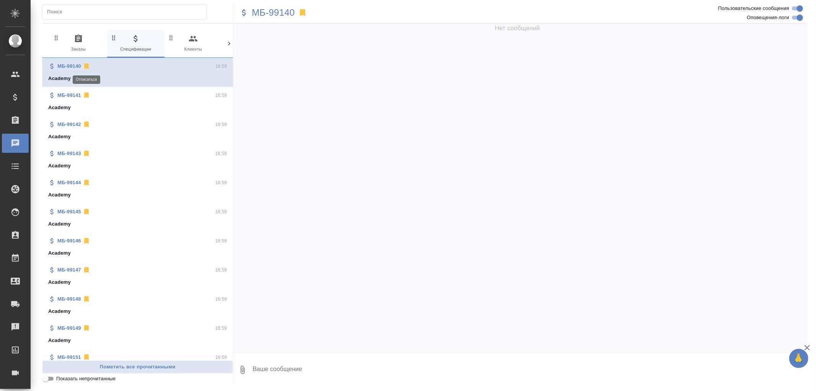
click at [85, 65] on icon at bounding box center [86, 67] width 5 height 6
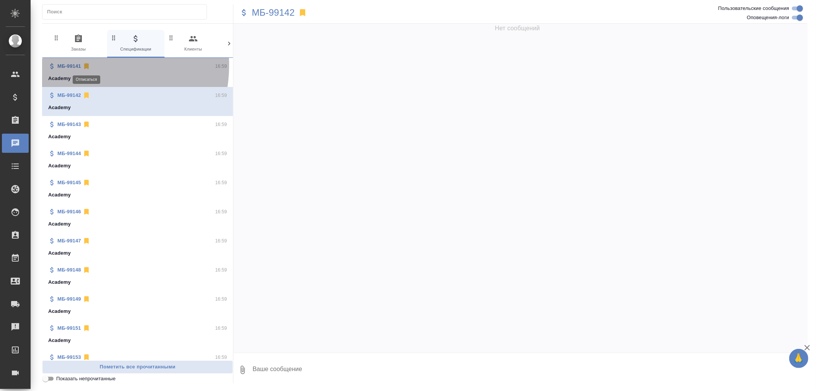
click at [85, 65] on icon at bounding box center [86, 67] width 5 height 6
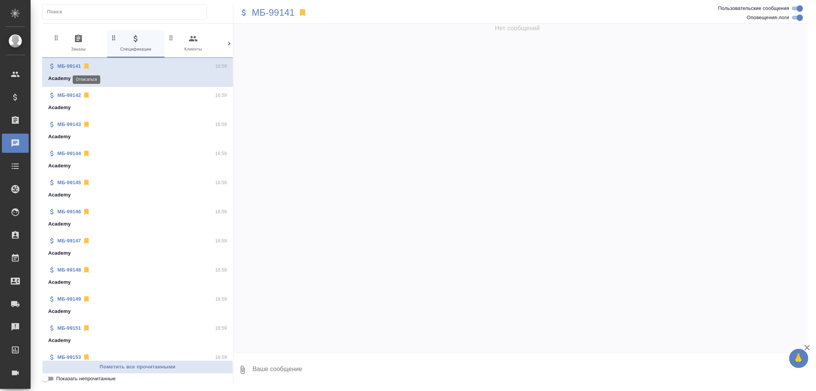
click at [85, 65] on icon at bounding box center [86, 67] width 5 height 6
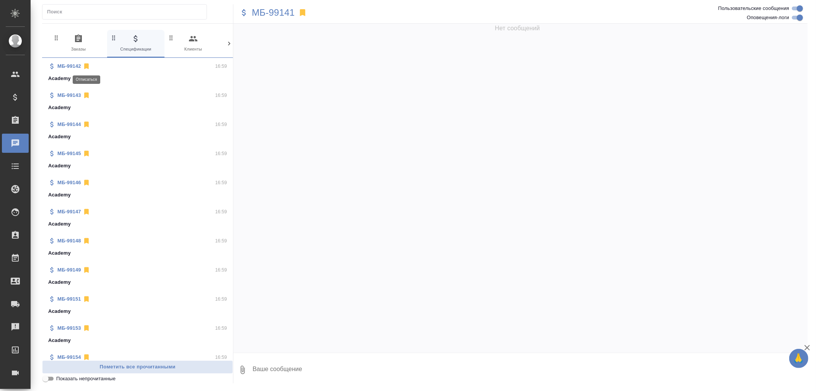
click at [85, 65] on icon at bounding box center [86, 67] width 5 height 6
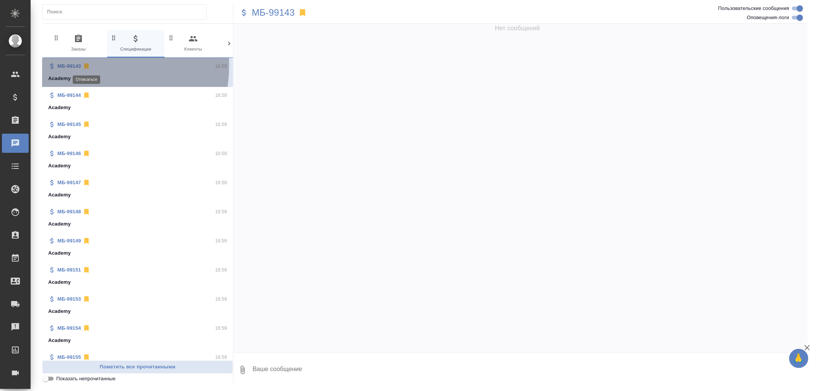
click at [85, 65] on icon at bounding box center [86, 67] width 5 height 6
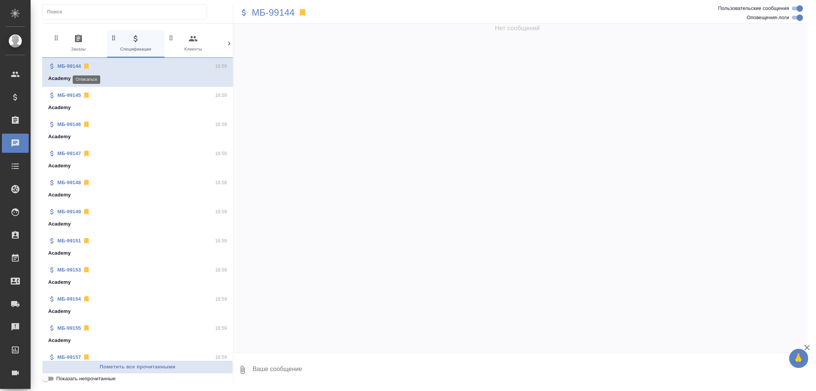
click at [85, 65] on icon at bounding box center [86, 67] width 5 height 6
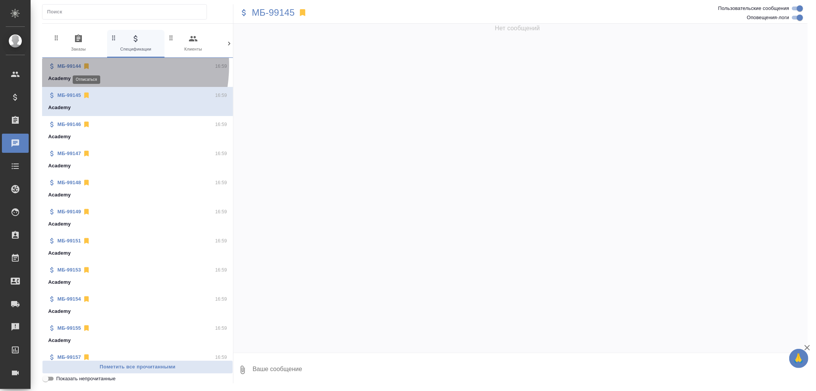
click at [85, 65] on icon at bounding box center [86, 67] width 5 height 6
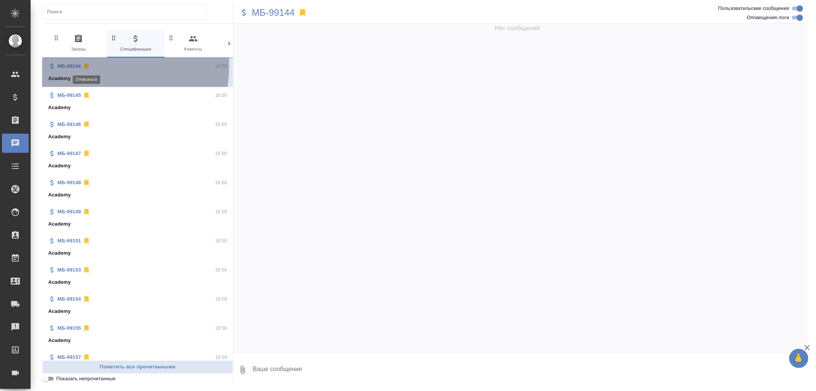
click at [85, 65] on icon at bounding box center [86, 67] width 5 height 6
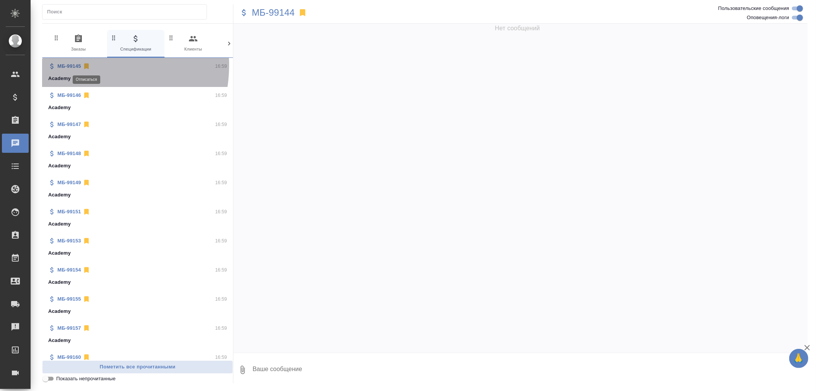
click at [85, 65] on icon at bounding box center [86, 67] width 5 height 6
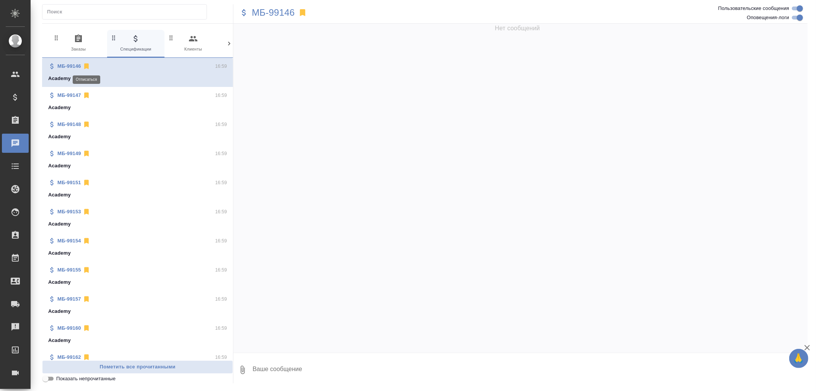
click at [85, 65] on icon at bounding box center [86, 67] width 5 height 6
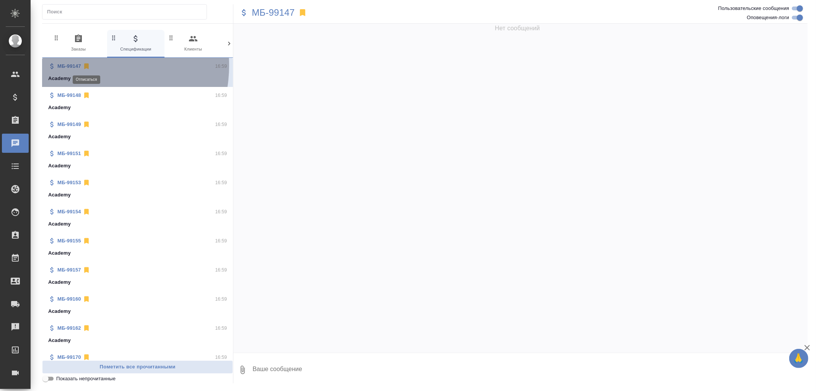
click at [85, 65] on icon at bounding box center [86, 67] width 5 height 6
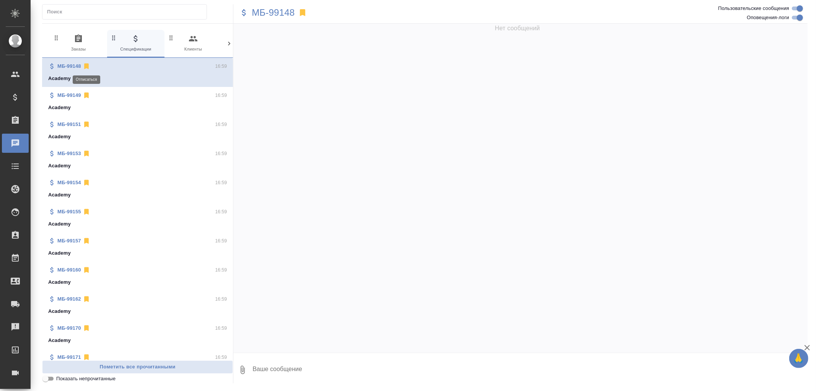
click at [85, 65] on icon at bounding box center [86, 67] width 5 height 6
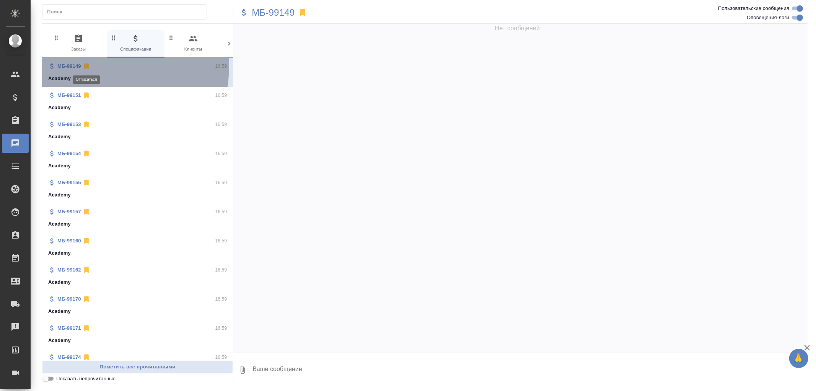
click at [85, 65] on icon at bounding box center [86, 67] width 5 height 6
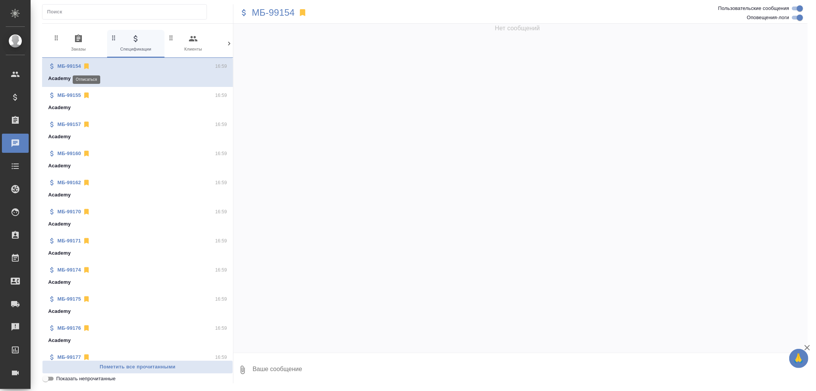
click at [85, 65] on icon at bounding box center [86, 67] width 5 height 6
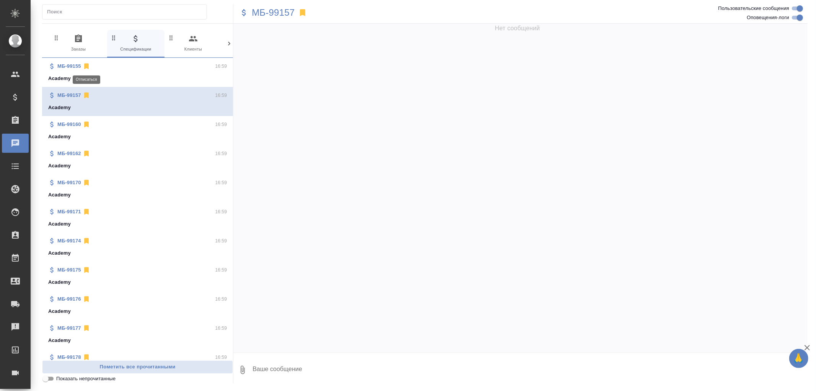
click at [85, 65] on icon at bounding box center [86, 67] width 5 height 6
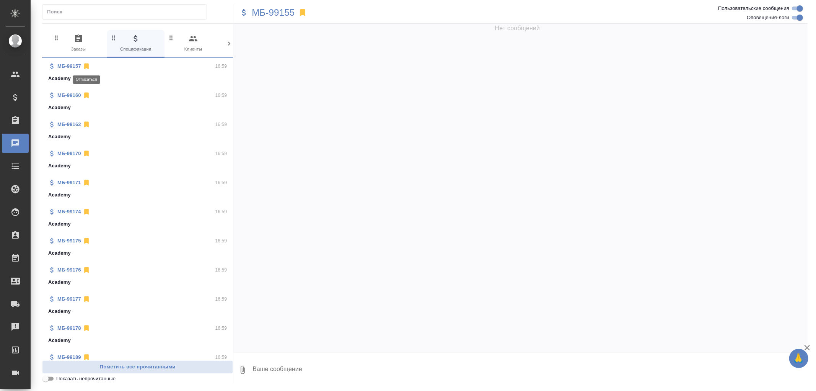
click at [85, 65] on icon at bounding box center [86, 67] width 5 height 6
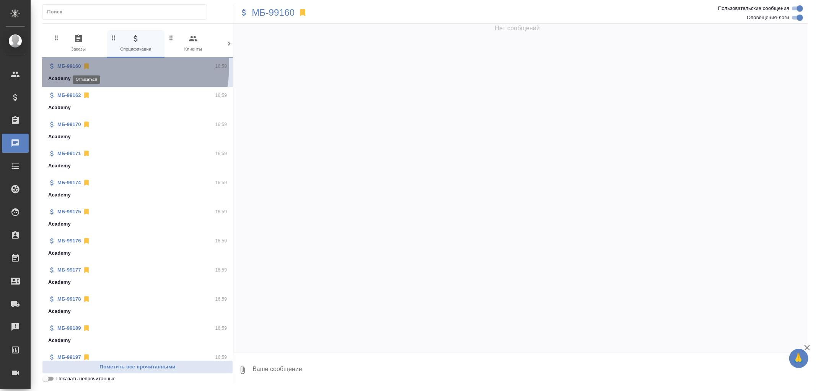
click at [85, 65] on icon at bounding box center [86, 67] width 5 height 6
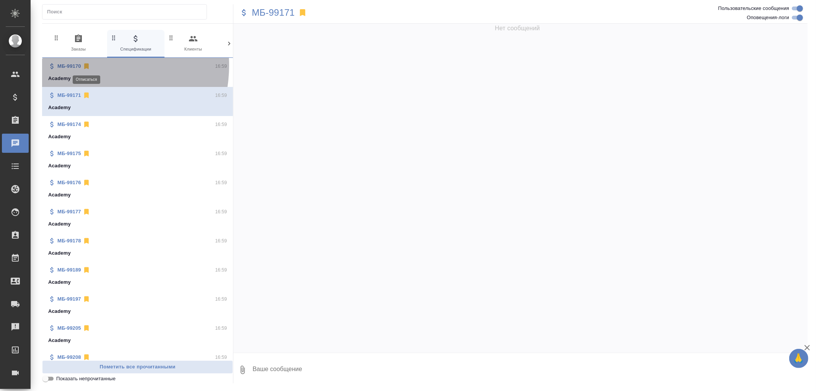
click at [85, 65] on icon at bounding box center [86, 67] width 5 height 6
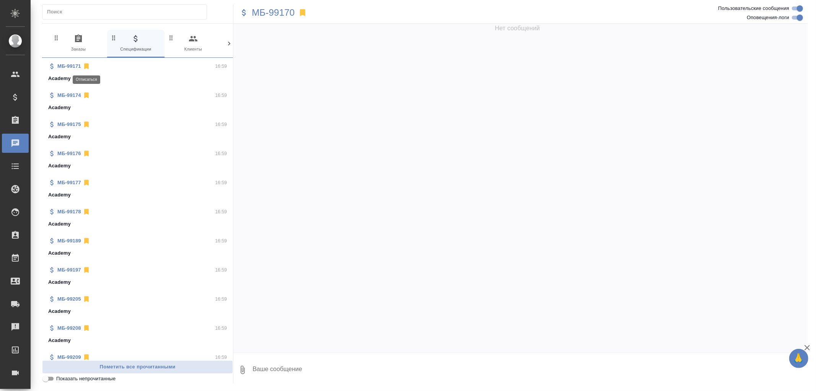
click at [86, 67] on icon at bounding box center [86, 67] width 5 height 6
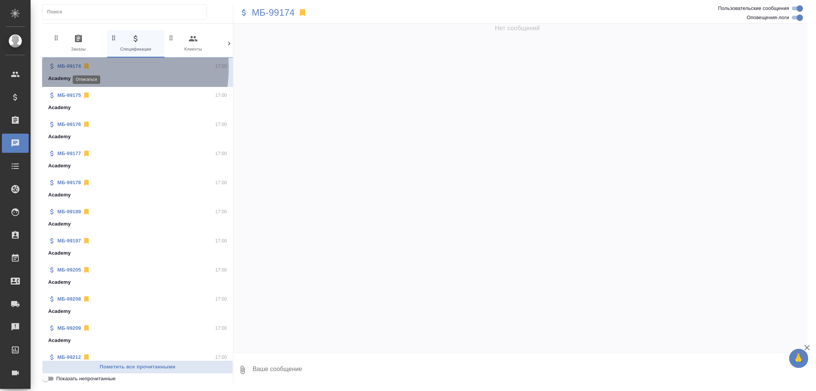
click at [86, 67] on icon at bounding box center [86, 67] width 5 height 6
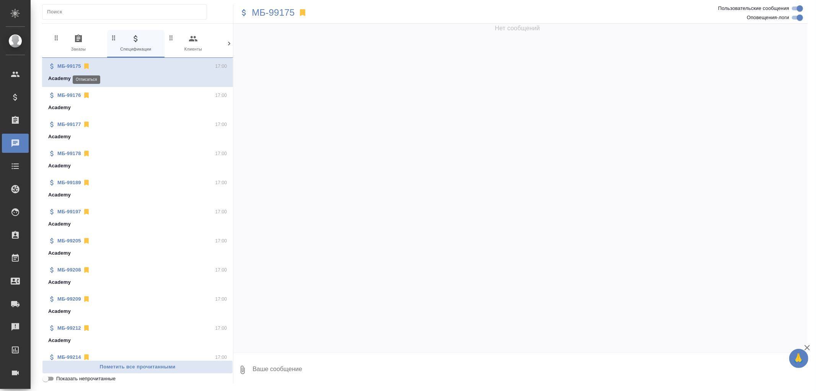
click at [86, 67] on icon at bounding box center [86, 67] width 5 height 6
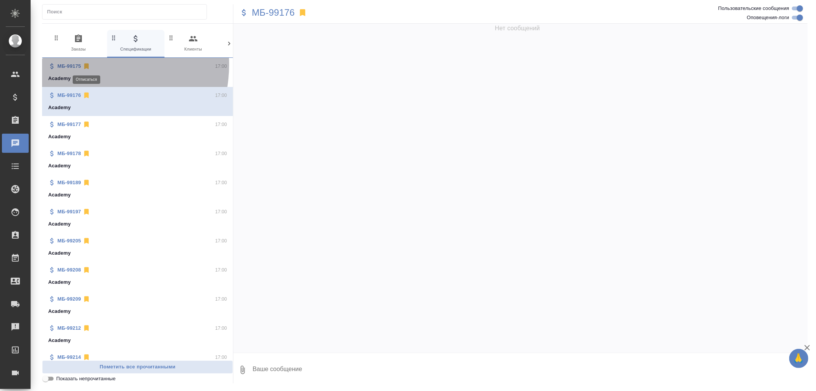
click at [85, 65] on icon at bounding box center [86, 67] width 5 height 6
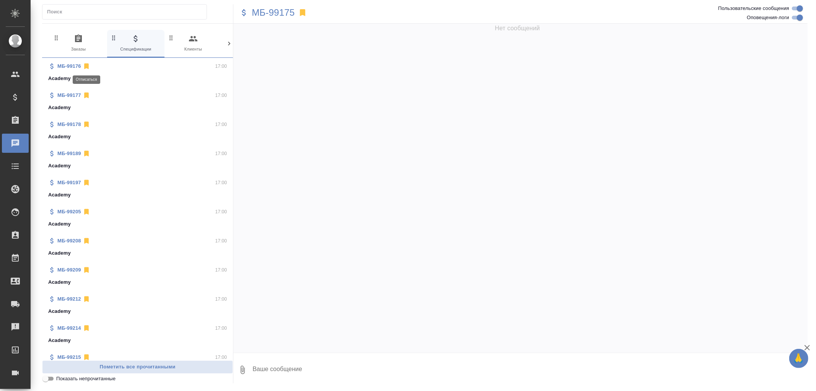
click at [85, 65] on icon at bounding box center [86, 67] width 5 height 6
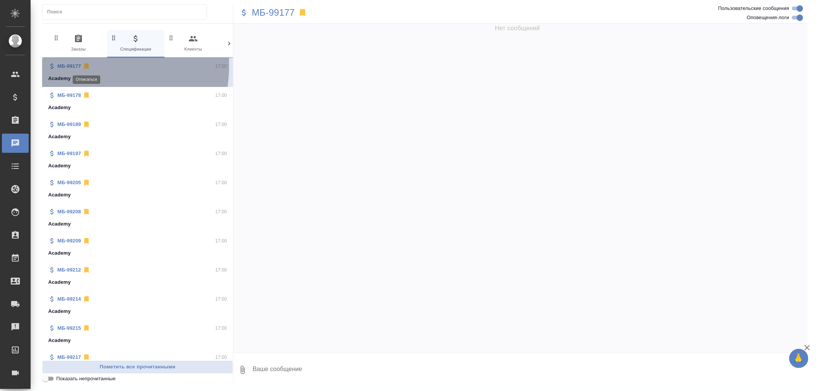
click at [85, 65] on icon at bounding box center [86, 67] width 5 height 6
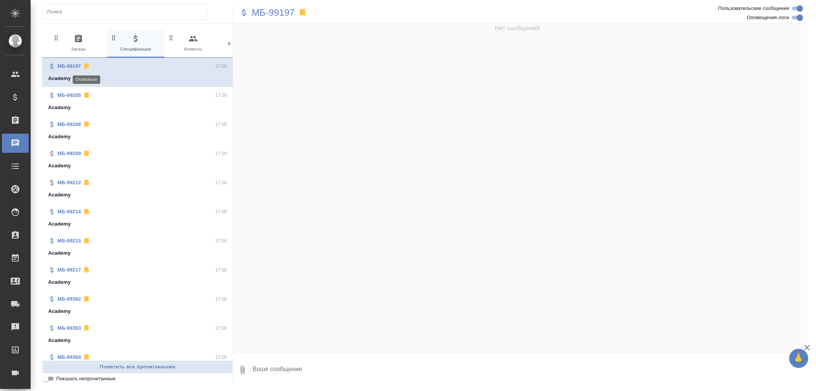
click at [85, 65] on icon at bounding box center [86, 67] width 5 height 6
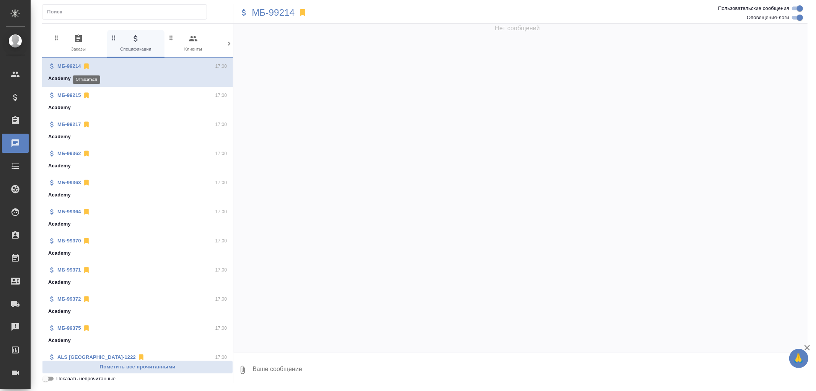
click at [85, 65] on icon at bounding box center [86, 67] width 5 height 6
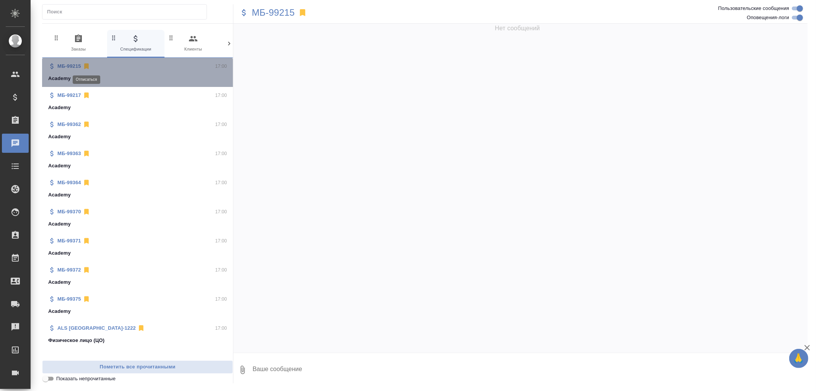
click at [85, 65] on icon at bounding box center [86, 67] width 5 height 6
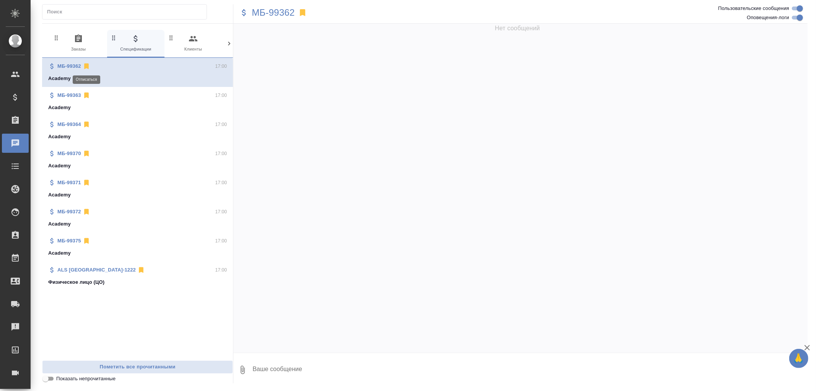
click at [85, 65] on icon at bounding box center [86, 67] width 5 height 6
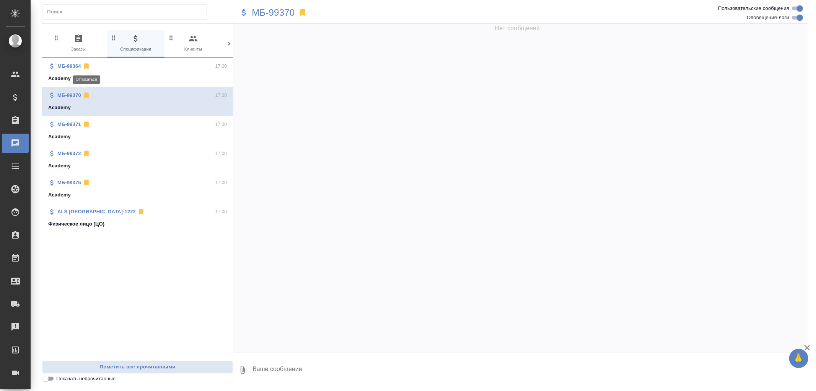
click at [85, 65] on icon at bounding box center [86, 67] width 5 height 6
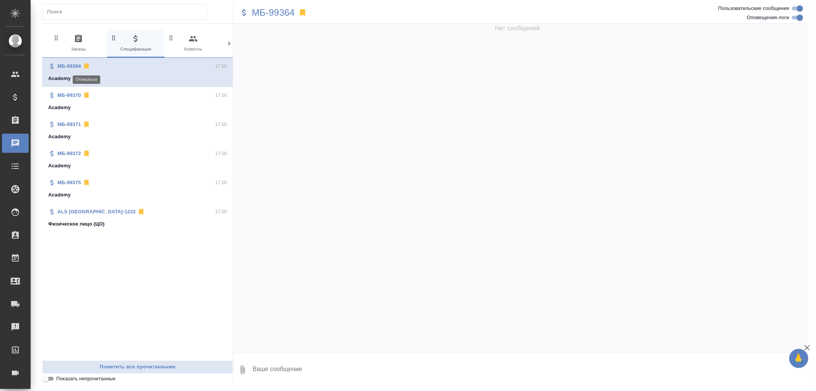
click at [85, 65] on icon at bounding box center [86, 67] width 5 height 6
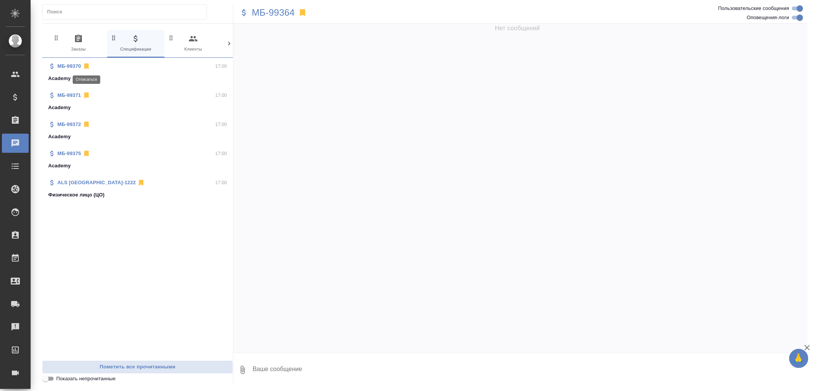
click at [85, 65] on icon at bounding box center [86, 67] width 5 height 6
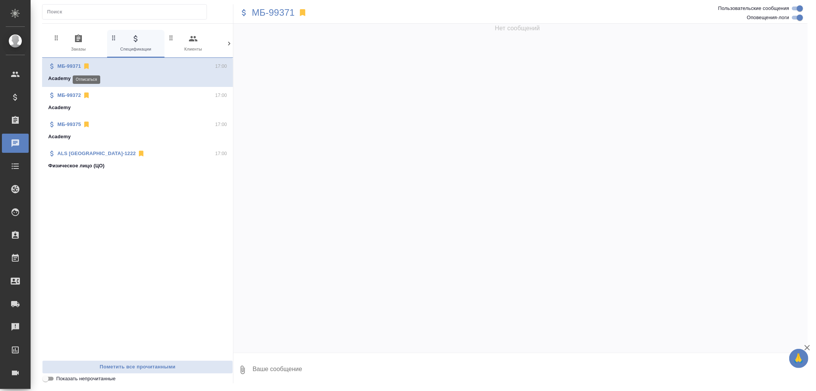
click at [85, 65] on icon at bounding box center [86, 67] width 5 height 6
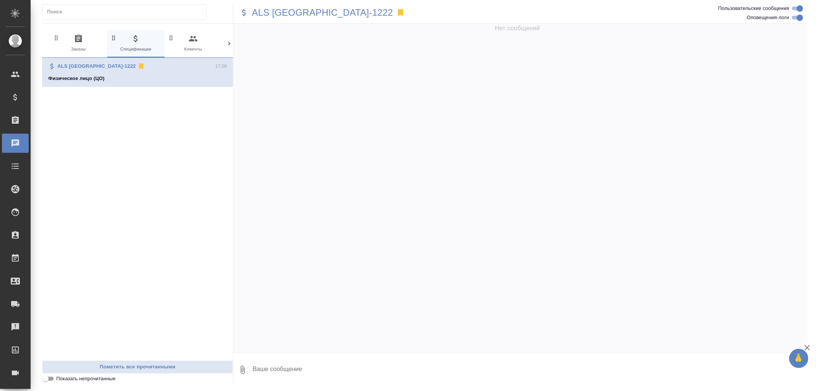
click at [85, 65] on link "ALS [GEOGRAPHIC_DATA]-1222" at bounding box center [96, 66] width 78 height 6
click at [139, 66] on icon at bounding box center [141, 67] width 5 height 6
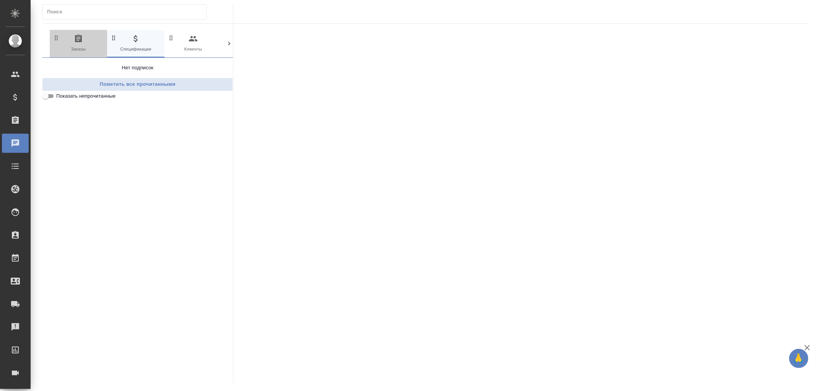
click at [80, 40] on icon "button" at bounding box center [78, 38] width 7 height 8
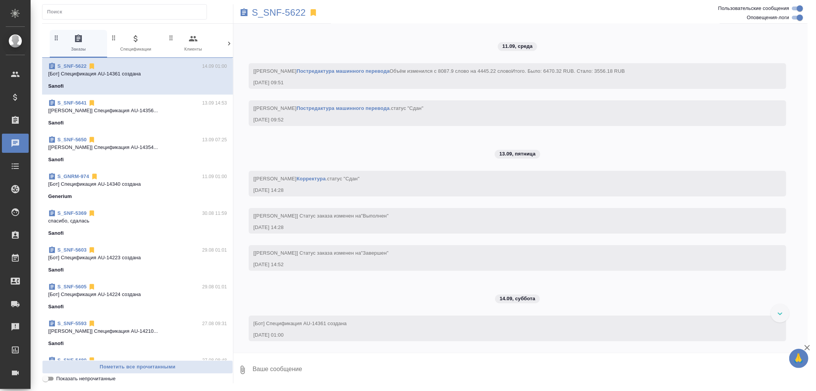
scroll to position [2351, 0]
click at [91, 66] on icon at bounding box center [92, 67] width 5 height 6
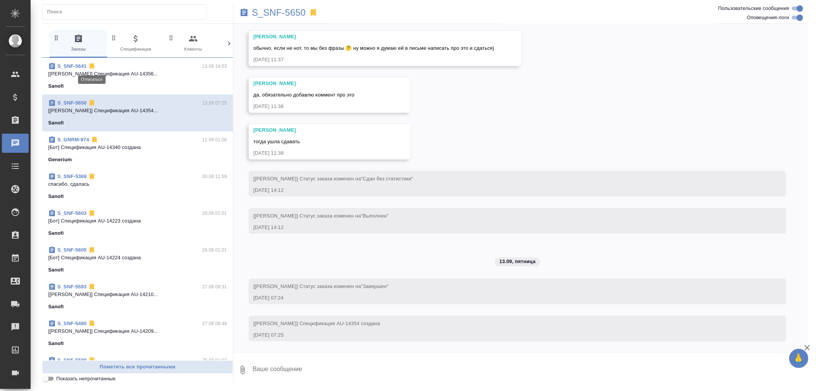
click at [92, 66] on icon at bounding box center [92, 67] width 5 height 6
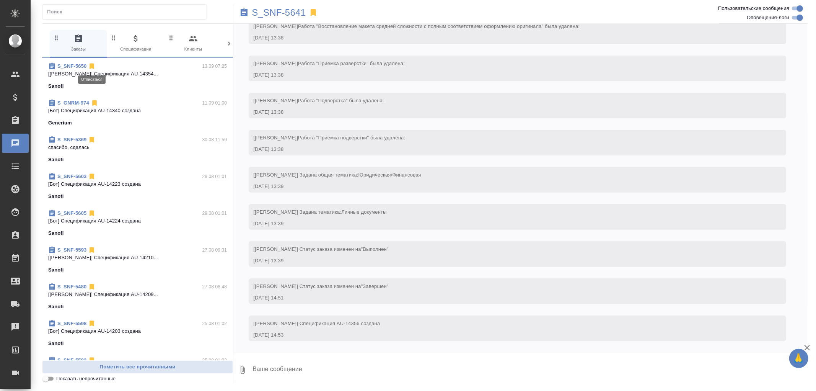
scroll to position [2709, 0]
click at [92, 66] on icon at bounding box center [92, 67] width 5 height 6
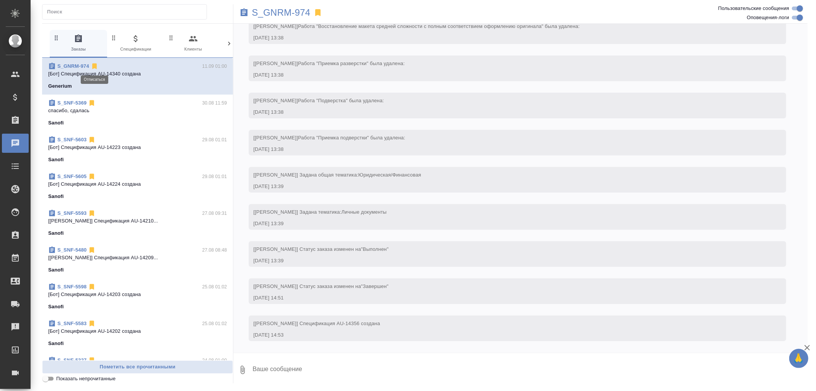
click at [92, 66] on icon at bounding box center [95, 66] width 8 height 8
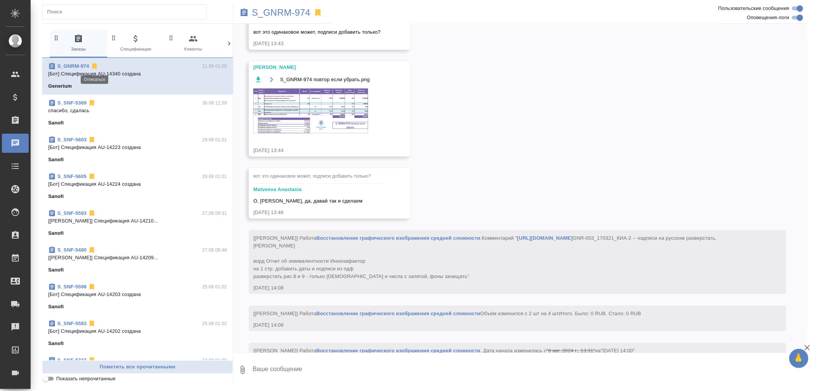
click at [95, 99] on icon at bounding box center [92, 103] width 8 height 8
click at [92, 67] on icon at bounding box center [92, 67] width 5 height 6
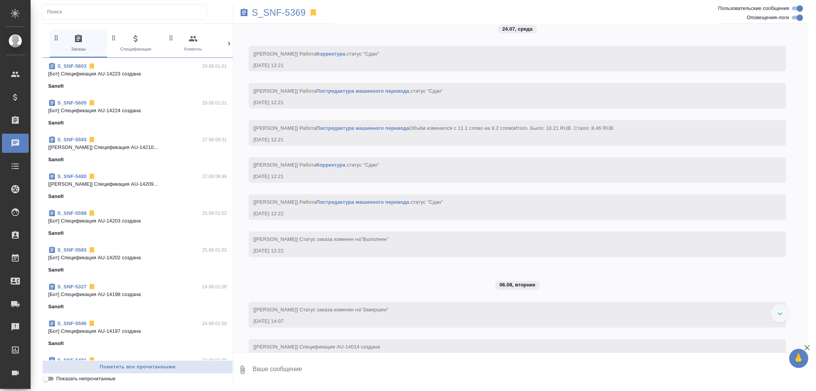
scroll to position [11229, 0]
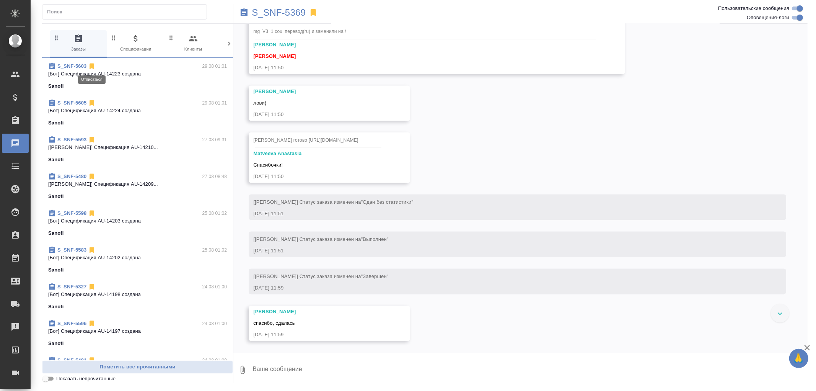
click at [92, 66] on icon at bounding box center [92, 67] width 5 height 6
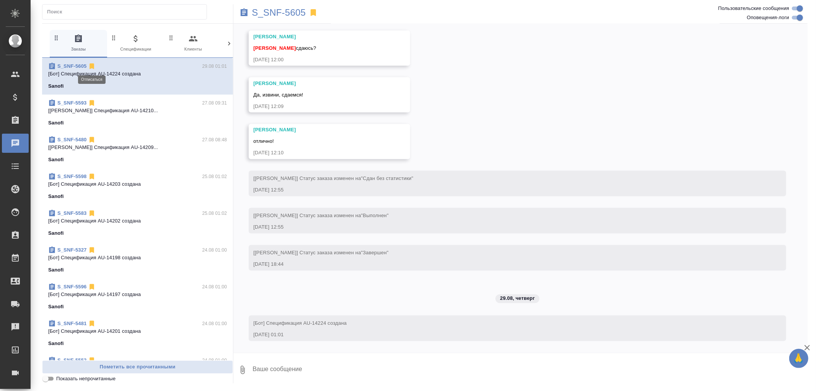
click at [92, 66] on icon at bounding box center [92, 67] width 5 height 6
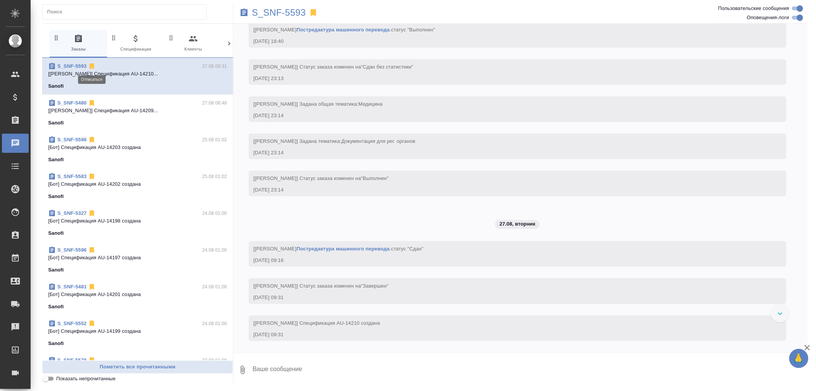
scroll to position [1266, 0]
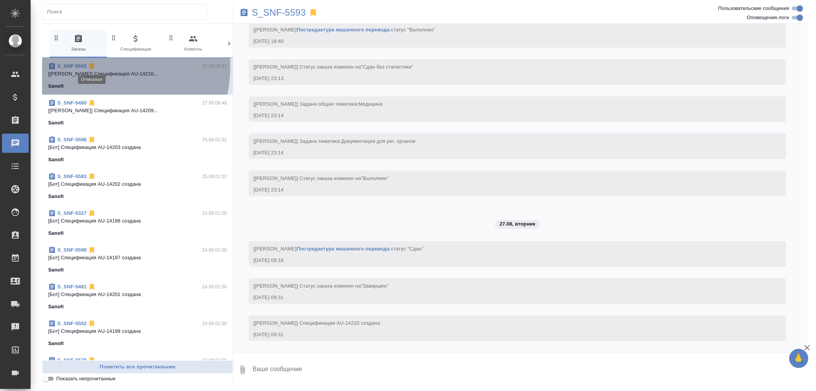
click at [92, 66] on icon at bounding box center [92, 67] width 5 height 6
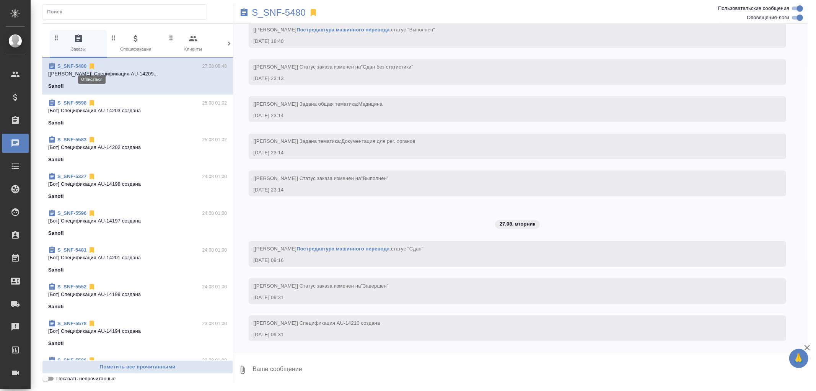
click at [92, 66] on icon at bounding box center [92, 67] width 5 height 6
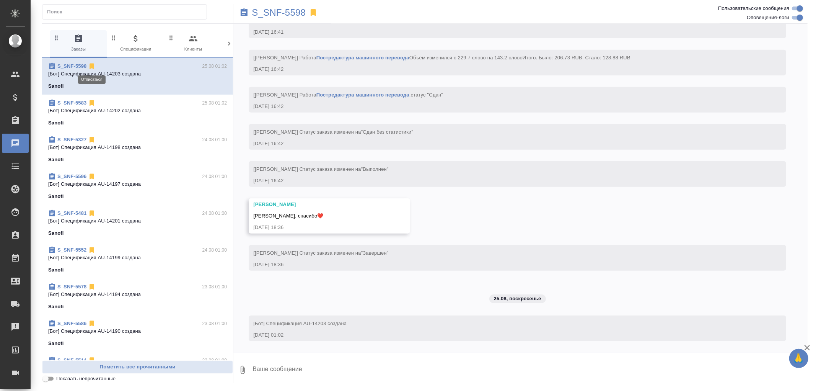
scroll to position [2872, 0]
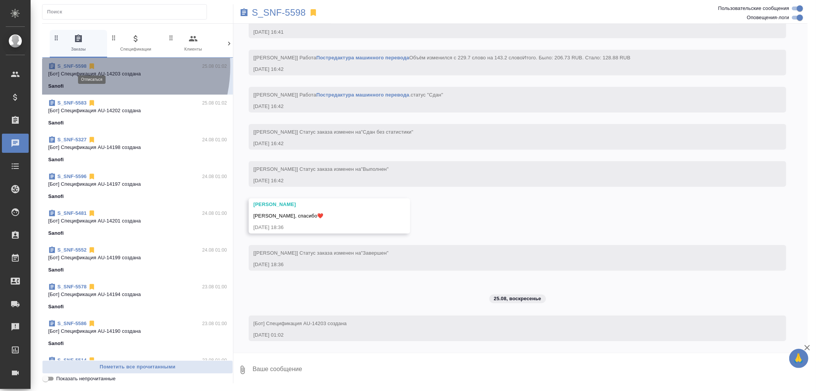
click at [92, 66] on icon at bounding box center [92, 67] width 5 height 6
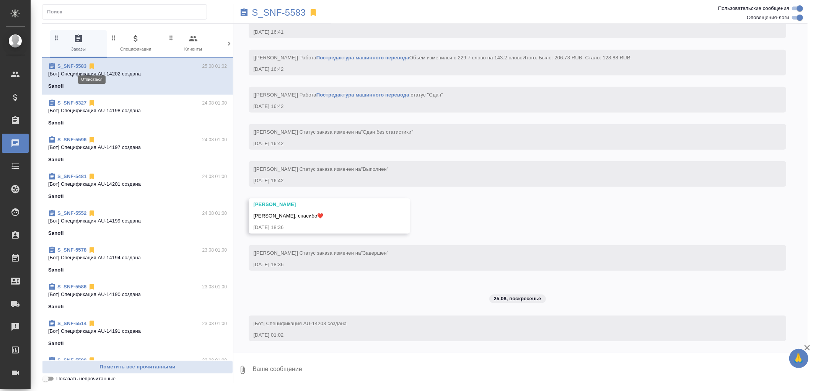
scroll to position [2906, 0]
click at [92, 66] on icon at bounding box center [92, 67] width 5 height 6
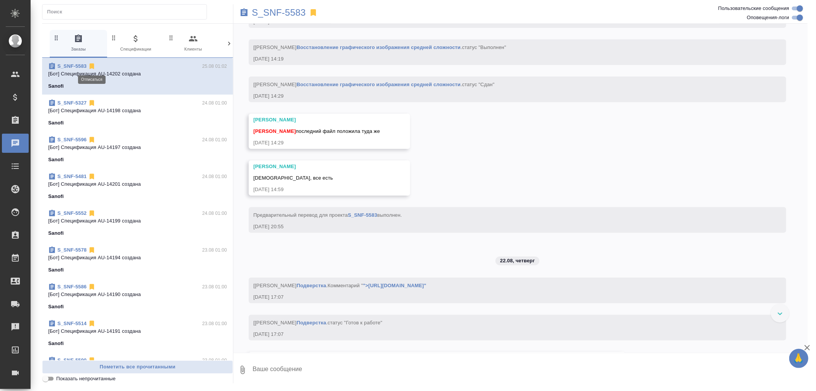
click at [92, 66] on icon at bounding box center [92, 67] width 5 height 6
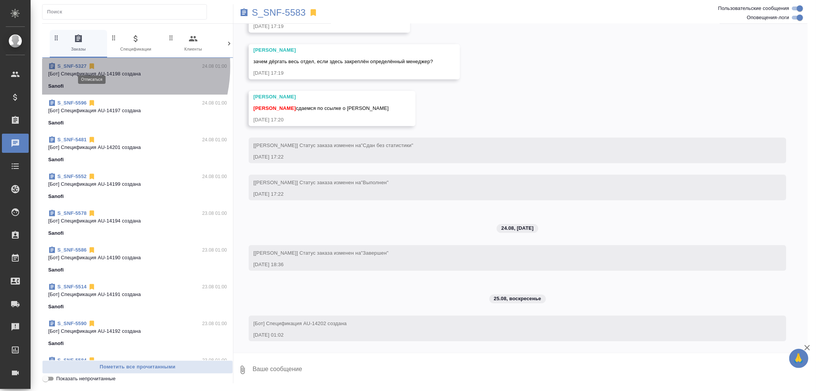
click at [92, 66] on icon at bounding box center [92, 67] width 5 height 6
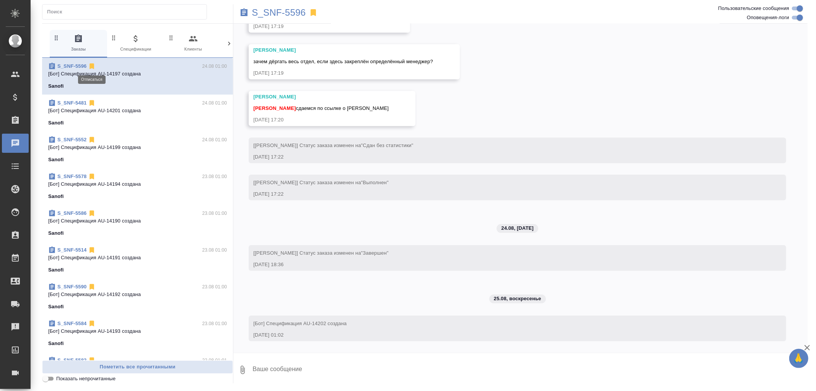
click at [92, 66] on icon at bounding box center [92, 67] width 5 height 6
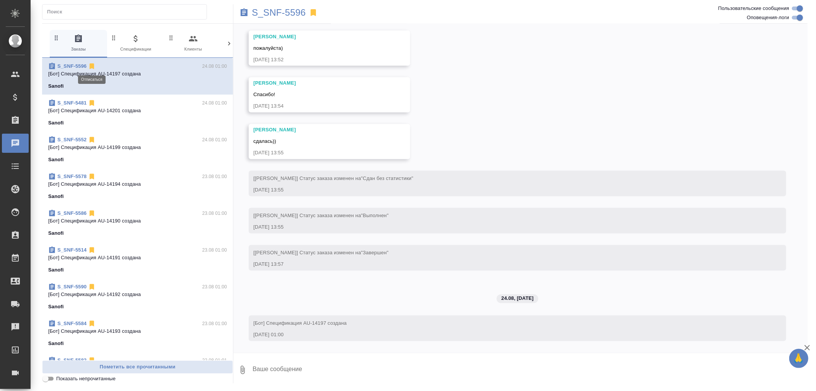
scroll to position [3693, 0]
click at [92, 66] on icon at bounding box center [92, 67] width 5 height 6
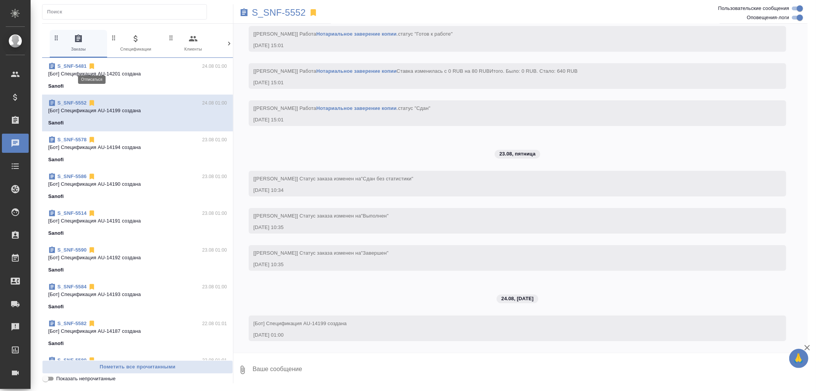
scroll to position [5127, 0]
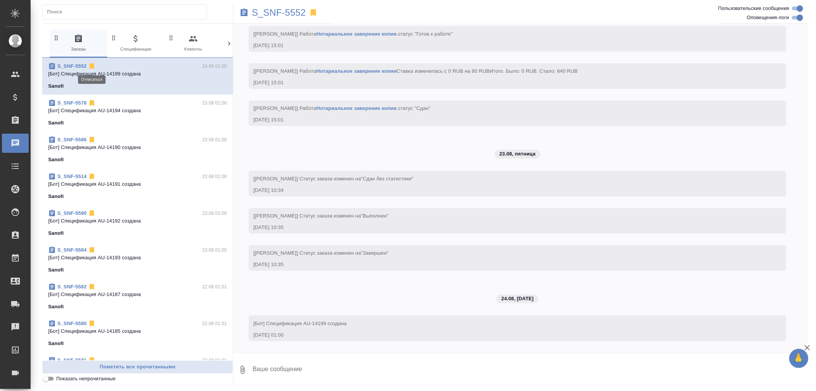
click at [92, 66] on icon at bounding box center [92, 67] width 5 height 6
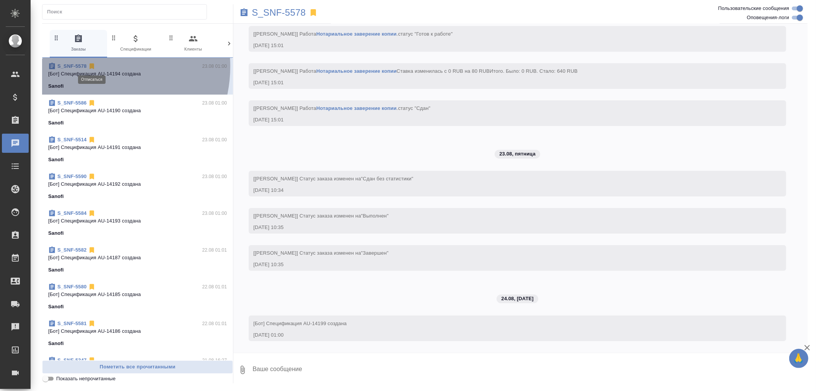
click at [92, 66] on icon at bounding box center [92, 67] width 5 height 6
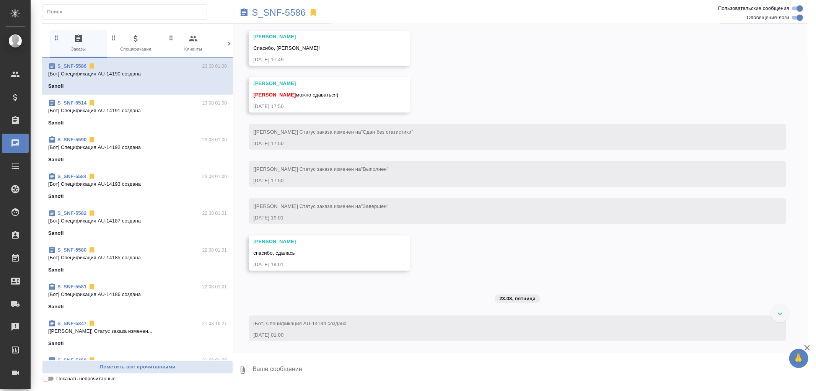
scroll to position [2997, 0]
click at [92, 66] on icon at bounding box center [92, 67] width 5 height 6
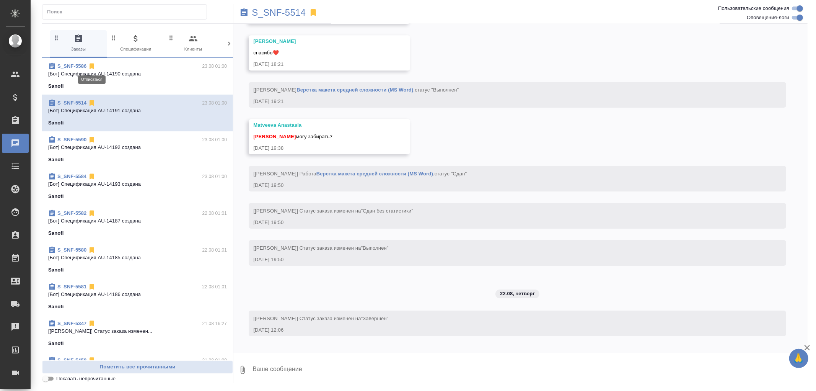
scroll to position [4720, 0]
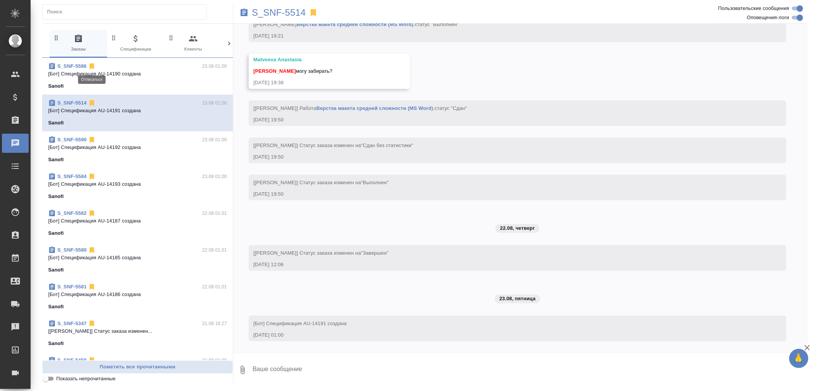
click at [92, 100] on icon at bounding box center [92, 103] width 5 height 6
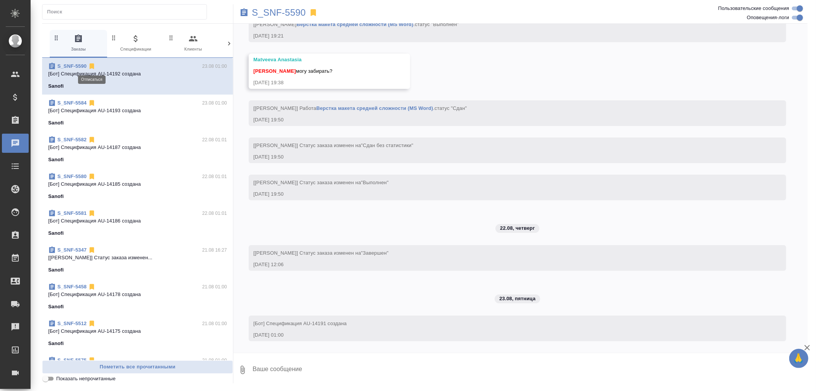
click at [92, 66] on icon at bounding box center [92, 67] width 5 height 6
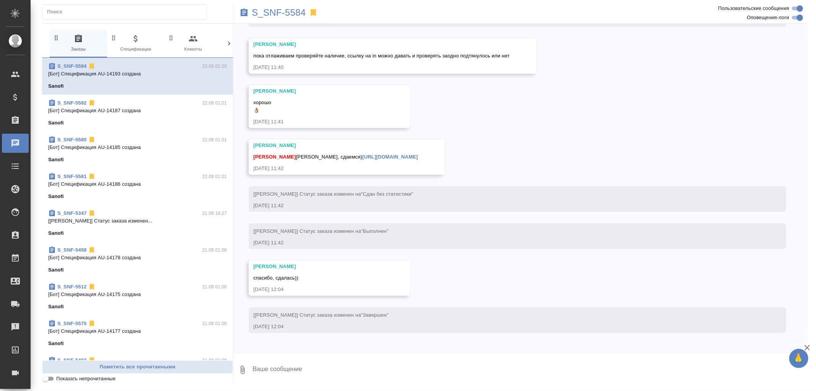
scroll to position [4029, 0]
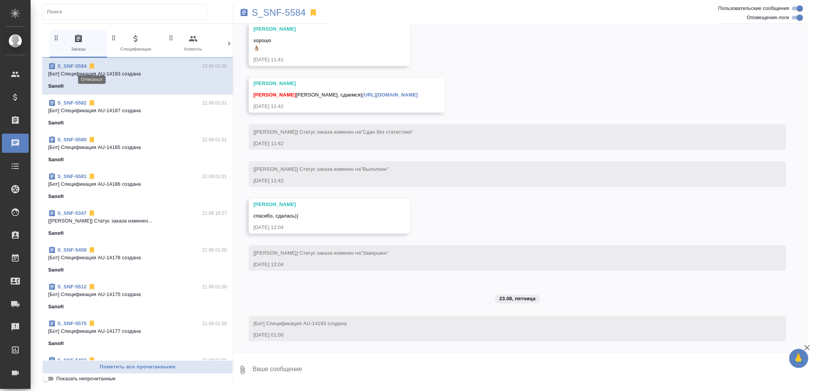
click at [92, 66] on icon at bounding box center [92, 67] width 5 height 6
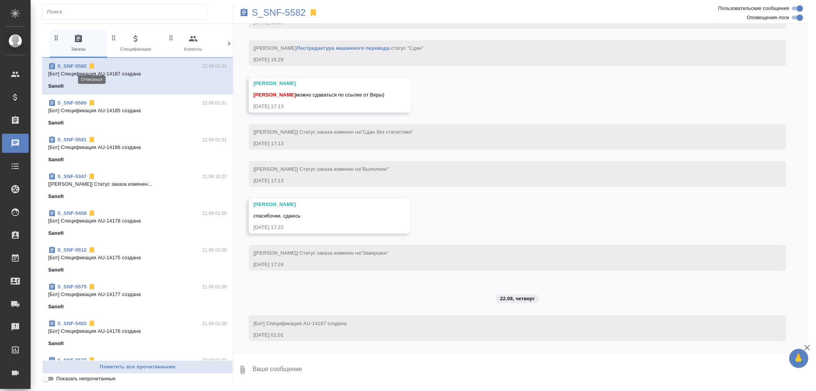
scroll to position [2683, 0]
click at [92, 66] on icon at bounding box center [92, 67] width 5 height 6
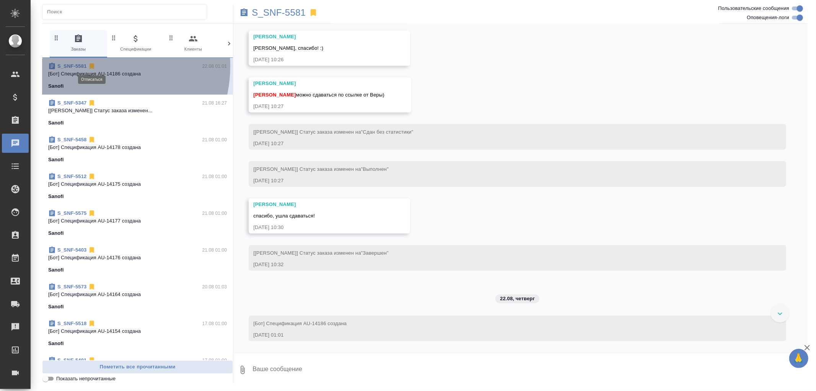
click at [92, 66] on icon at bounding box center [92, 67] width 5 height 6
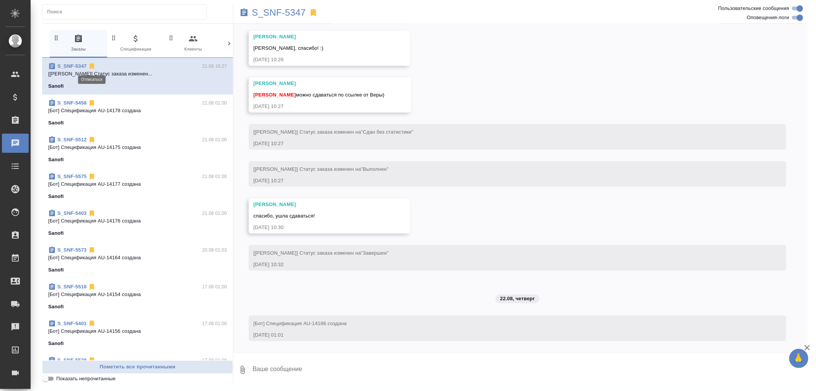
scroll to position [3067, 0]
click at [92, 66] on icon at bounding box center [92, 67] width 5 height 6
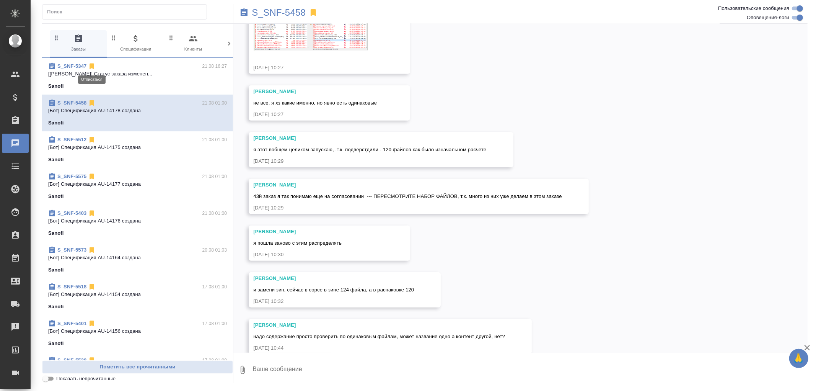
scroll to position [12764, 0]
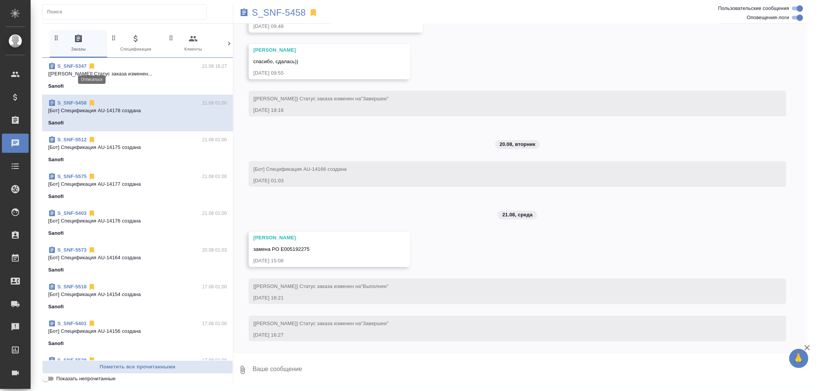
click at [92, 66] on icon at bounding box center [92, 67] width 5 height 6
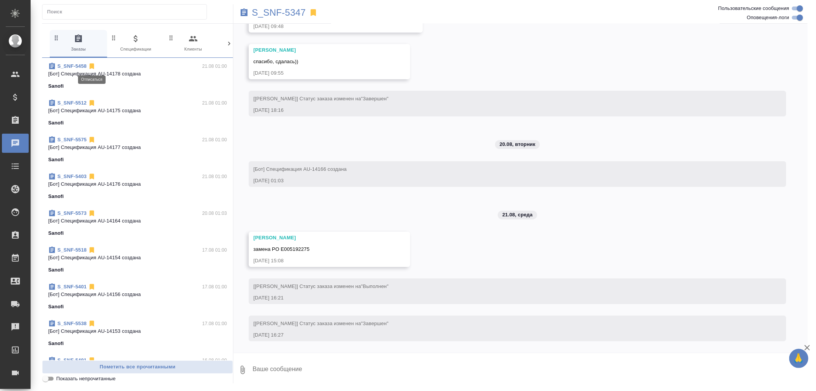
click at [92, 66] on icon at bounding box center [92, 67] width 5 height 6
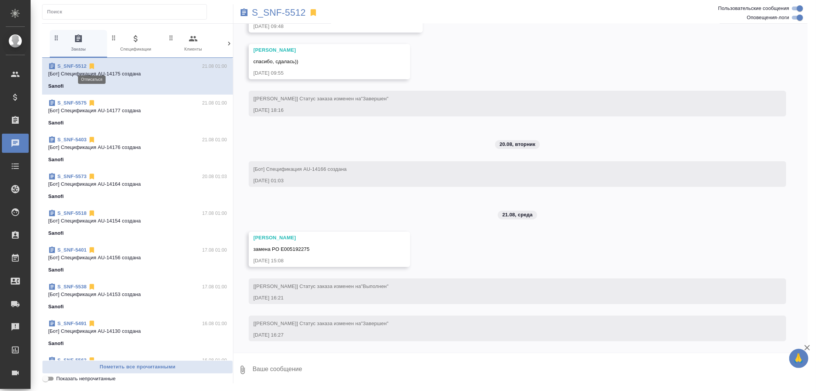
click at [92, 66] on icon at bounding box center [92, 67] width 5 height 6
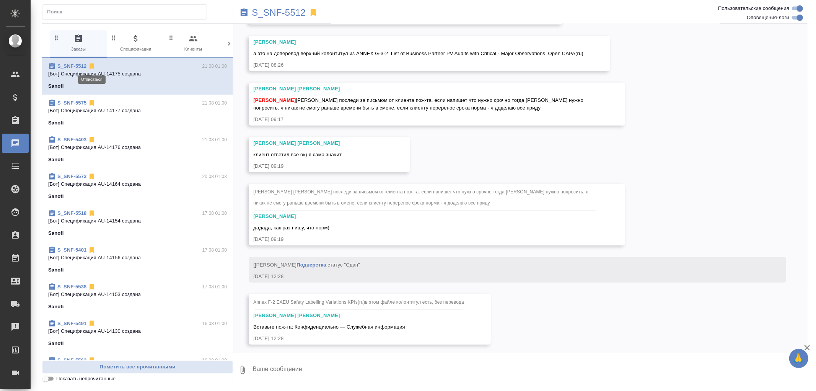
click at [92, 100] on icon at bounding box center [92, 103] width 5 height 6
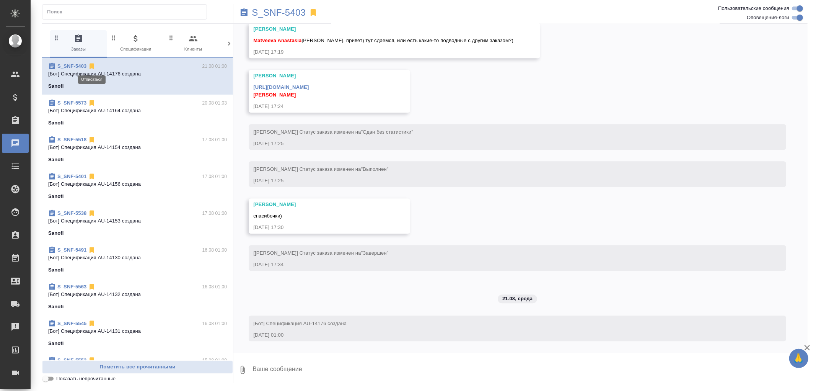
scroll to position [4405, 0]
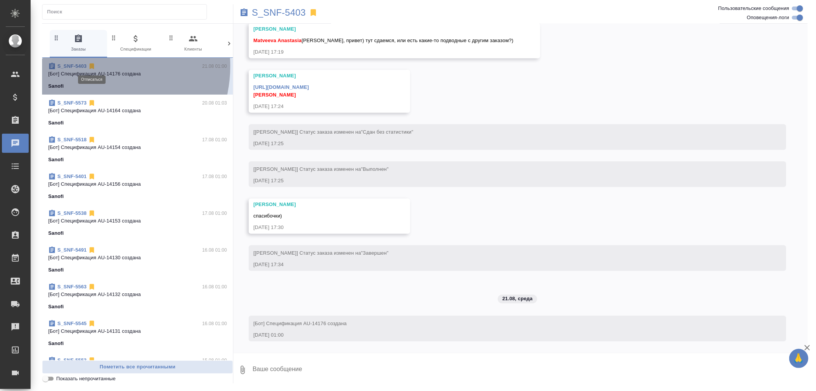
click at [92, 66] on icon at bounding box center [92, 67] width 5 height 6
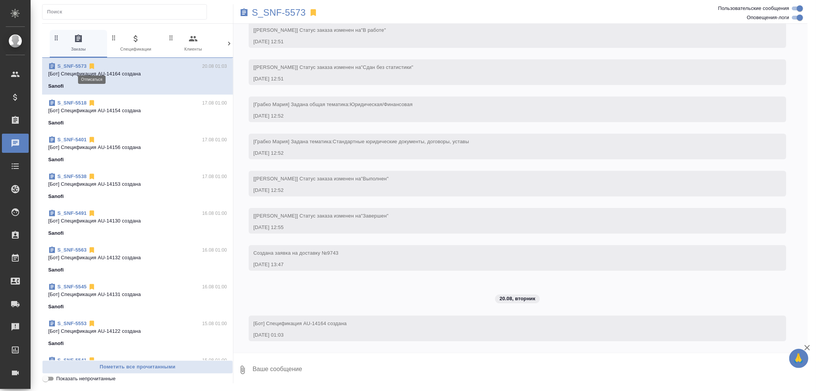
scroll to position [2266, 0]
click at [92, 66] on icon at bounding box center [92, 67] width 5 height 6
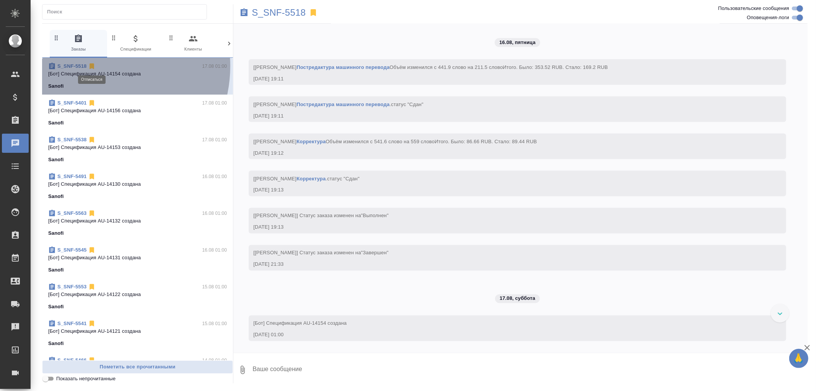
click at [92, 66] on icon at bounding box center [92, 67] width 5 height 6
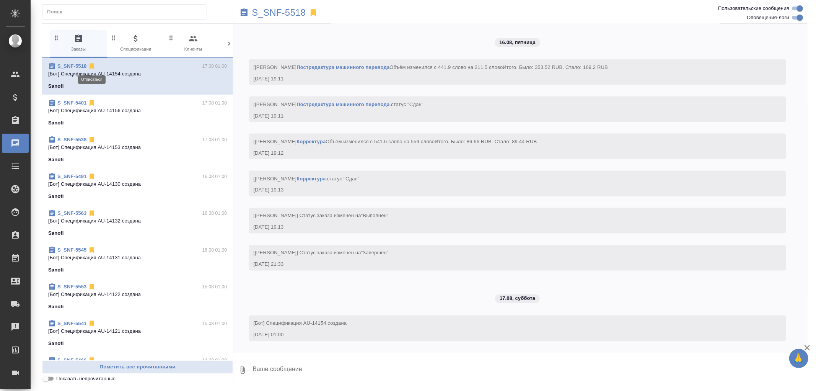
scroll to position [3629, 0]
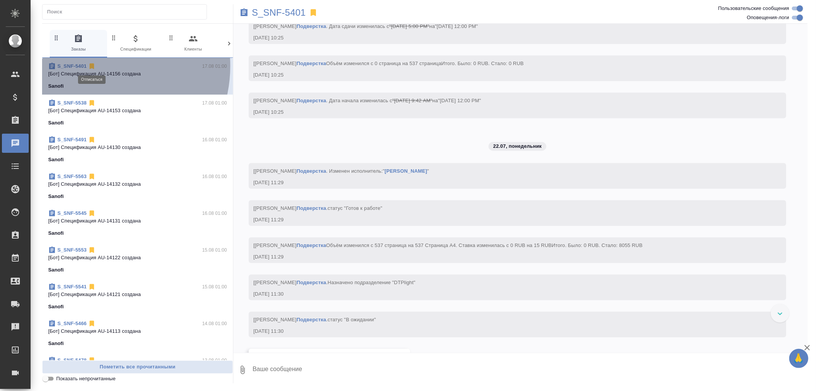
click at [92, 66] on icon at bounding box center [92, 67] width 5 height 6
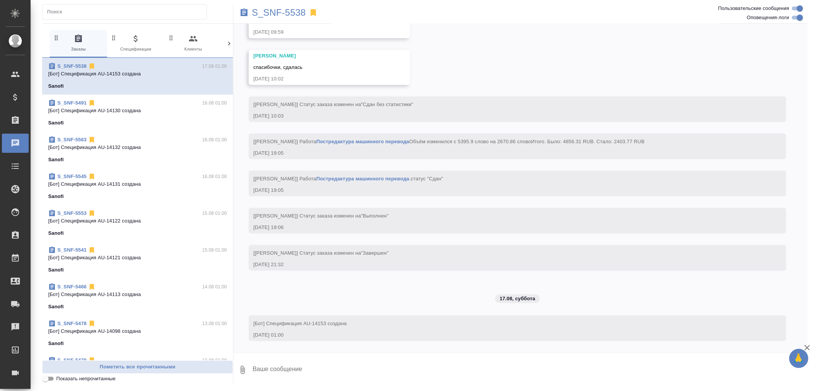
scroll to position [5899, 0]
click at [92, 67] on icon at bounding box center [92, 67] width 5 height 6
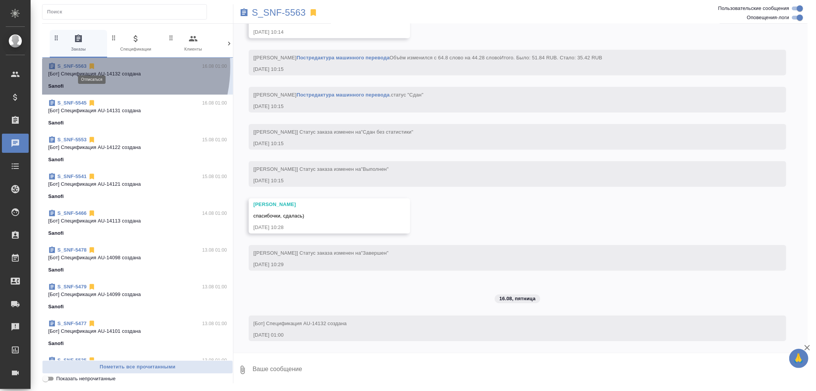
scroll to position [3025, 0]
click at [92, 67] on icon at bounding box center [92, 67] width 5 height 6
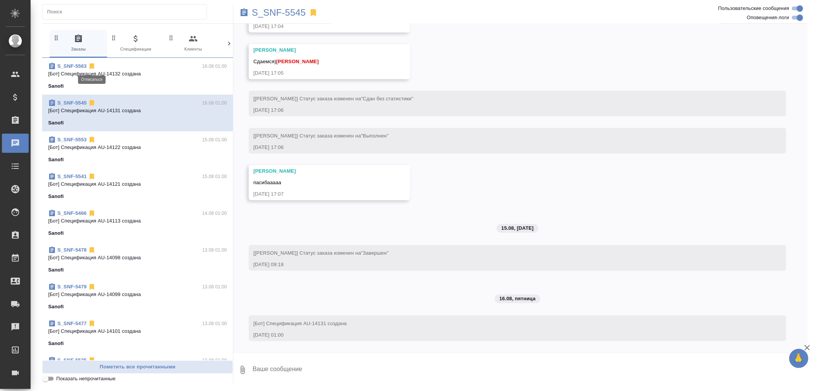
click at [92, 67] on icon at bounding box center [92, 67] width 5 height 6
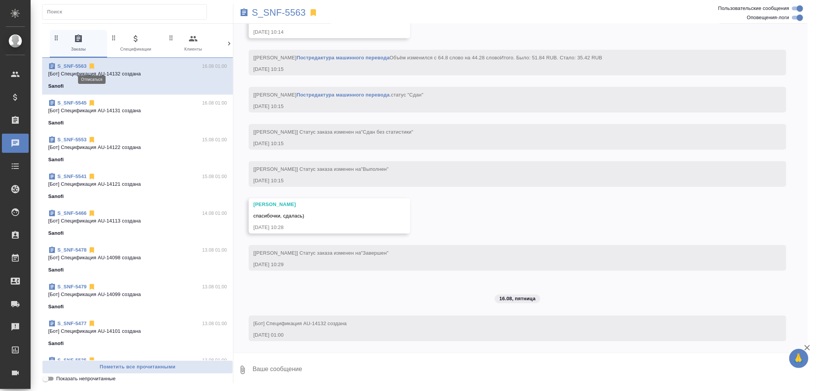
scroll to position [3058, 0]
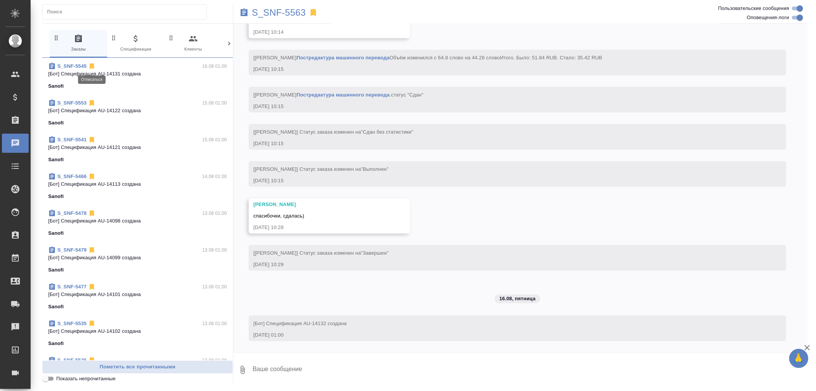
click at [92, 67] on icon at bounding box center [92, 67] width 5 height 6
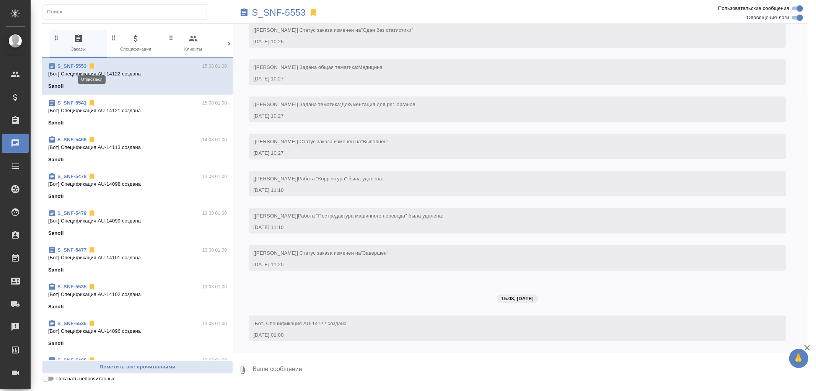
scroll to position [639, 0]
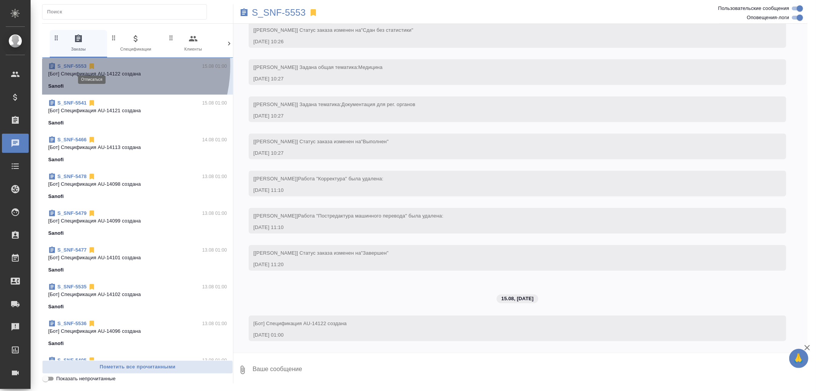
click at [93, 65] on icon at bounding box center [92, 67] width 5 height 6
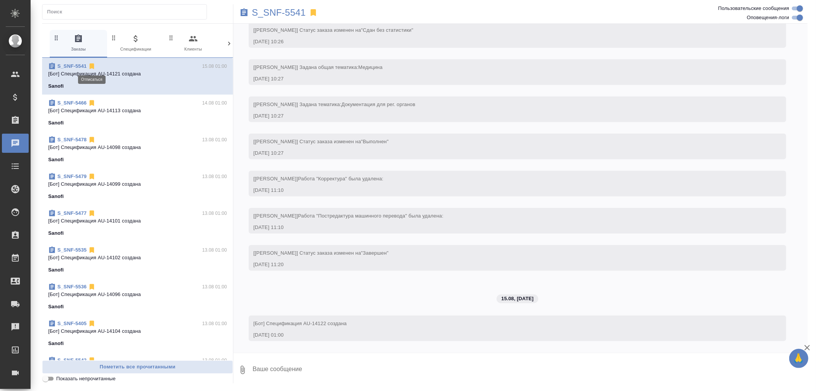
click at [93, 65] on icon at bounding box center [92, 67] width 5 height 6
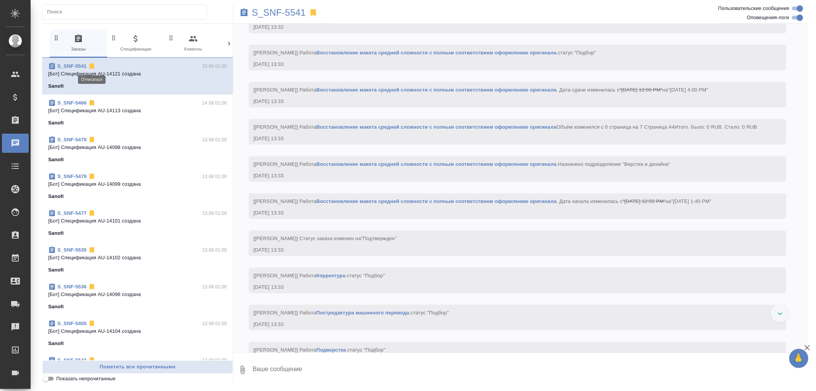
scroll to position [2447, 0]
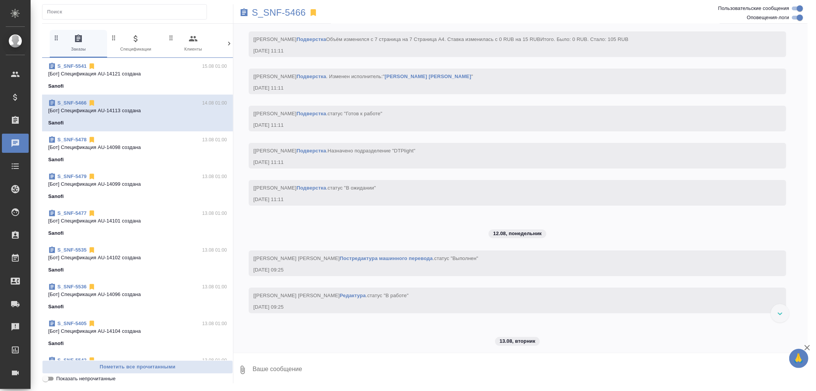
click at [93, 65] on icon at bounding box center [92, 67] width 5 height 6
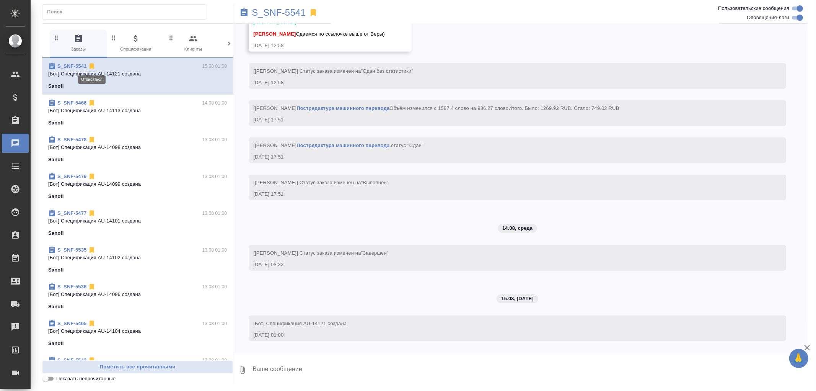
scroll to position [3203, 0]
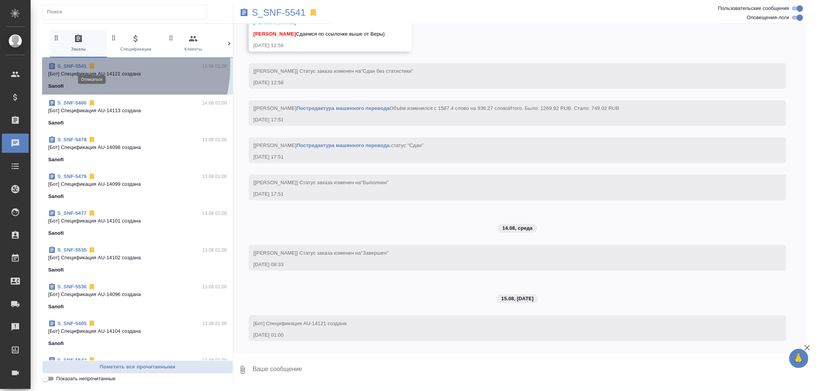
click at [93, 65] on icon at bounding box center [92, 67] width 5 height 6
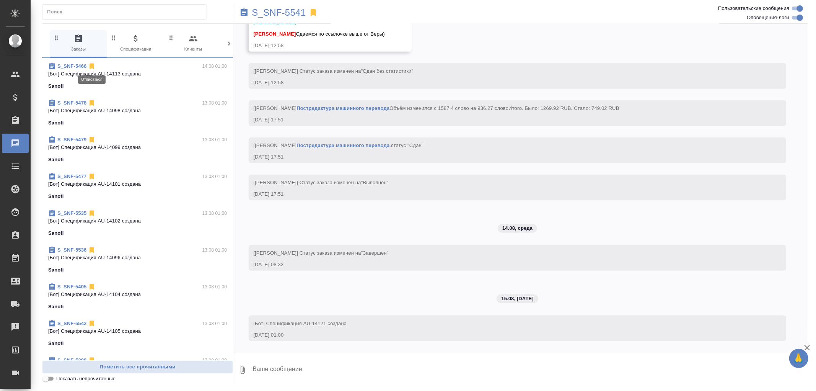
click at [93, 65] on icon at bounding box center [92, 67] width 5 height 6
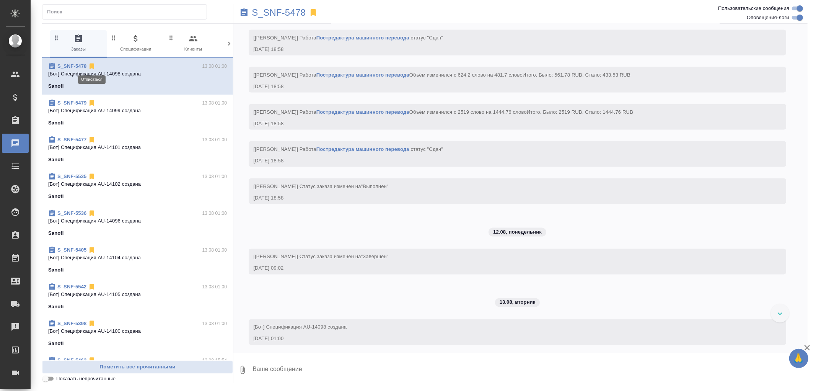
click at [93, 65] on icon at bounding box center [92, 67] width 5 height 6
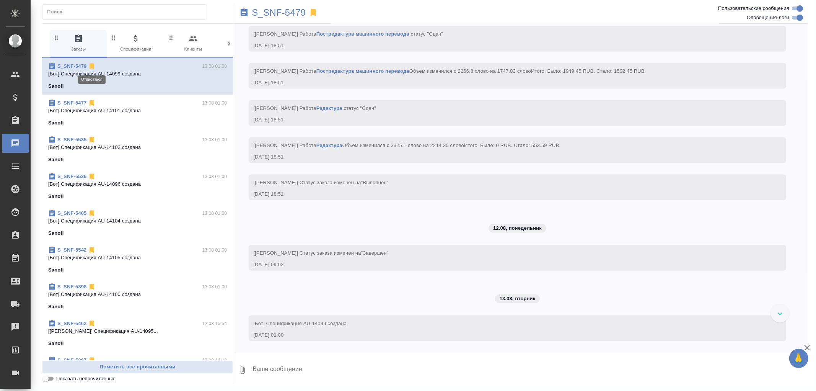
click at [93, 65] on icon at bounding box center [92, 67] width 5 height 6
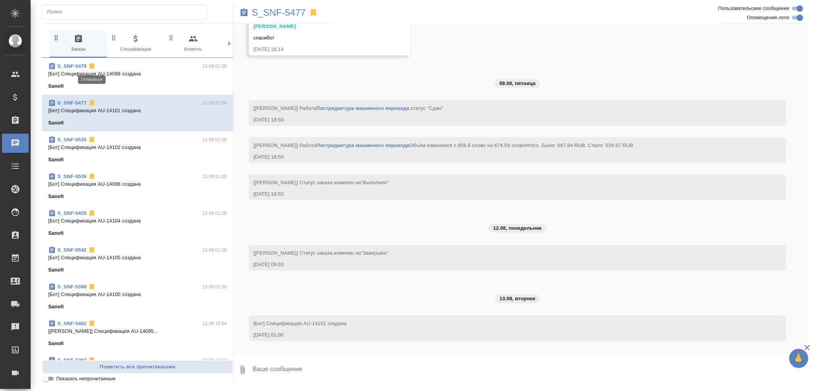
scroll to position [2931, 0]
click at [91, 65] on icon at bounding box center [92, 67] width 5 height 6
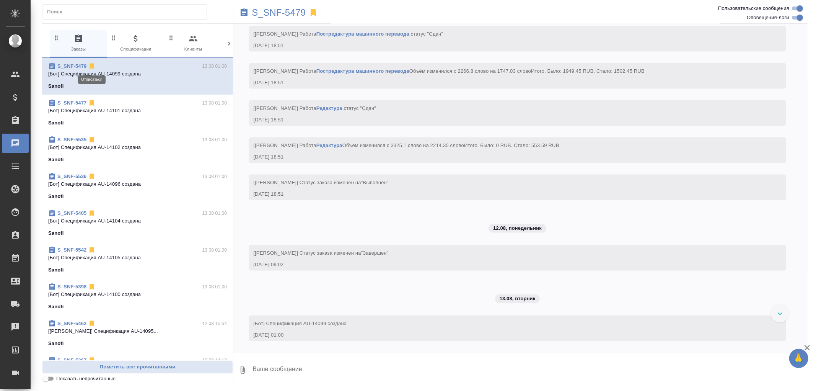
scroll to position [3454, 0]
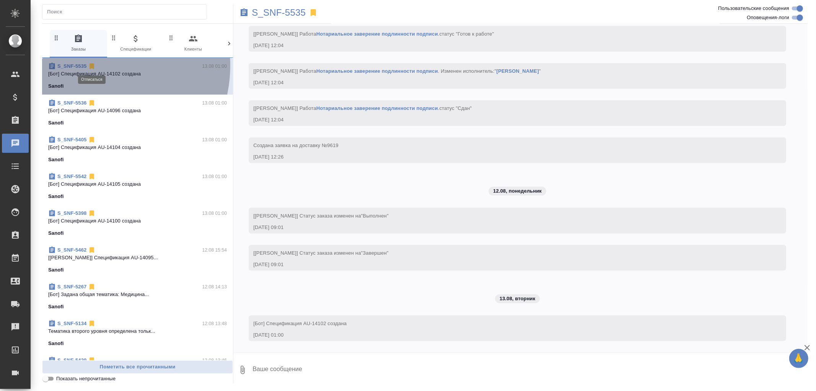
click at [91, 65] on icon at bounding box center [92, 67] width 5 height 6
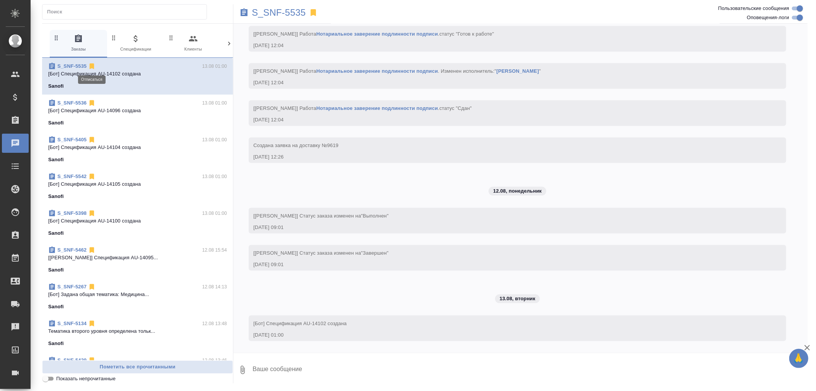
scroll to position [3318, 0]
click at [91, 65] on icon at bounding box center [92, 67] width 5 height 6
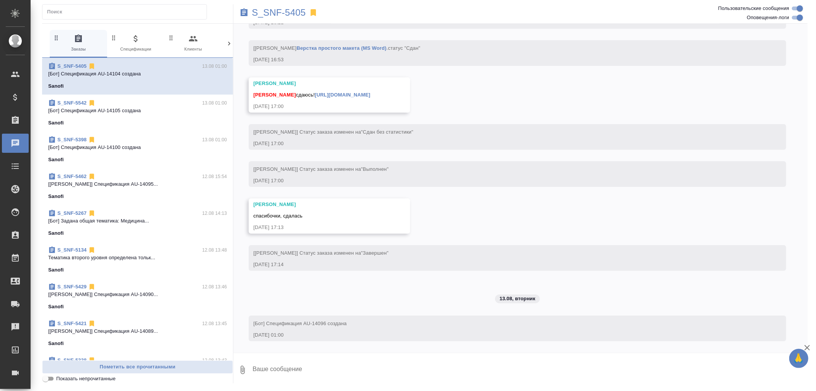
scroll to position [2324, 0]
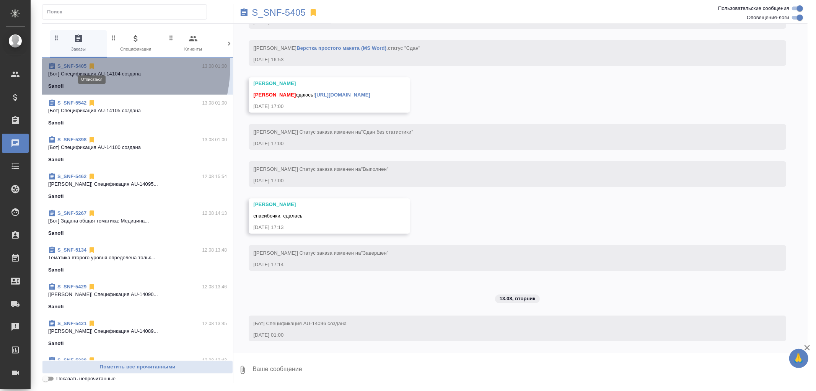
click at [91, 65] on icon at bounding box center [92, 67] width 5 height 6
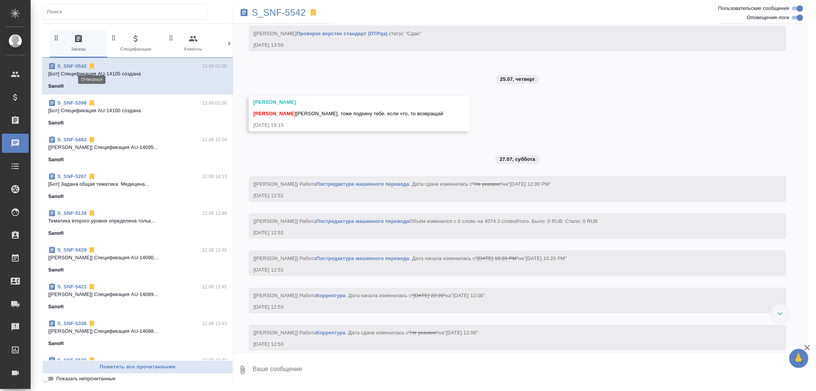
scroll to position [5037, 0]
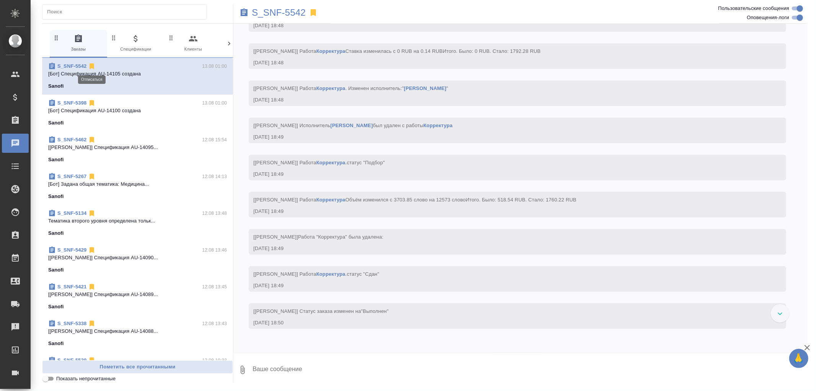
click at [91, 65] on icon at bounding box center [92, 67] width 5 height 6
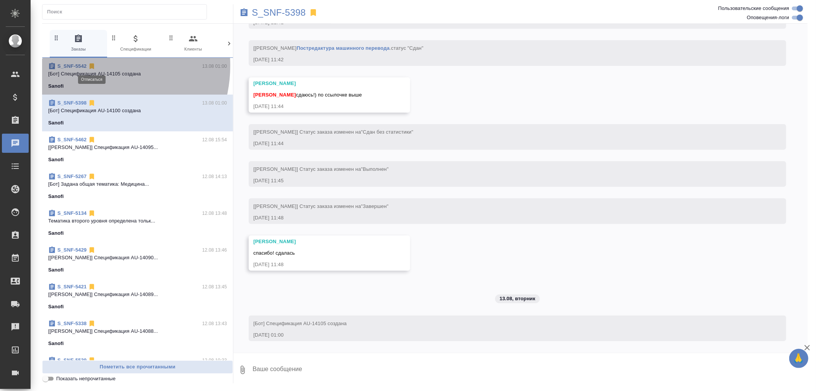
click at [91, 65] on icon at bounding box center [92, 67] width 5 height 6
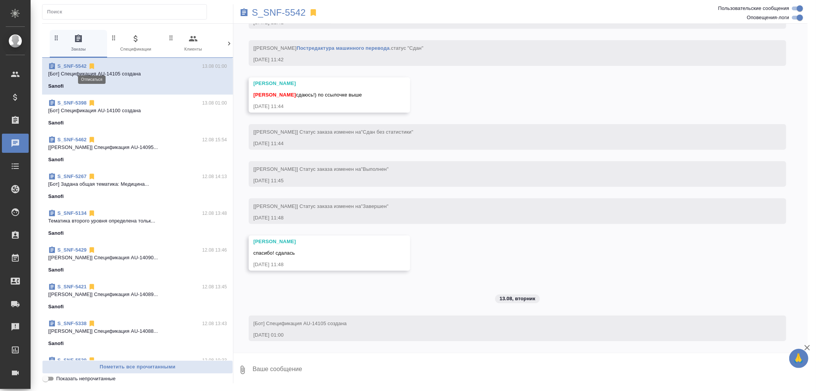
scroll to position [2699, 0]
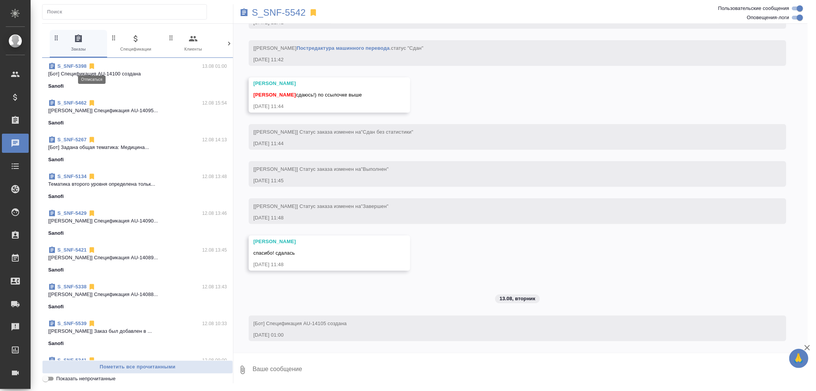
click at [91, 65] on icon at bounding box center [92, 67] width 5 height 6
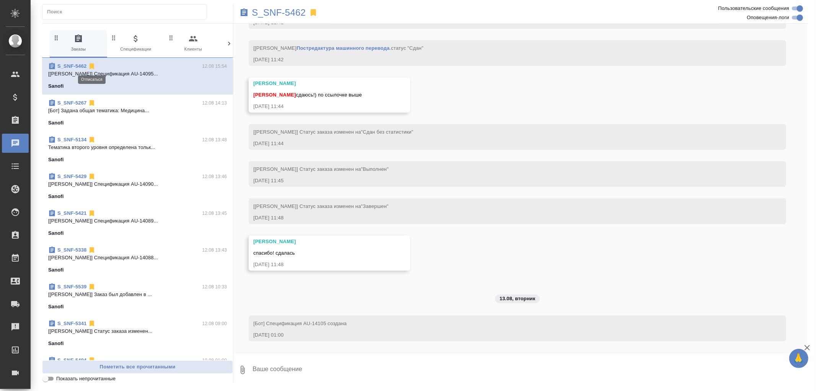
click at [91, 65] on icon at bounding box center [92, 67] width 5 height 6
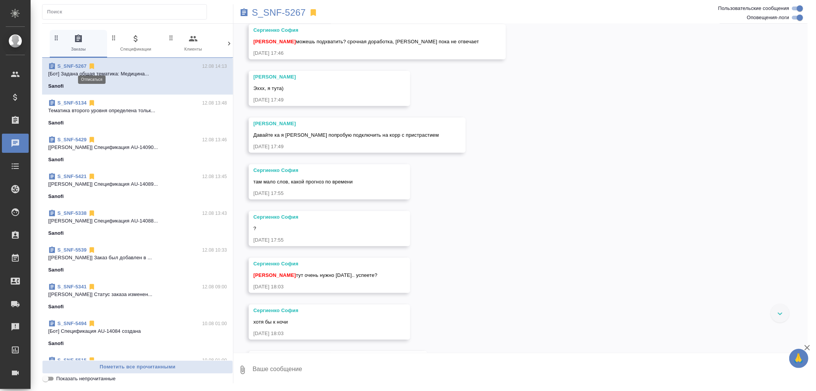
scroll to position [4460, 0]
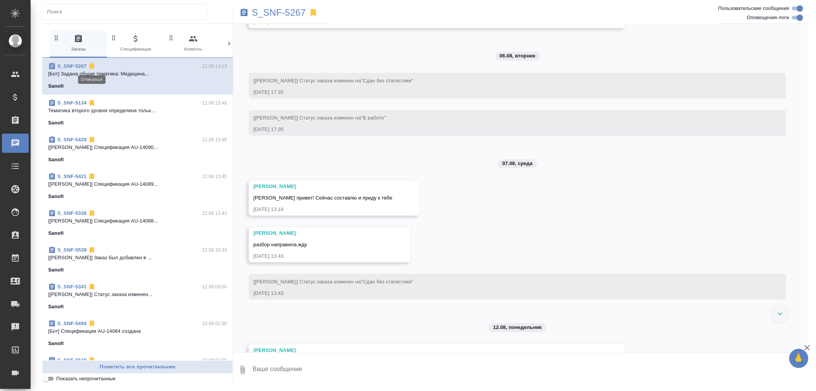
click at [91, 65] on icon at bounding box center [92, 67] width 5 height 6
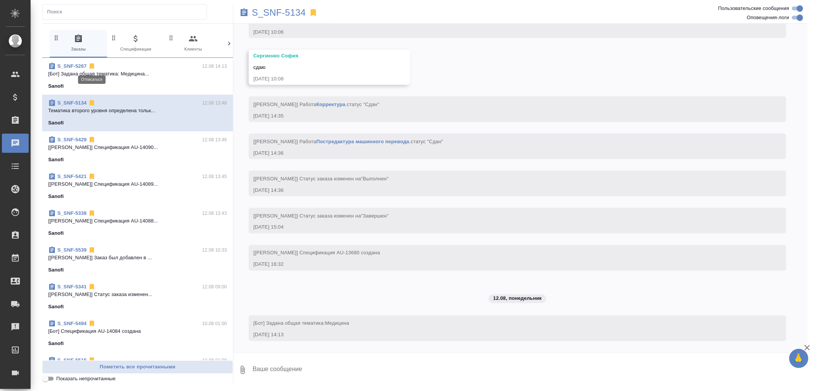
scroll to position [3528, 0]
click at [91, 65] on icon at bounding box center [92, 67] width 5 height 6
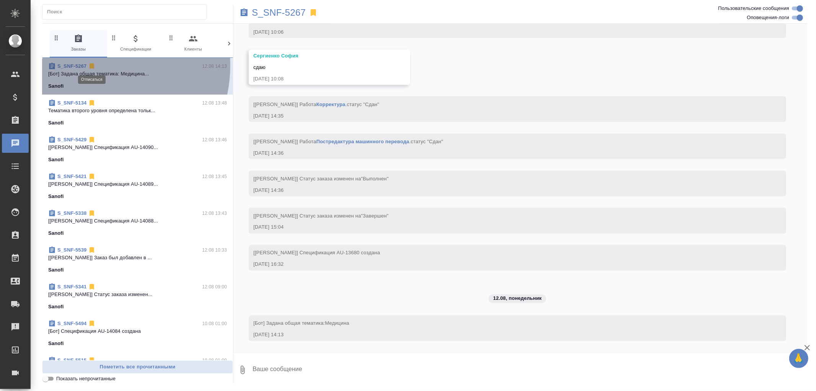
click at [91, 65] on icon at bounding box center [92, 67] width 5 height 6
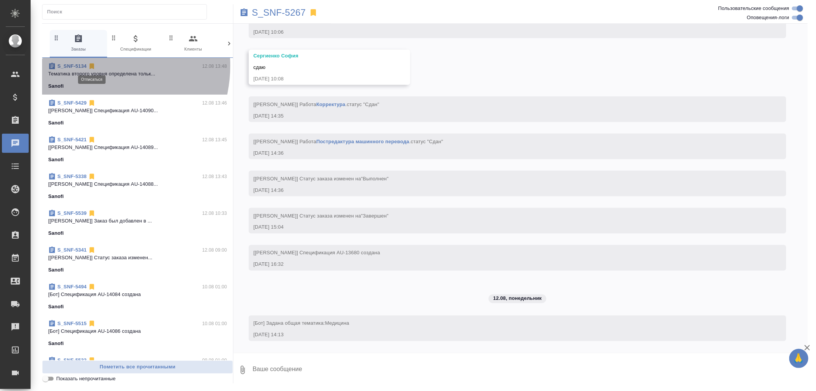
click at [91, 65] on icon at bounding box center [92, 67] width 5 height 6
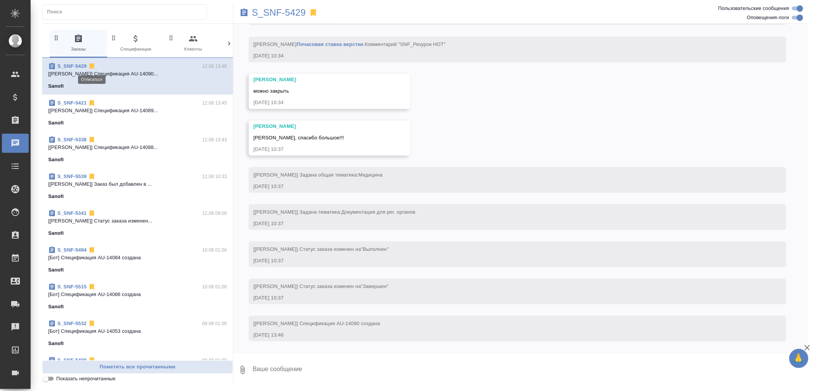
scroll to position [1450, 0]
click at [91, 65] on icon at bounding box center [92, 67] width 5 height 6
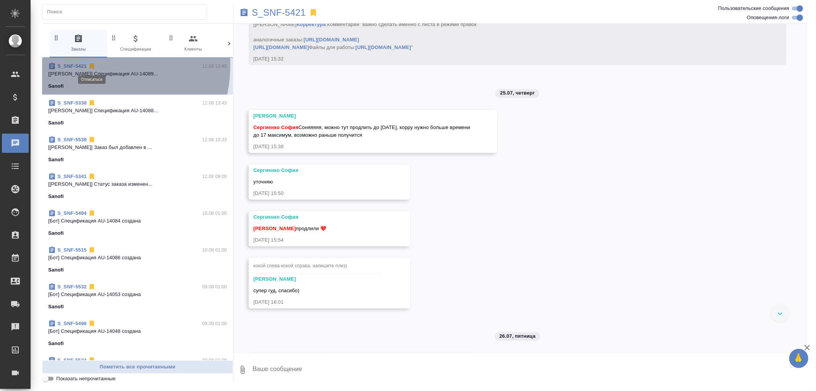
click at [91, 65] on icon at bounding box center [92, 67] width 5 height 6
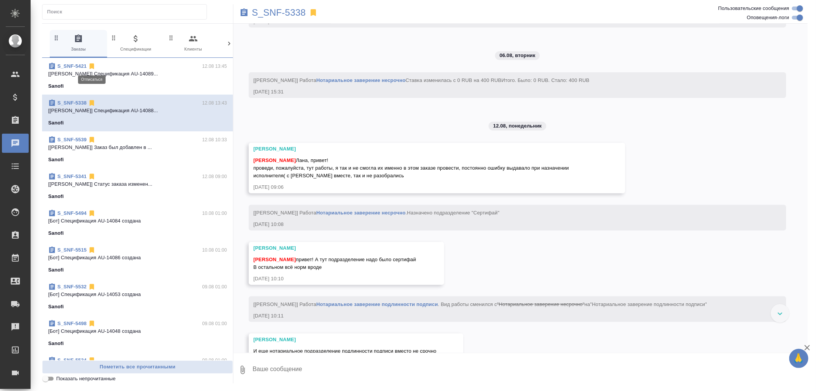
click at [91, 65] on icon at bounding box center [92, 67] width 5 height 6
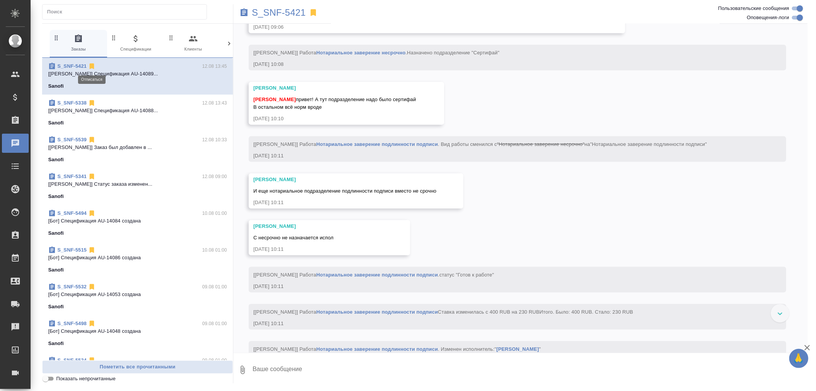
scroll to position [2302, 0]
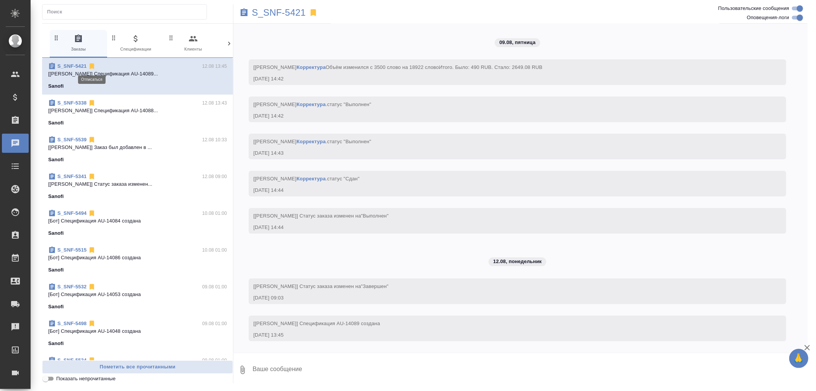
click at [91, 65] on icon at bounding box center [92, 67] width 5 height 6
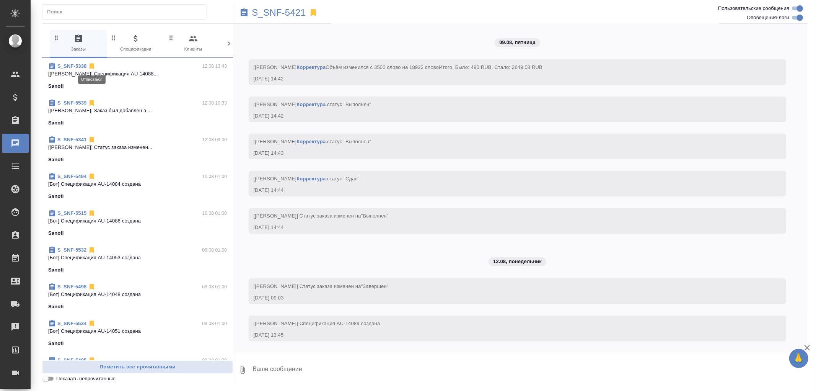
click at [91, 65] on icon at bounding box center [92, 67] width 5 height 6
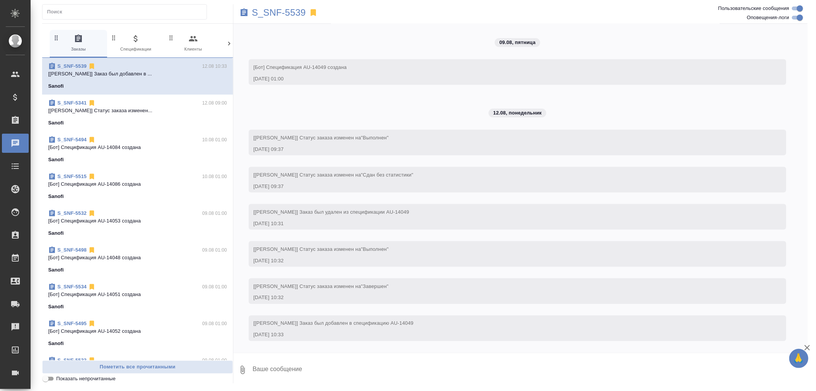
scroll to position [3509, 0]
